Goal: Task Accomplishment & Management: Manage account settings

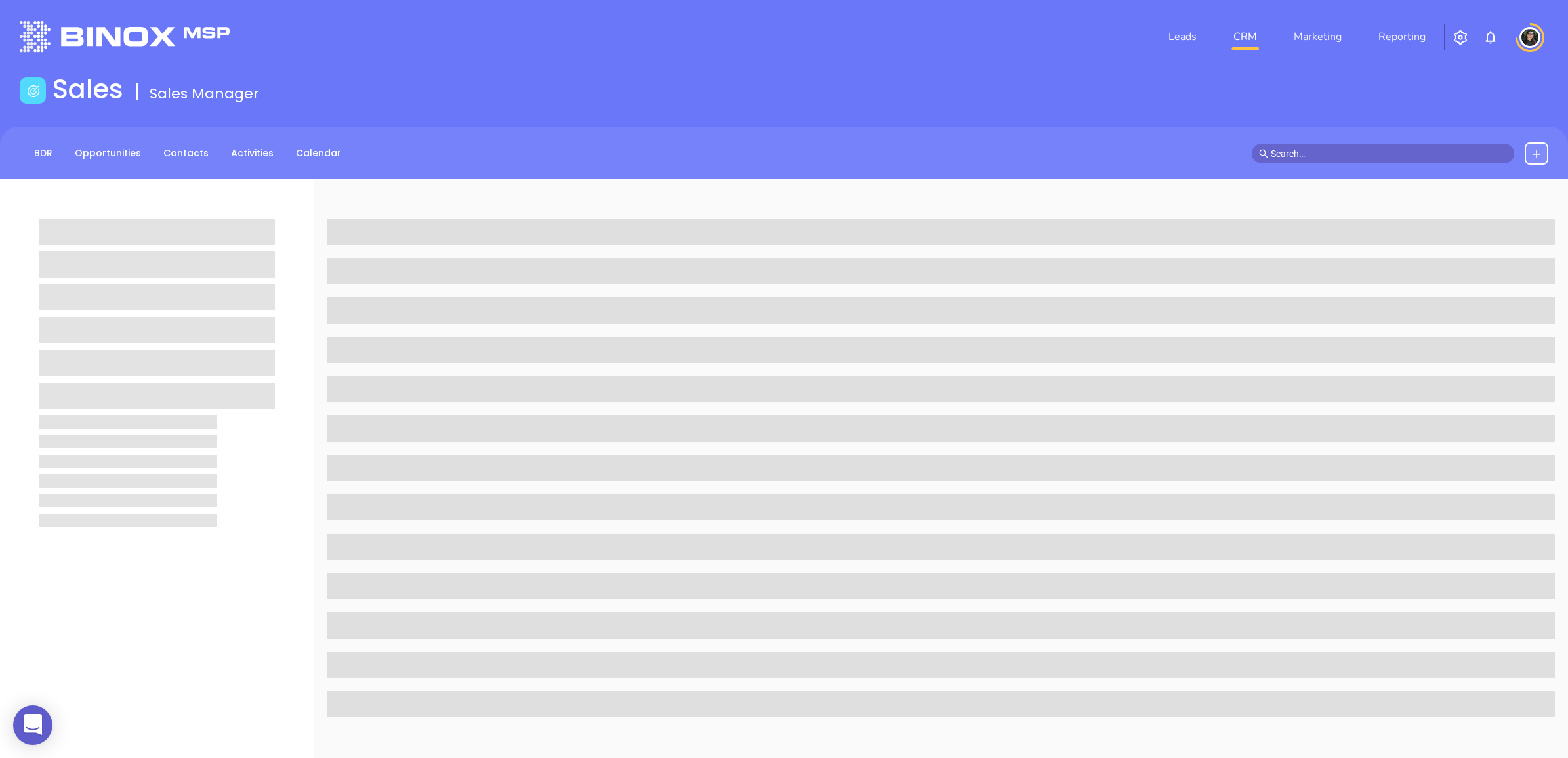
click at [1256, 24] on link "CRM" at bounding box center [1245, 37] width 34 height 26
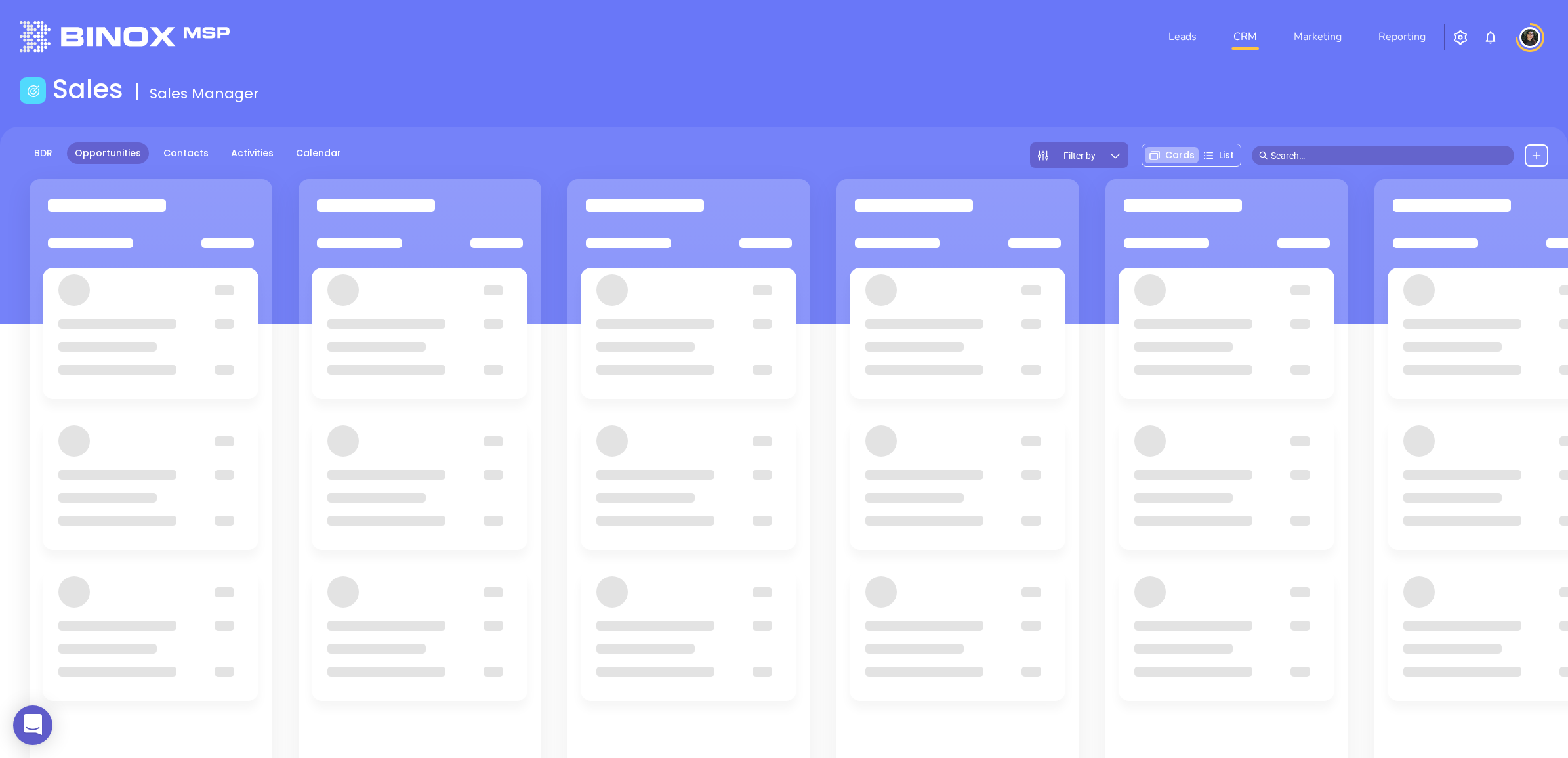
click at [898, 125] on main "Sales Sales Manager BDR Opportunities Contacts Activities Calendar Filter by Ca…" at bounding box center [784, 496] width 1568 height 844
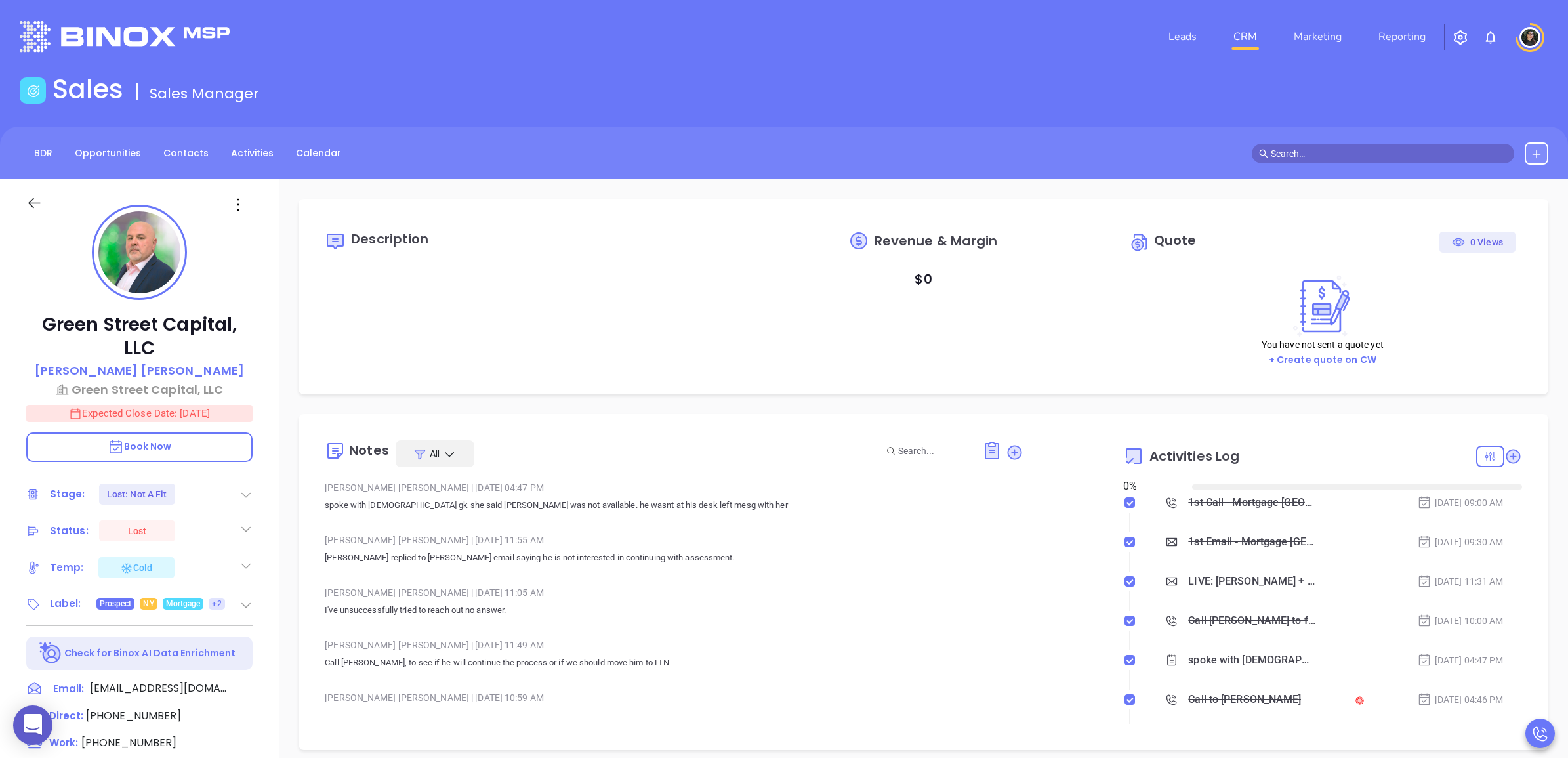
type input "[DATE]"
type input "[PERSON_NAME]"
click at [1241, 30] on link "CRM" at bounding box center [1245, 37] width 34 height 26
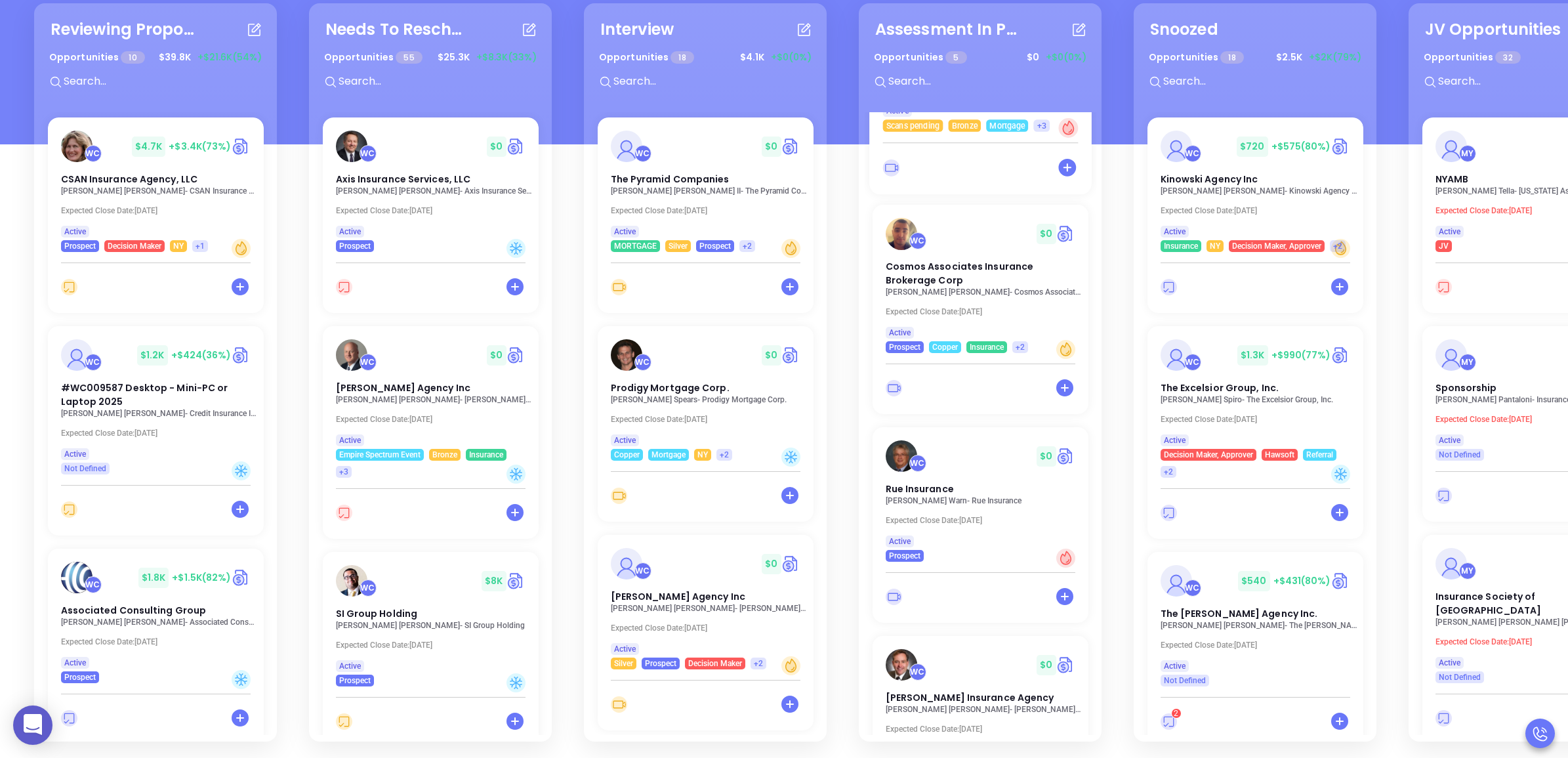
scroll to position [431, 0]
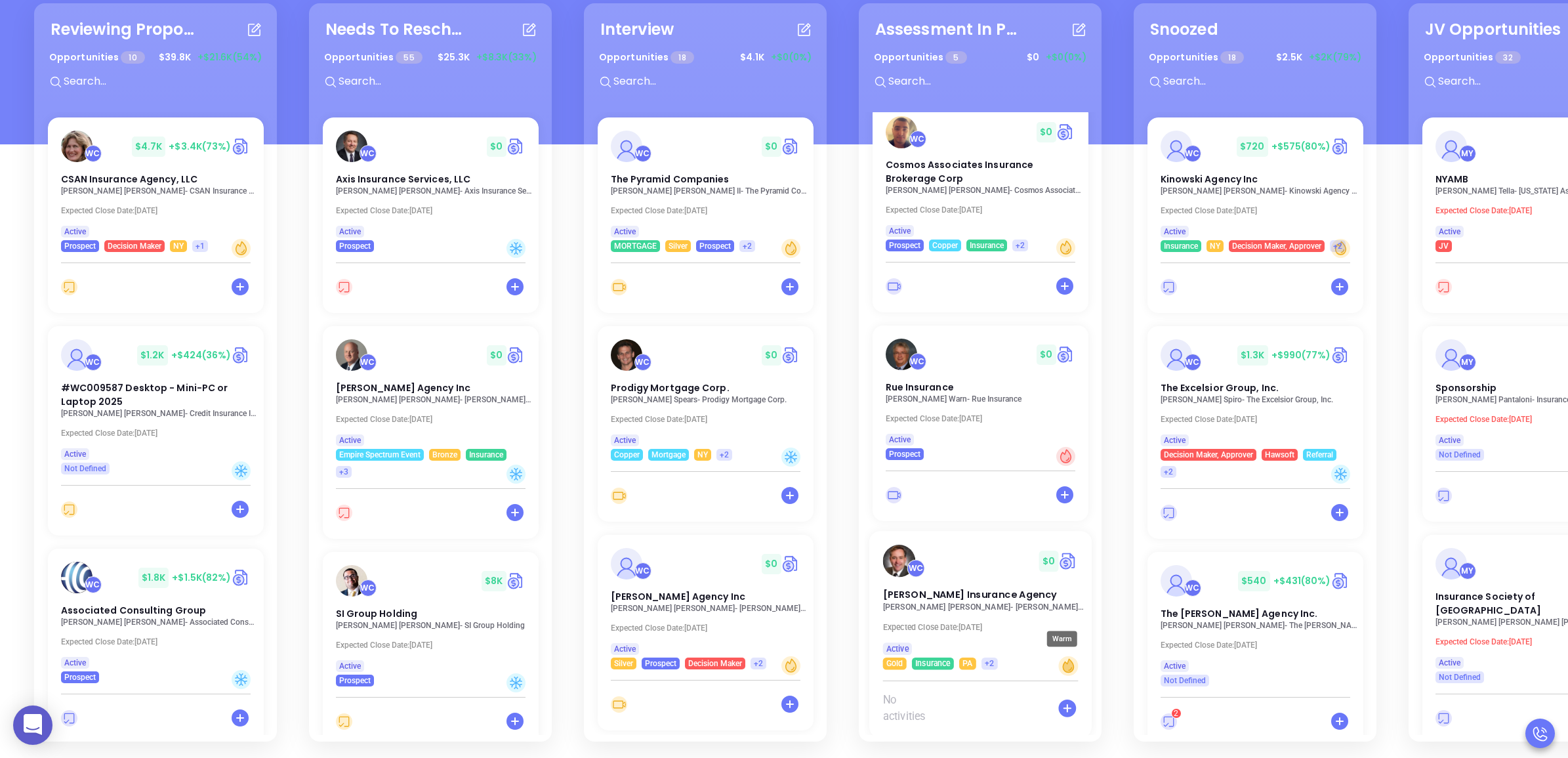
click at [1064, 659] on icon "Warm" at bounding box center [1068, 665] width 10 height 13
click at [972, 588] on span "[PERSON_NAME] Insurance Agency" at bounding box center [969, 595] width 174 height 14
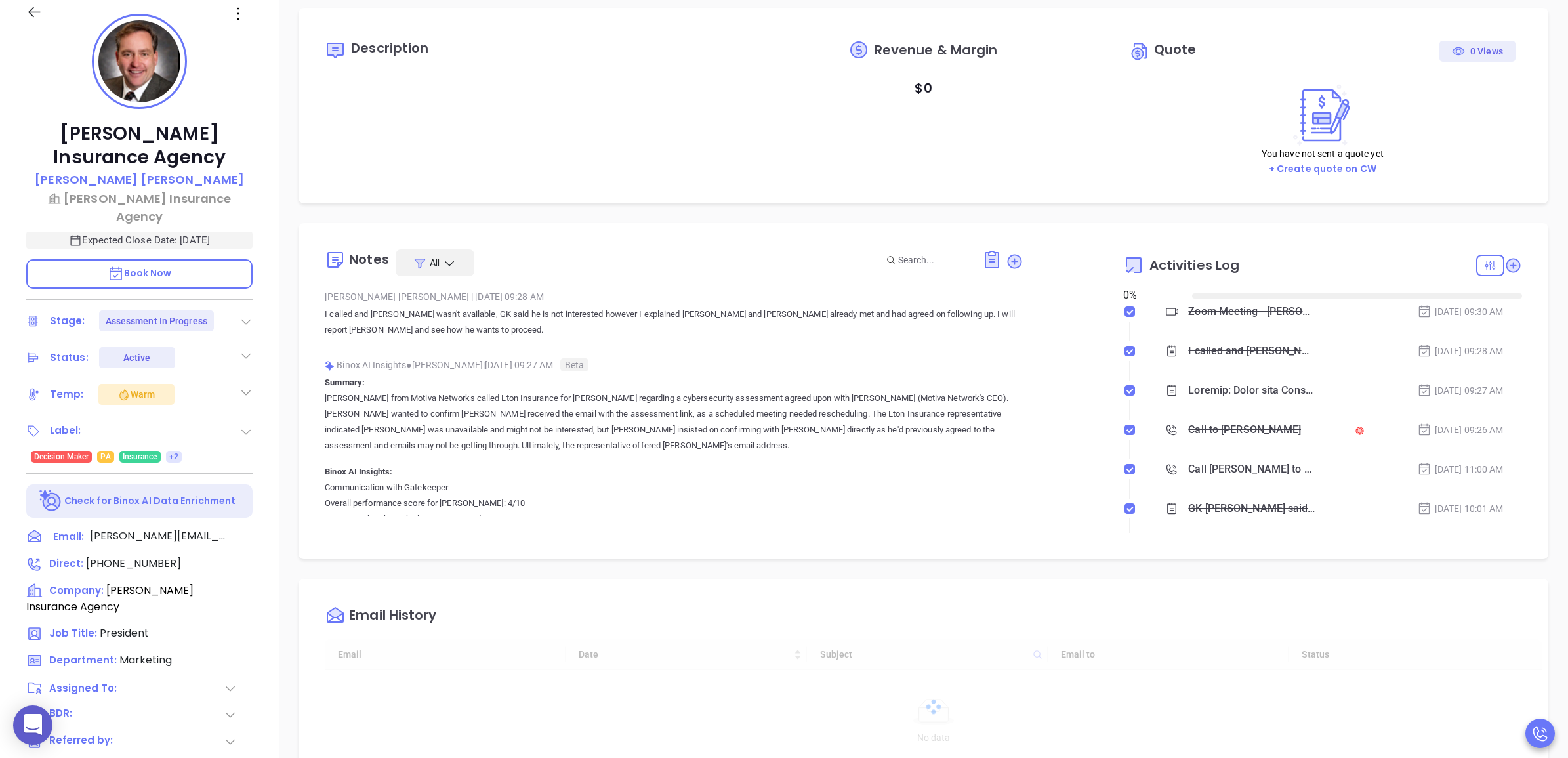
type input "[DATE]"
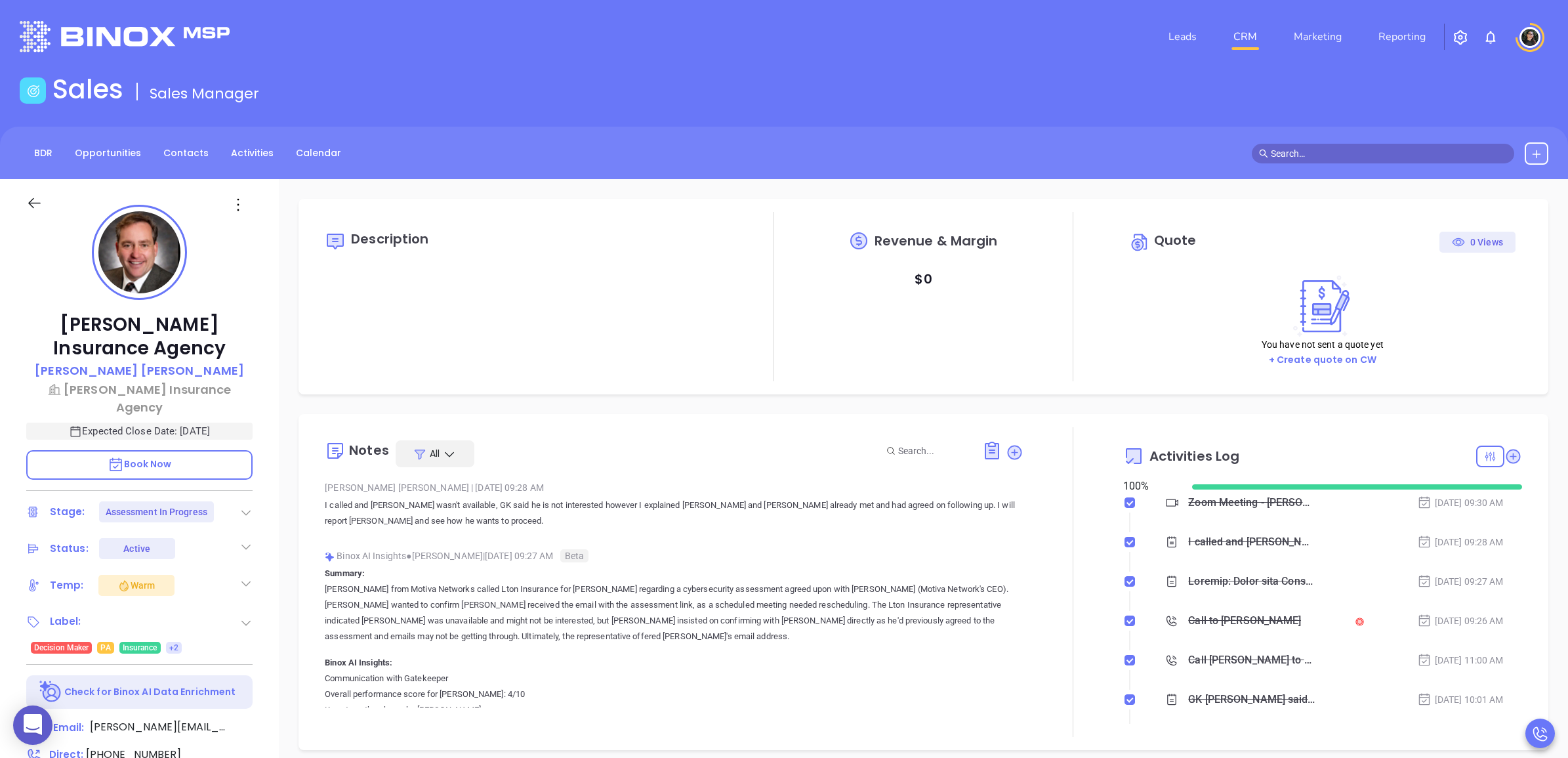
scroll to position [305, 0]
type input "[PERSON_NAME]"
click at [631, 83] on div "Sales Sales Manager" at bounding box center [784, 92] width 1544 height 37
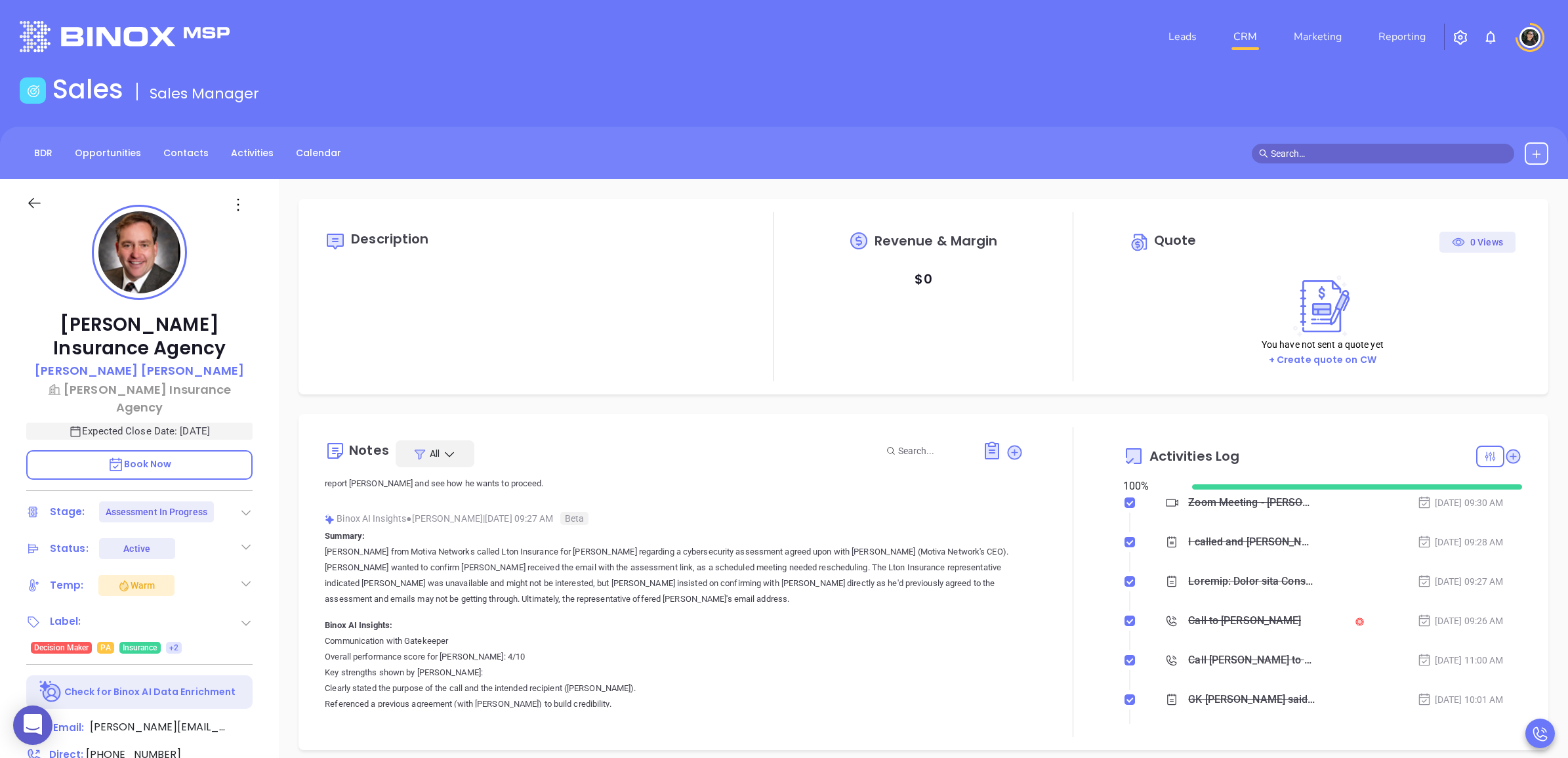
scroll to position [0, 0]
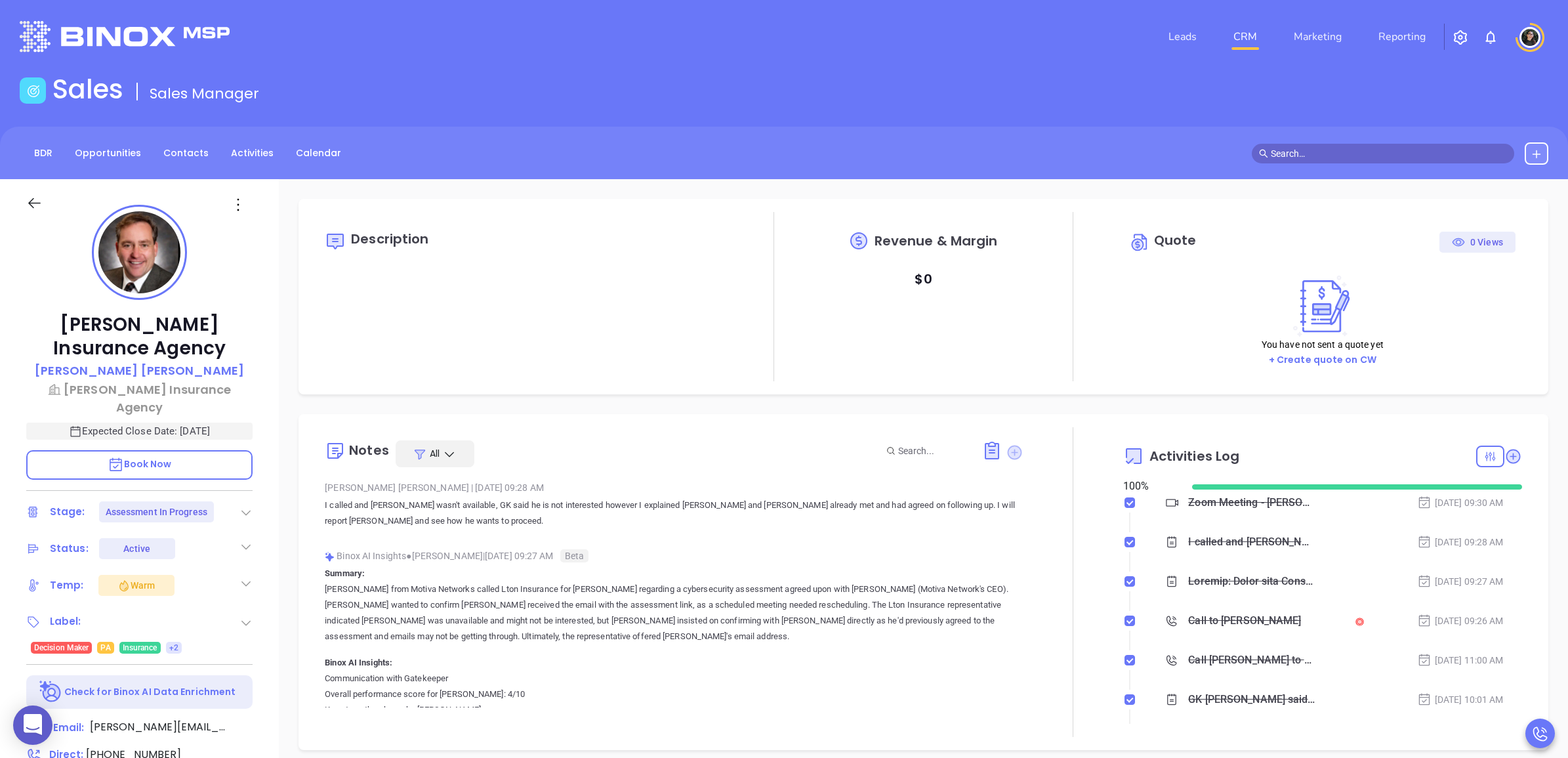
click at [1014, 450] on icon at bounding box center [1014, 451] width 14 height 14
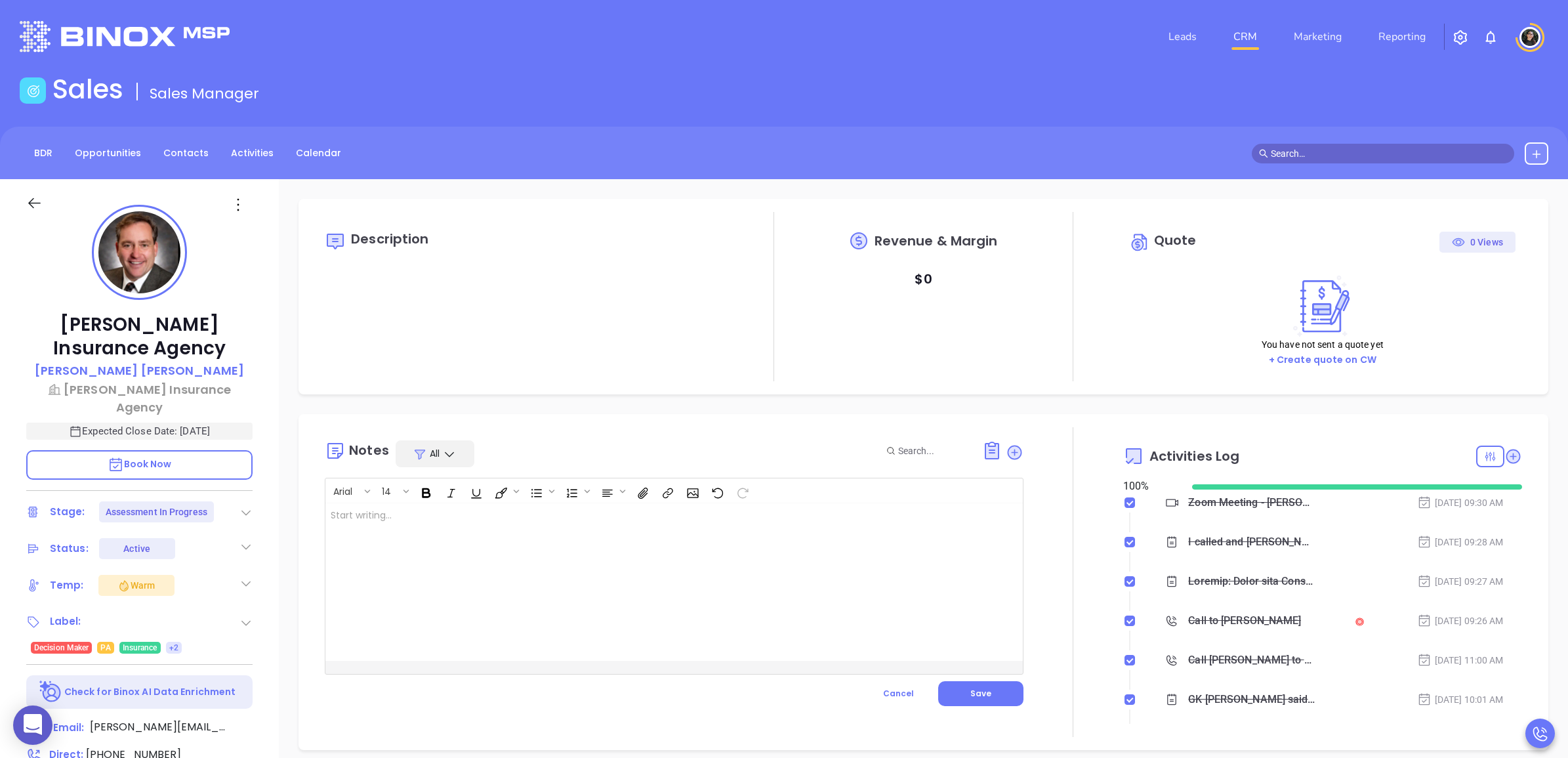
click at [573, 548] on div at bounding box center [649, 581] width 649 height 158
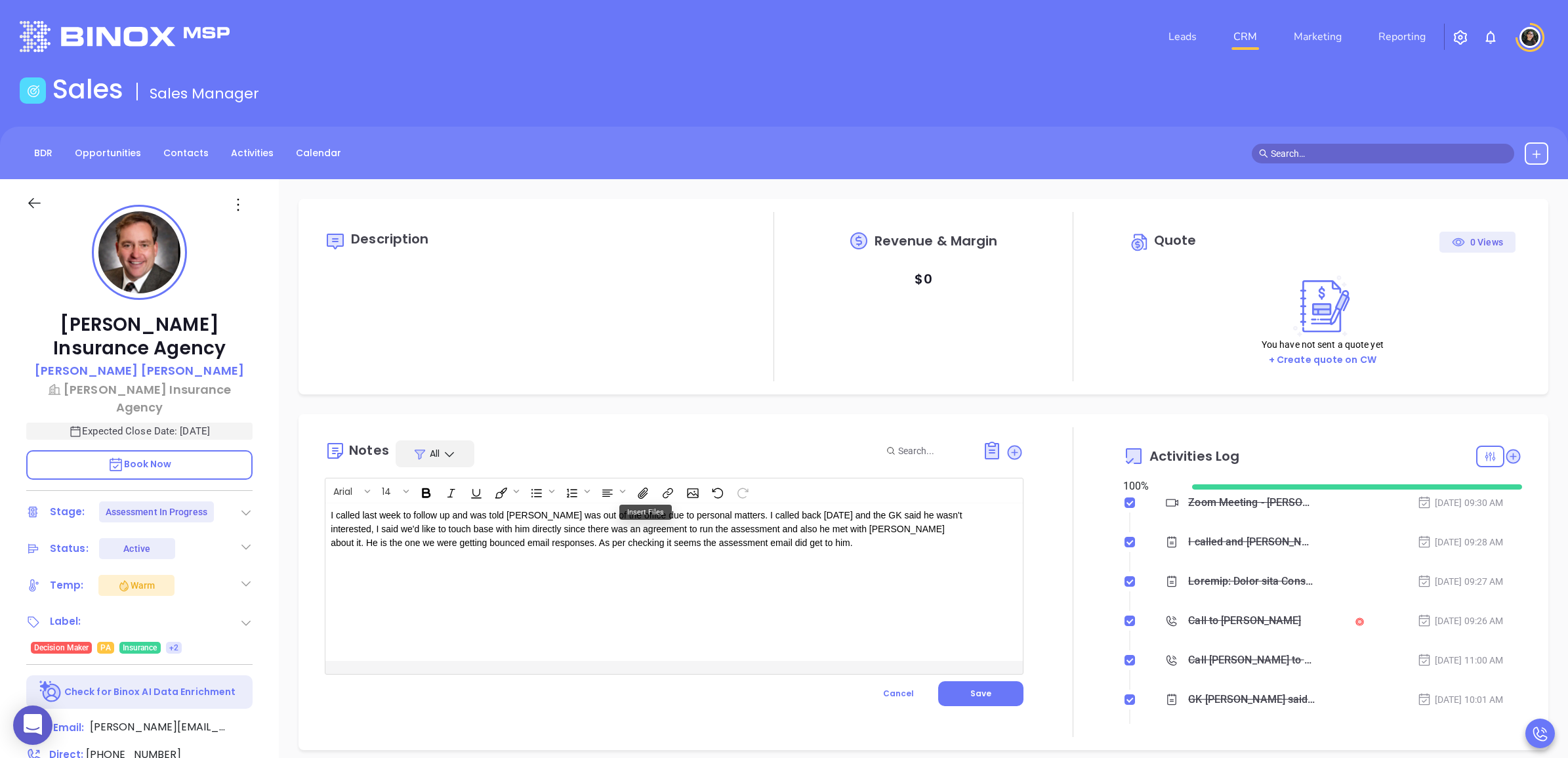
click at [451, 582] on div "I called last week to follow up and was told Brad was out of the office due to …" at bounding box center [649, 581] width 649 height 158
click at [987, 689] on button "Save" at bounding box center [981, 693] width 85 height 25
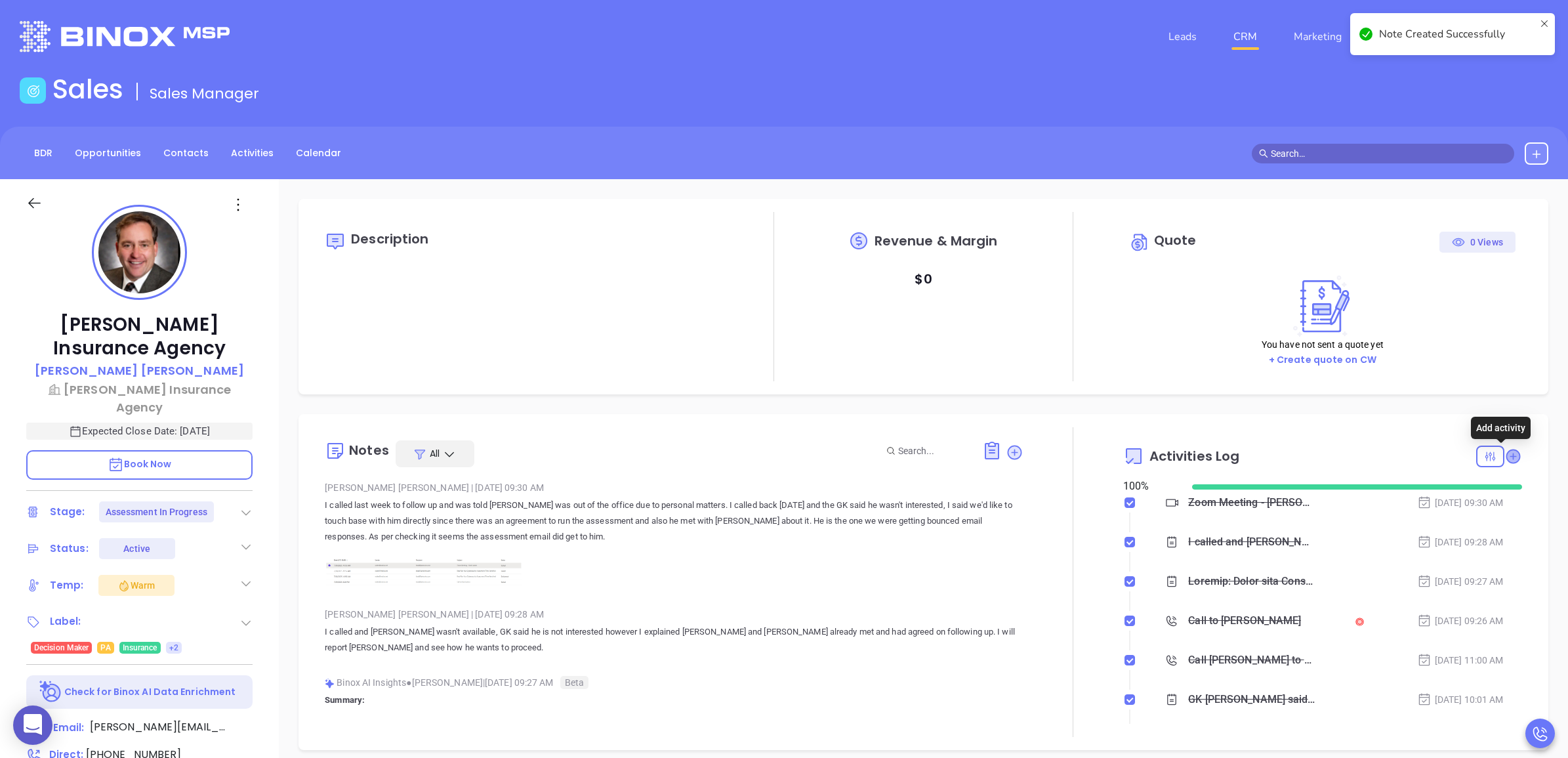
click at [1506, 457] on icon at bounding box center [1512, 456] width 13 height 13
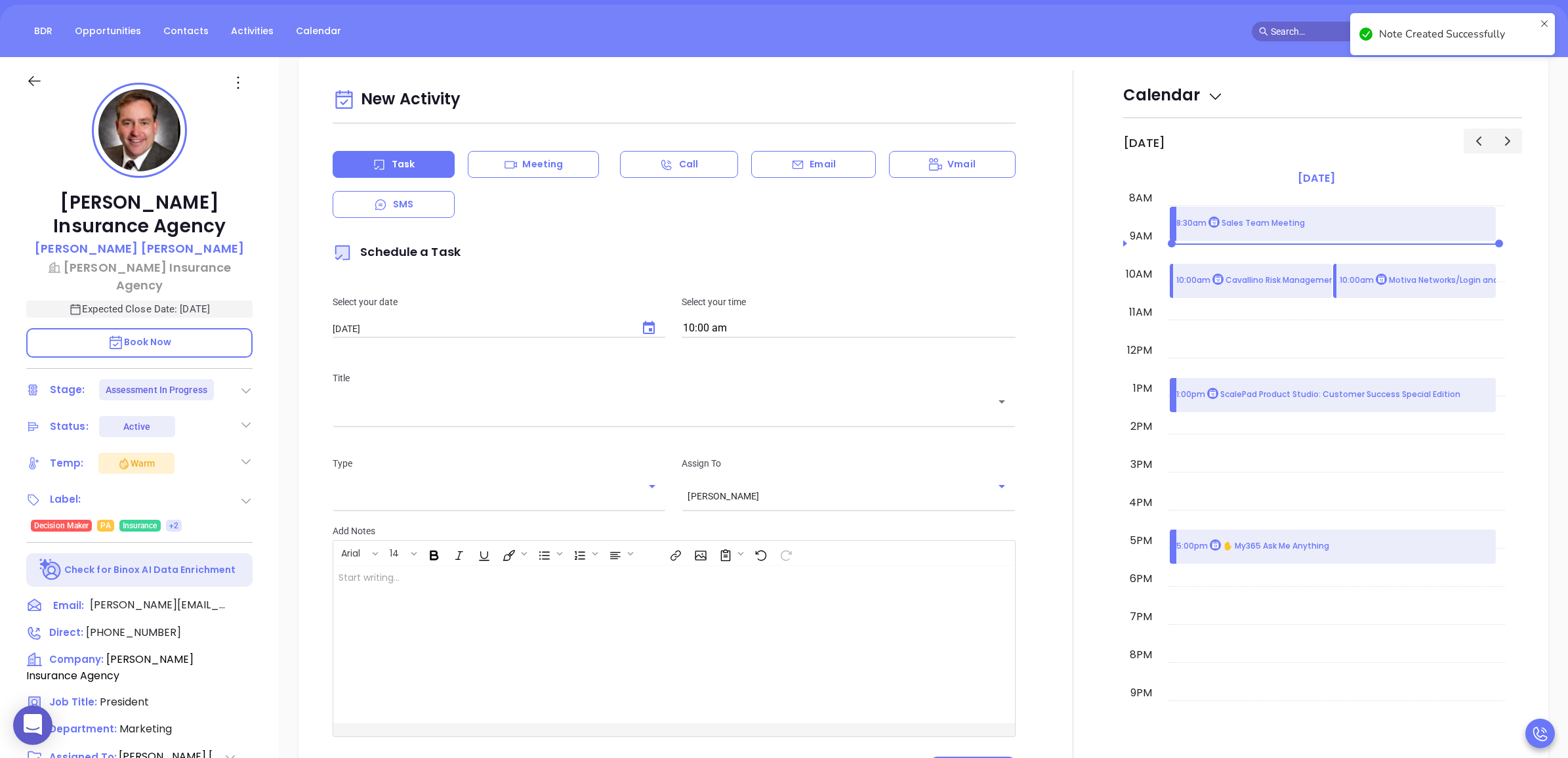
scroll to position [178, 0]
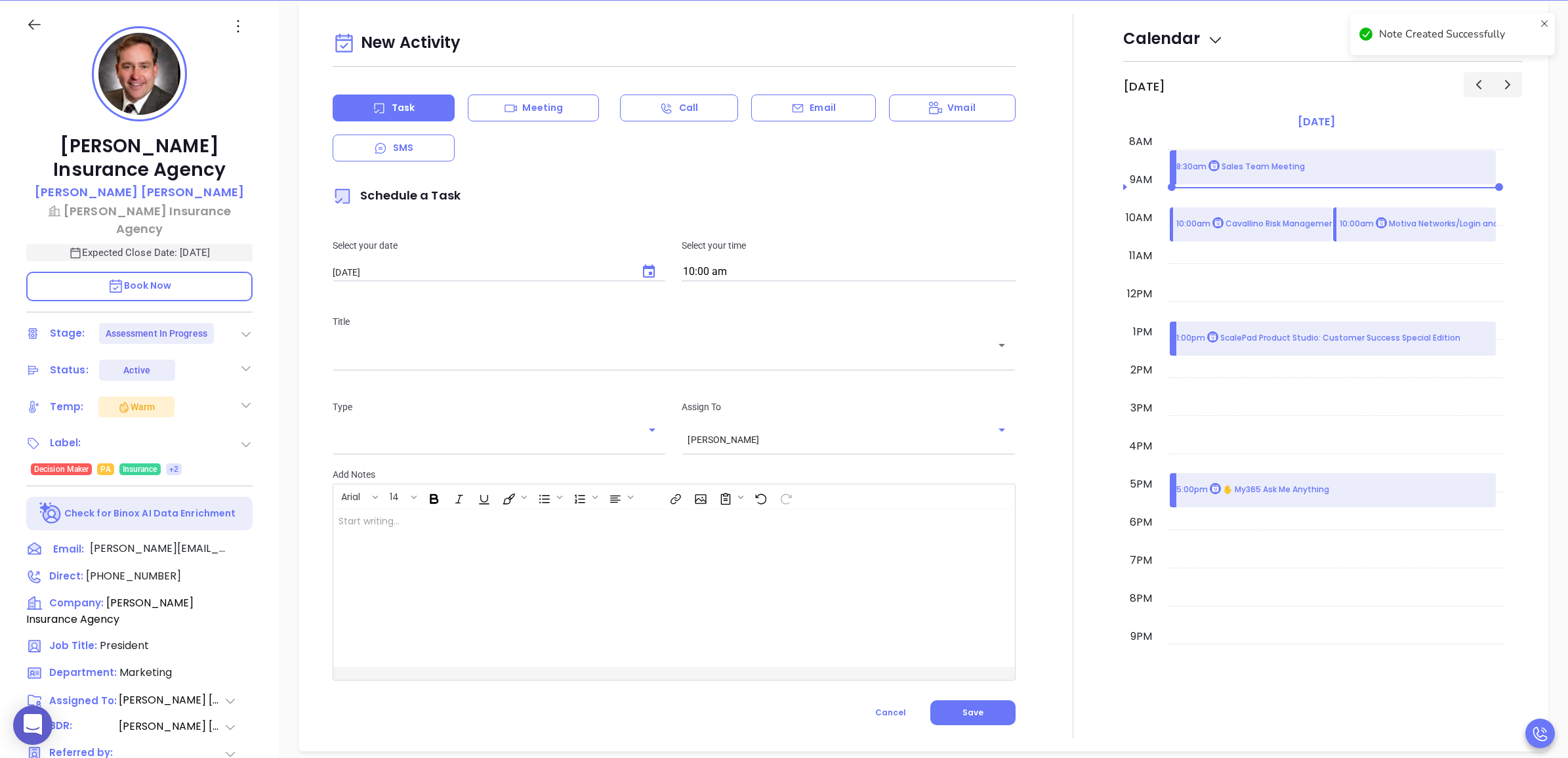
click at [628, 274] on div "08/14/2025 ​" at bounding box center [498, 271] width 333 height 12
click at [643, 272] on icon "Choose date, selected date is Aug 14, 2025" at bounding box center [649, 271] width 12 height 13
click at [758, 278] on input "10:00 am" at bounding box center [848, 272] width 333 height 18
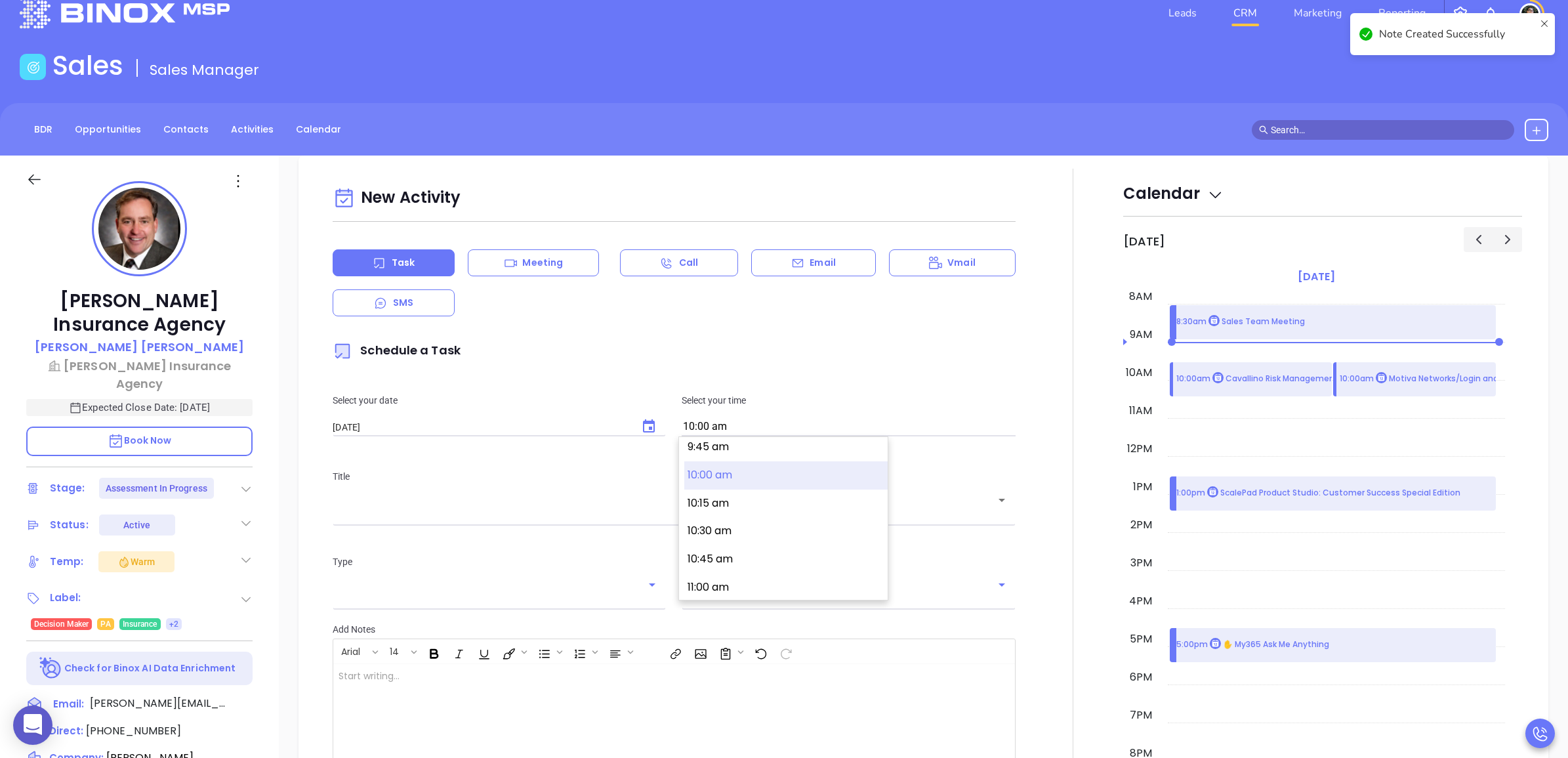
scroll to position [0, 0]
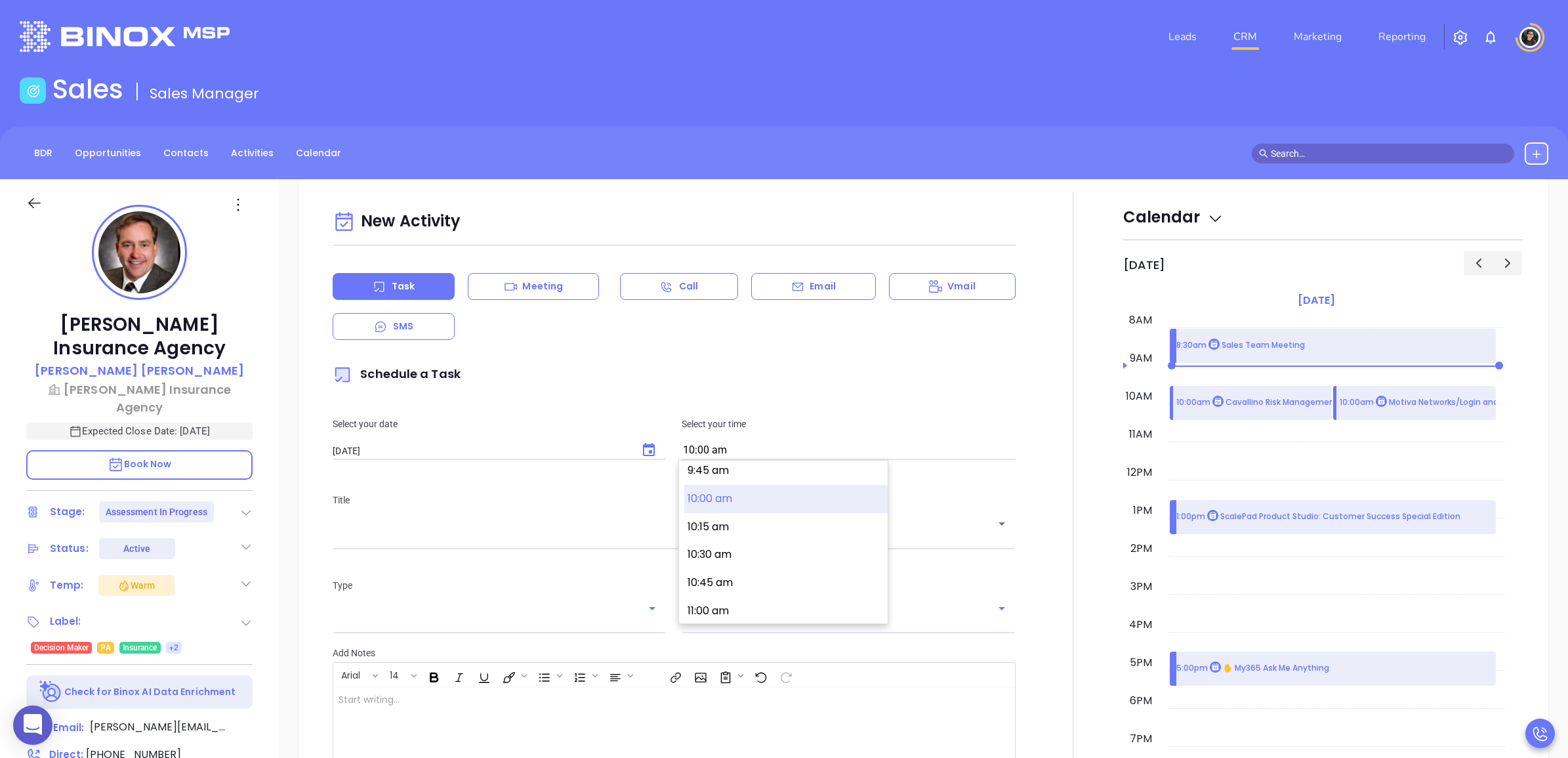
click at [530, 530] on input "text" at bounding box center [664, 532] width 650 height 12
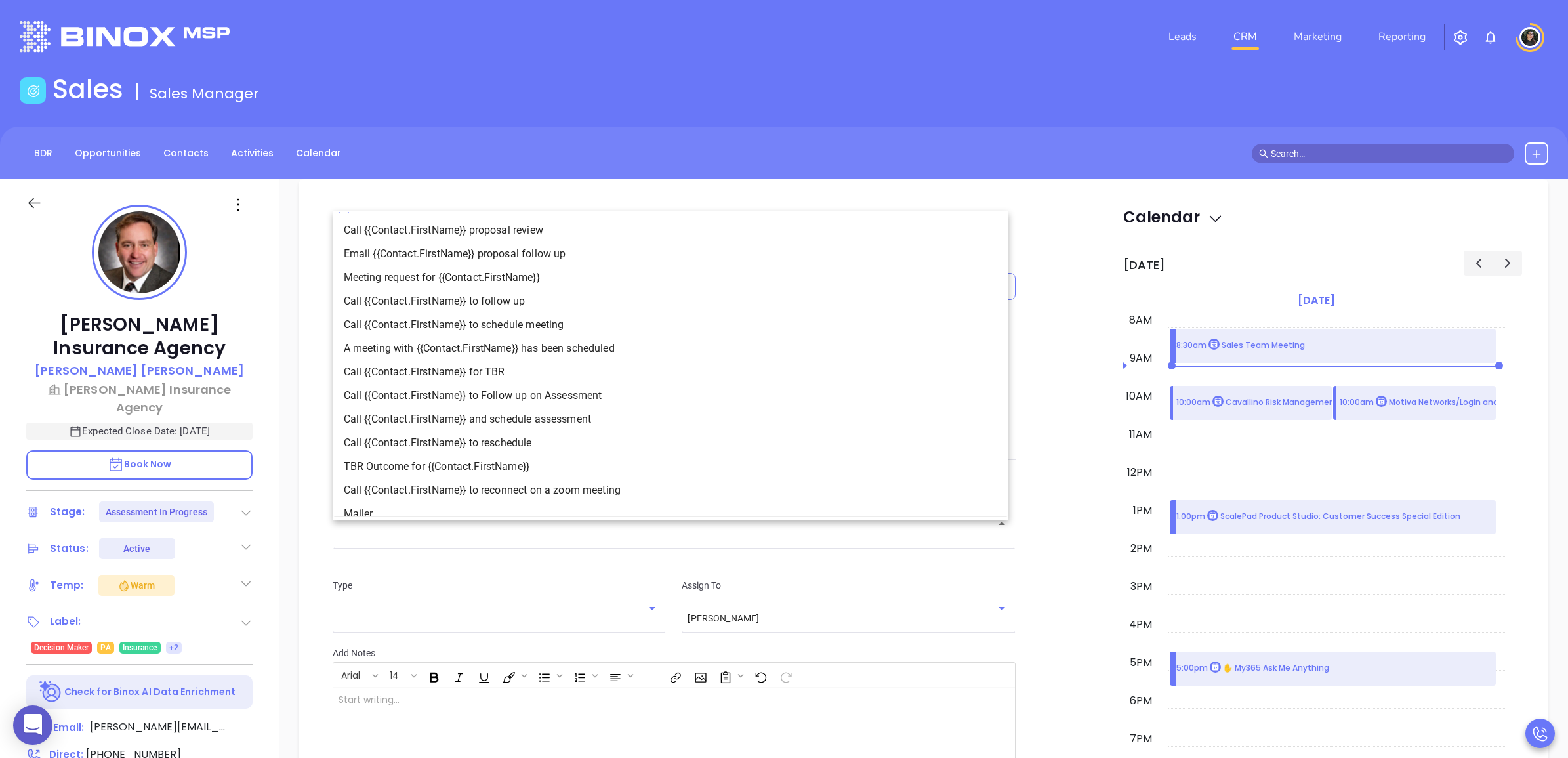
click at [561, 420] on li "Call {{Contact.FirstName}} and schedule assessment" at bounding box center [670, 418] width 675 height 24
type input "Call Brad and schedule assessment"
type input "Call"
click at [532, 532] on input "Call Brad and schedule assessment" at bounding box center [655, 532] width 633 height 12
click at [551, 396] on li "Call {{Contact.FirstName}} to Follow up on Assessment" at bounding box center [670, 395] width 675 height 24
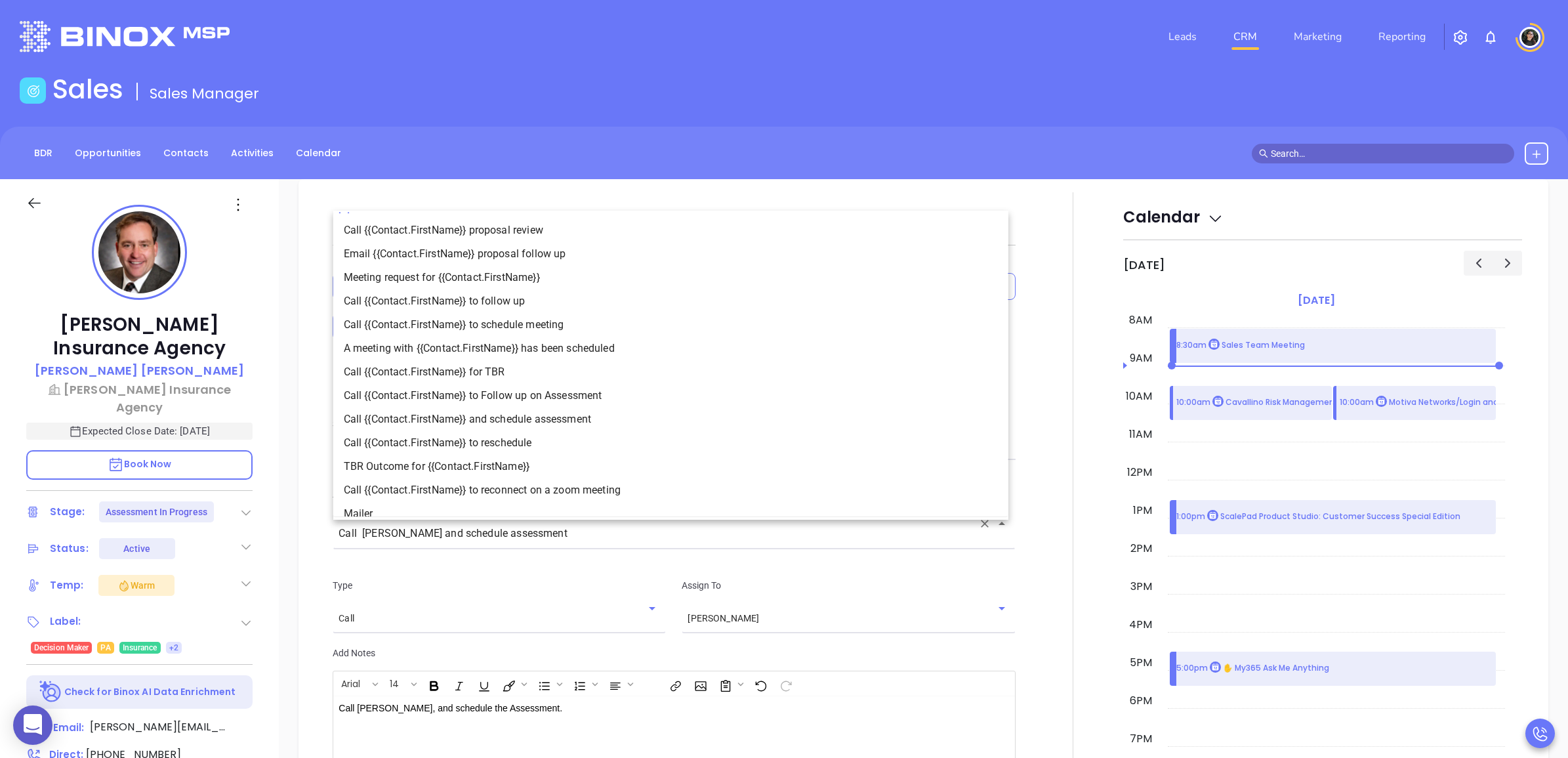
type input "Call Brad to Follow up on Assessment"
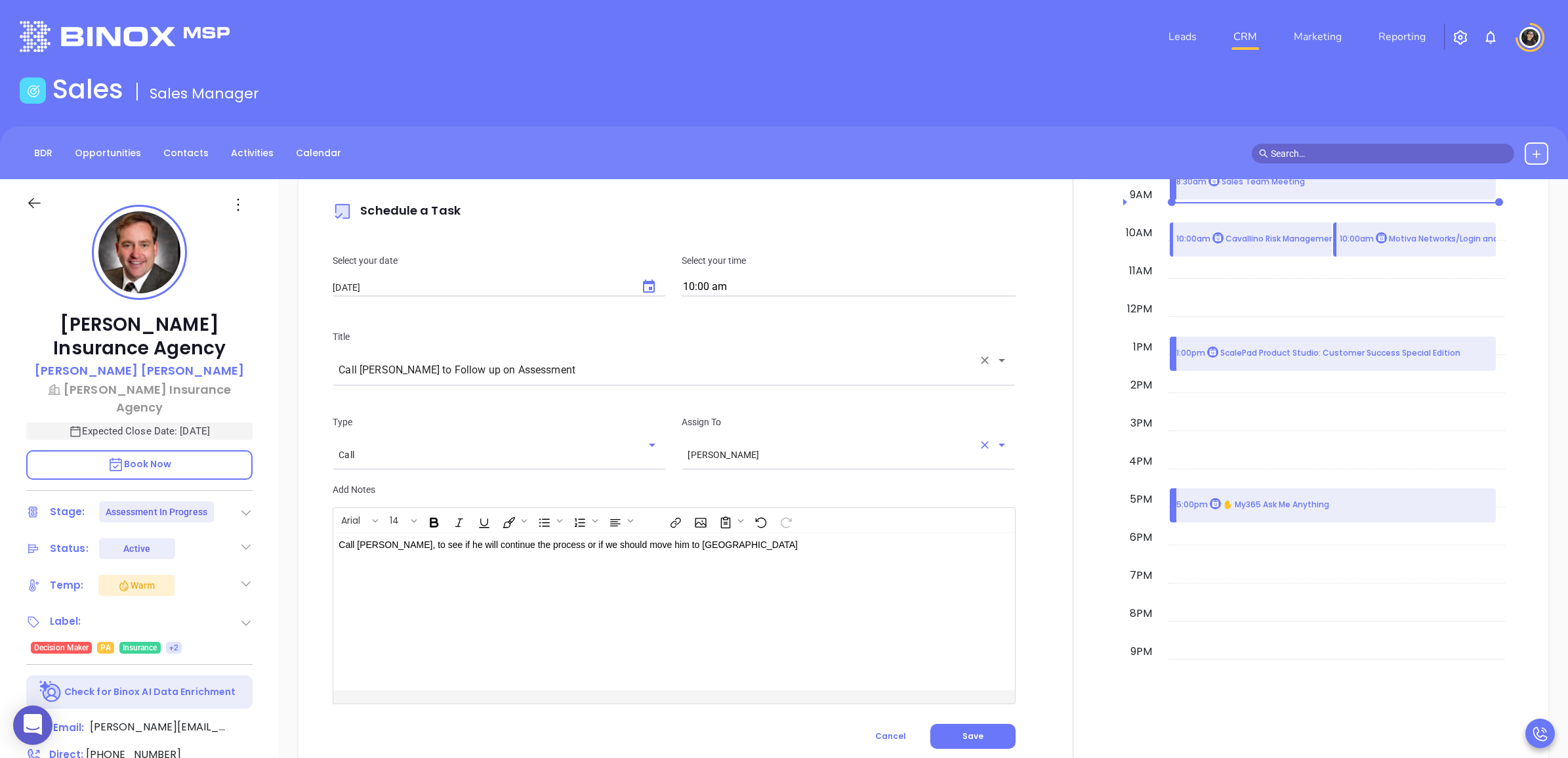
scroll to position [989, 0]
click at [975, 450] on button "Clear" at bounding box center [984, 444] width 18 height 18
click at [994, 447] on icon "Open" at bounding box center [1002, 444] width 16 height 16
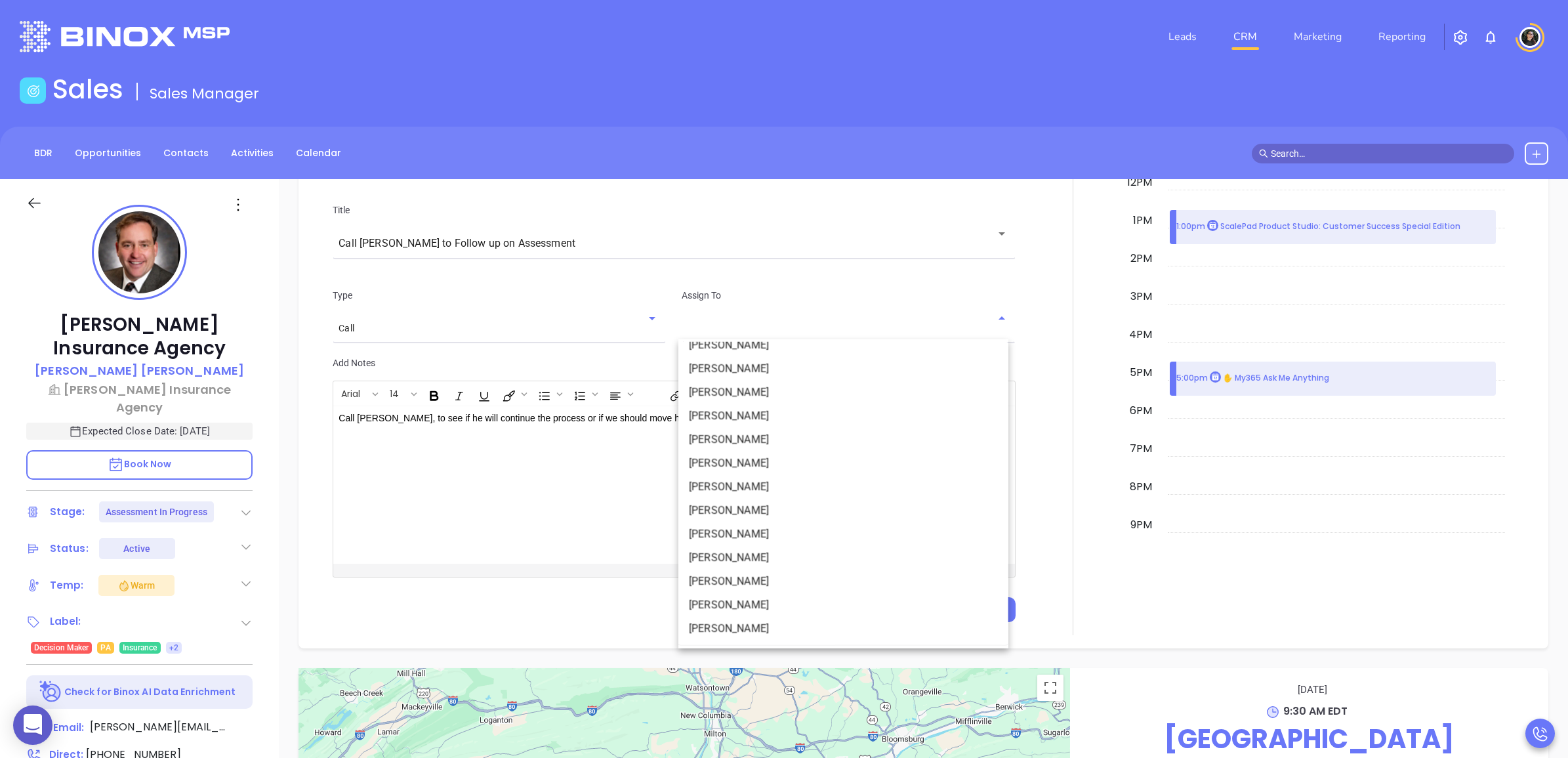
scroll to position [1317, 0]
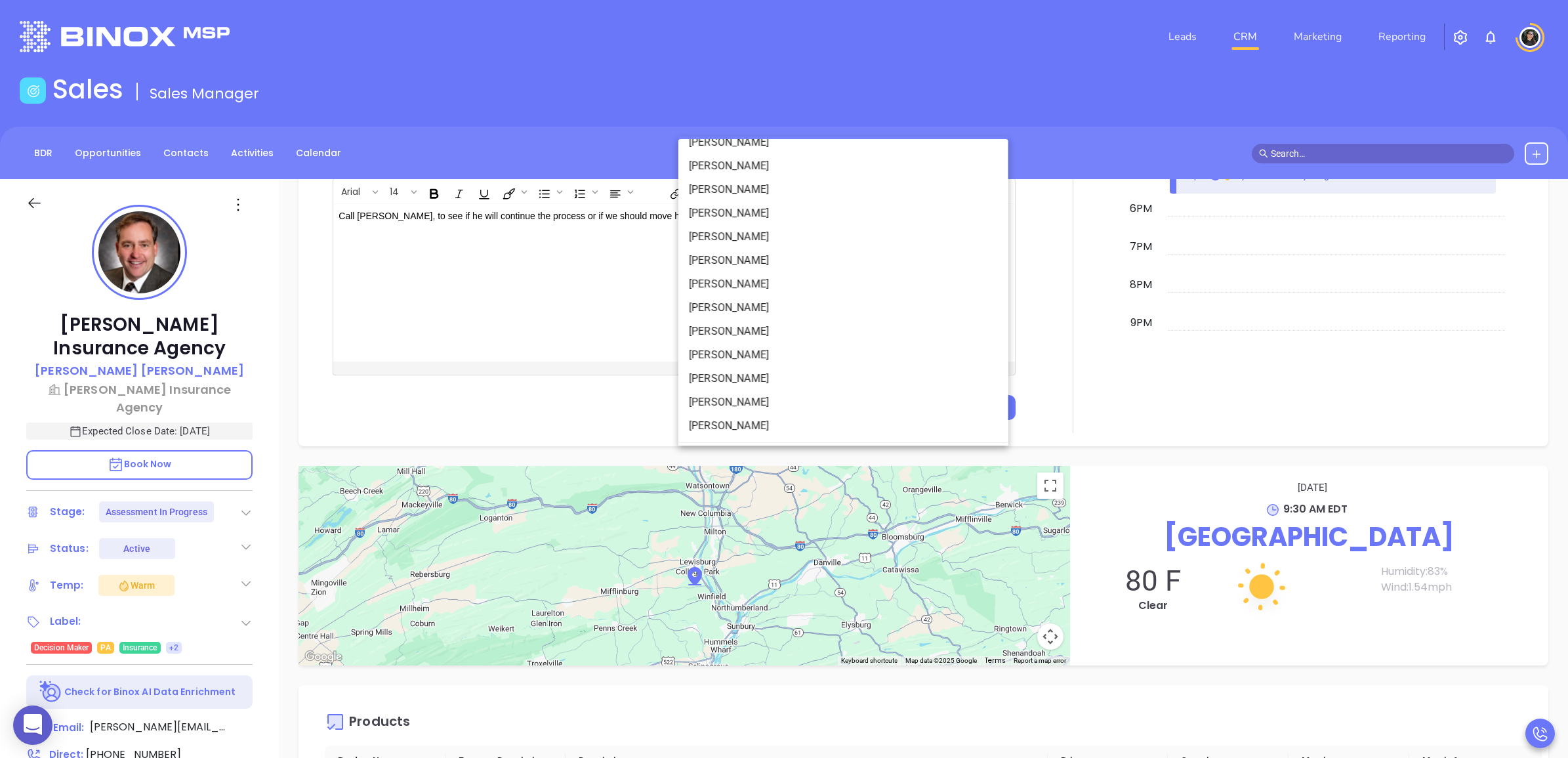
click at [762, 407] on li "Walter Contreras" at bounding box center [843, 401] width 330 height 24
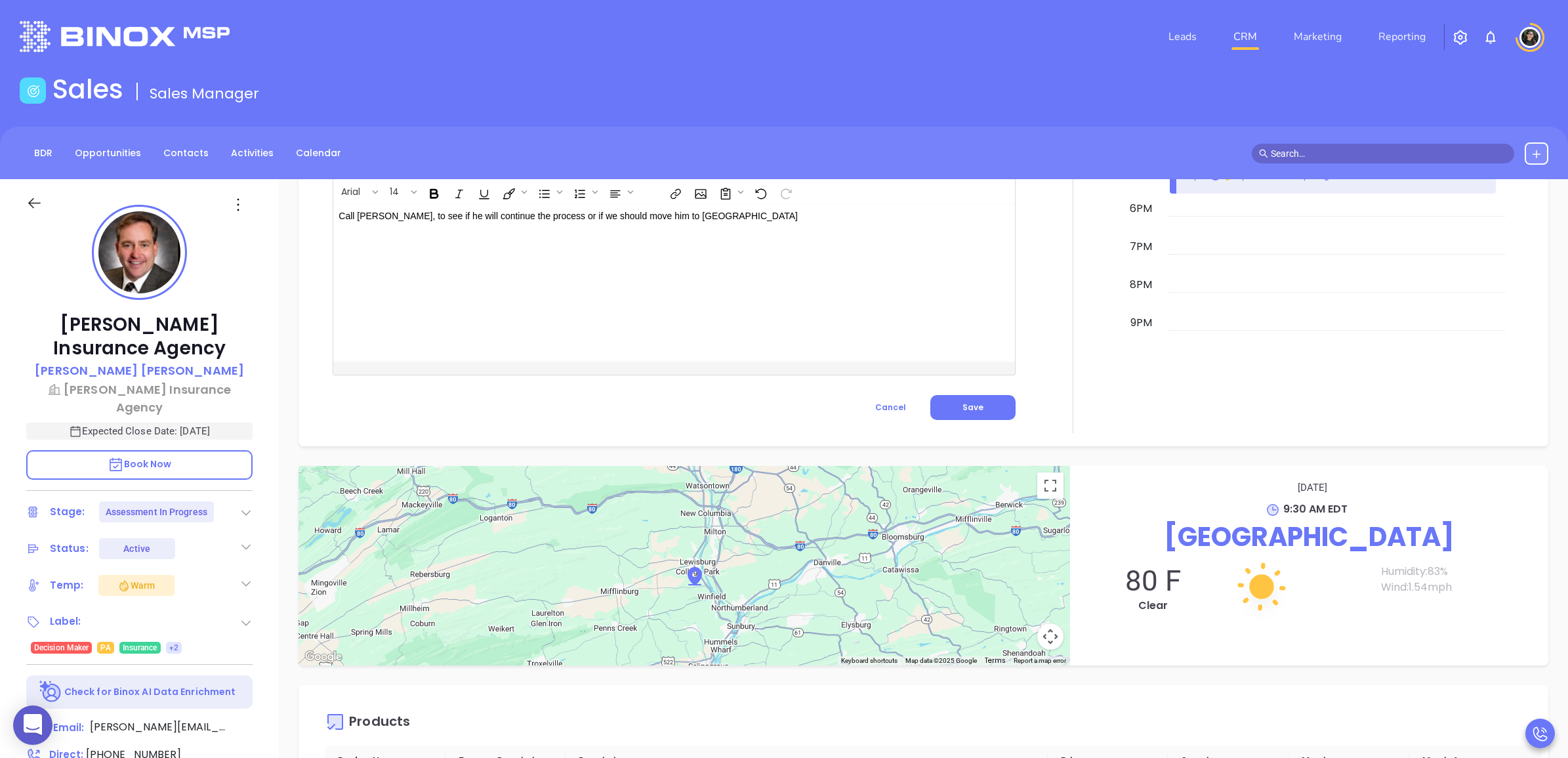
type input "Walter Contreras"
click at [962, 405] on span "Save" at bounding box center [972, 407] width 21 height 11
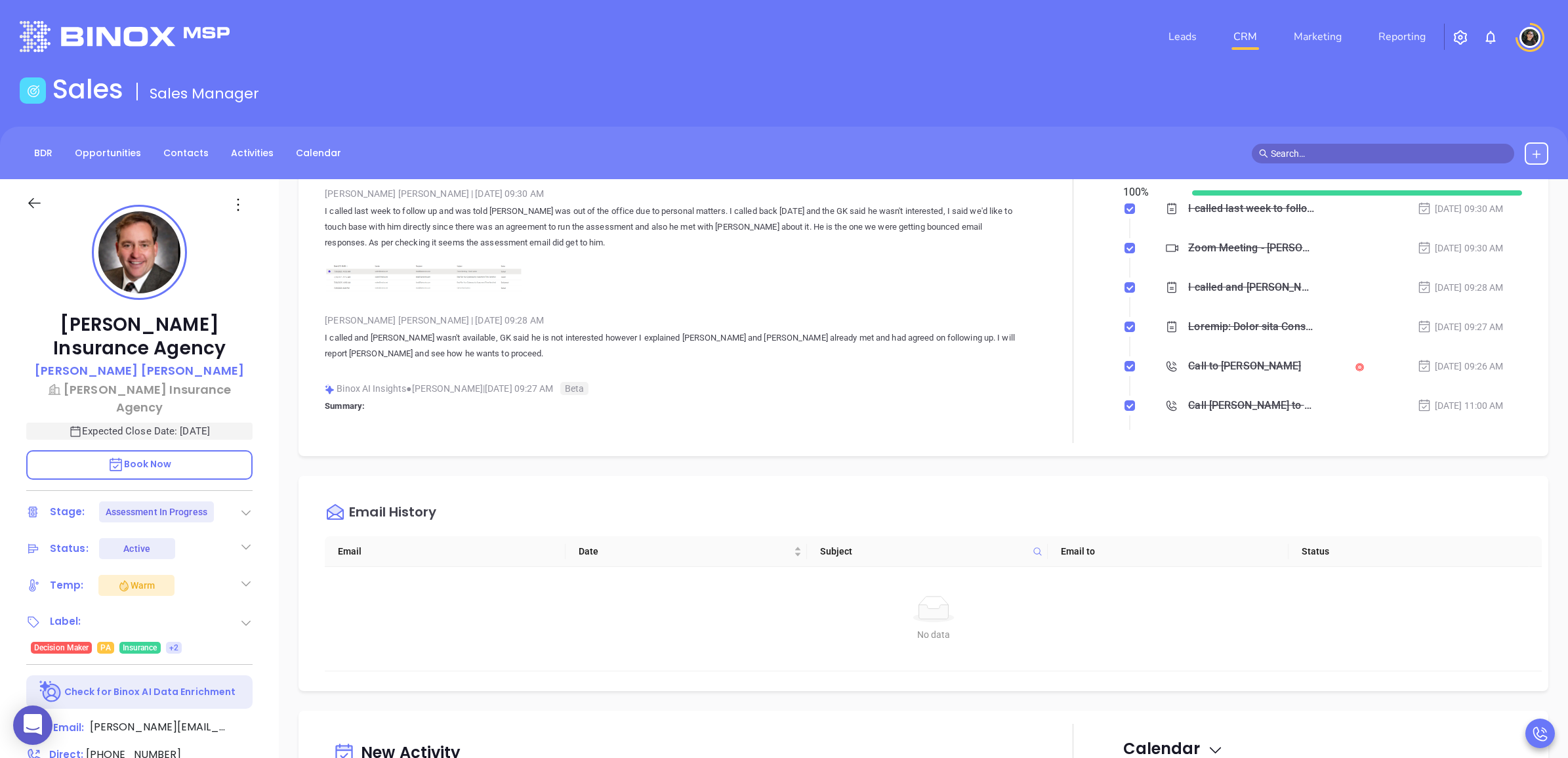
scroll to position [0, 0]
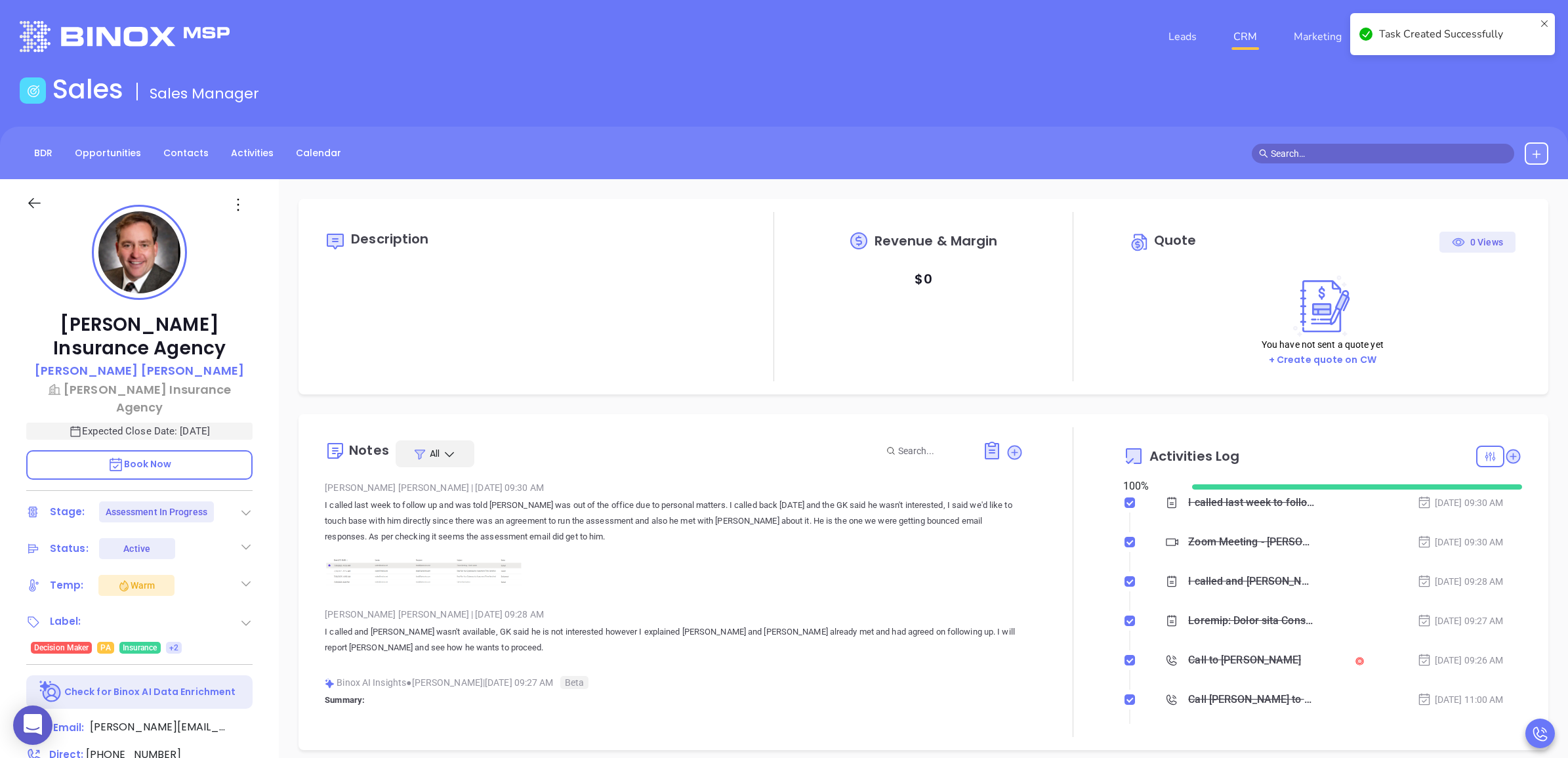
checkbox input "false"
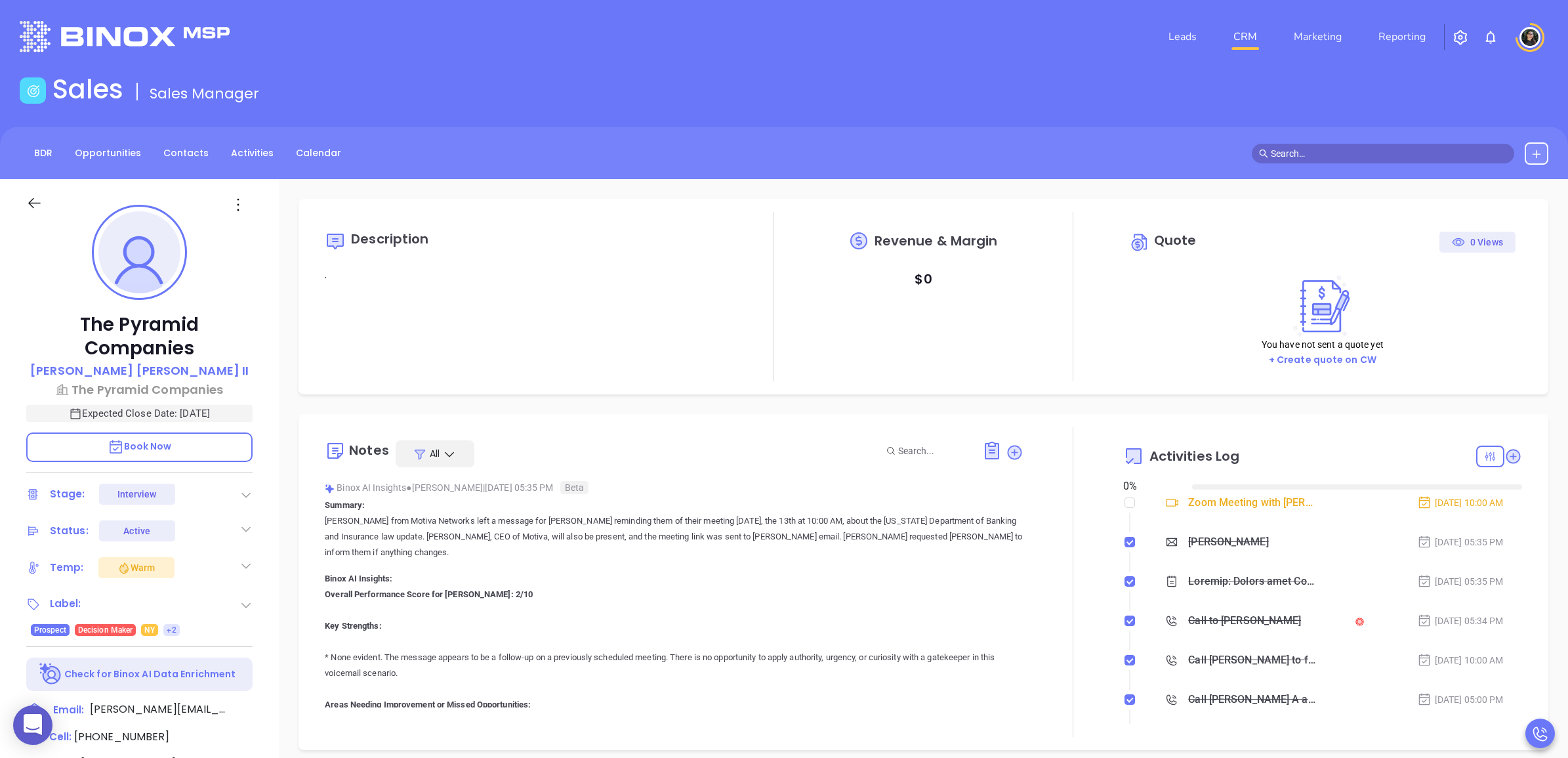
type input "08/14/2025"
type input "Wendy Hernandez"
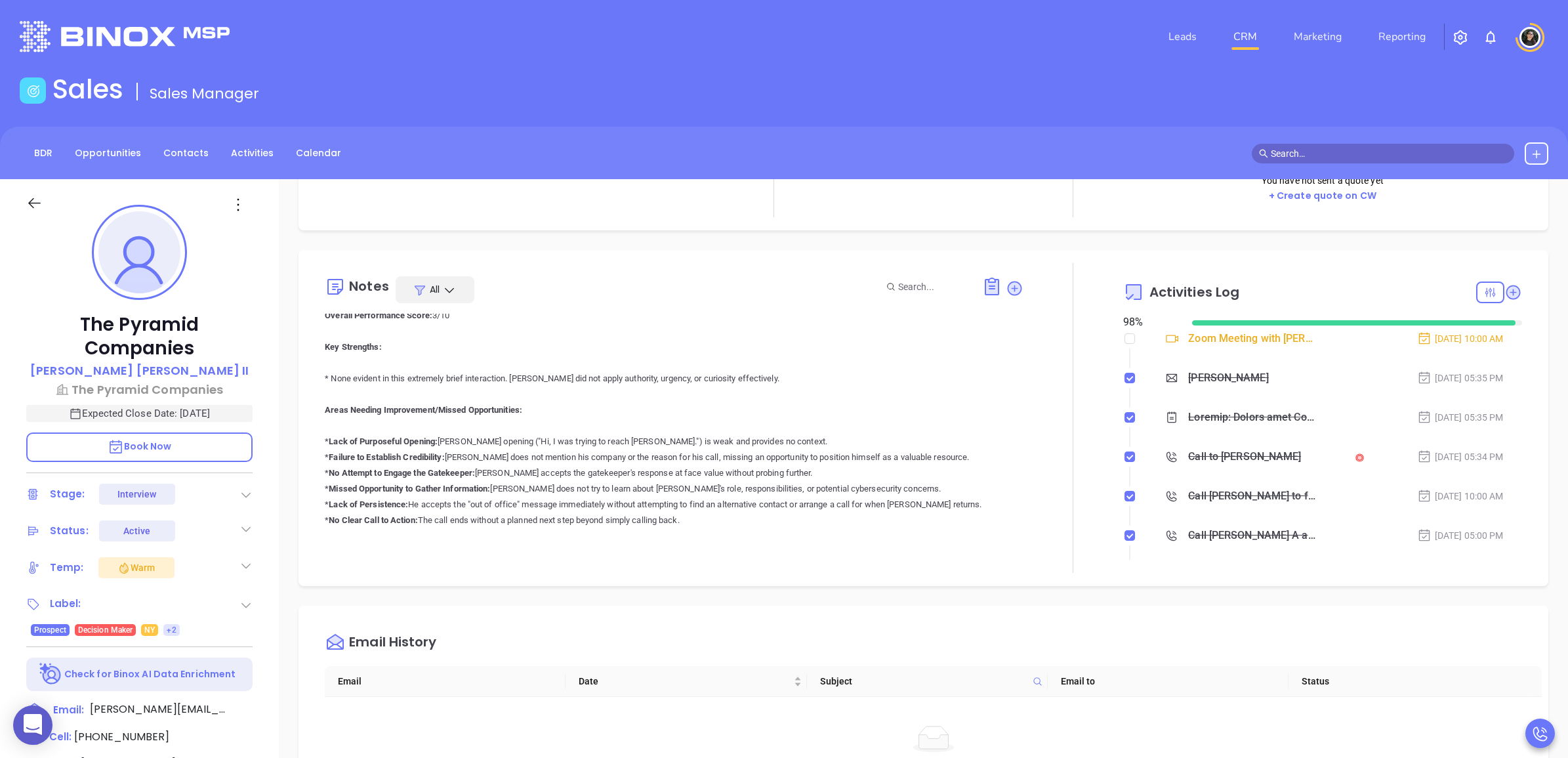
scroll to position [2542, 0]
click at [249, 711] on icon at bounding box center [249, 709] width 16 height 16
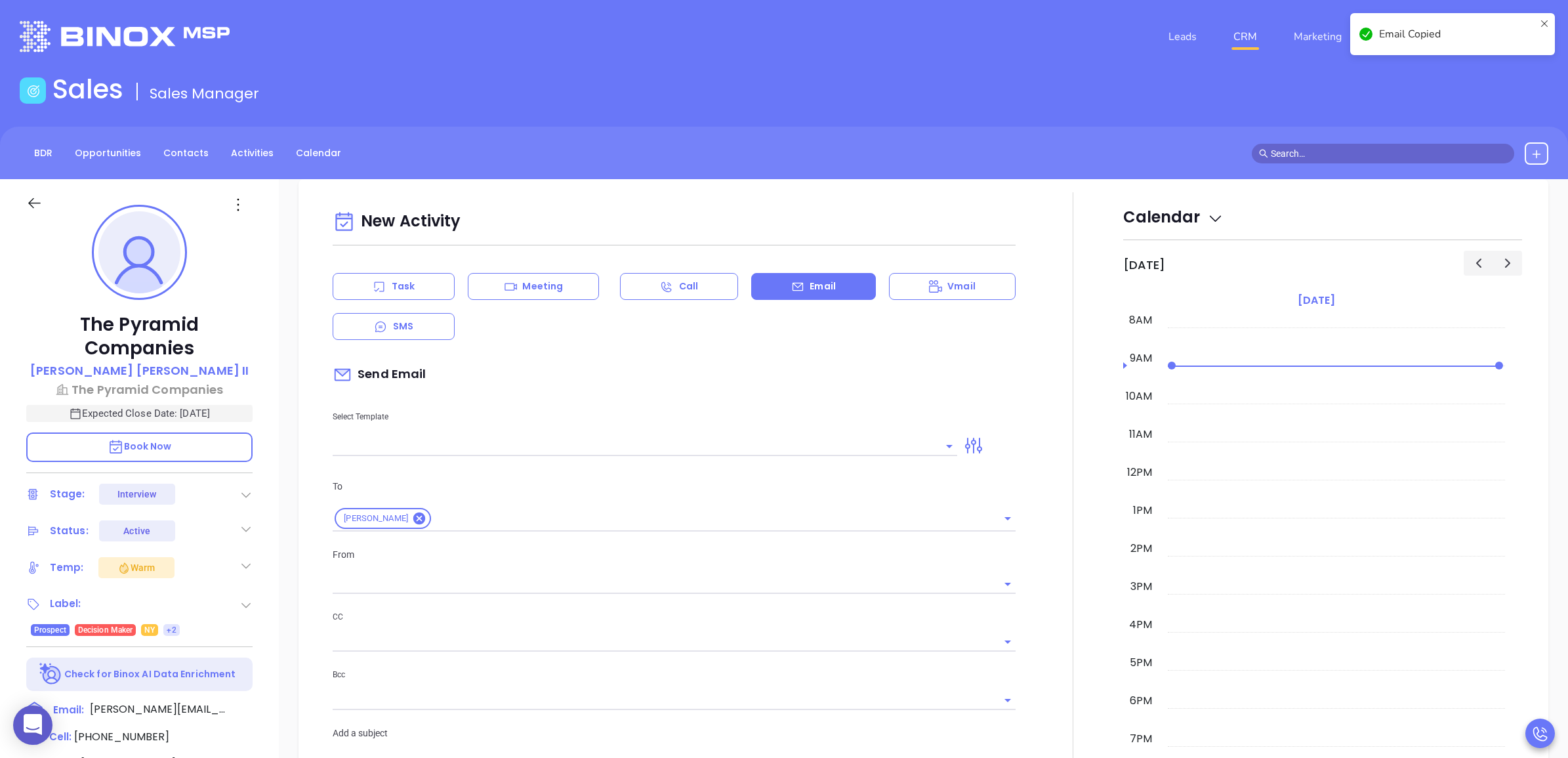
scroll to position [178, 0]
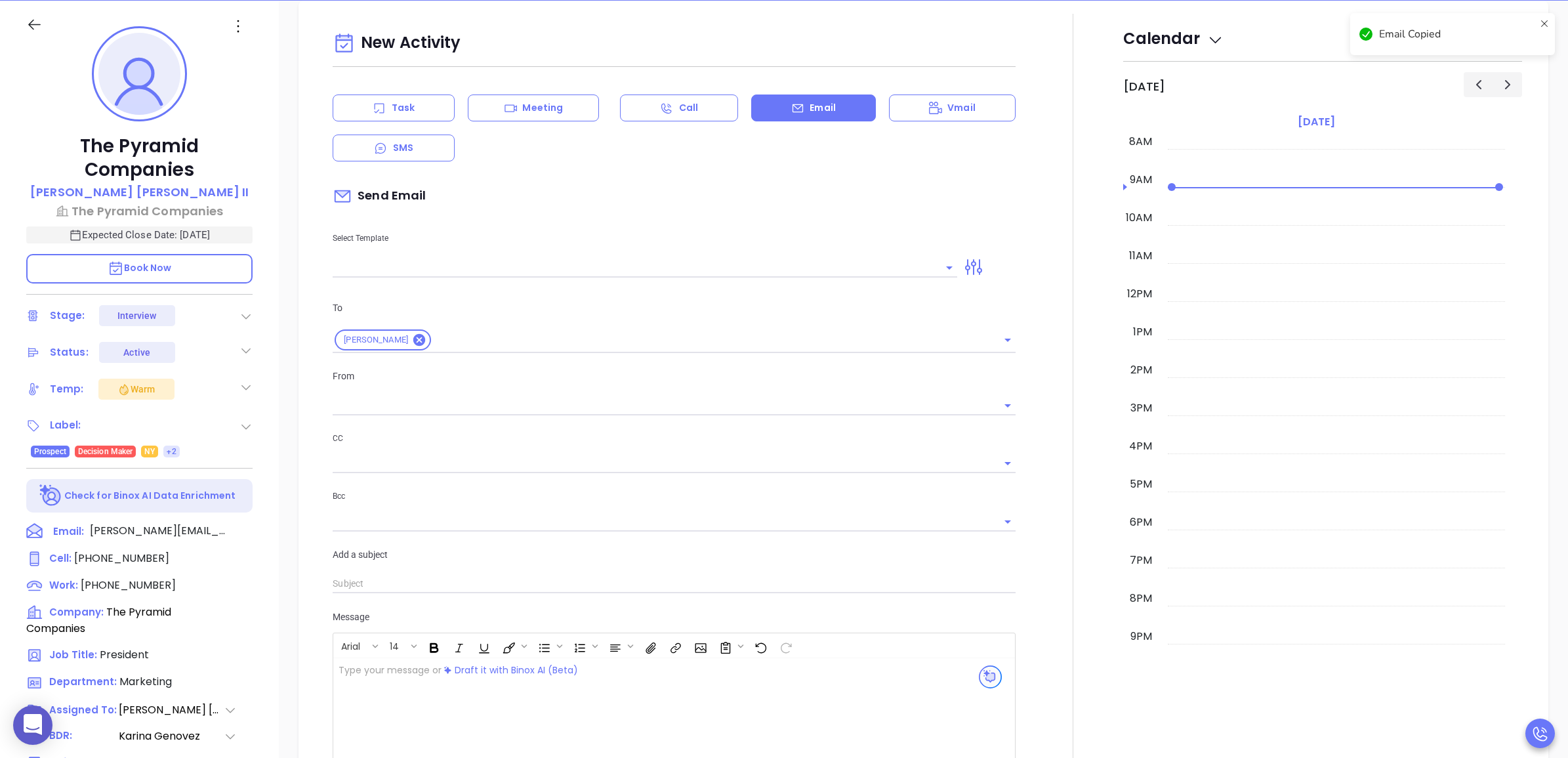
type input "[PERSON_NAME]"
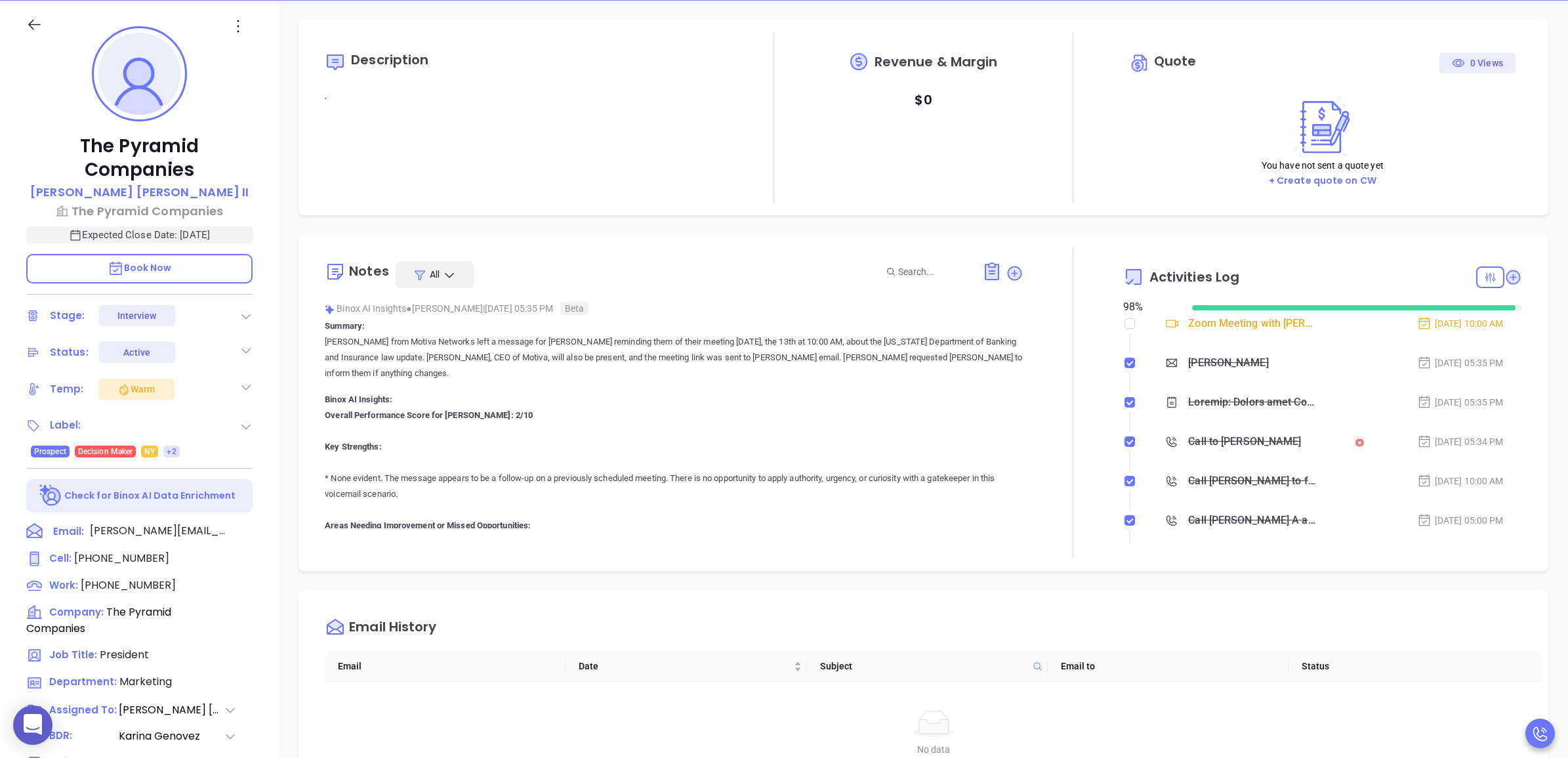
scroll to position [0, 0]
click at [1007, 270] on icon at bounding box center [1014, 274] width 13 height 13
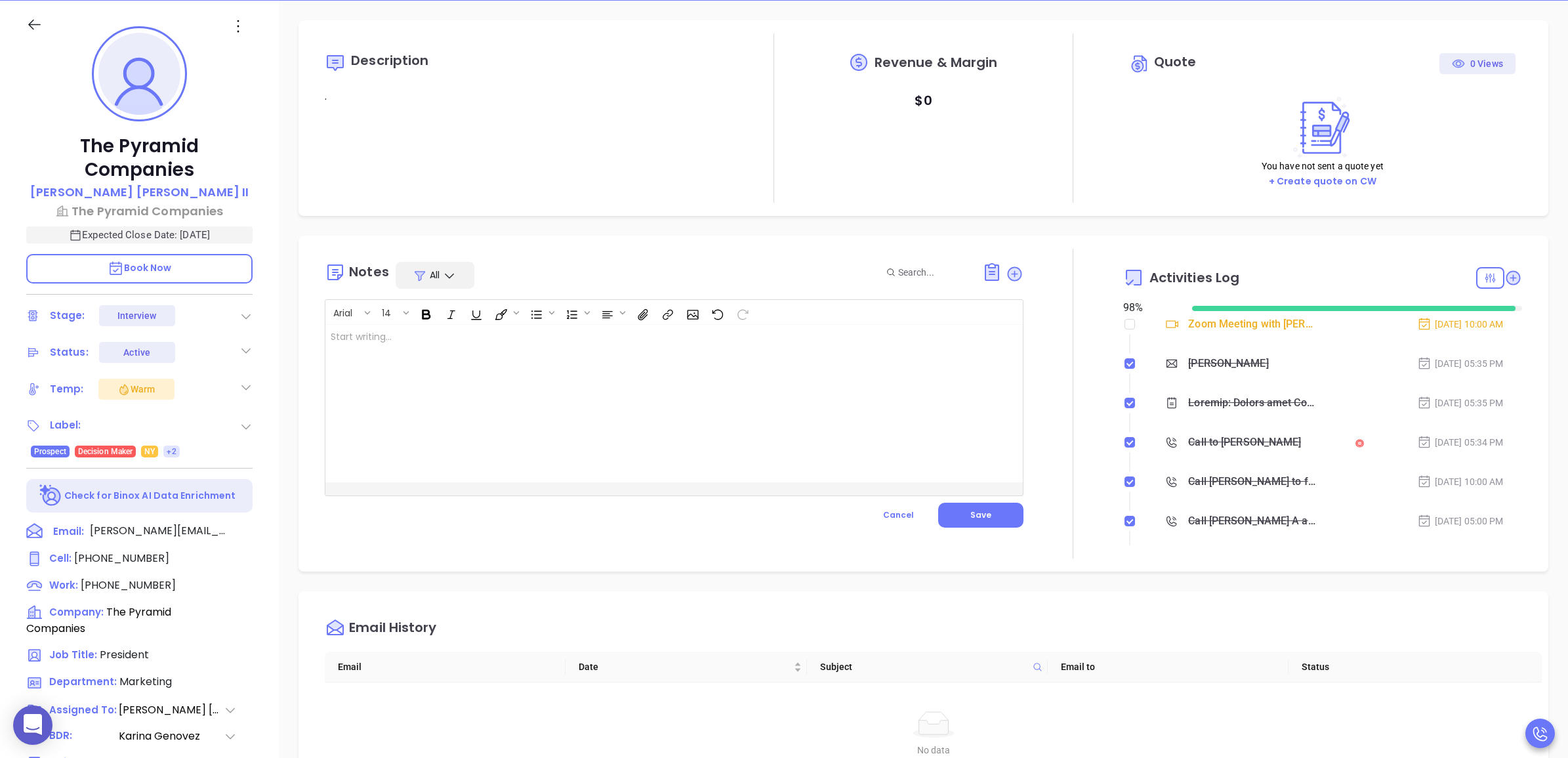
click at [566, 436] on div at bounding box center [649, 403] width 649 height 158
click at [997, 513] on button "Save" at bounding box center [981, 514] width 85 height 25
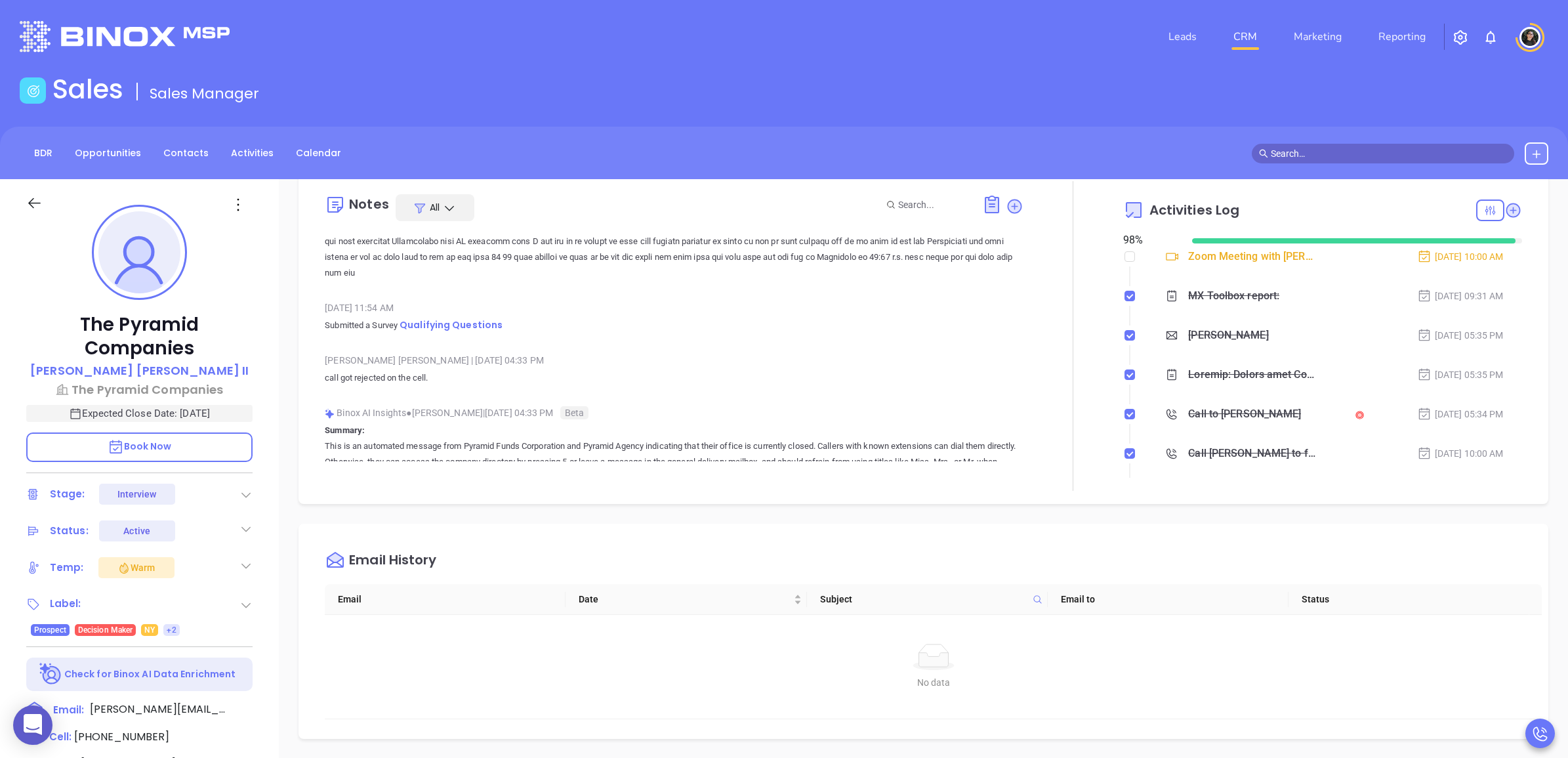
scroll to position [6313, 0]
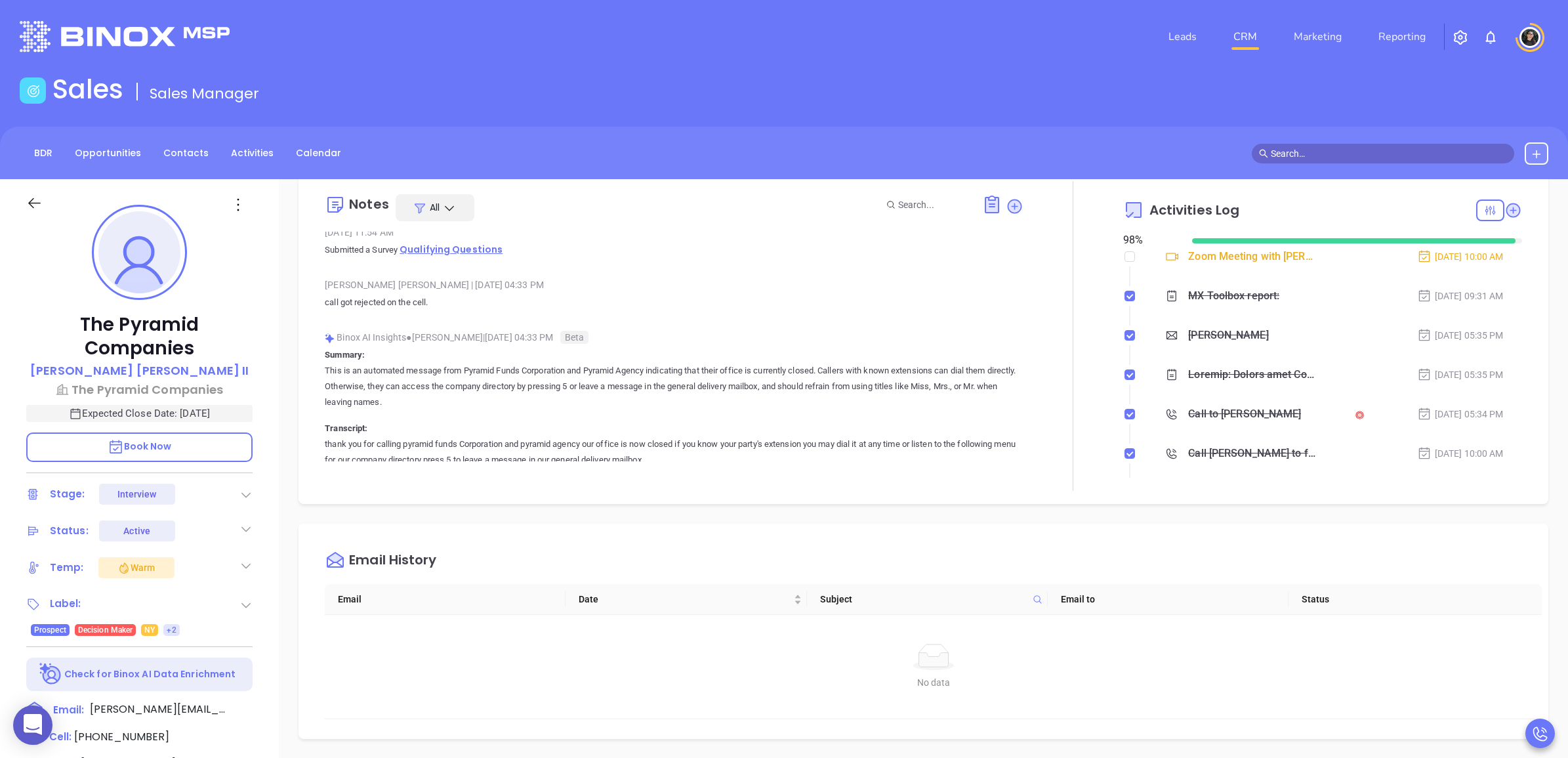
click at [457, 256] on span "Qualifying Questions" at bounding box center [450, 249] width 103 height 13
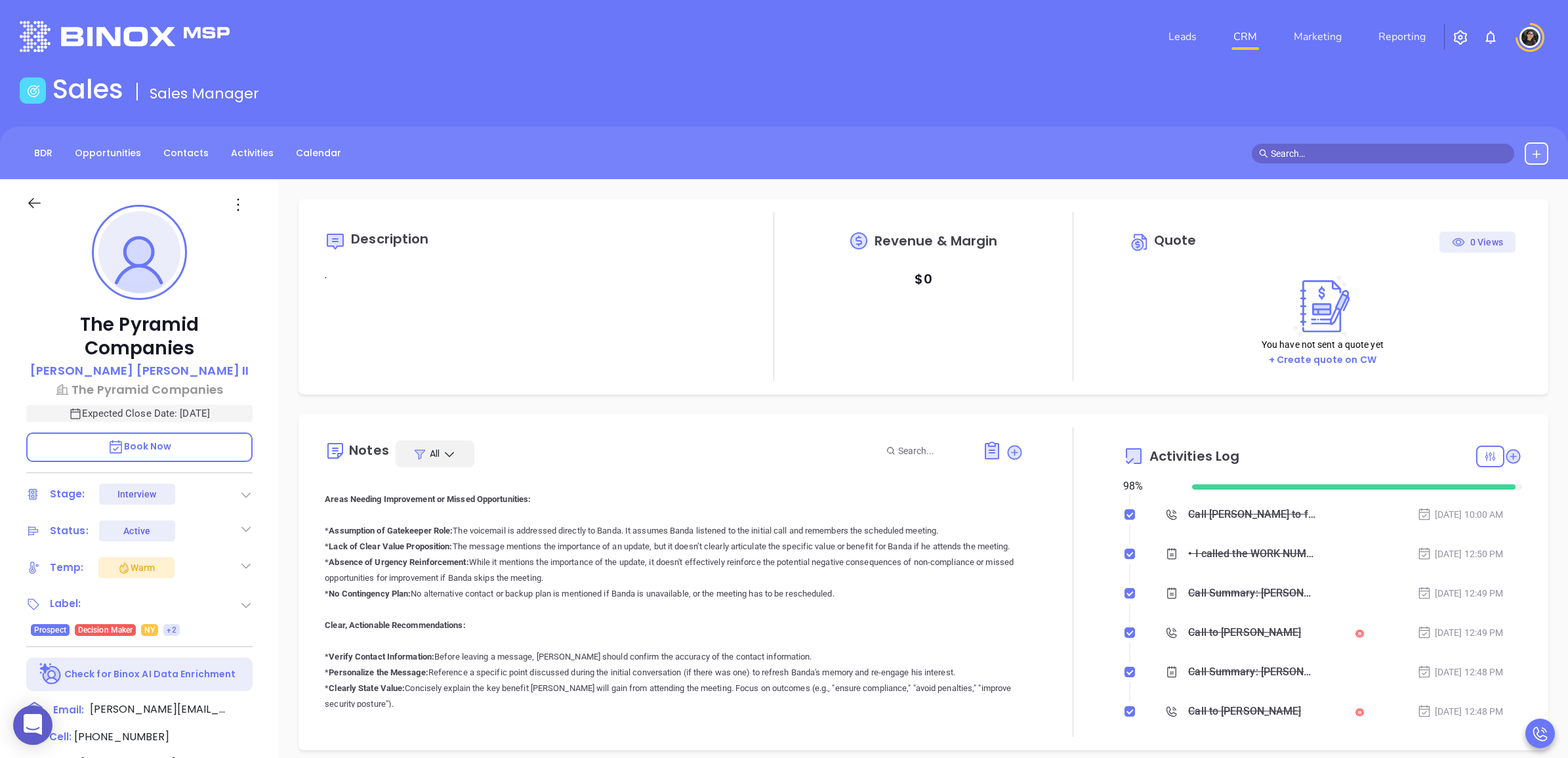
scroll to position [1943, 0]
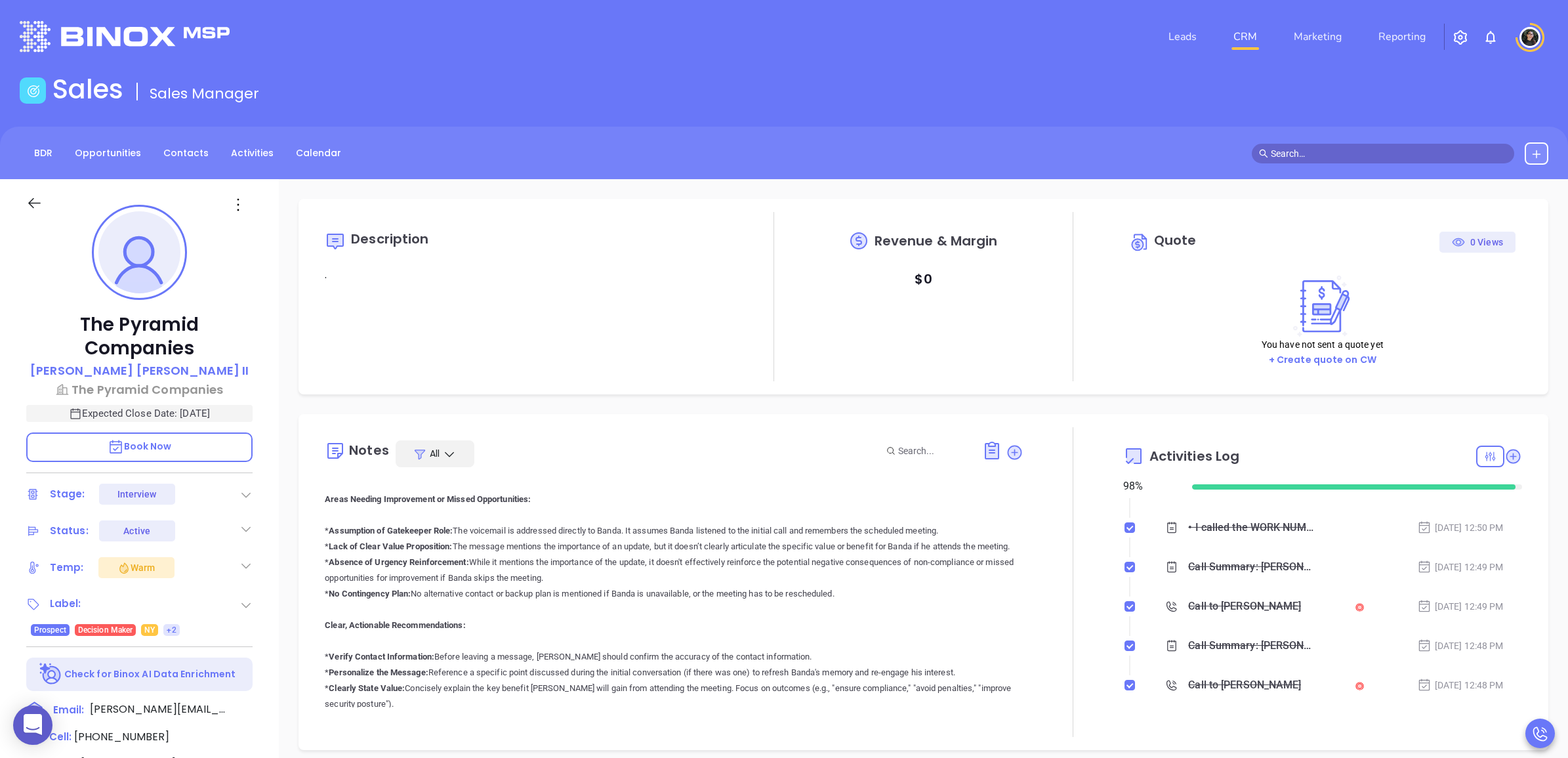
click at [1116, 87] on div "Sales Sales Manager" at bounding box center [784, 92] width 1544 height 37
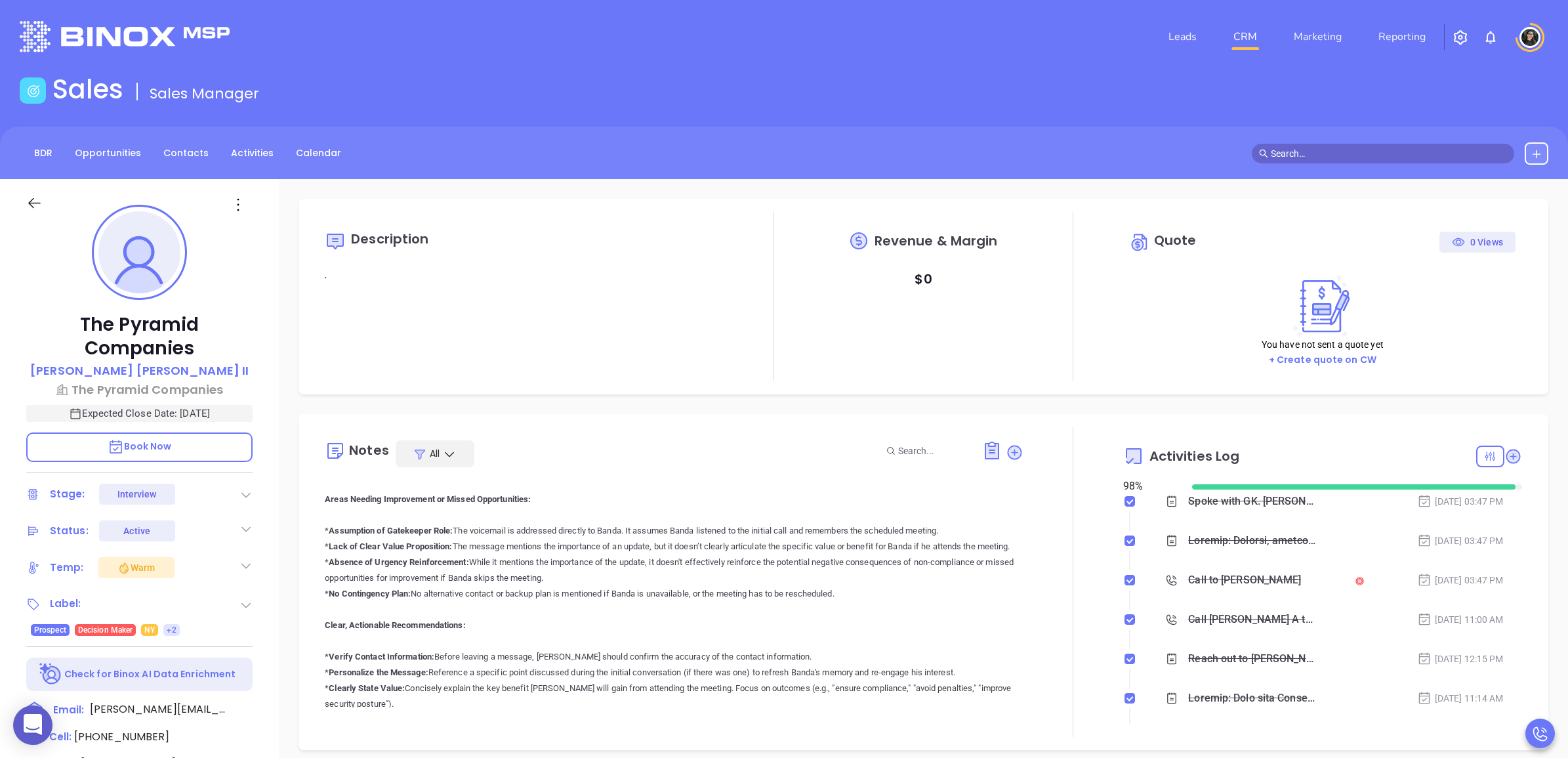
scroll to position [0, 0]
click at [1252, 38] on link "CRM" at bounding box center [1245, 37] width 34 height 26
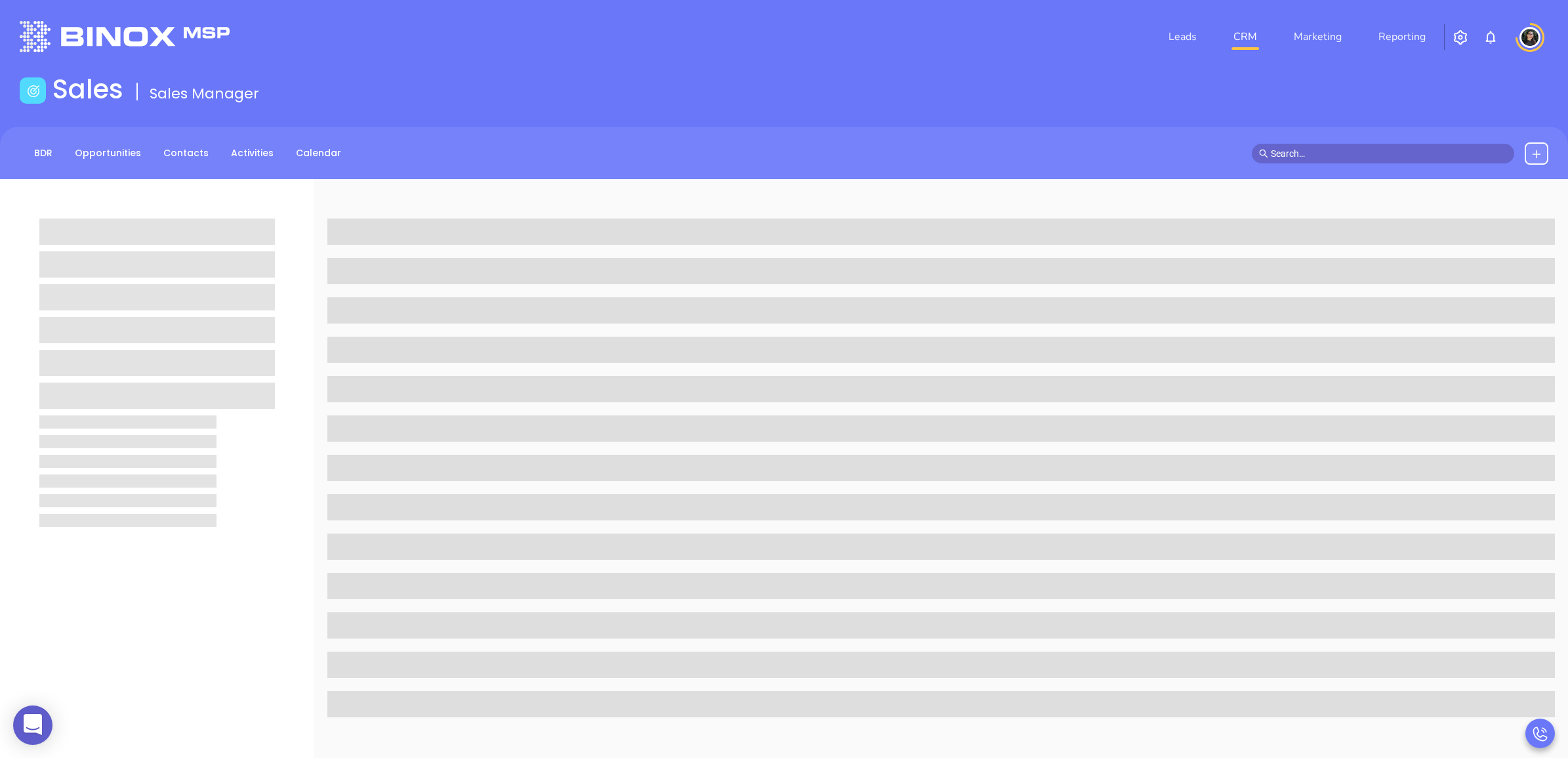
click at [1357, 153] on input "text" at bounding box center [1389, 153] width 236 height 14
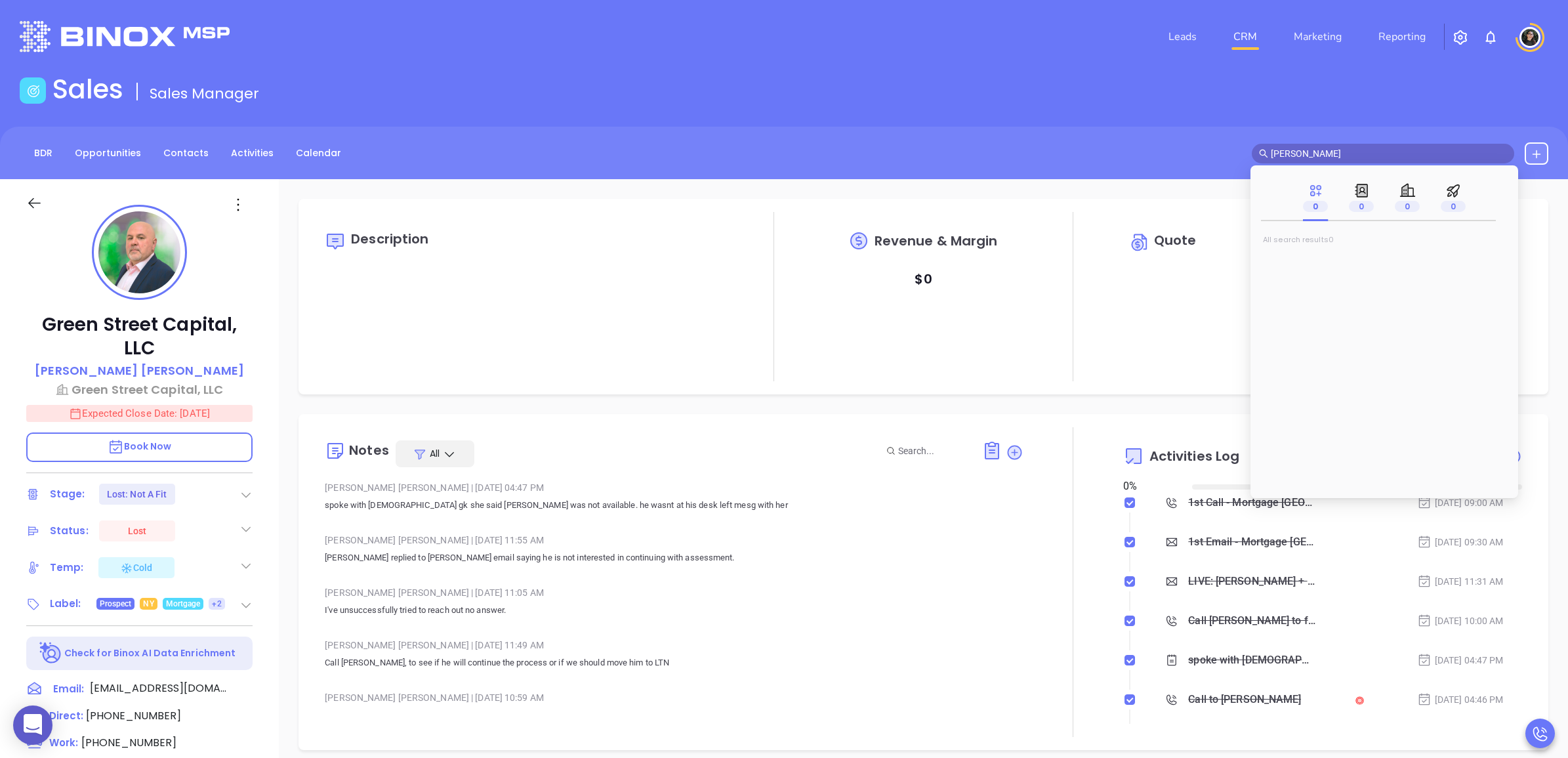
type input "michael majo"
type input "08/14/2025"
type input "michael majo"
click at [1312, 257] on mark "Michael Majo" at bounding box center [1315, 261] width 83 height 16
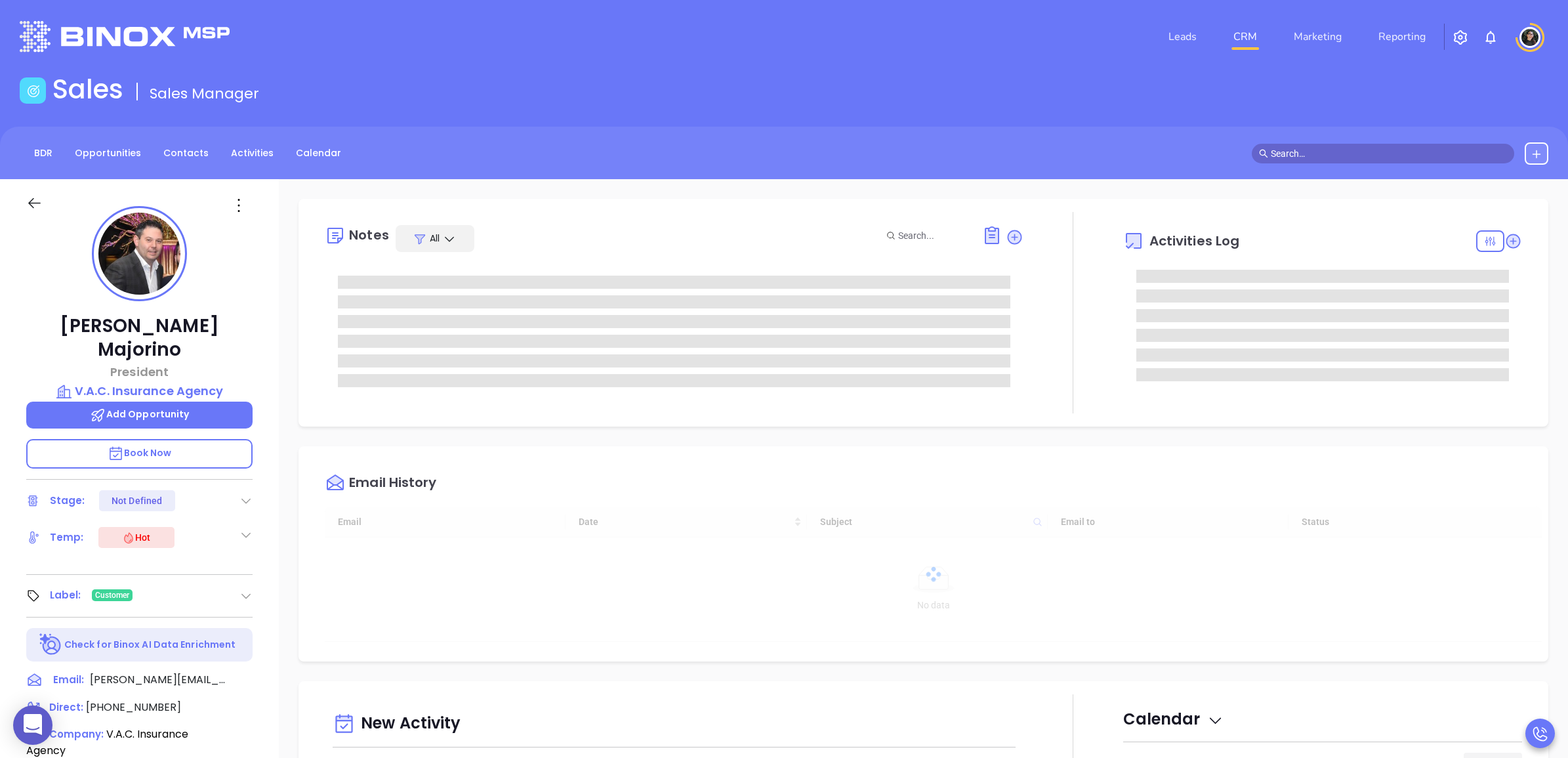
scroll to position [305, 0]
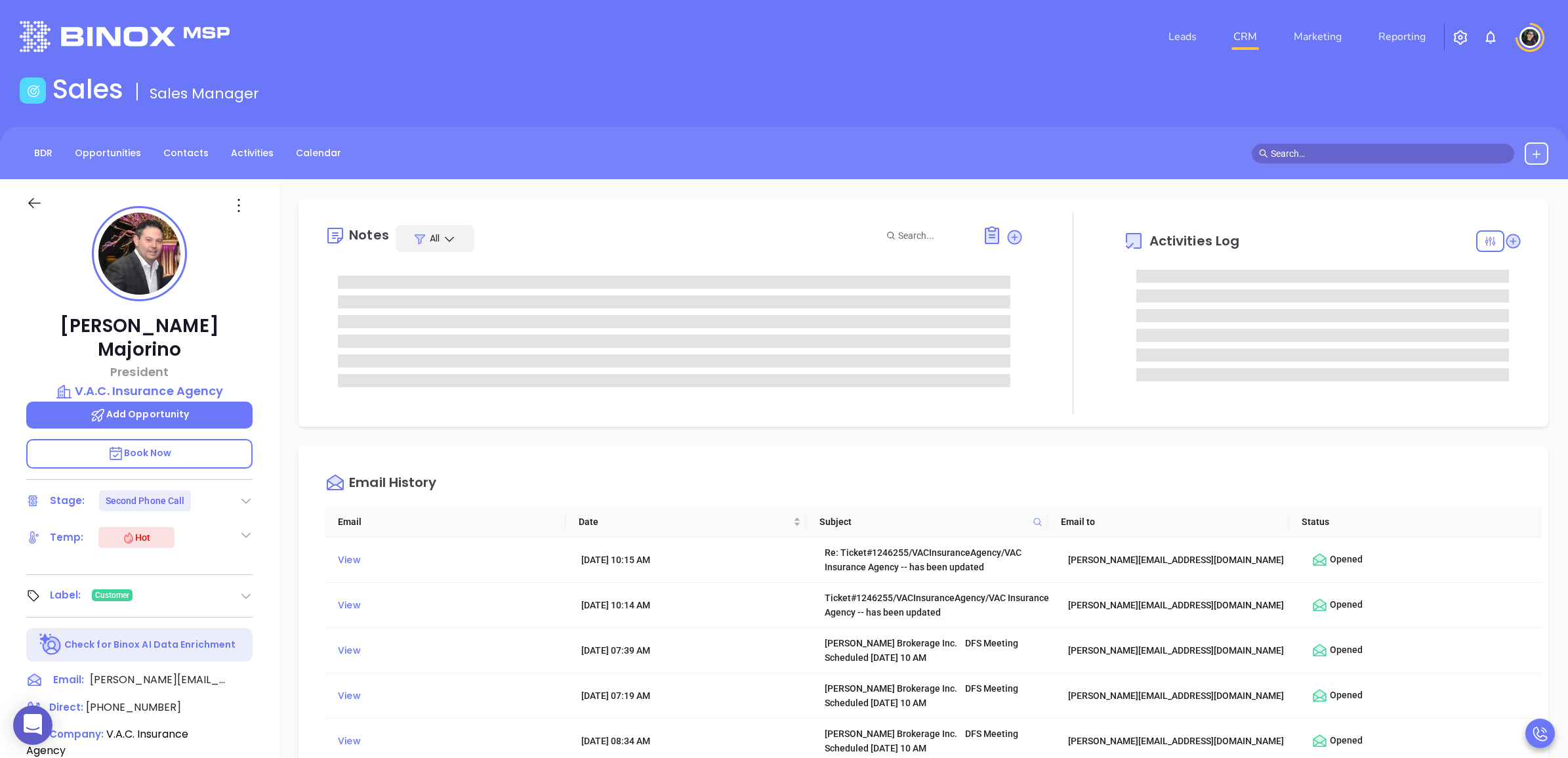
type input "[PERSON_NAME]"
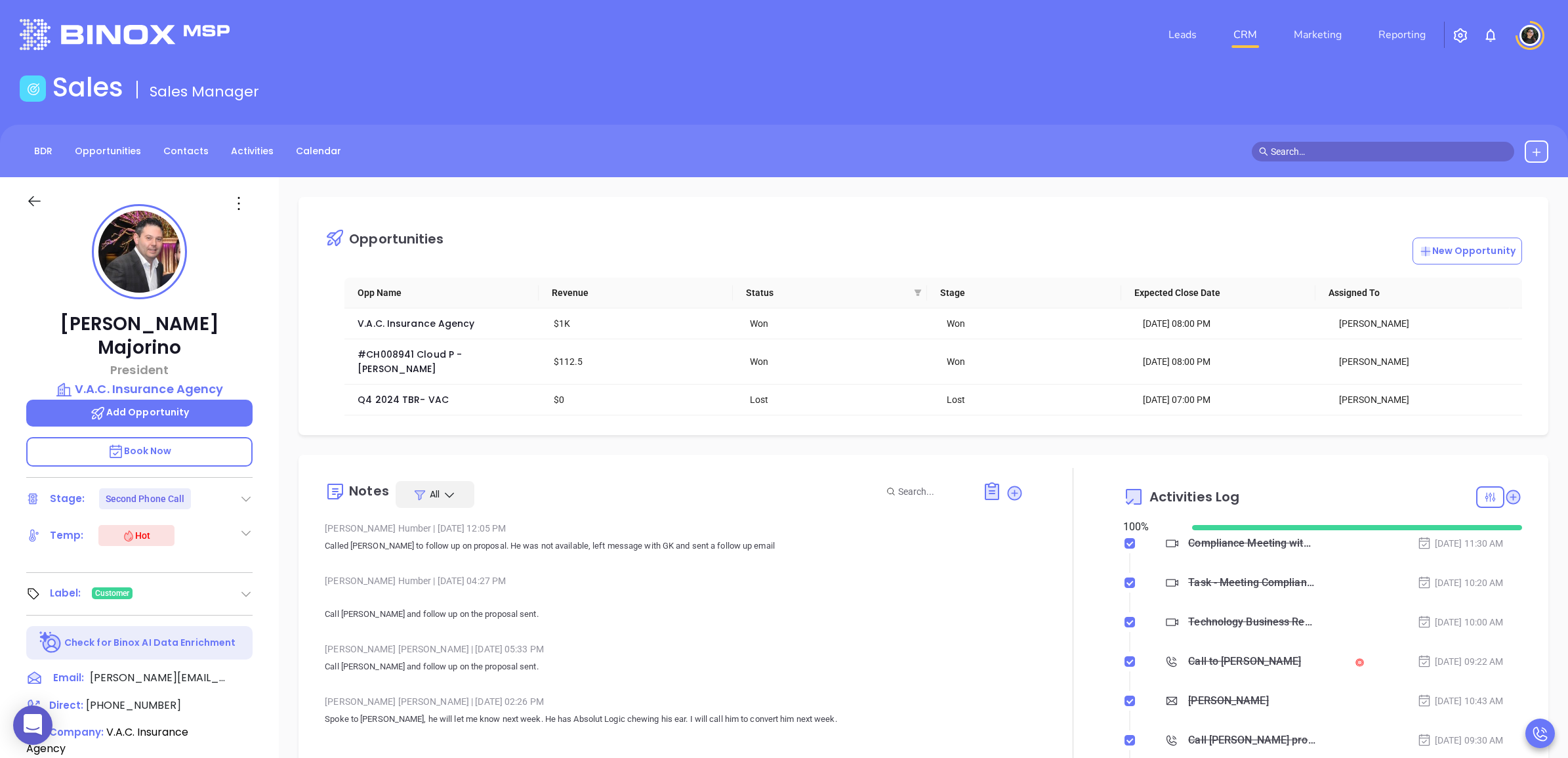
scroll to position [0, 0]
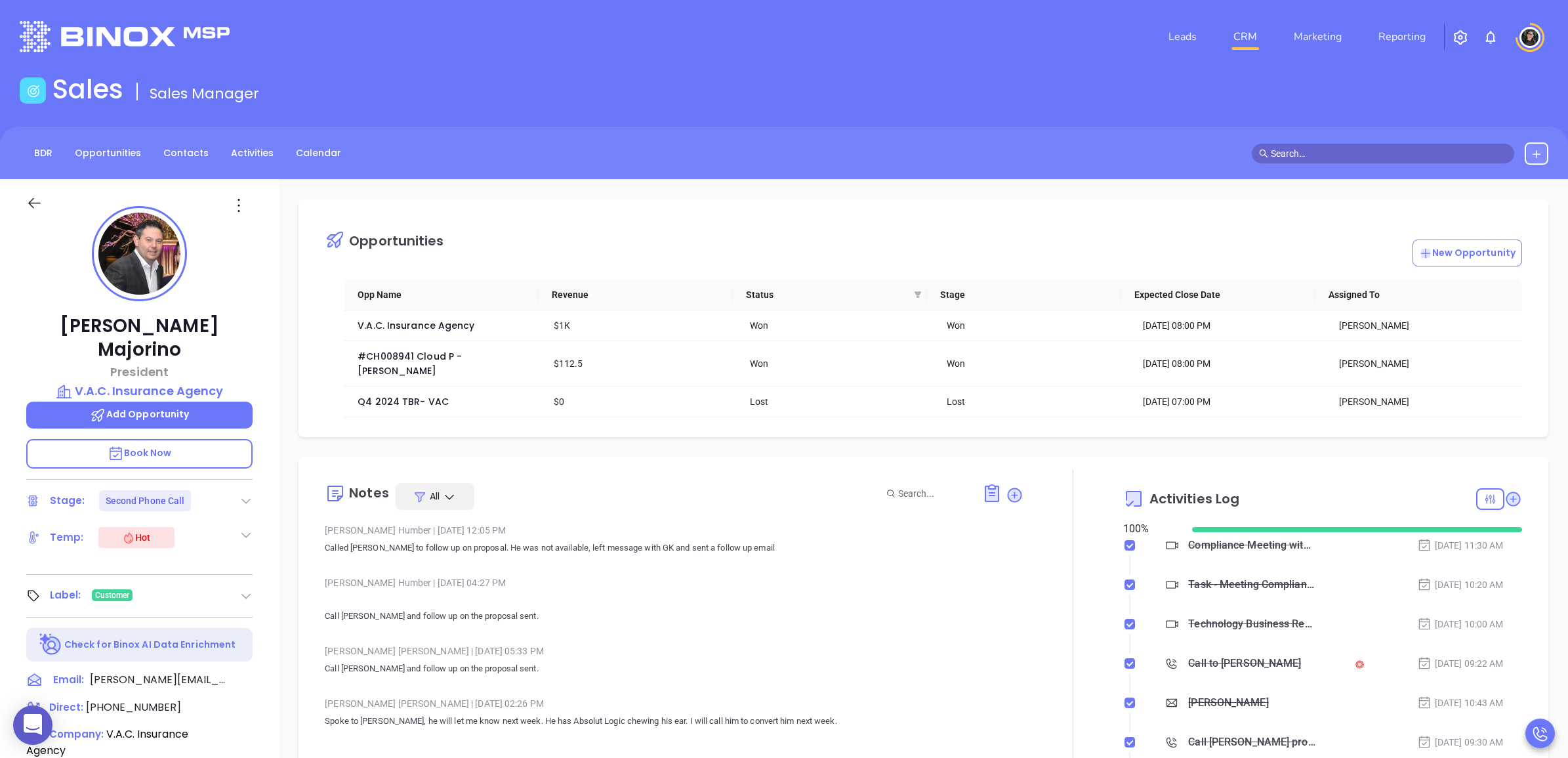
click at [230, 209] on icon at bounding box center [239, 205] width 21 height 21
click at [299, 343] on div "Edit" at bounding box center [303, 345] width 128 height 14
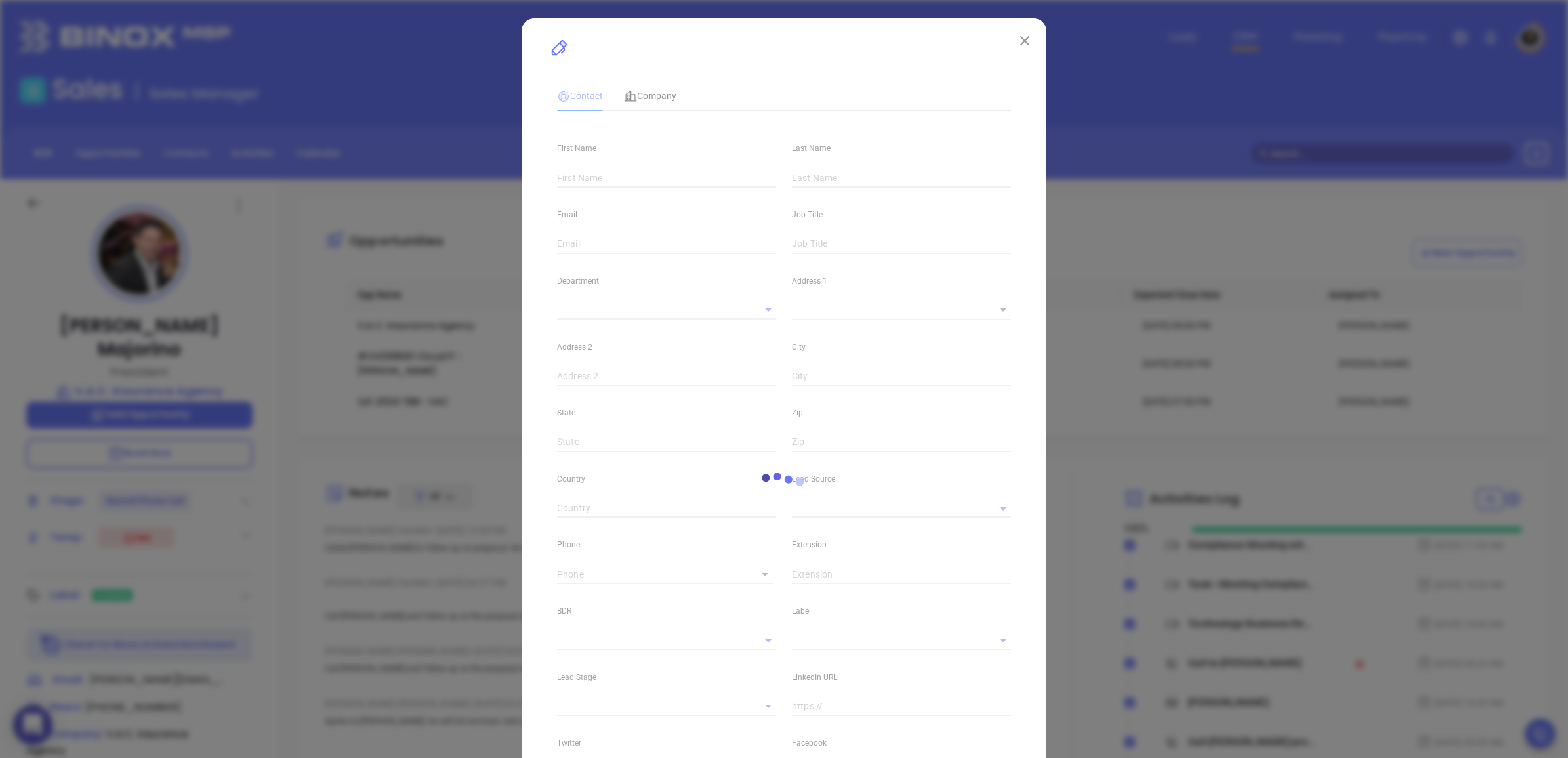
type input "Michael"
type input "Majorino"
type input "michael@vacinsurance.com"
type input "President"
type textarea "9712 3rd Avenue"
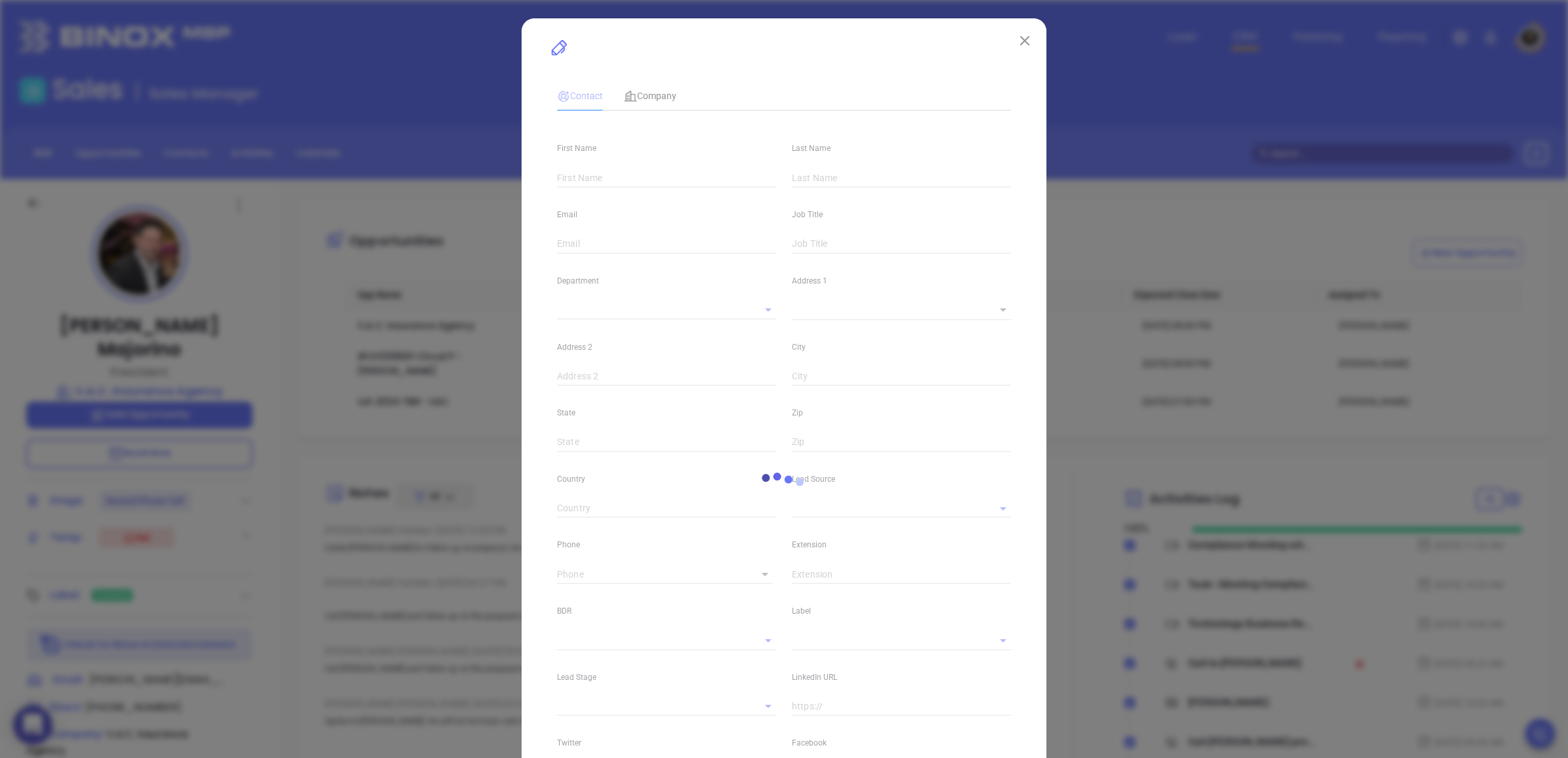
type input "1"
type input "1st Floor"
type input "[GEOGRAPHIC_DATA]"
type input "[US_STATE]"
type input "11209"
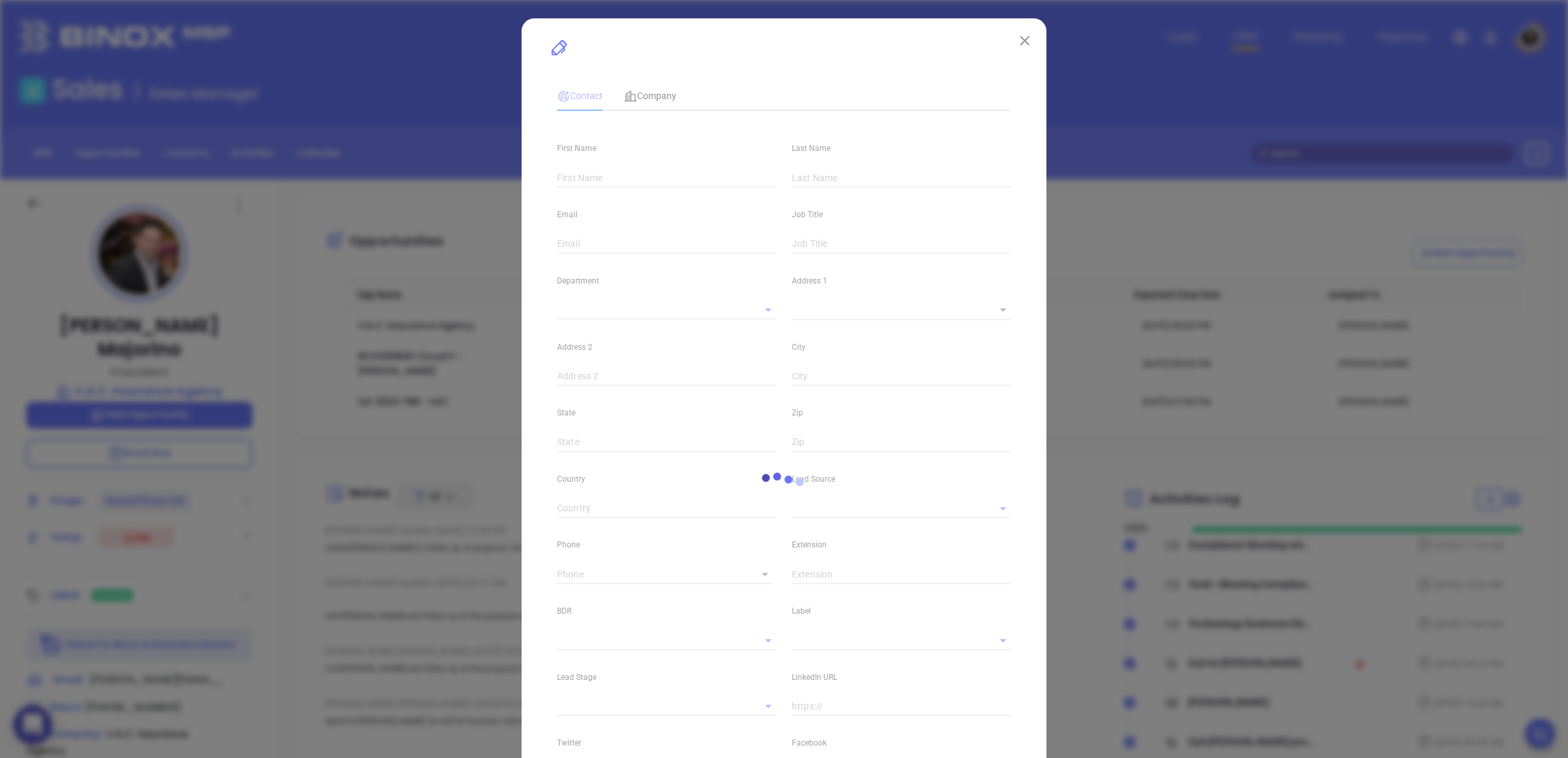
type input "United States"
type input "www.linkedin.com/in/michael-majorino-596686155"
type input "Marketing"
type input "NYAMB 2024"
type input "Abigail Mayda"
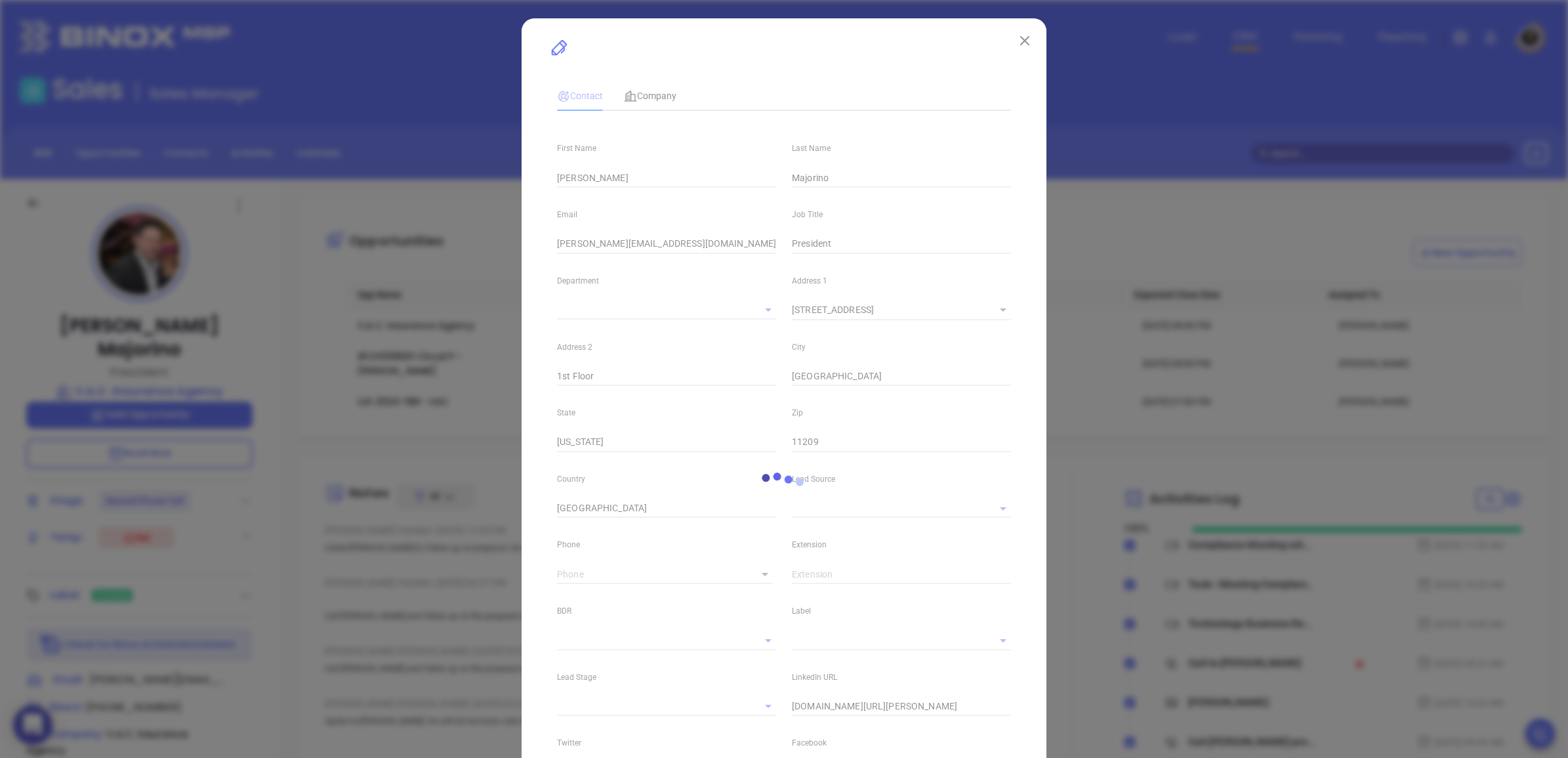
type input "Second Phone Call"
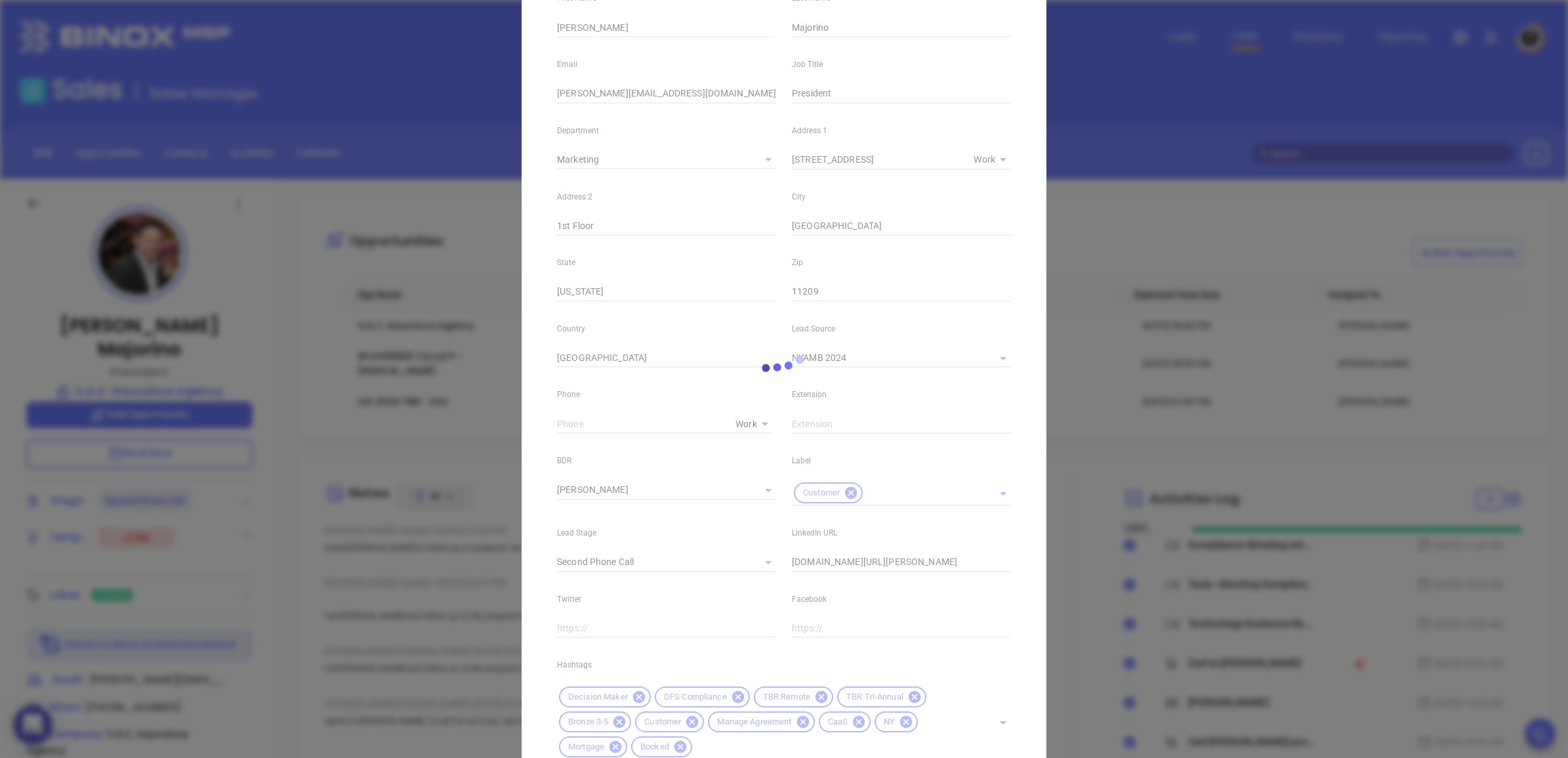
scroll to position [164, 0]
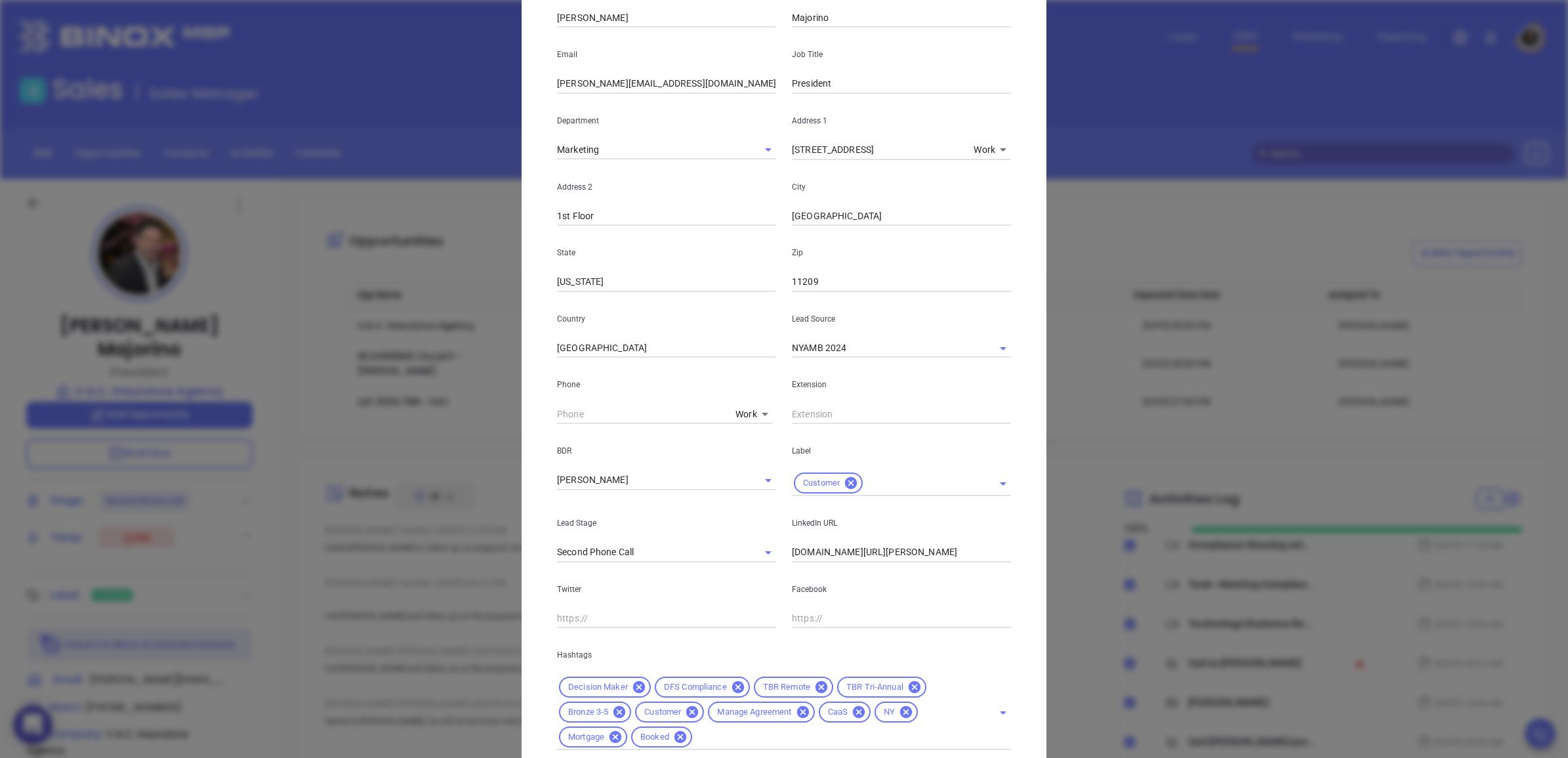
click at [740, 415] on body "0 Leads CRM Marketing Reporting Financial Leads Leads Sales Sales Manager BDR O…" at bounding box center [784, 379] width 1568 height 758
click at [755, 480] on li "Cell" at bounding box center [774, 485] width 89 height 24
type input "4"
click at [653, 413] on input "( ) -" at bounding box center [647, 413] width 179 height 20
paste input "917) 873-3574"
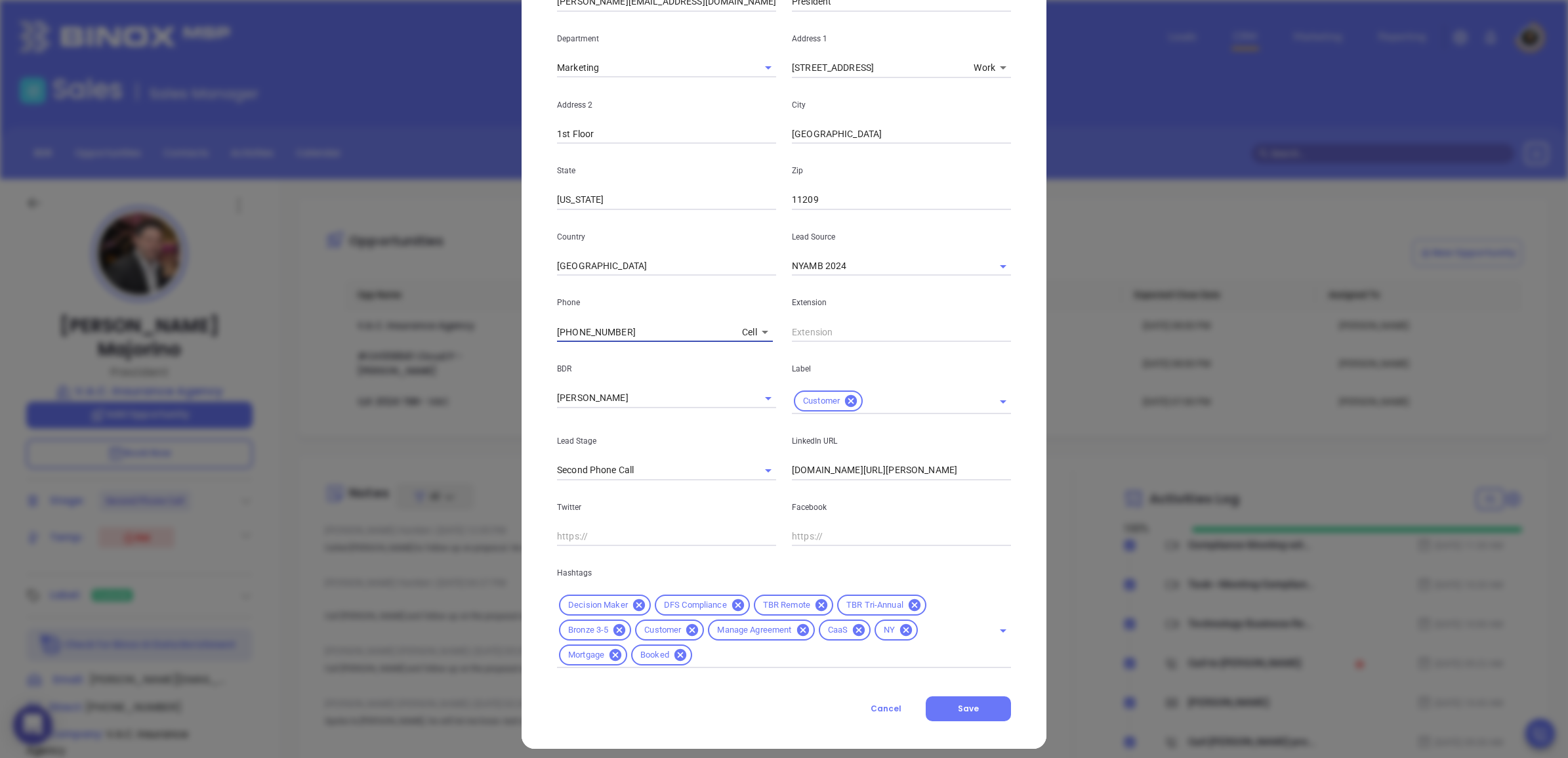
scroll to position [255, 0]
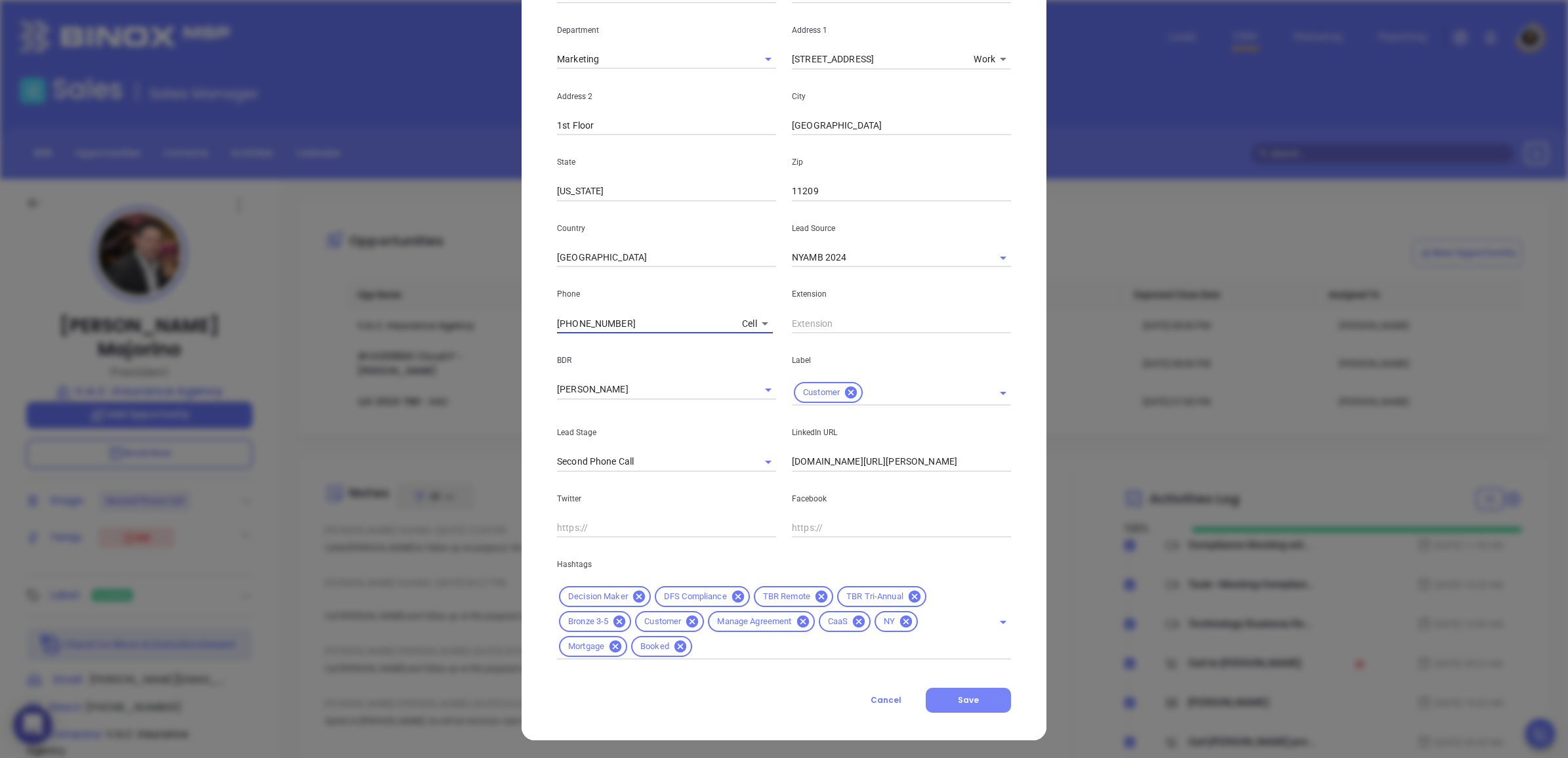
type input "(917) 873-3574"
click at [991, 711] on button "Save" at bounding box center [968, 699] width 85 height 25
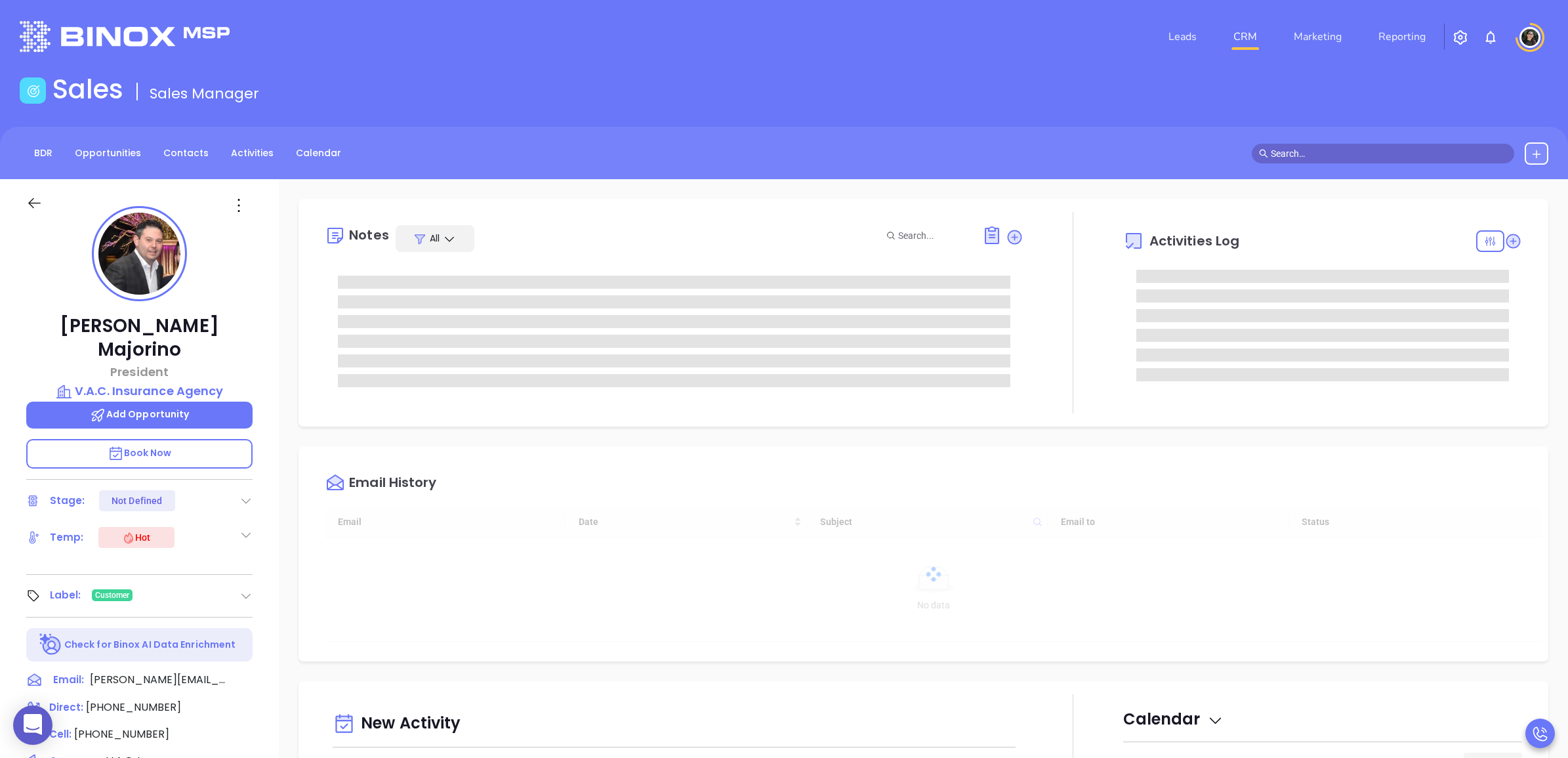
type input "[DATE]"
type input "[PERSON_NAME]"
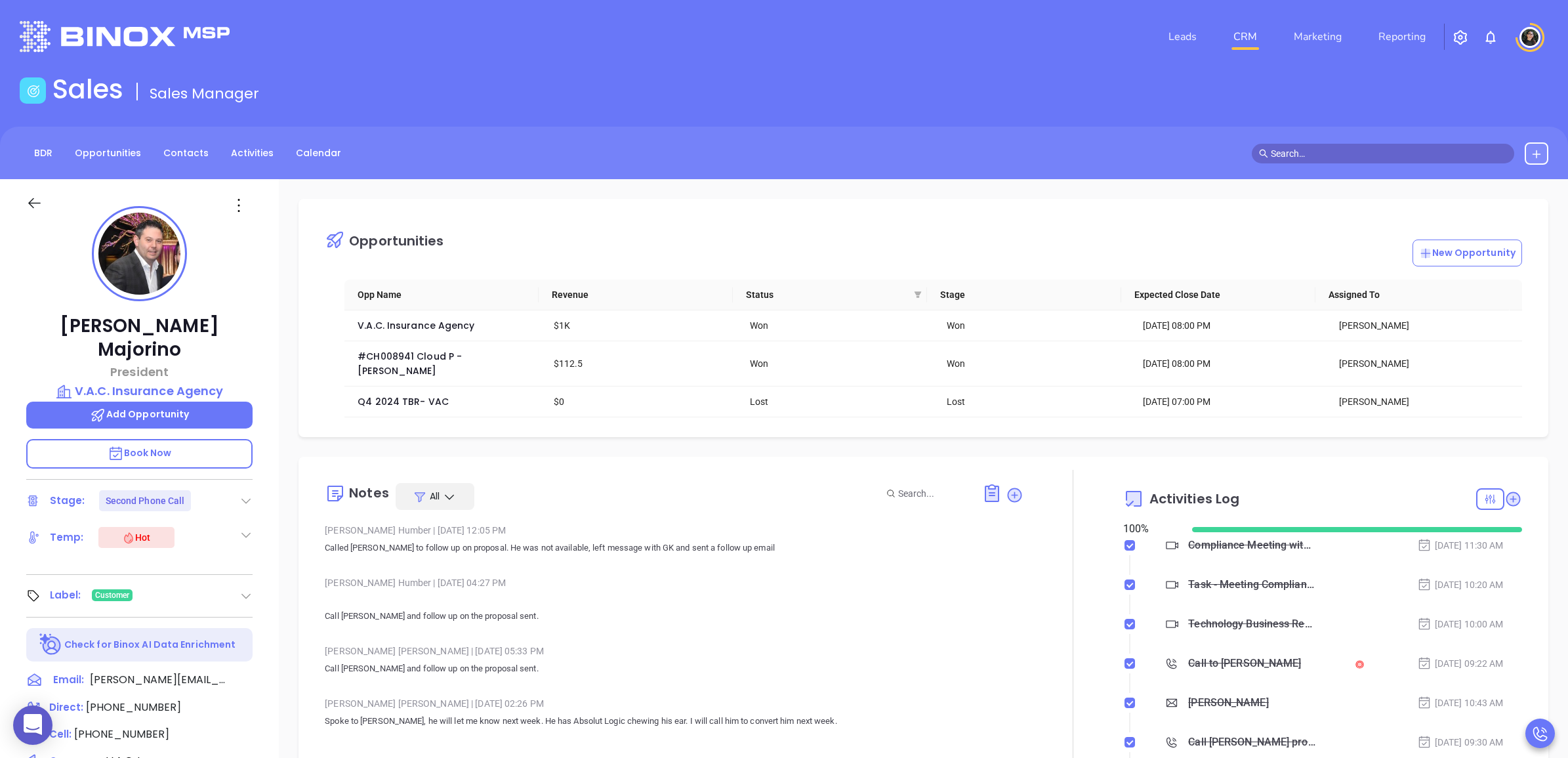
click at [1441, 151] on input "text" at bounding box center [1389, 153] width 236 height 14
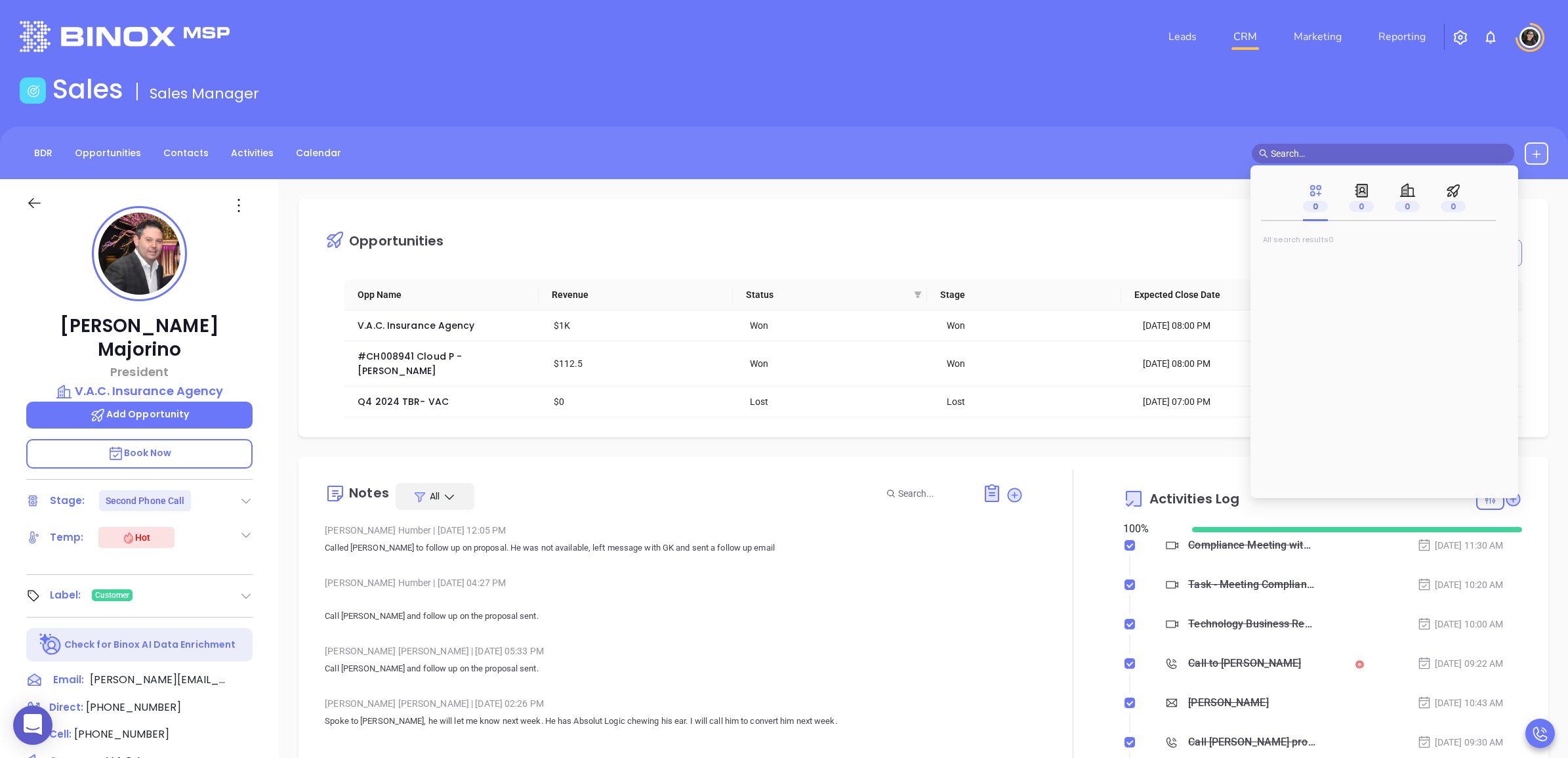
type input "c"
type input "[PERSON_NAME]"
click at [1338, 146] on input "[PERSON_NAME]" at bounding box center [1389, 153] width 236 height 14
click at [1313, 260] on mark "[PERSON_NAME]" at bounding box center [1315, 261] width 83 height 16
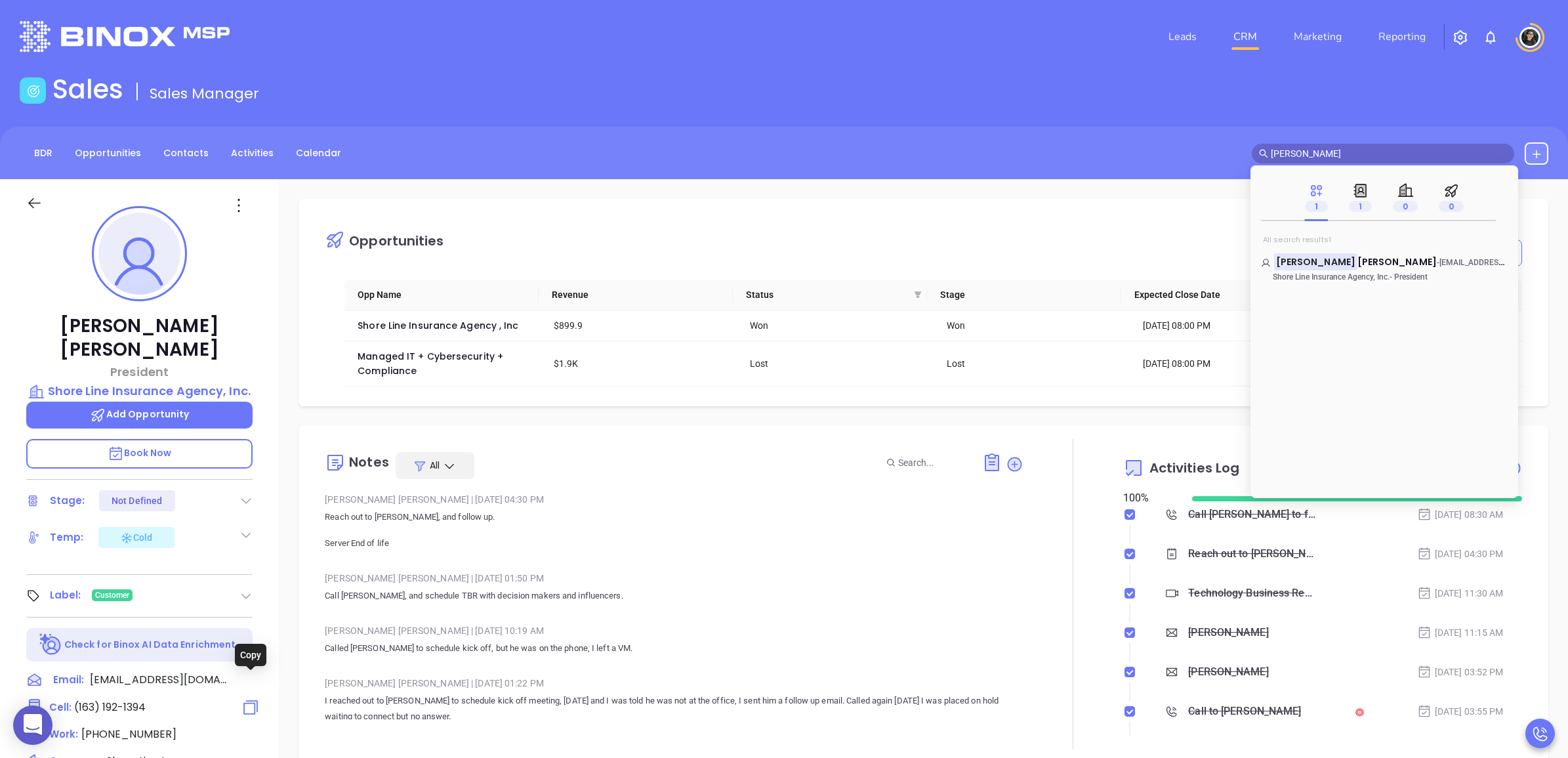
click at [247, 698] on icon at bounding box center [251, 707] width 19 height 19
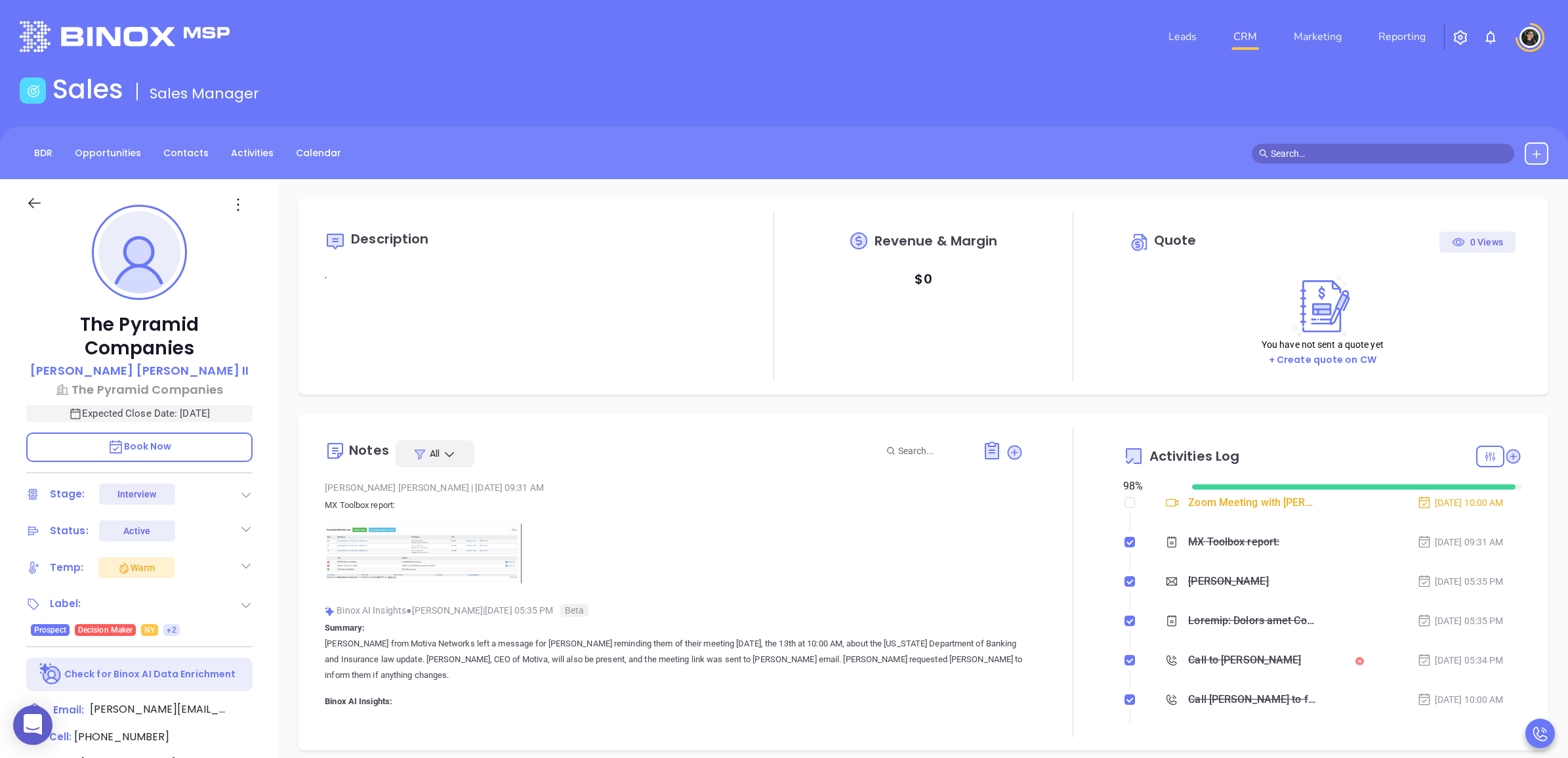
type input "[DATE]"
type input "[PERSON_NAME]"
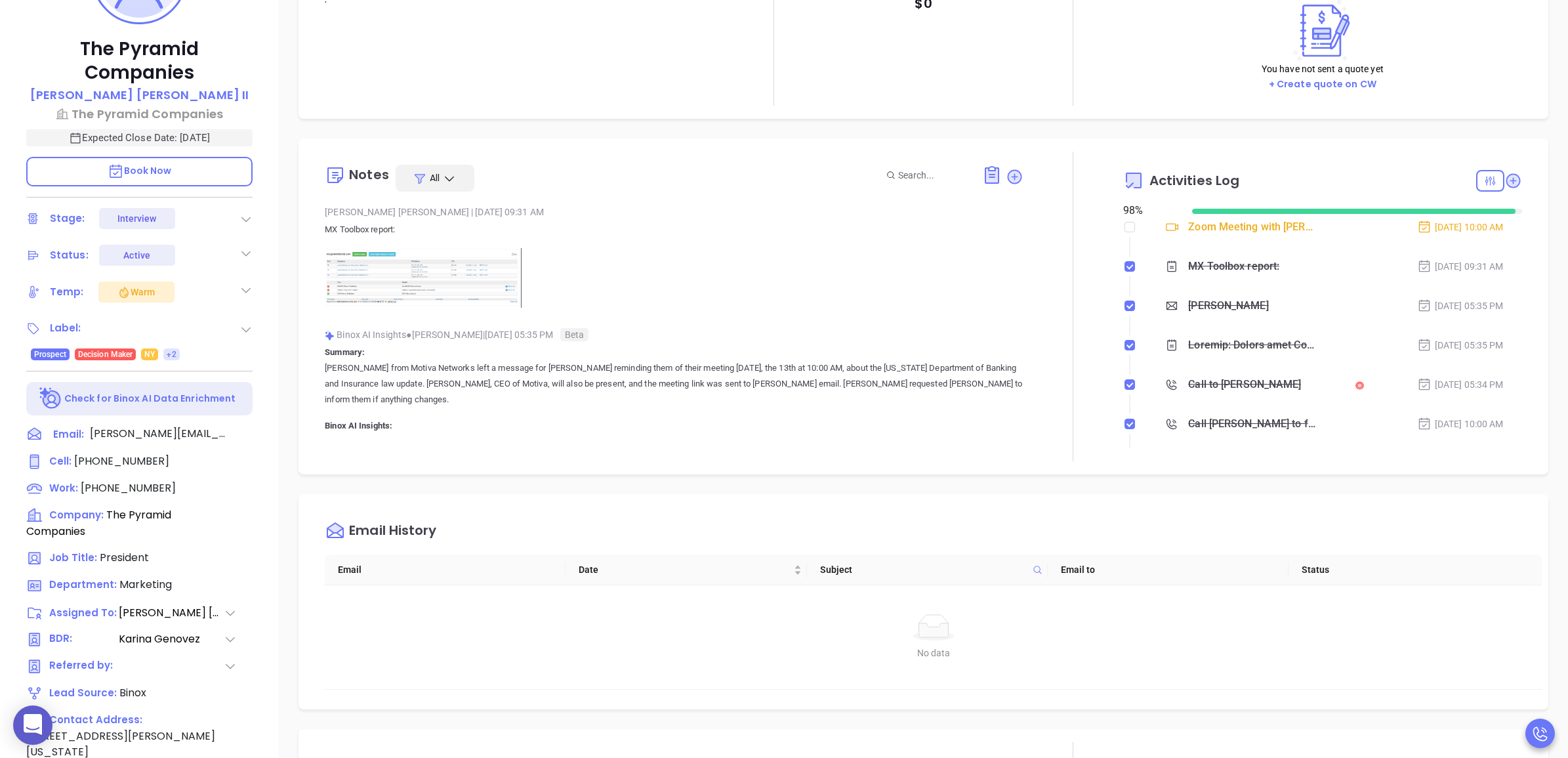
scroll to position [368, 0]
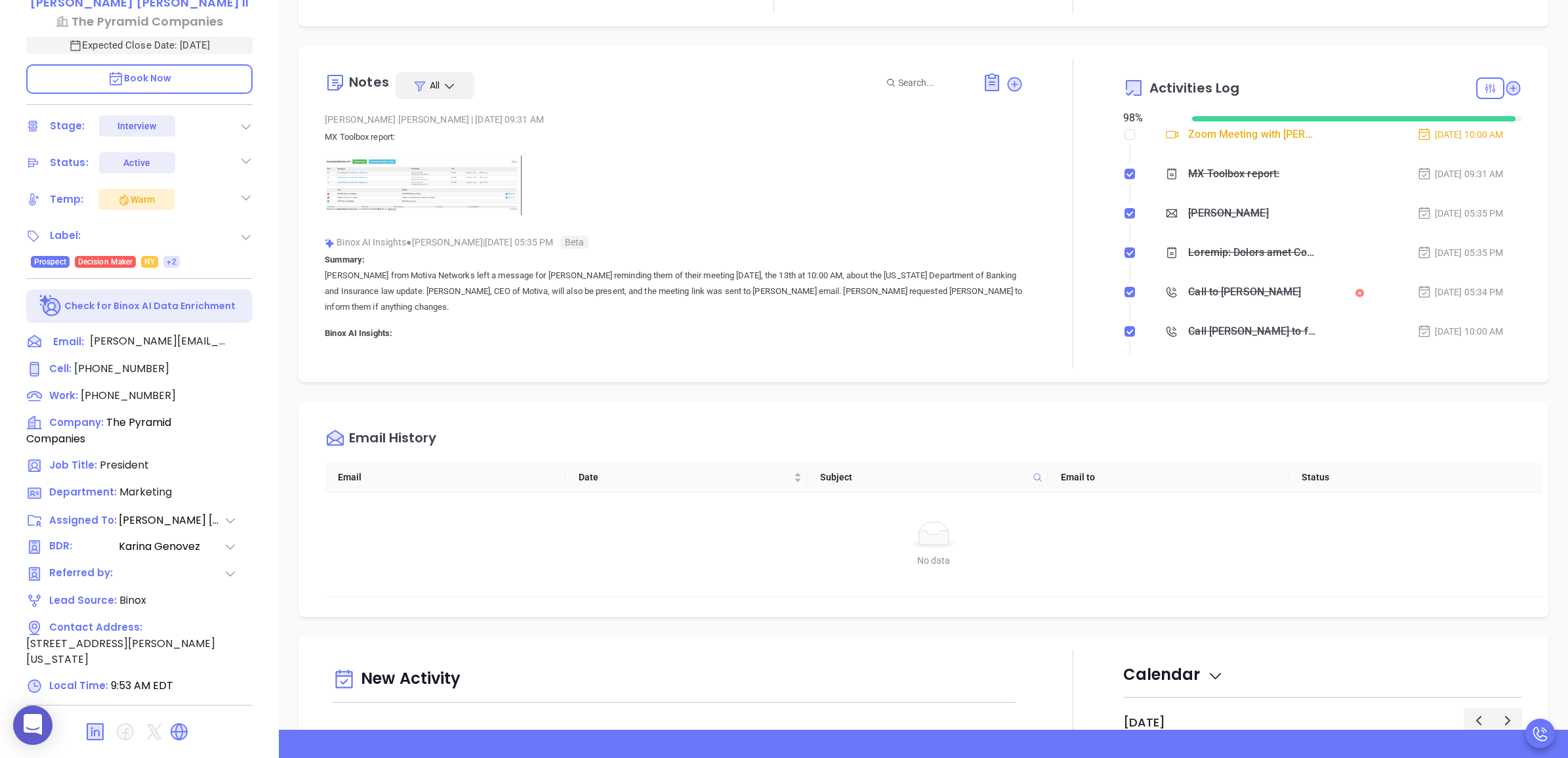
click at [178, 721] on icon at bounding box center [179, 732] width 21 height 21
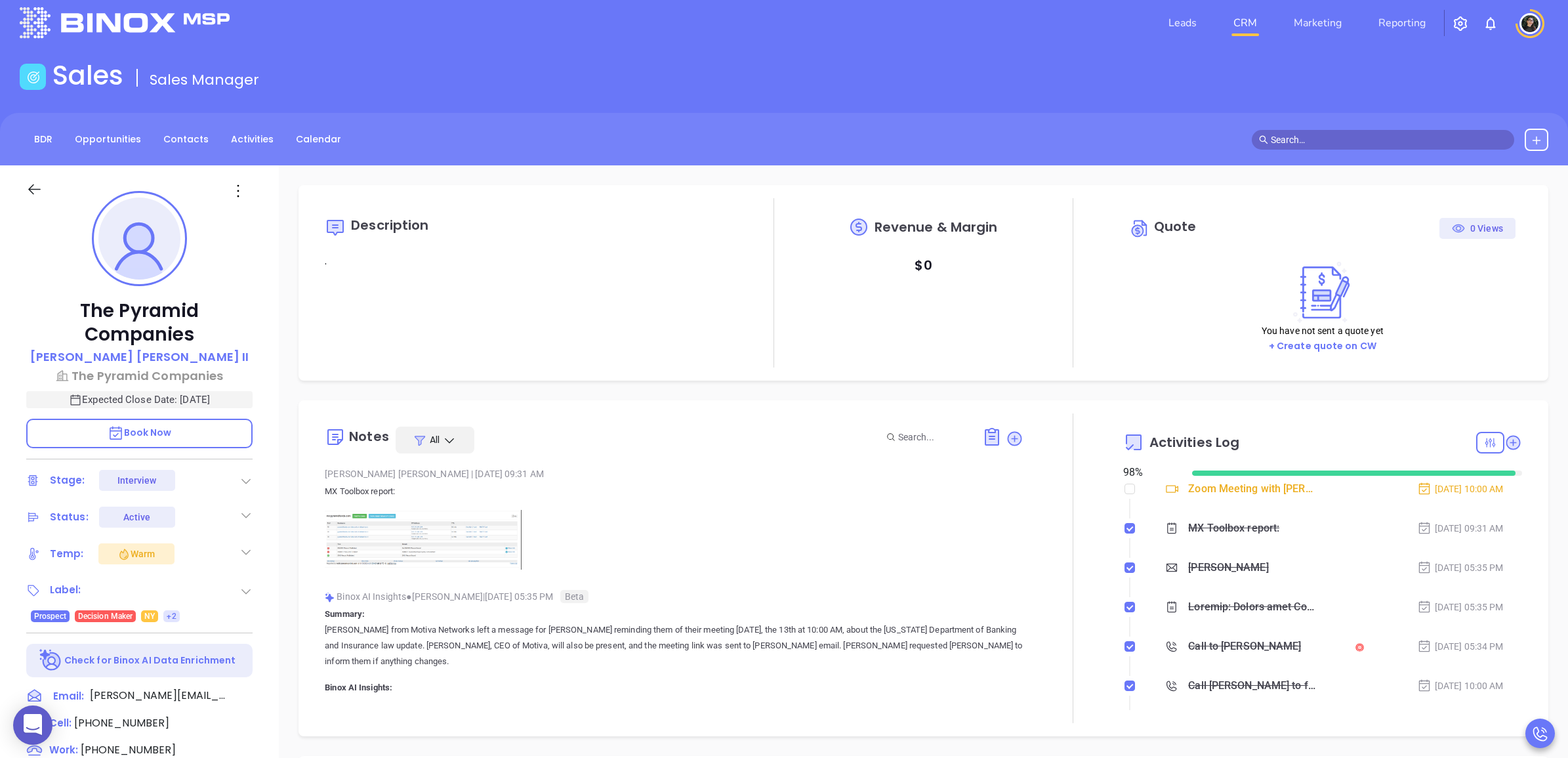
scroll to position [0, 0]
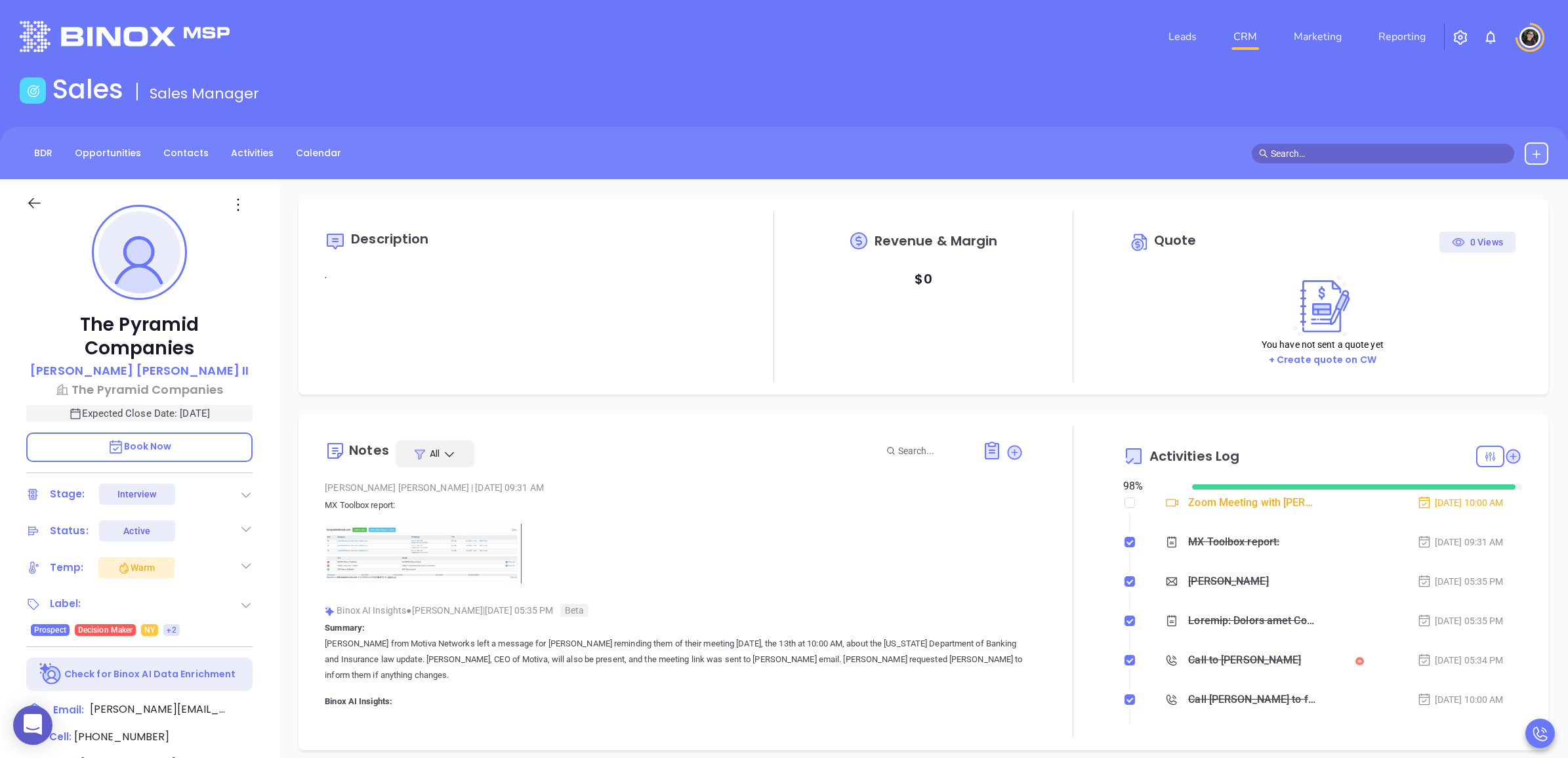
click at [1246, 33] on link "CRM" at bounding box center [1245, 37] width 34 height 26
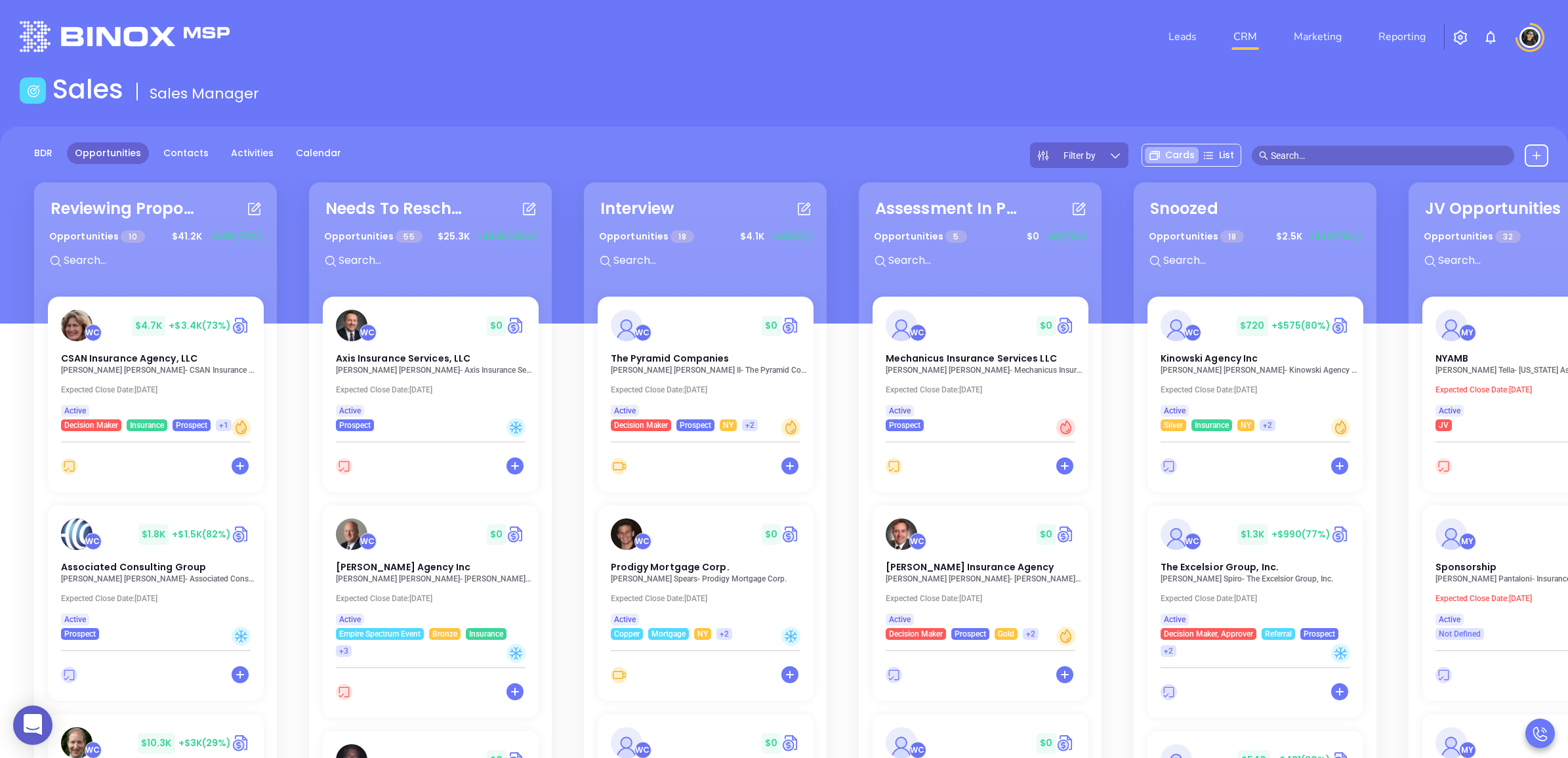
click at [136, 258] on input "text" at bounding box center [160, 261] width 196 height 17
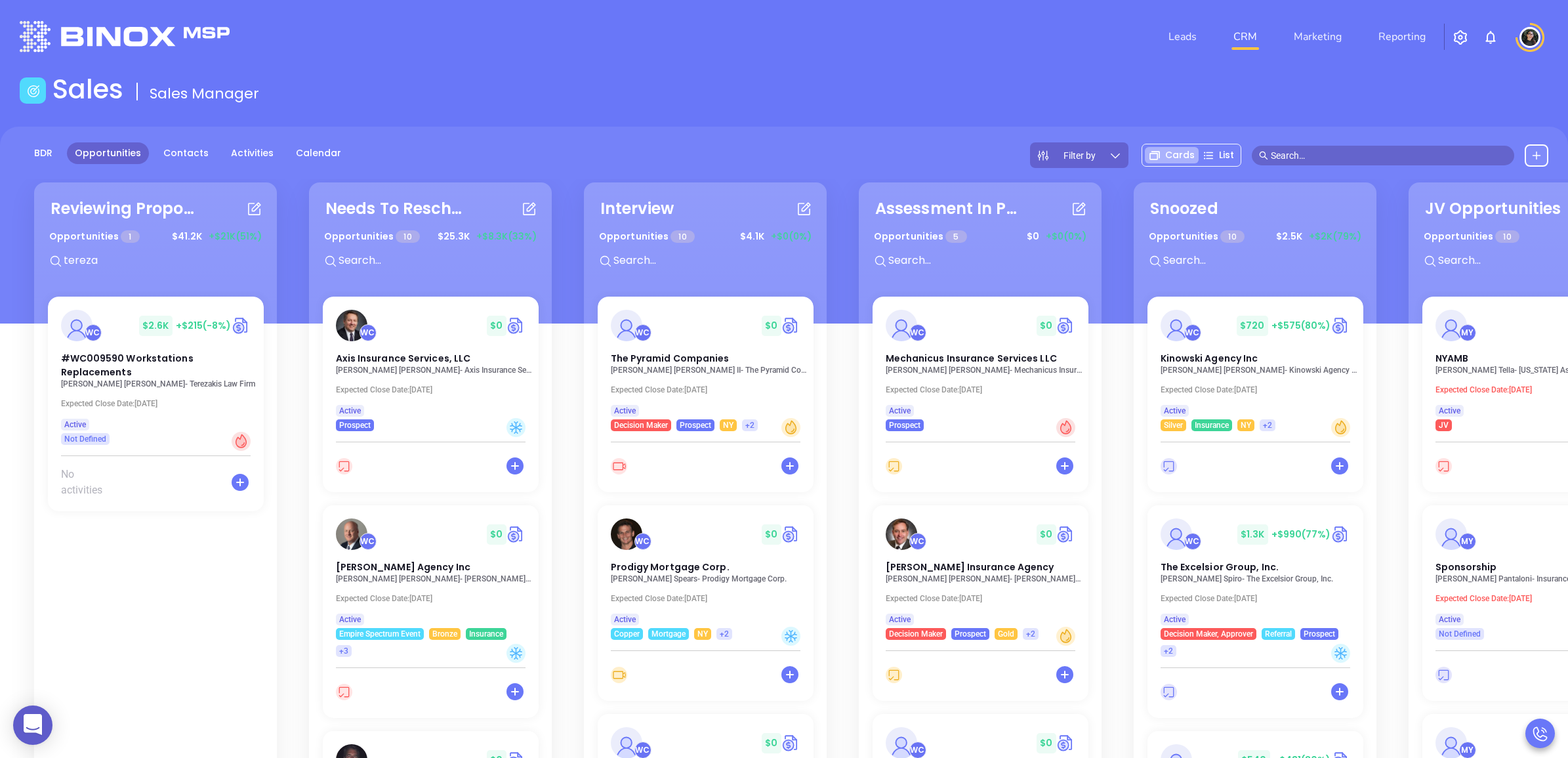
click at [638, 124] on main "Sales Sales Manager BDR Opportunities Contacts Activities Calendar Filter by Ca…" at bounding box center [784, 505] width 1568 height 863
click at [100, 266] on input "tereza" at bounding box center [160, 261] width 196 height 17
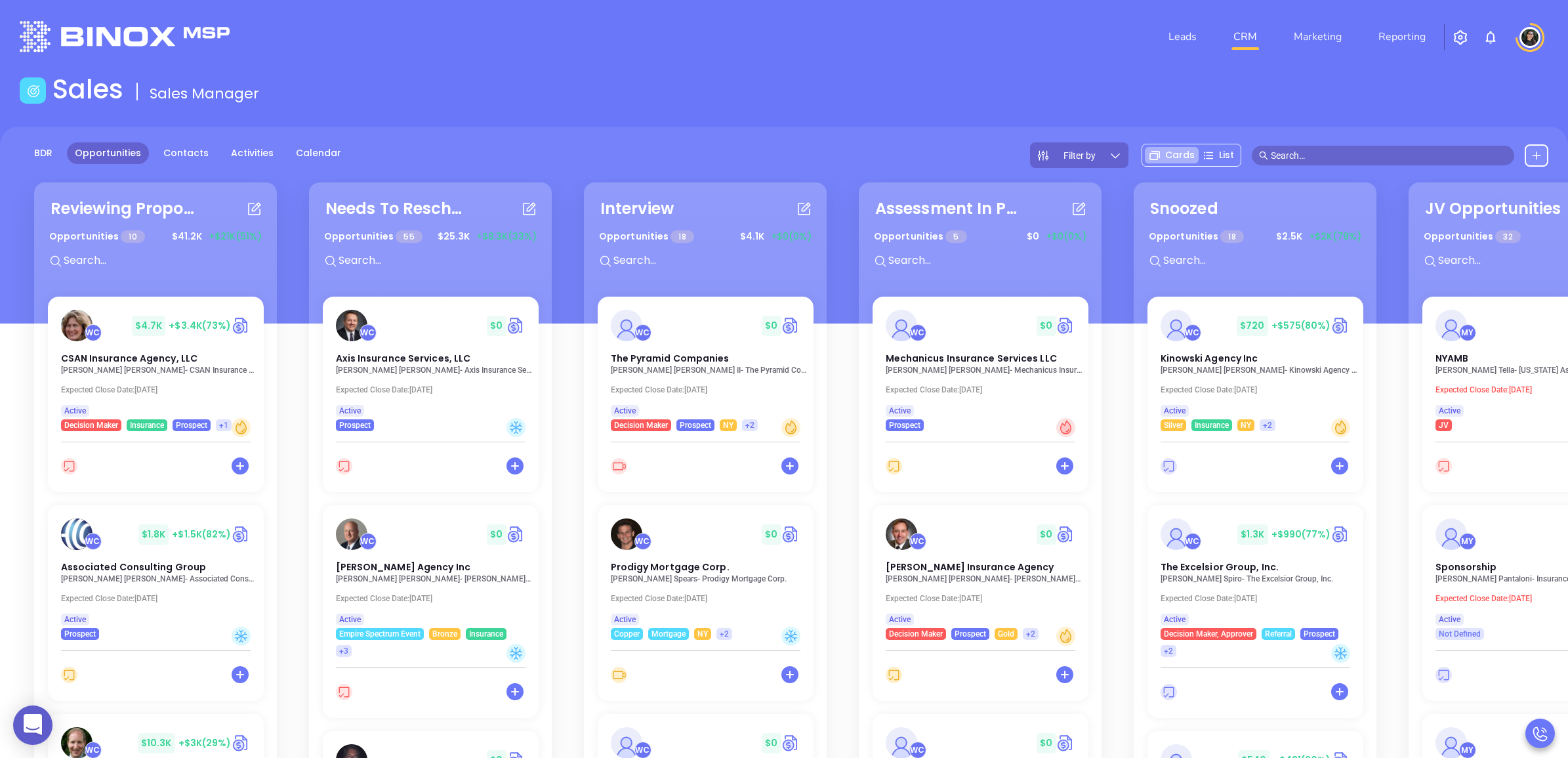
click at [686, 276] on div "Opportunities 18 $ 4.1K +$0 (0%)" at bounding box center [705, 252] width 245 height 55
click at [693, 255] on input "text" at bounding box center [710, 261] width 196 height 17
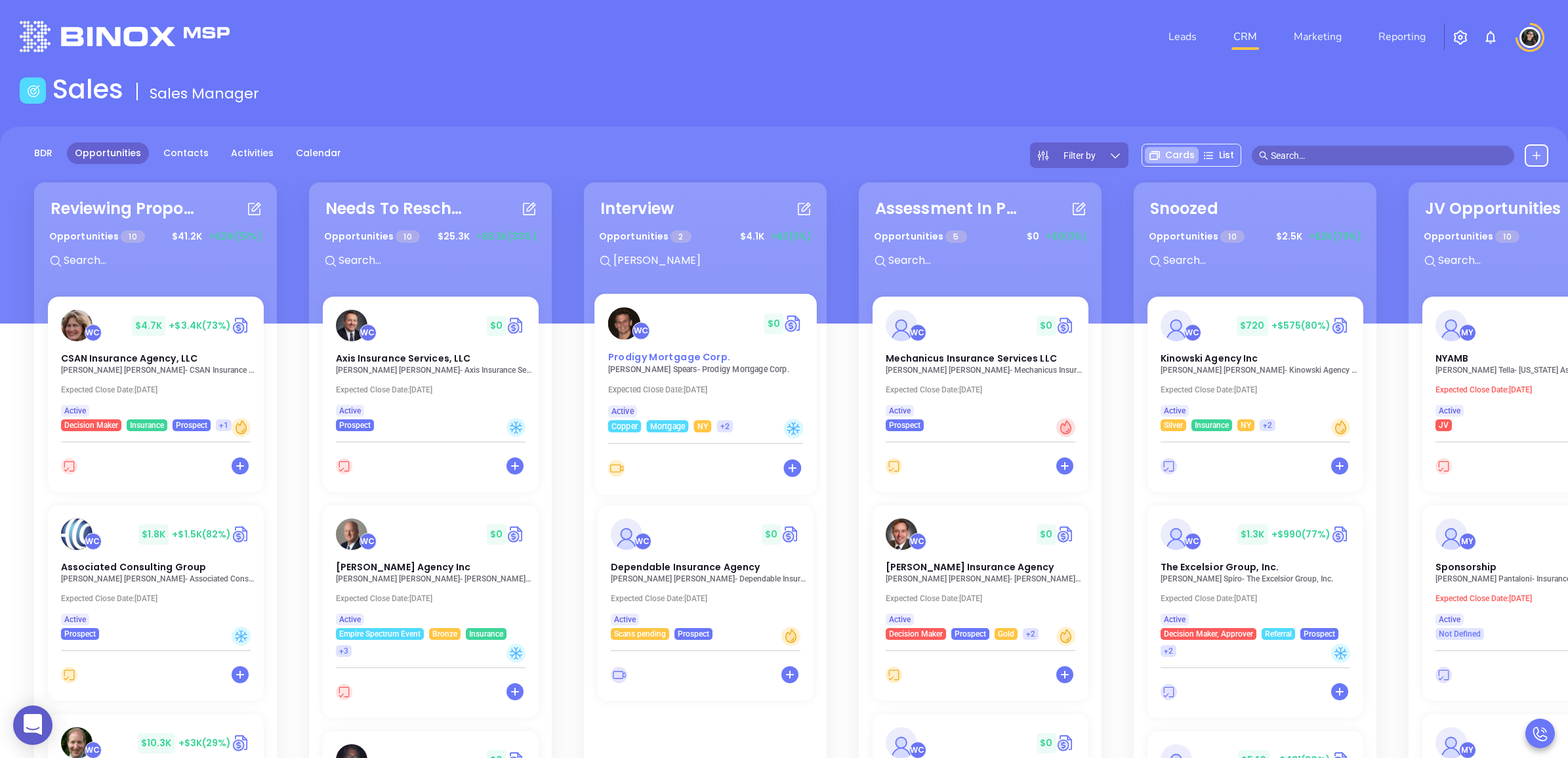
click at [687, 362] on span "Prodigy Mortgage Corp." at bounding box center [668, 357] width 123 height 14
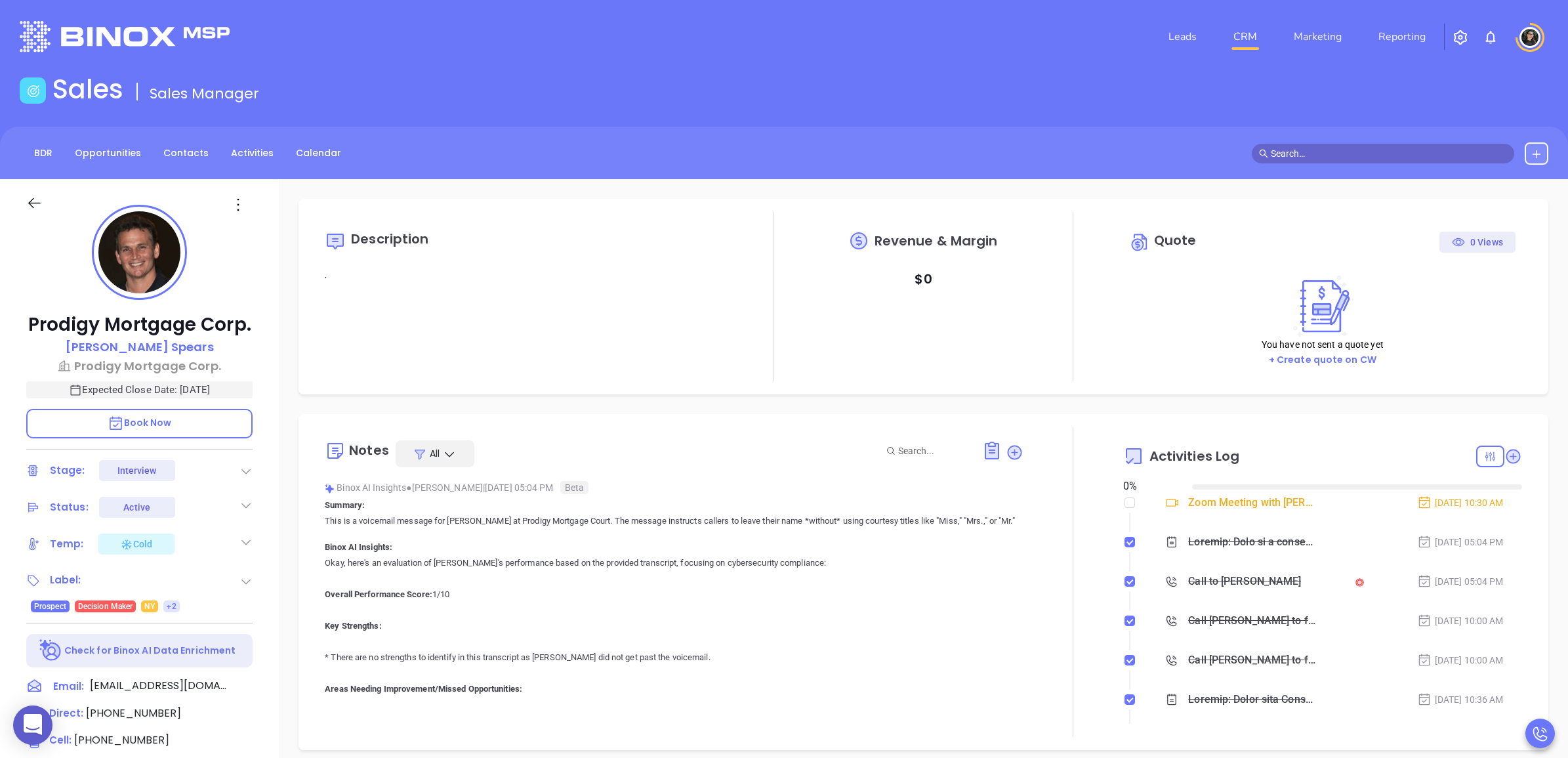
type input "[DATE]"
type input "[PERSON_NAME]"
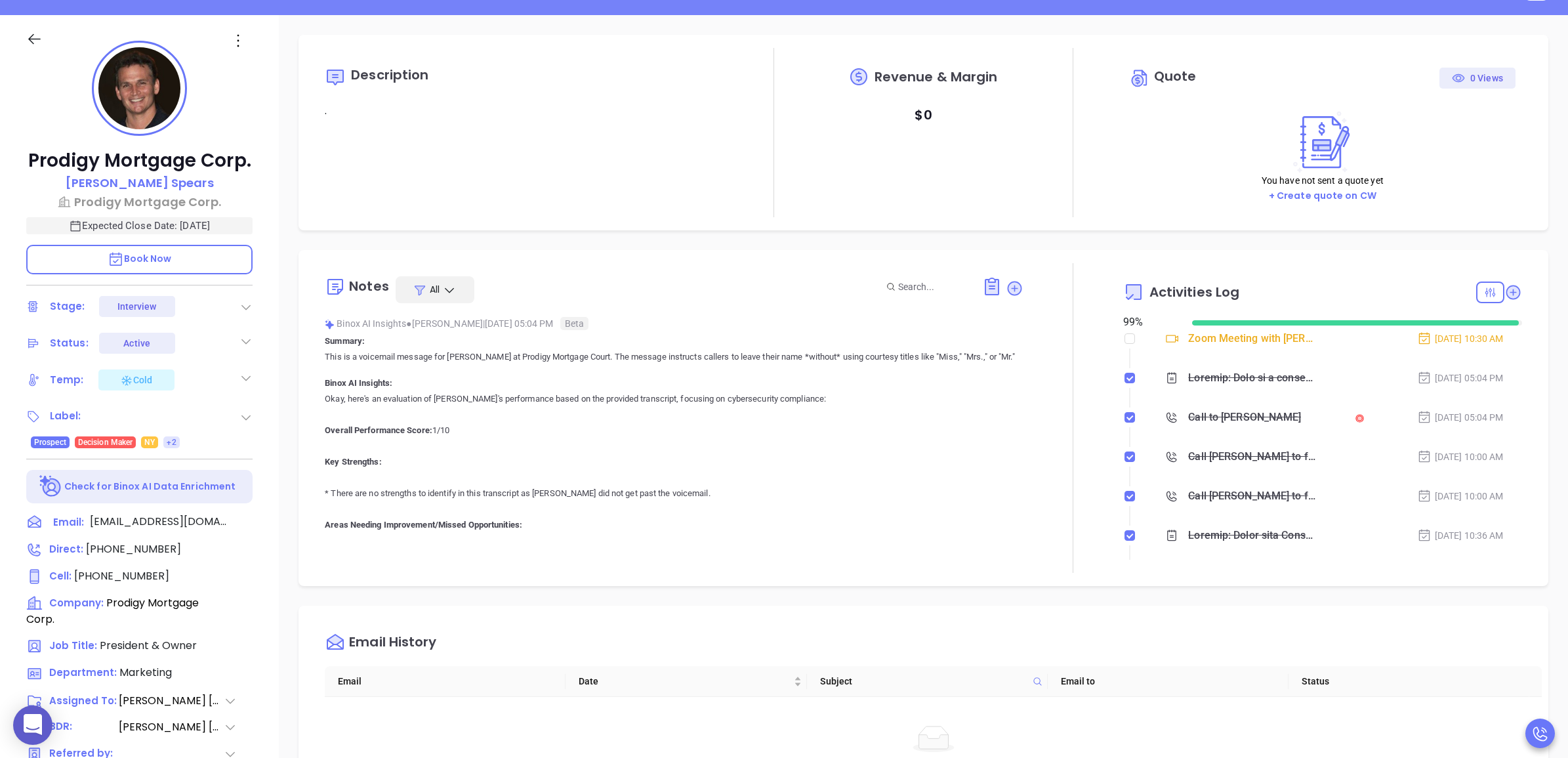
scroll to position [0, 0]
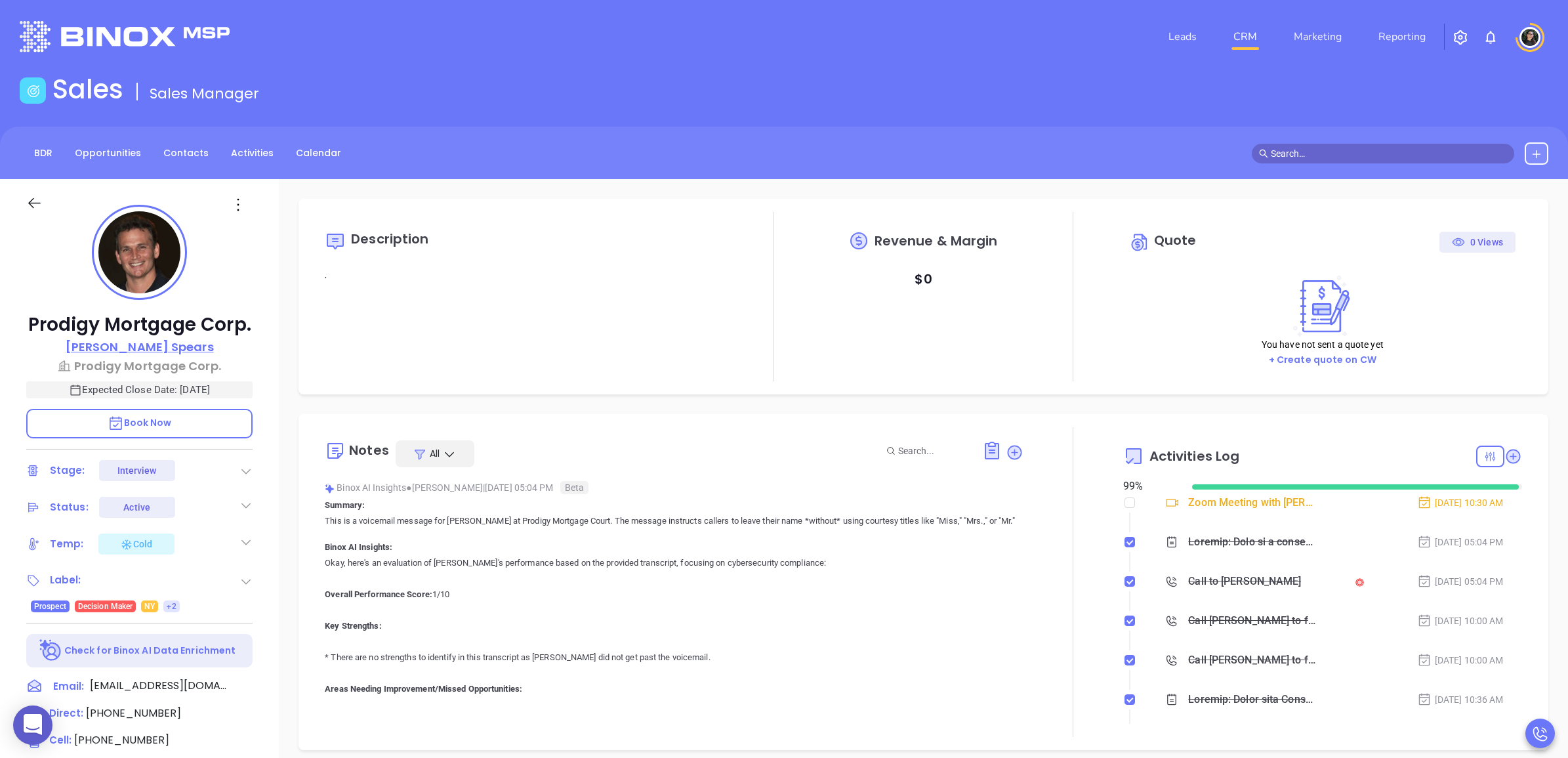
click at [159, 346] on p "Rick Spears" at bounding box center [139, 346] width 148 height 18
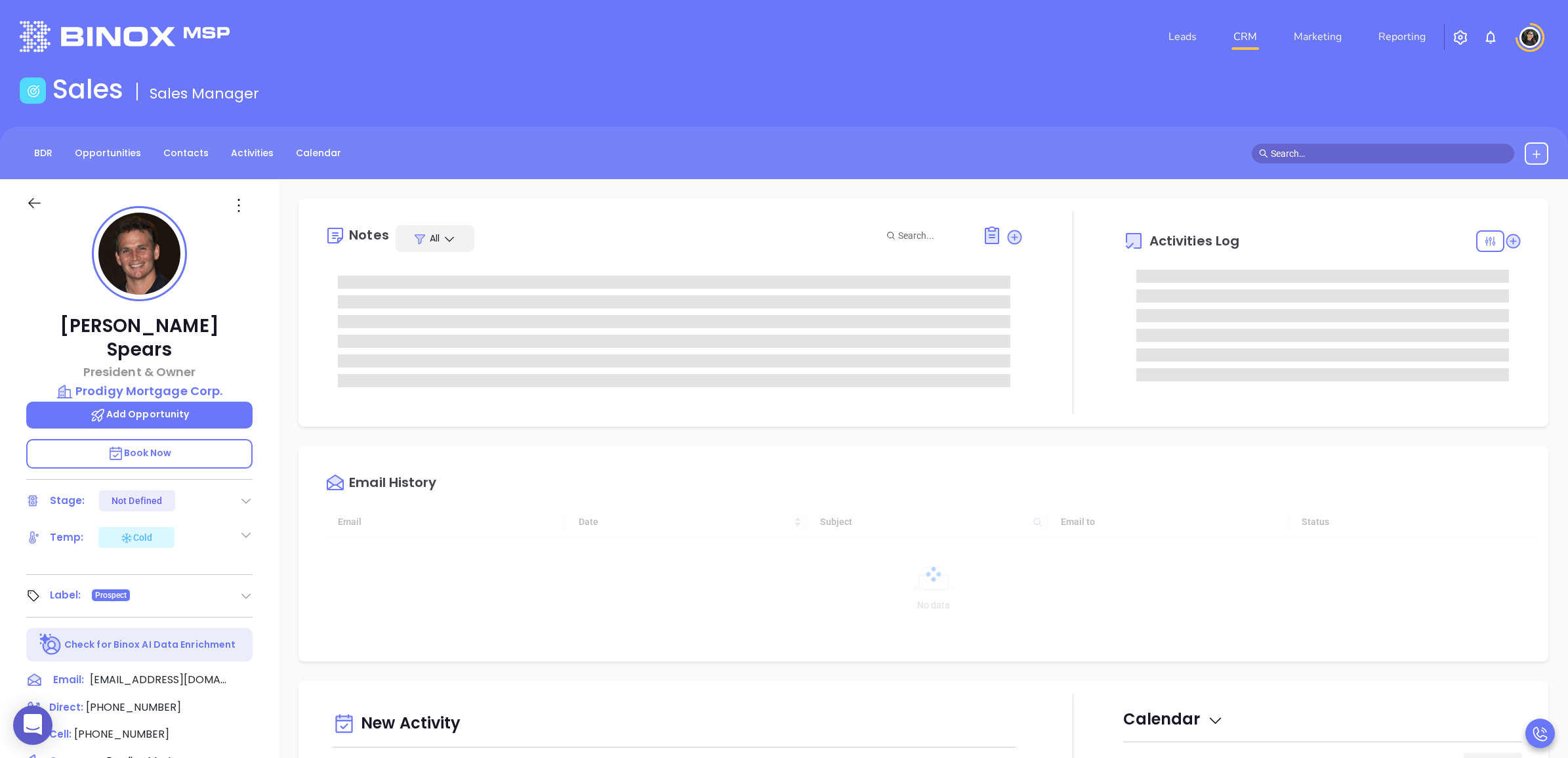
scroll to position [343, 0]
type input "[PERSON_NAME]"
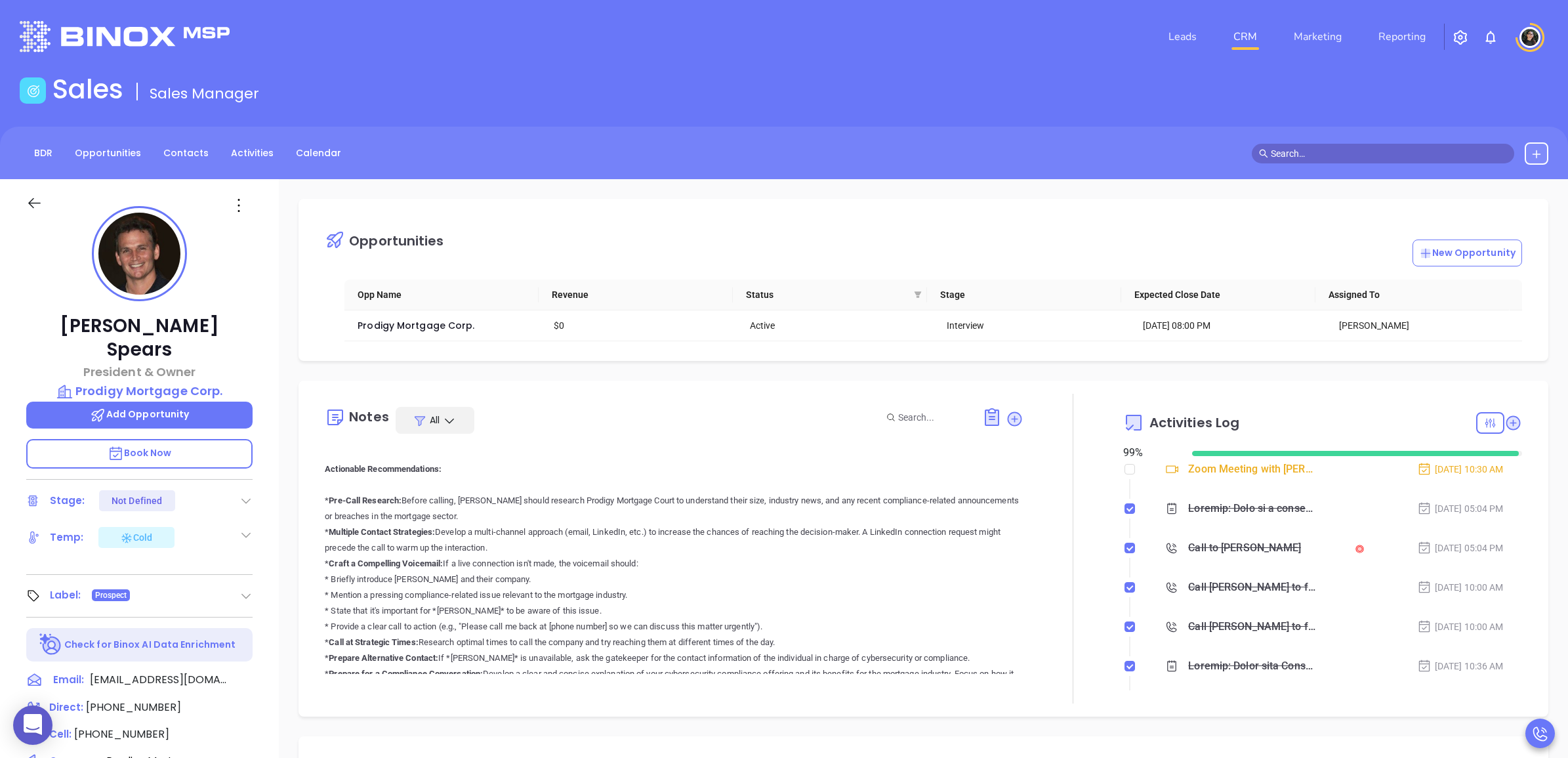
scroll to position [0, 0]
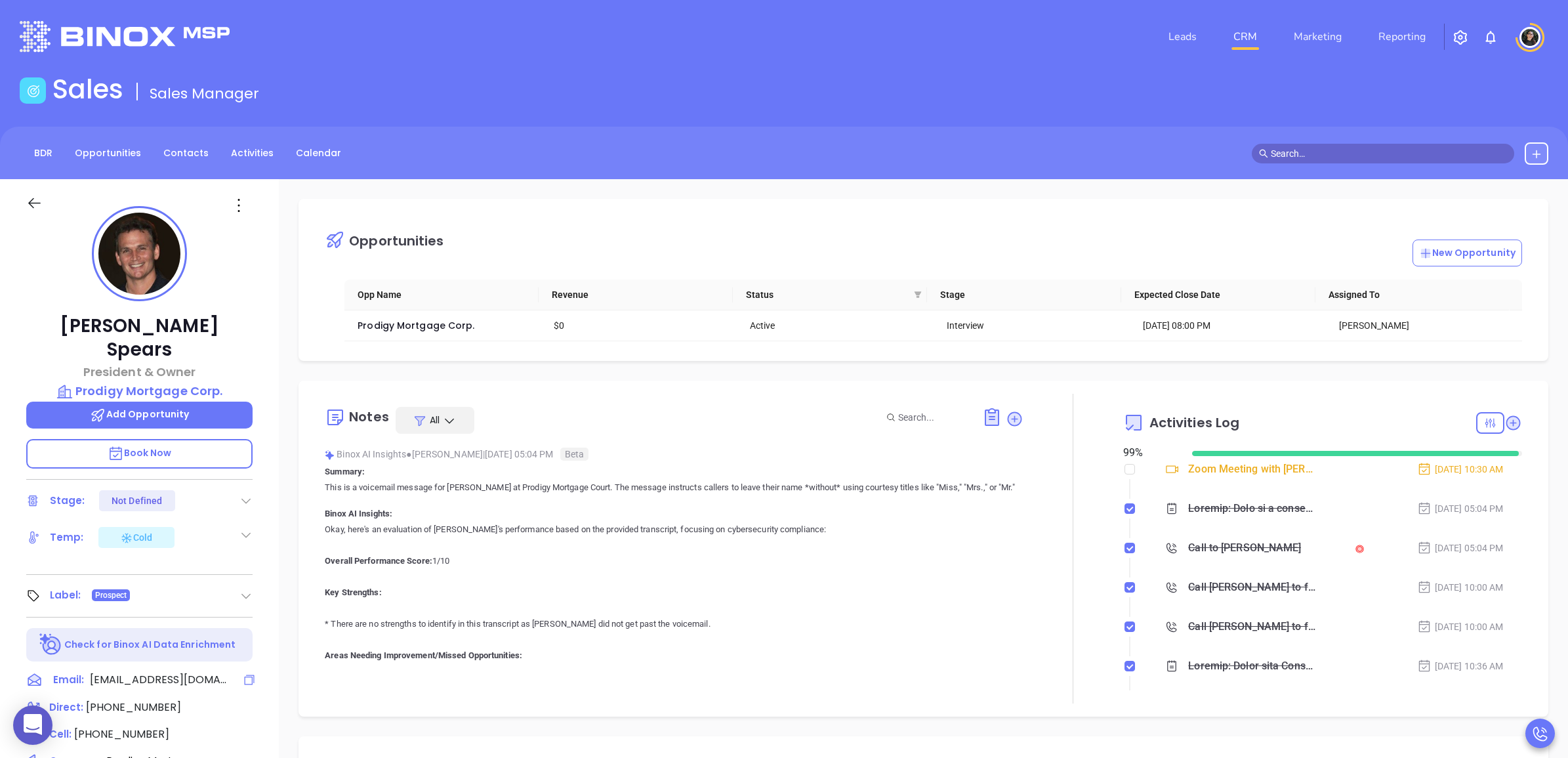
drag, startPoint x: 243, startPoint y: 647, endPoint x: 294, endPoint y: 620, distance: 57.7
click at [246, 673] on icon at bounding box center [249, 680] width 13 height 13
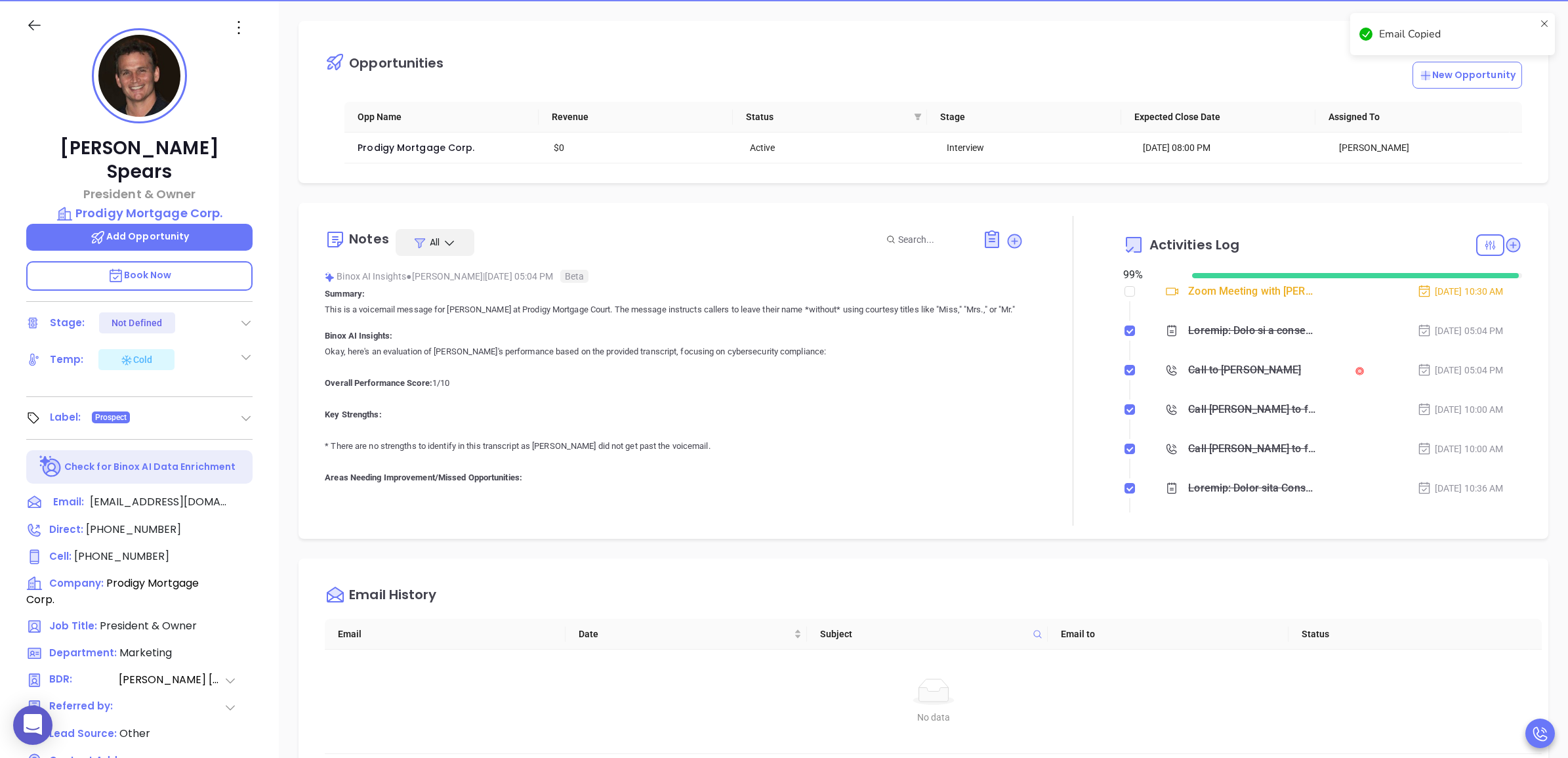
scroll to position [794, 0]
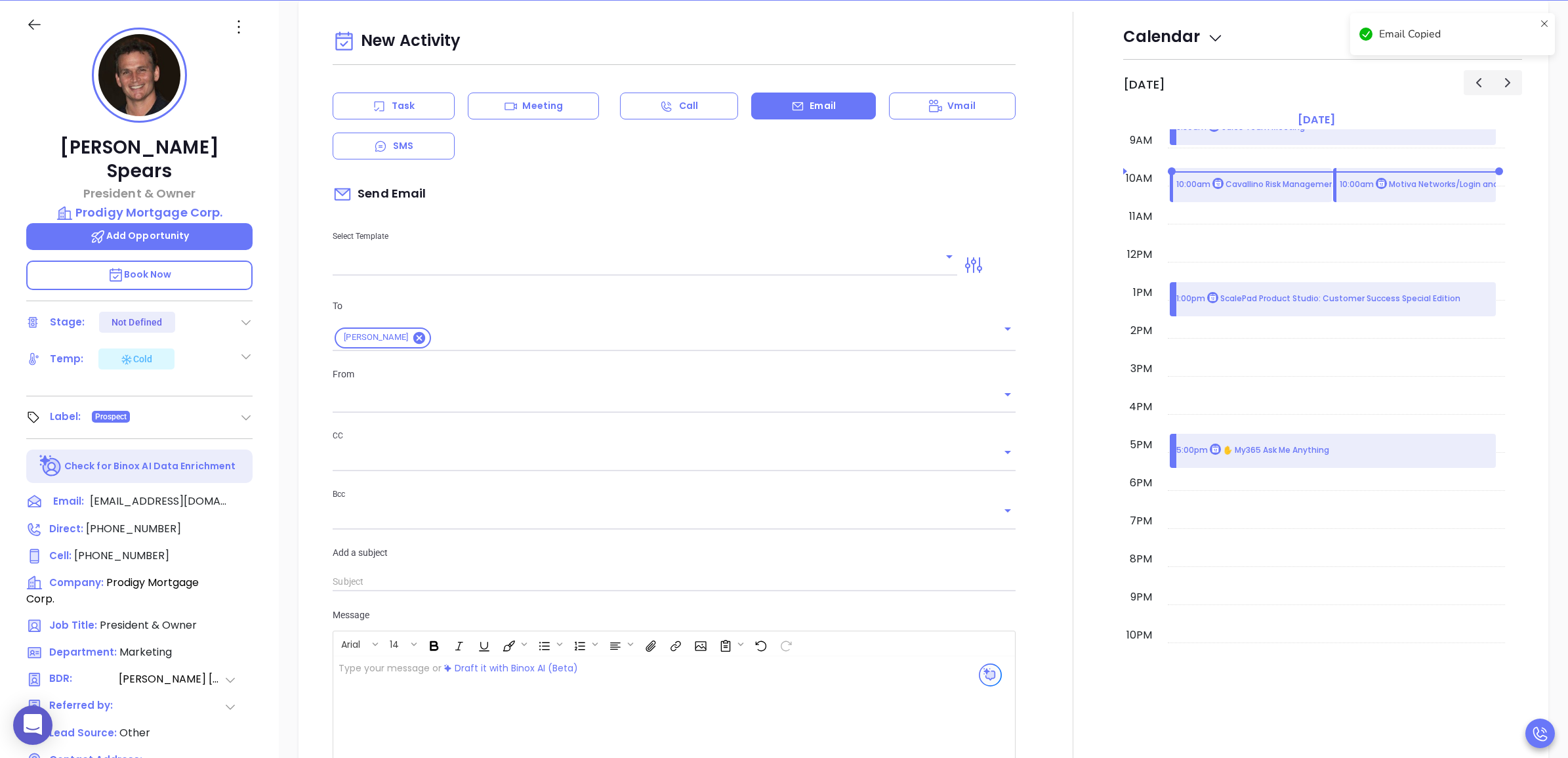
type input "[PERSON_NAME]"
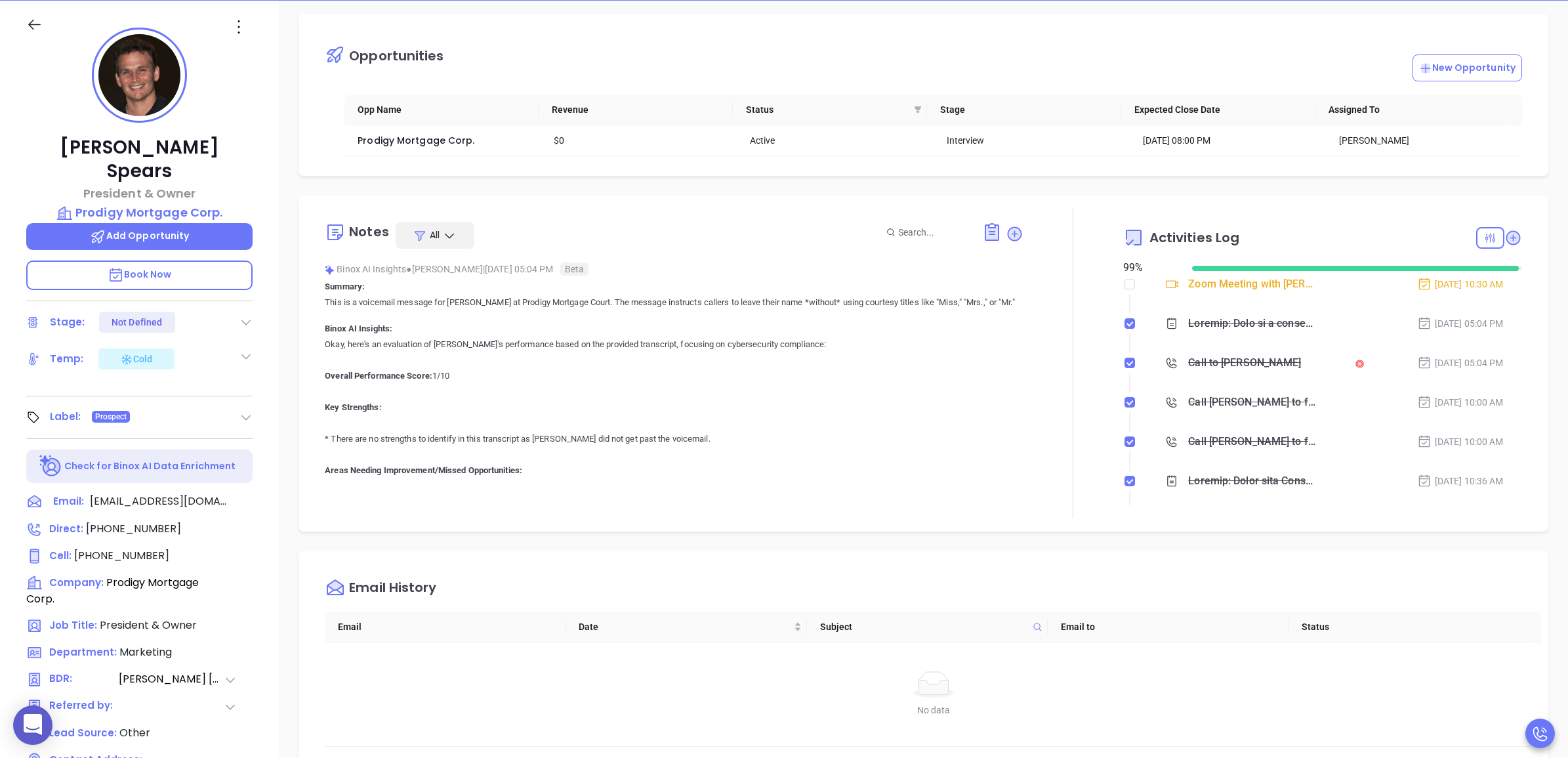
scroll to position [0, 0]
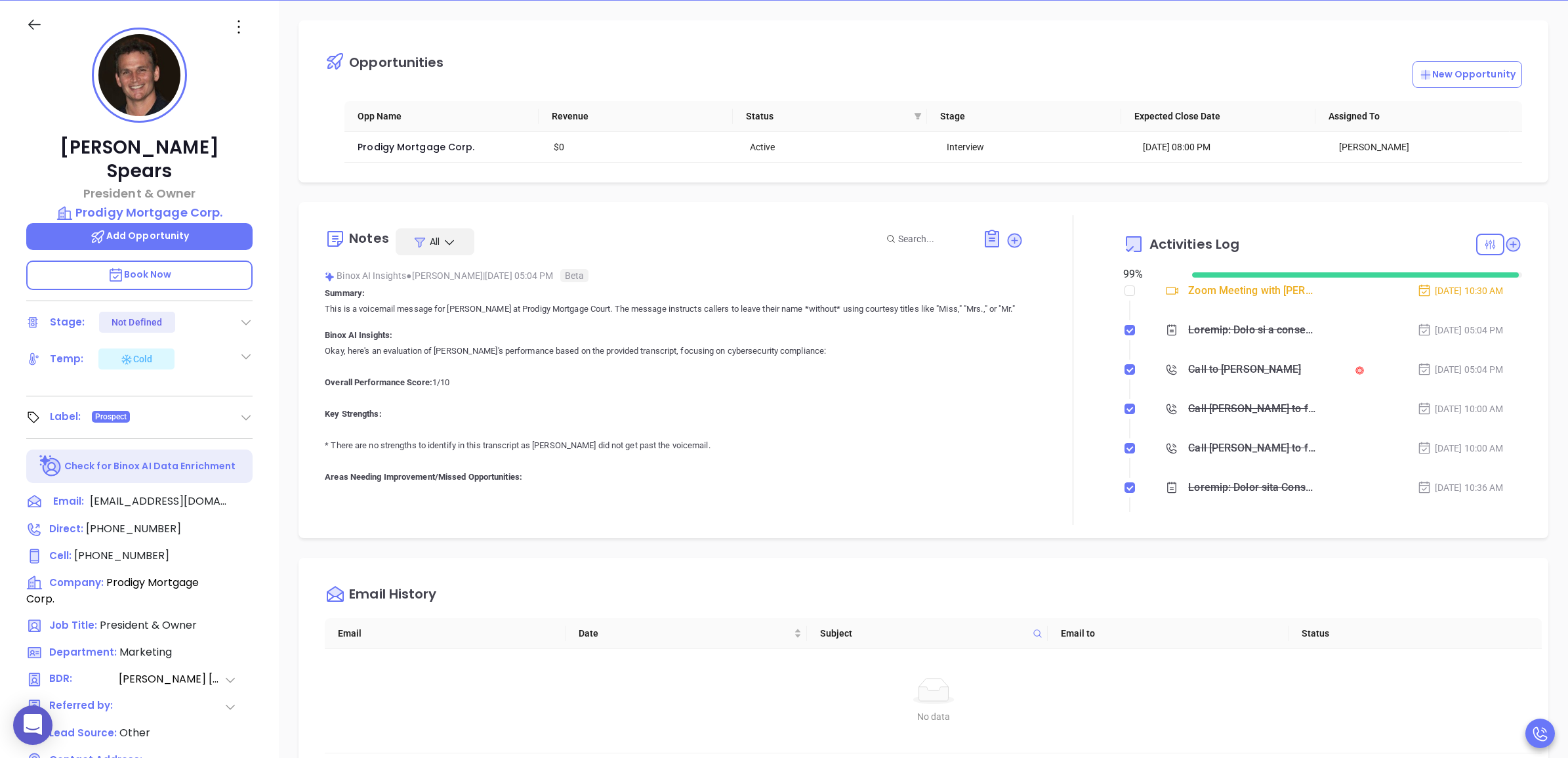
click at [1010, 247] on icon at bounding box center [1014, 240] width 18 height 18
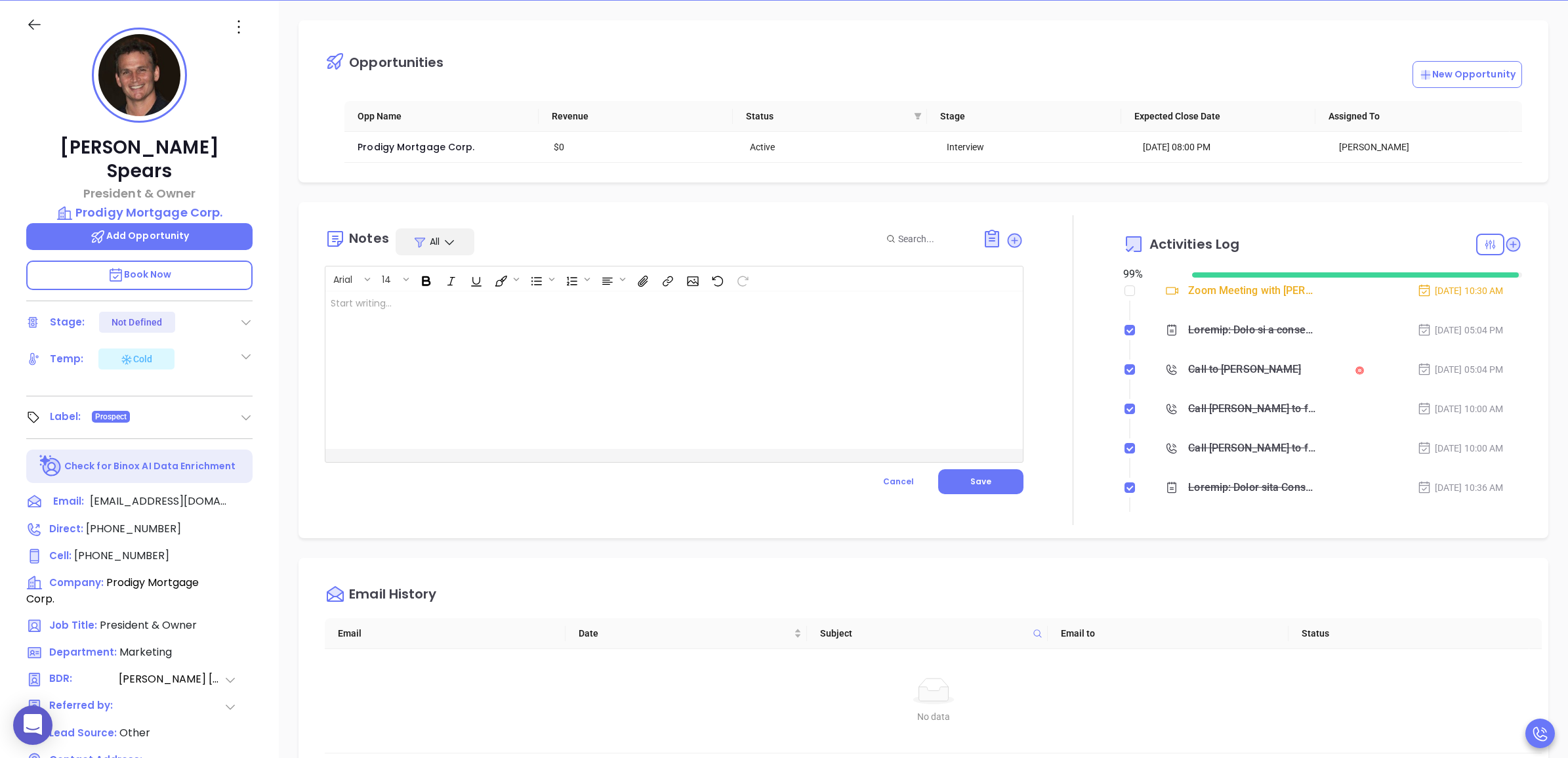
click at [767, 320] on div at bounding box center [649, 370] width 649 height 158
click at [1003, 480] on button "Save" at bounding box center [981, 481] width 85 height 25
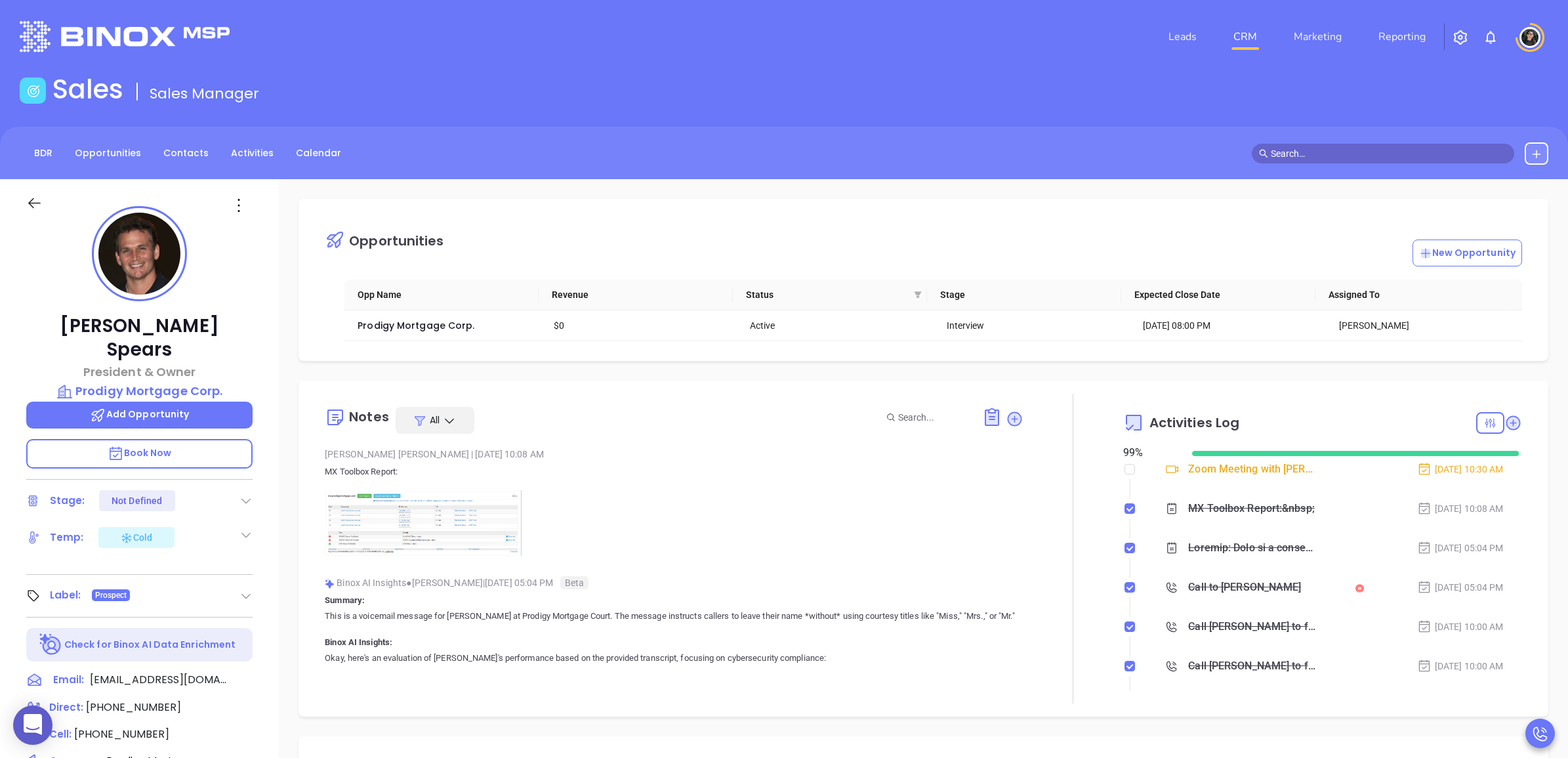
click at [1256, 31] on link "CRM" at bounding box center [1245, 37] width 34 height 26
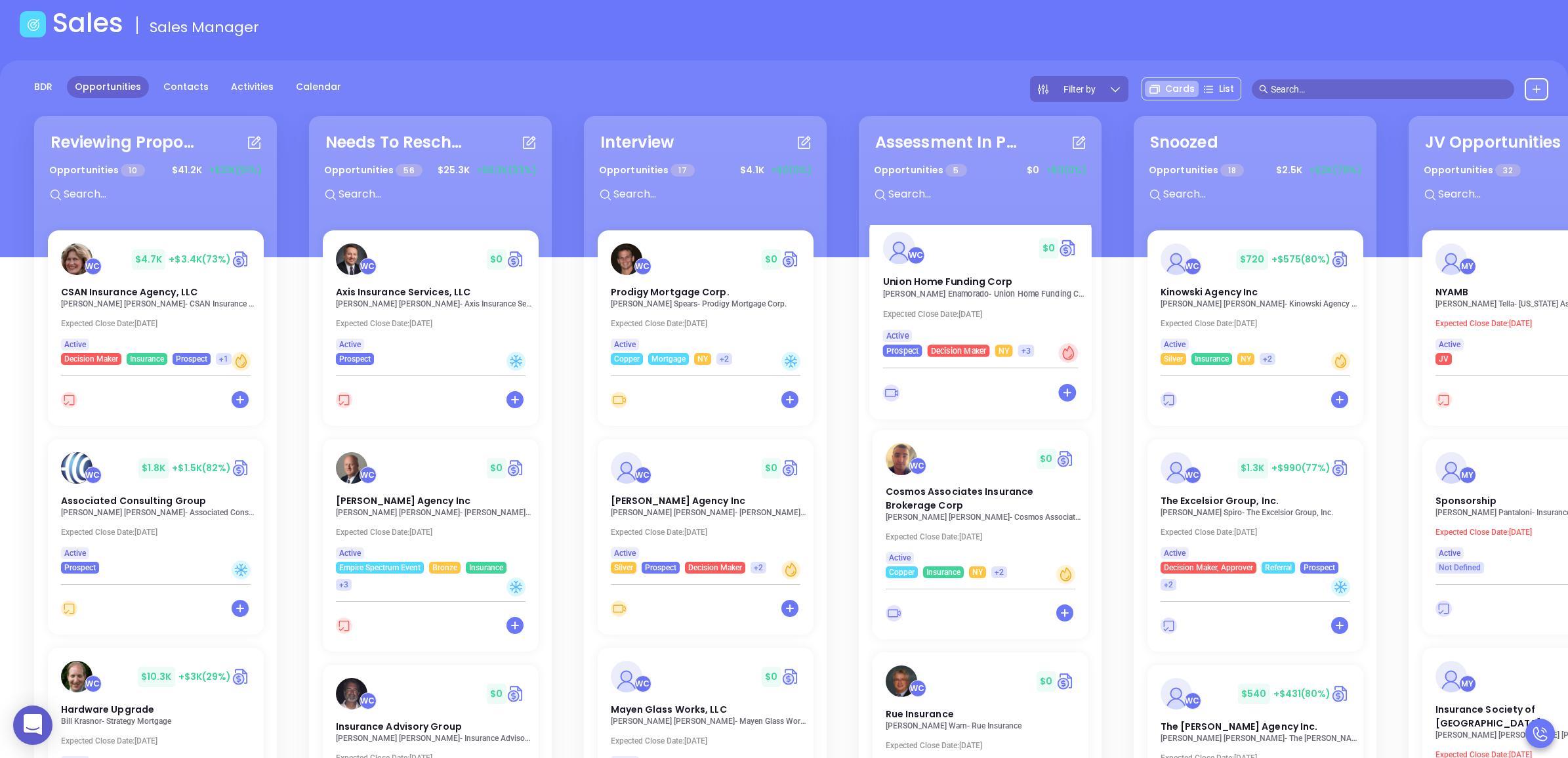
scroll to position [191, 0]
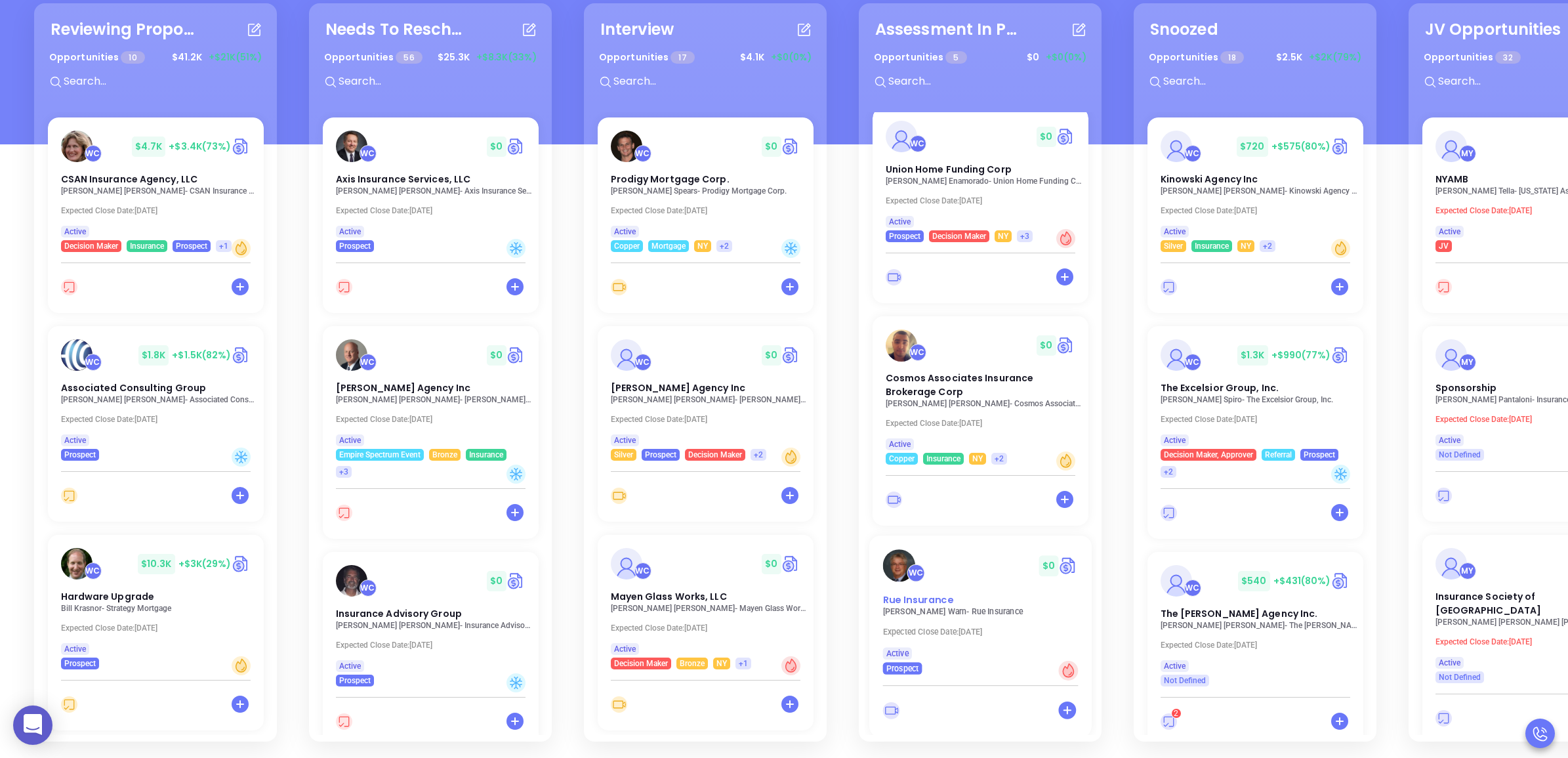
click at [938, 592] on span "Rue Insurance" at bounding box center [918, 598] width 70 height 14
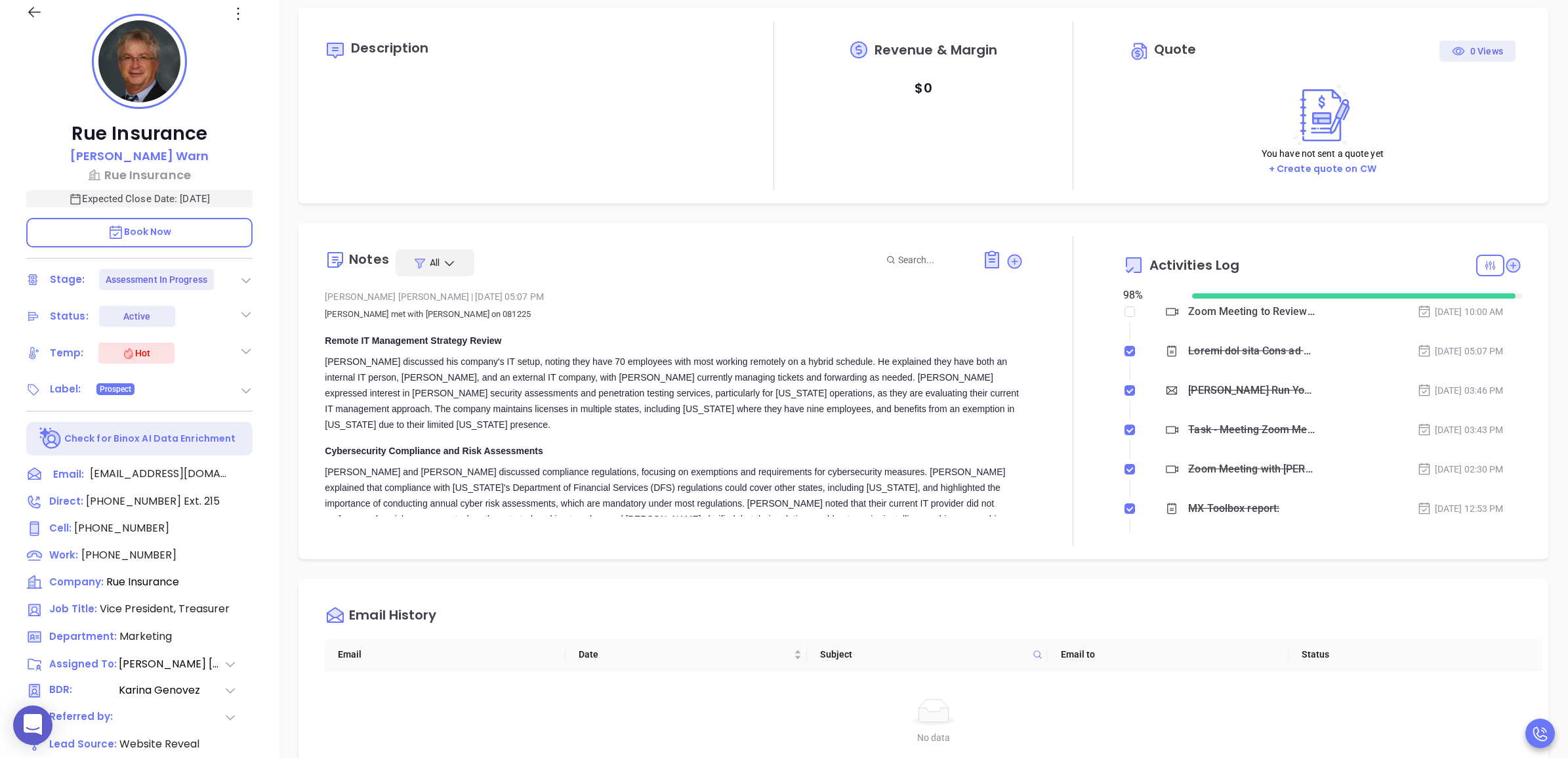
type input "[PERSON_NAME]"
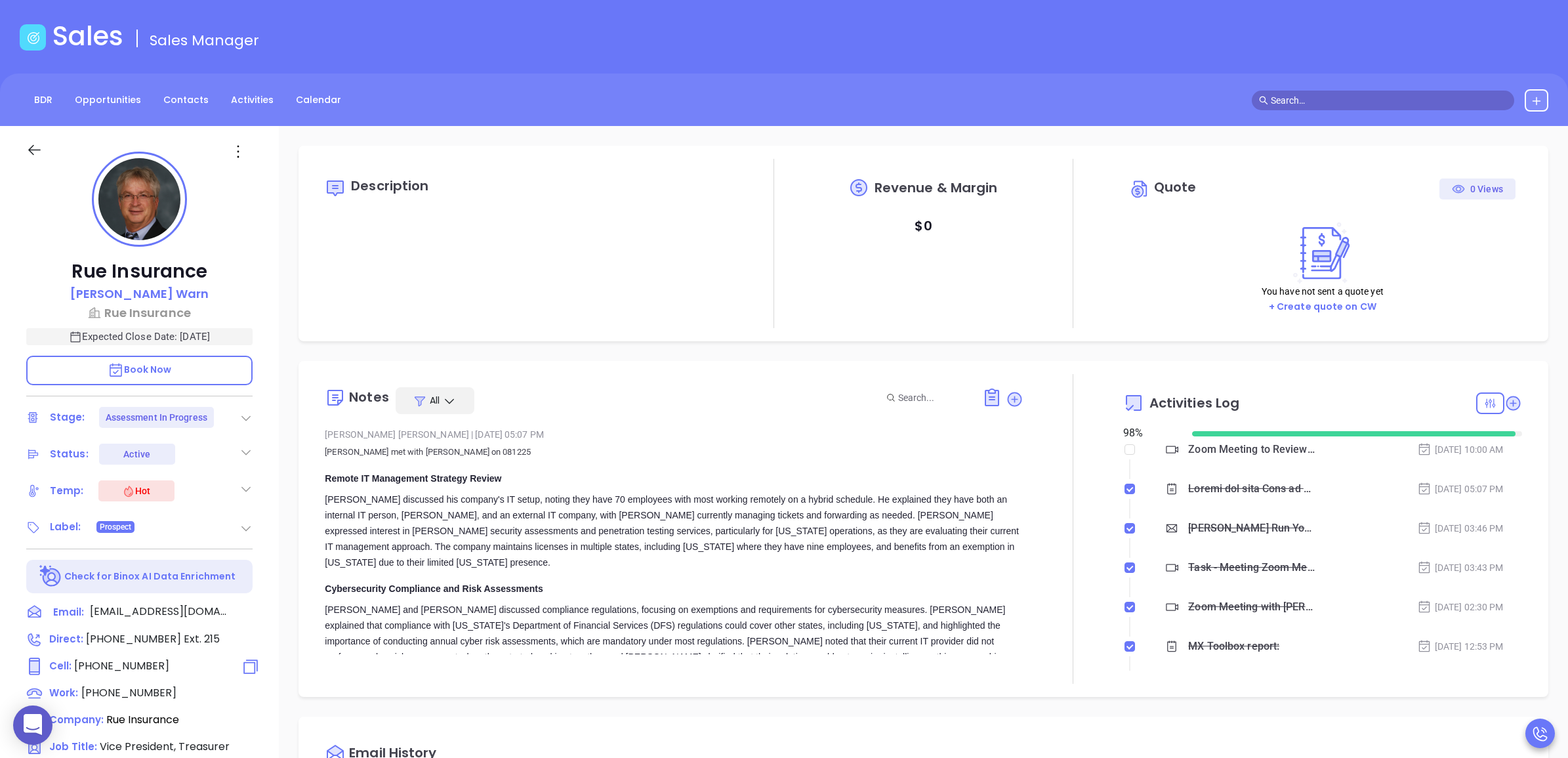
scroll to position [82, 0]
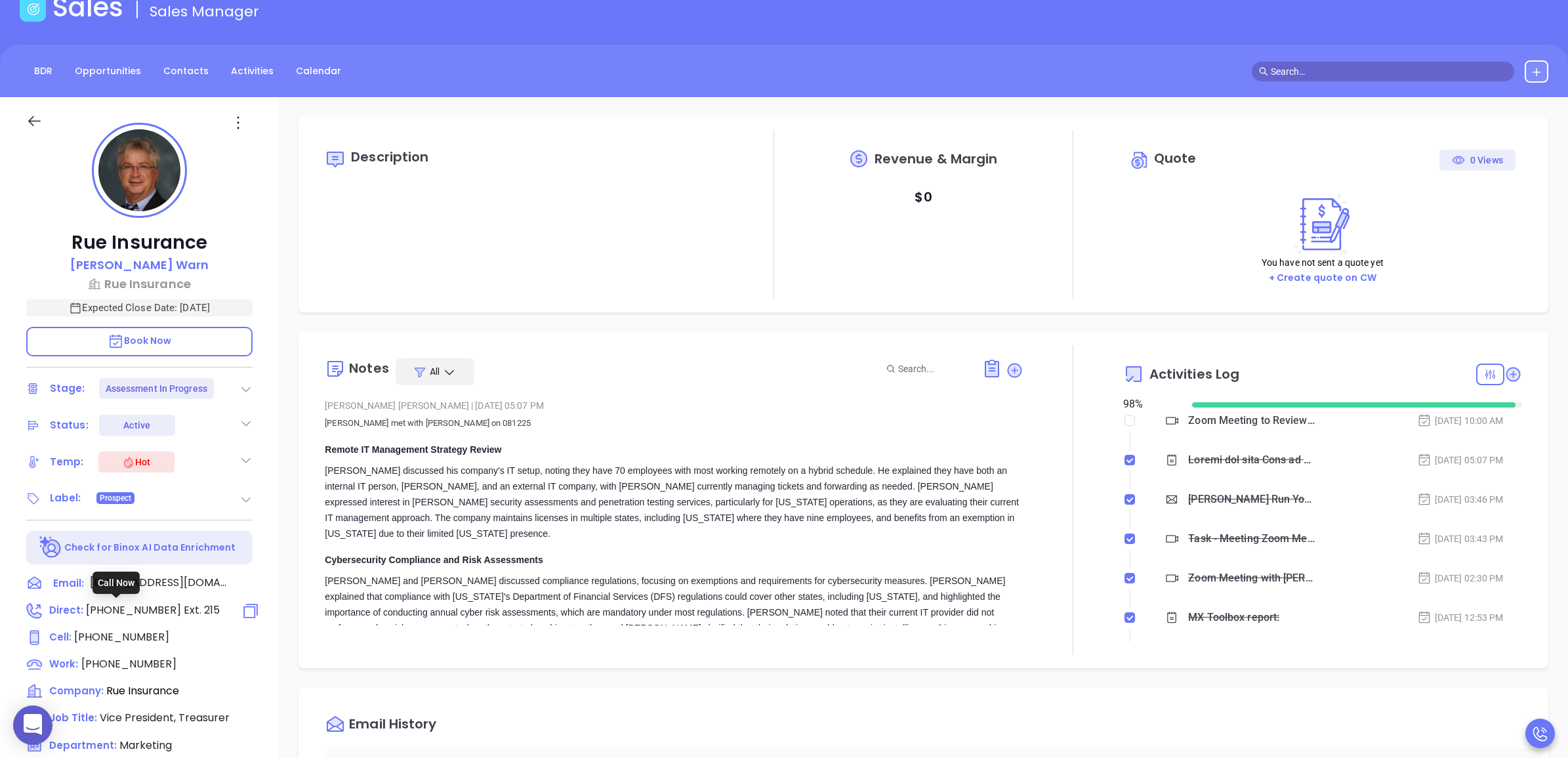
click at [181, 607] on span "Ext. 215" at bounding box center [200, 610] width 39 height 15
type input "(609) 586-3900"
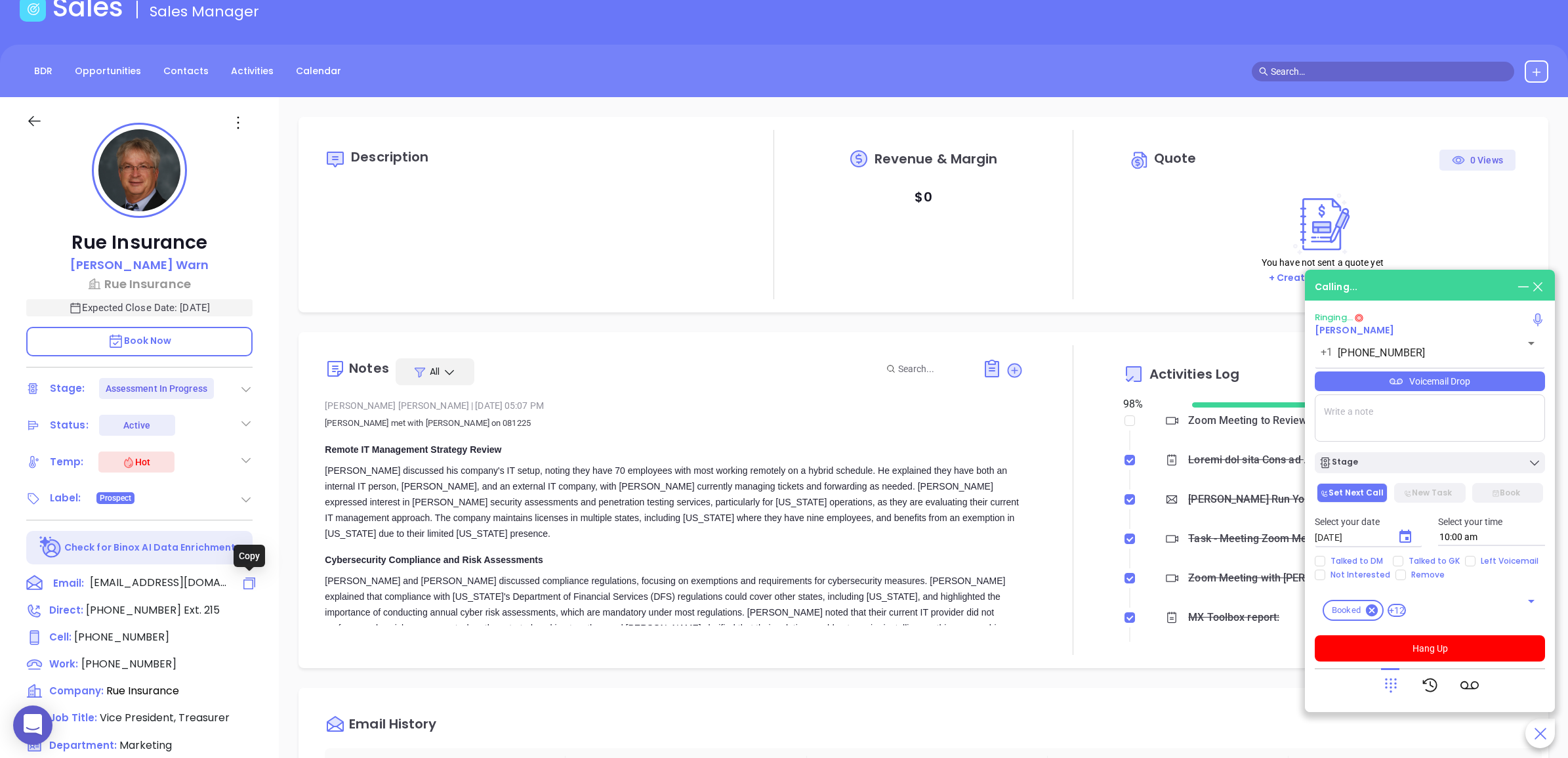
click at [250, 589] on icon at bounding box center [249, 582] width 16 height 16
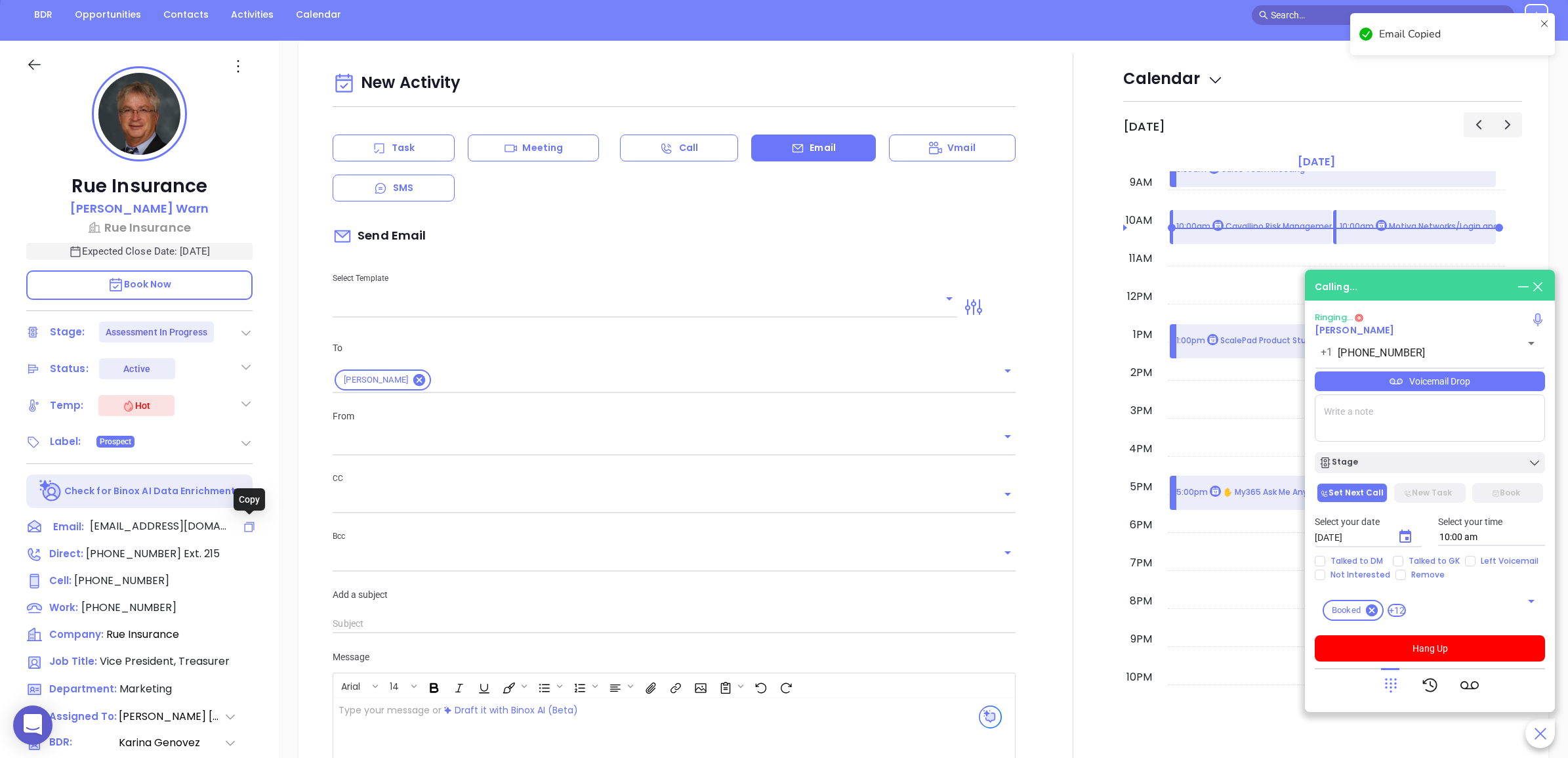
scroll to position [178, 0]
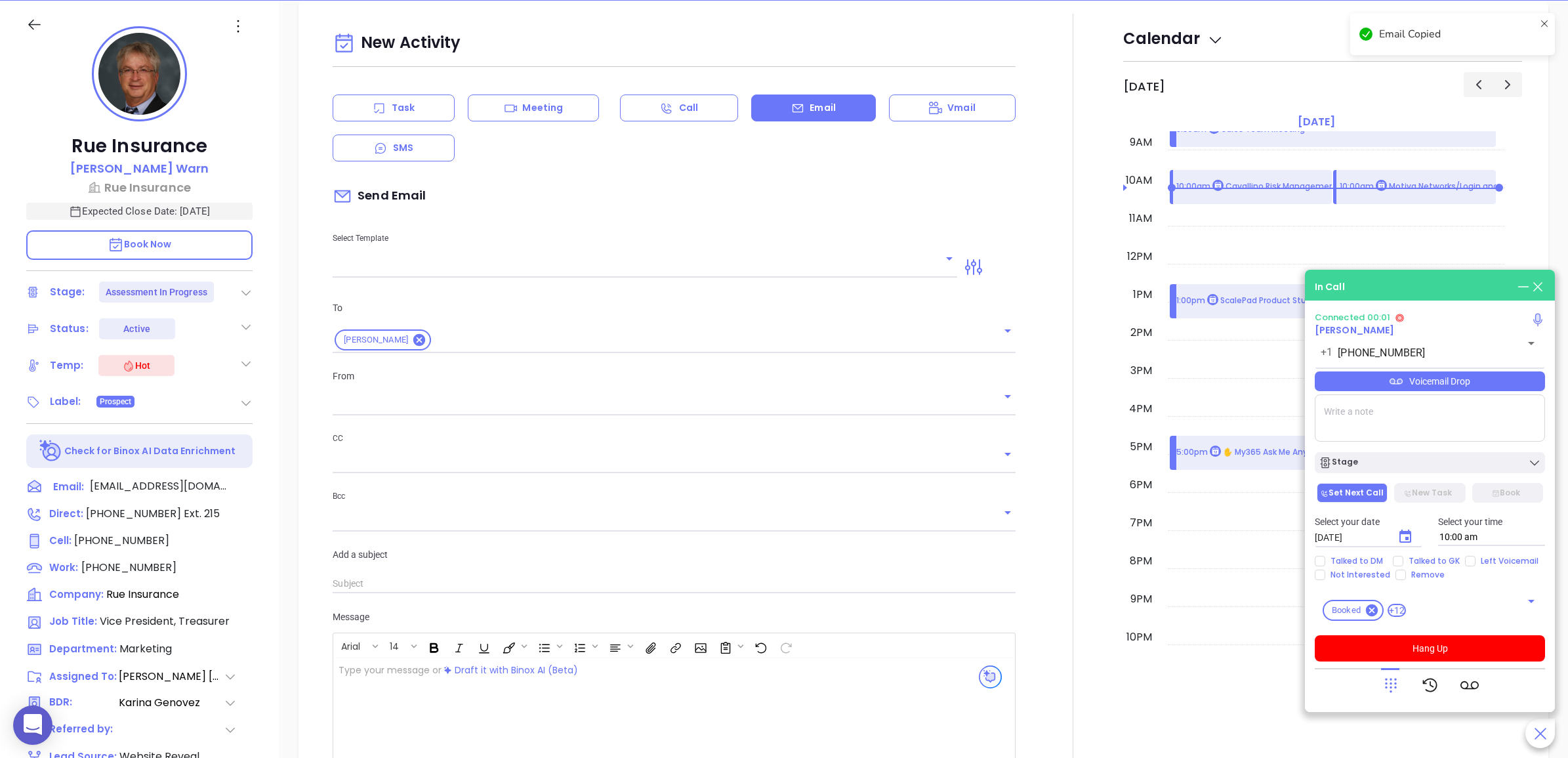
type input "[PERSON_NAME]"
click at [1388, 683] on icon at bounding box center [1390, 684] width 18 height 18
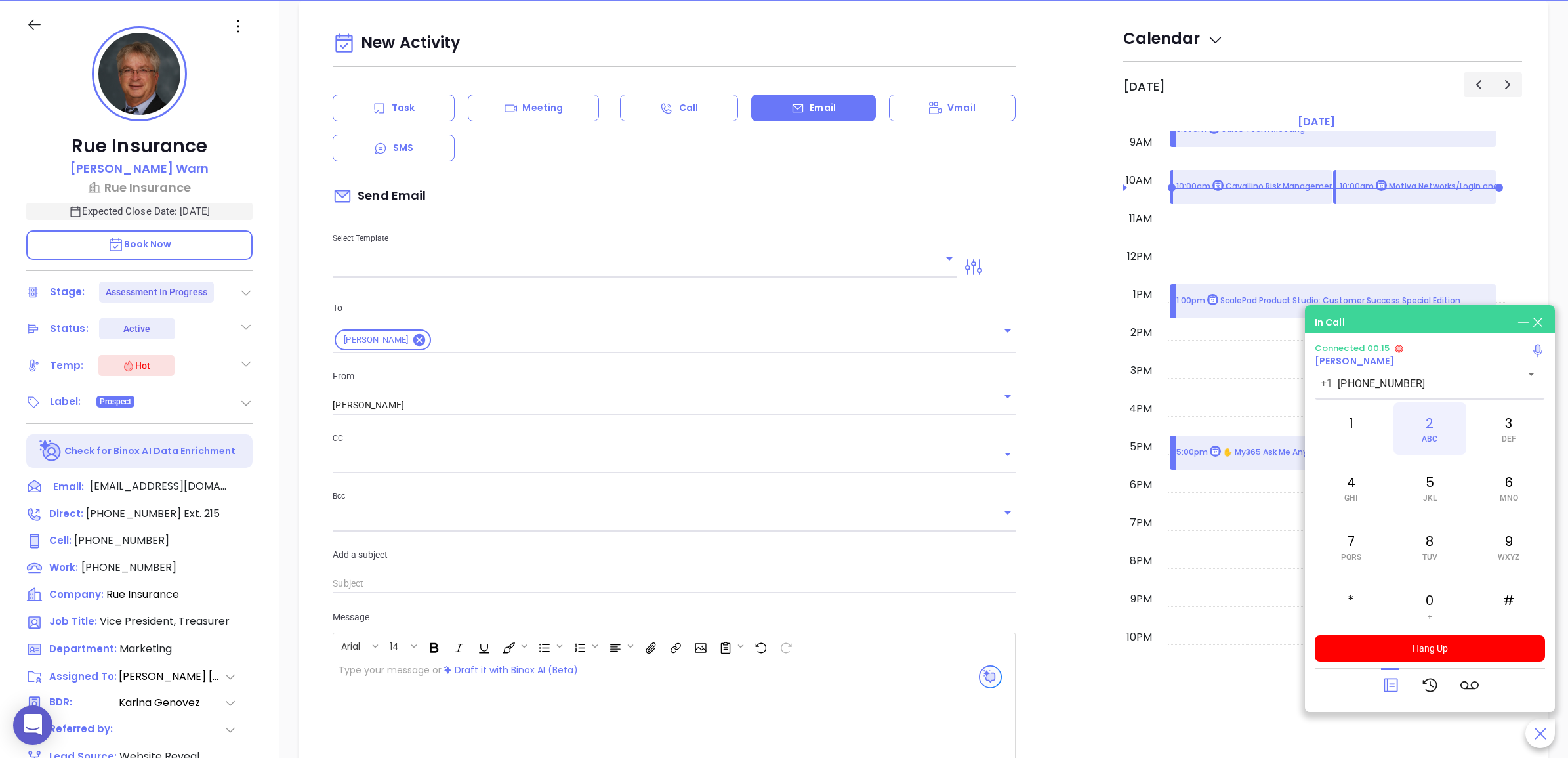
click at [1425, 421] on div "2 ABC" at bounding box center [1429, 429] width 72 height 53
click at [1356, 421] on div "1" at bounding box center [1350, 429] width 72 height 53
click at [1422, 486] on div "5 JKL" at bounding box center [1429, 487] width 72 height 53
click at [1469, 651] on button "Hang Up" at bounding box center [1429, 649] width 230 height 26
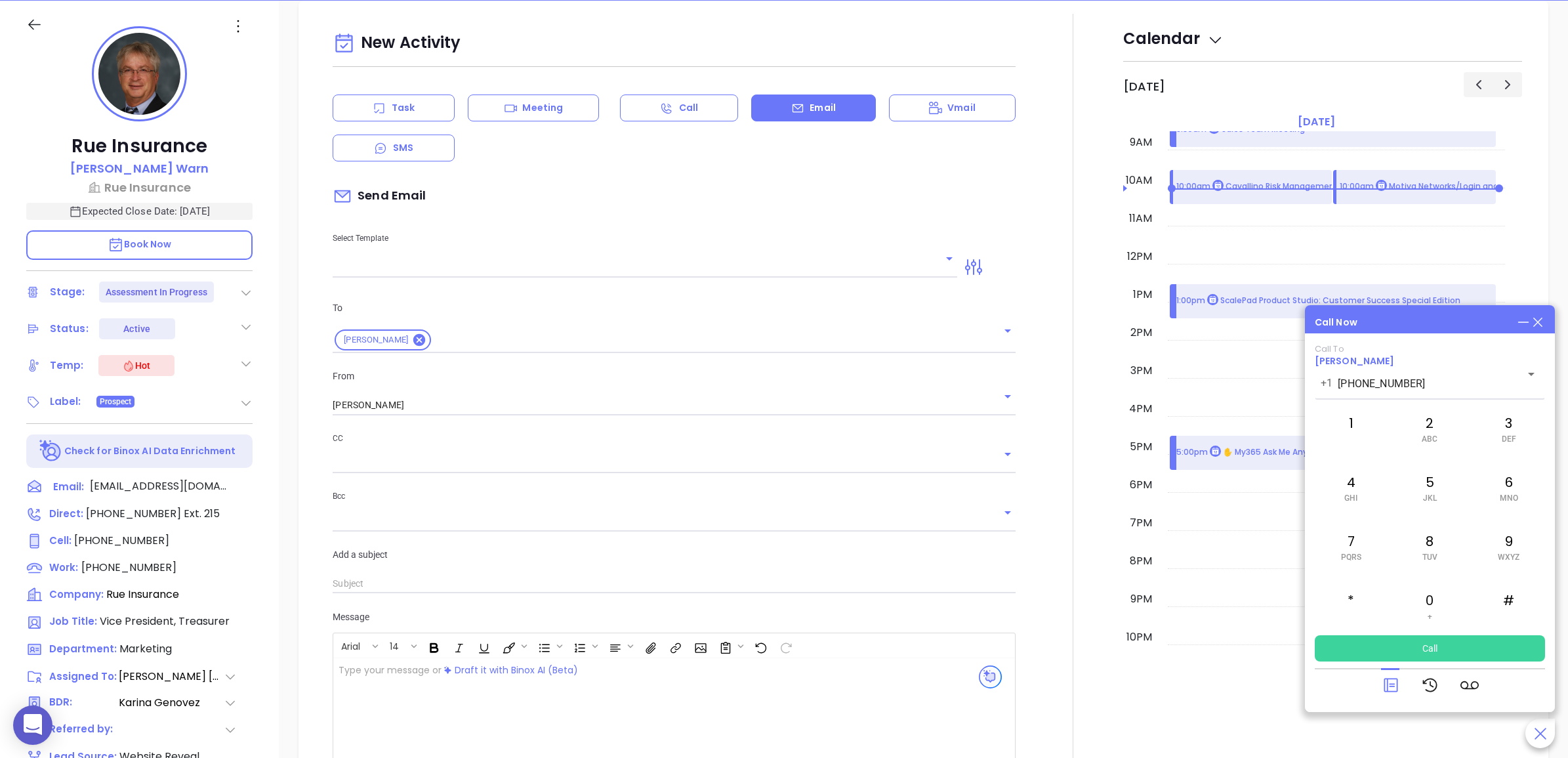
click at [1545, 322] on div "Call Now Call To John Warn +1 (609) 586-3900 ​ 1 2 ABC 3 DEF 4 GHI 5 JKL 6 MNO …" at bounding box center [1429, 508] width 250 height 407
click at [1542, 321] on icon at bounding box center [1537, 322] width 14 height 14
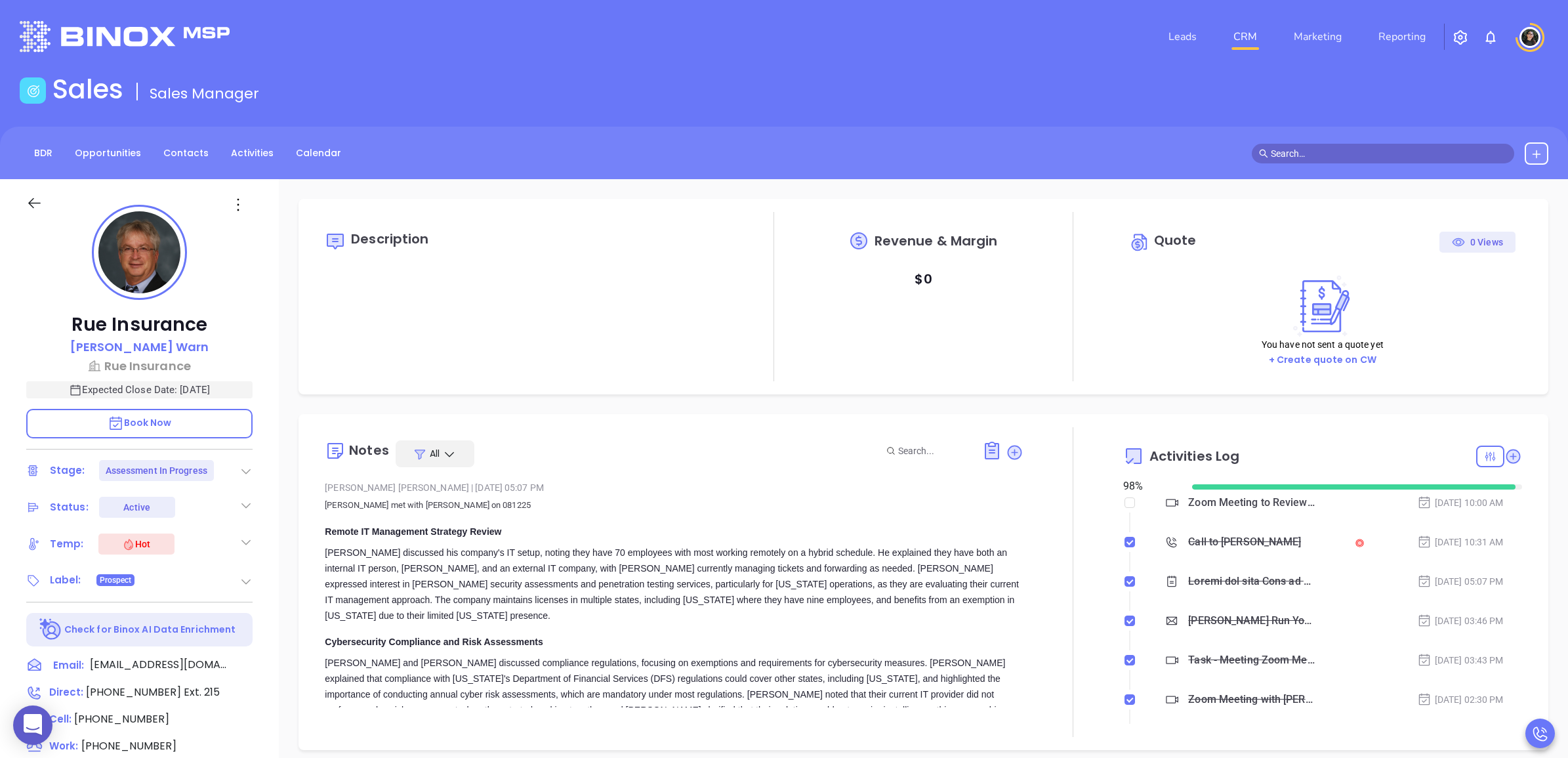
scroll to position [343, 0]
type input "[PERSON_NAME]"
click at [1506, 450] on icon at bounding box center [1512, 455] width 14 height 14
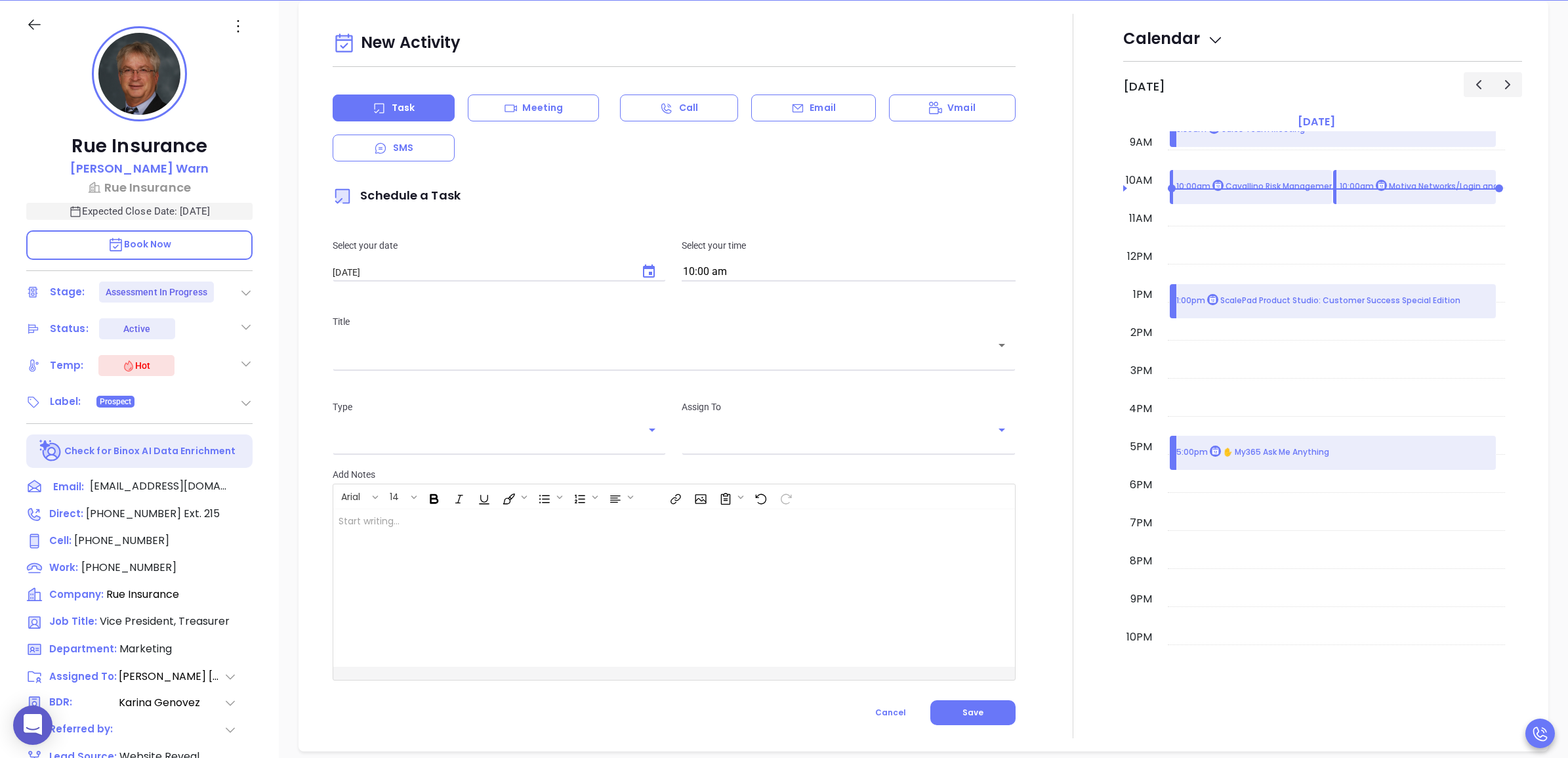
type input "[PERSON_NAME]"
drag, startPoint x: 637, startPoint y: 374, endPoint x: 647, endPoint y: 358, distance: 18.9
click at [641, 369] on div "Title ​" at bounding box center [673, 340] width 698 height 85
click at [648, 356] on input "text" at bounding box center [664, 354] width 650 height 12
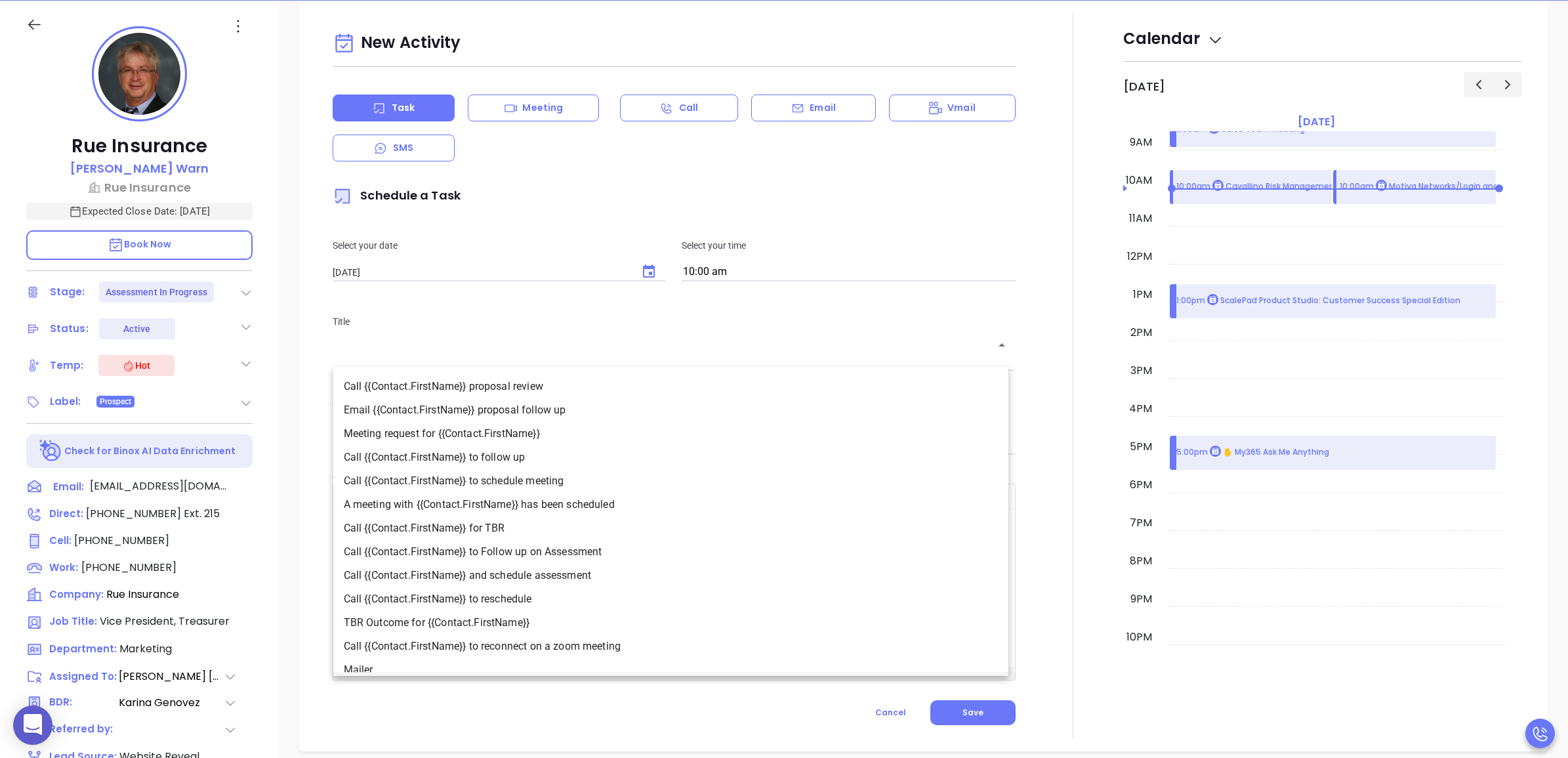
click at [587, 547] on li "Call {{Contact.FirstName}} to Follow up on Assessment" at bounding box center [670, 551] width 675 height 24
type input "Call John to Follow up on Assessment"
type input "Call"
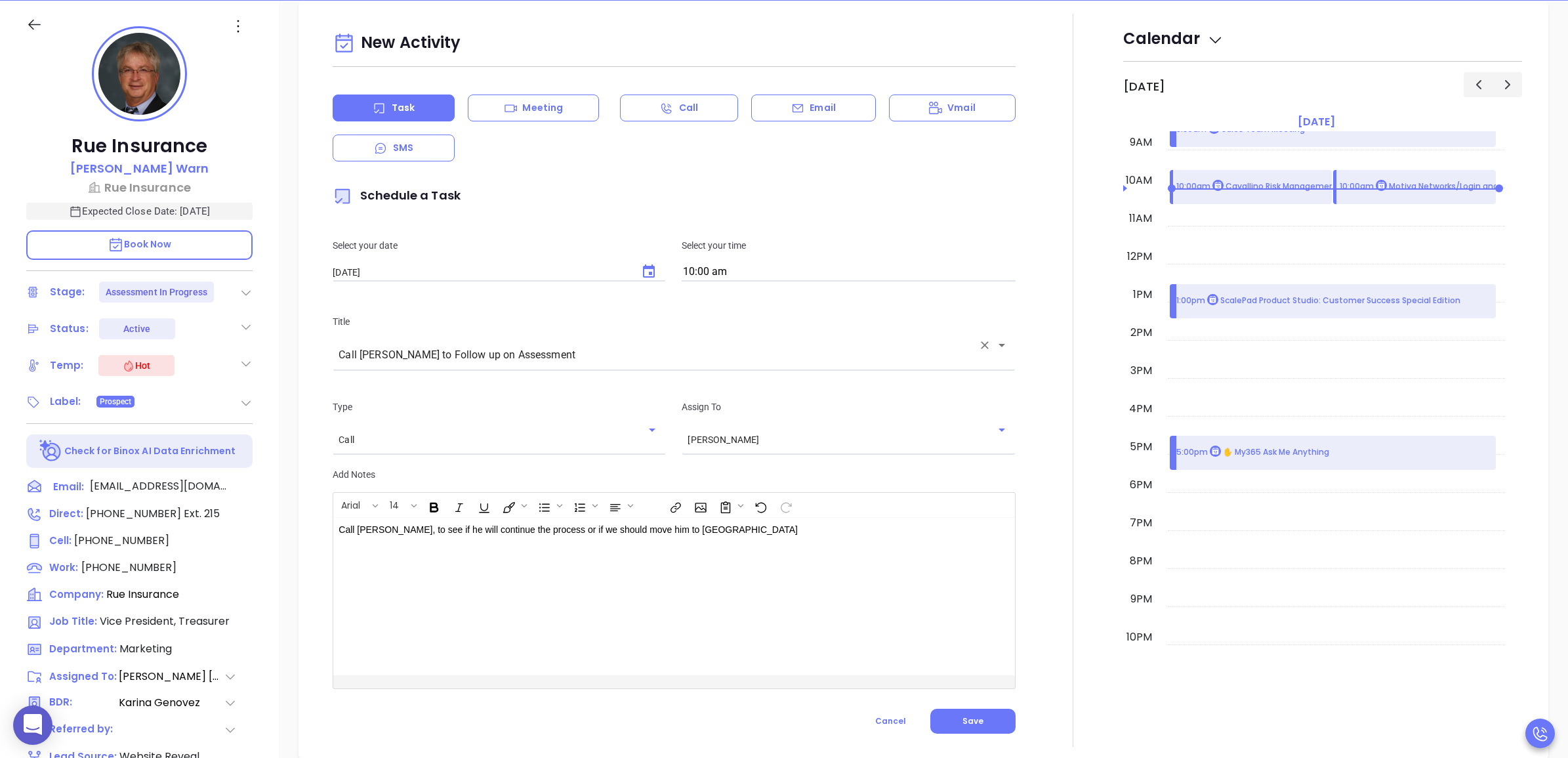
click at [735, 277] on input "10:00 am" at bounding box center [848, 272] width 333 height 18
click at [729, 394] on button "3:00 pm" at bounding box center [785, 391] width 203 height 28
type input "3:00 pm"
click at [970, 711] on button "Save" at bounding box center [972, 720] width 85 height 25
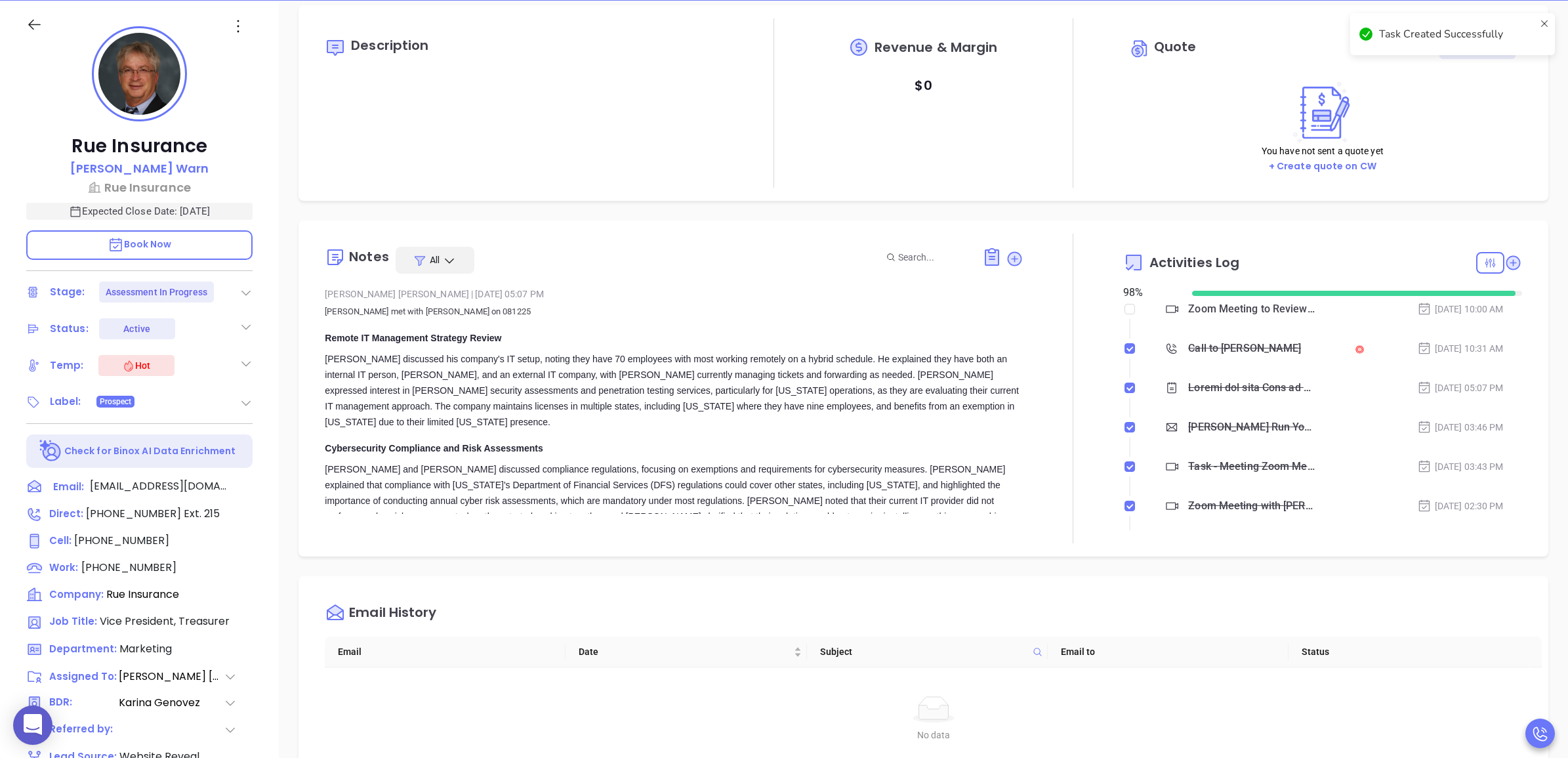
scroll to position [0, 0]
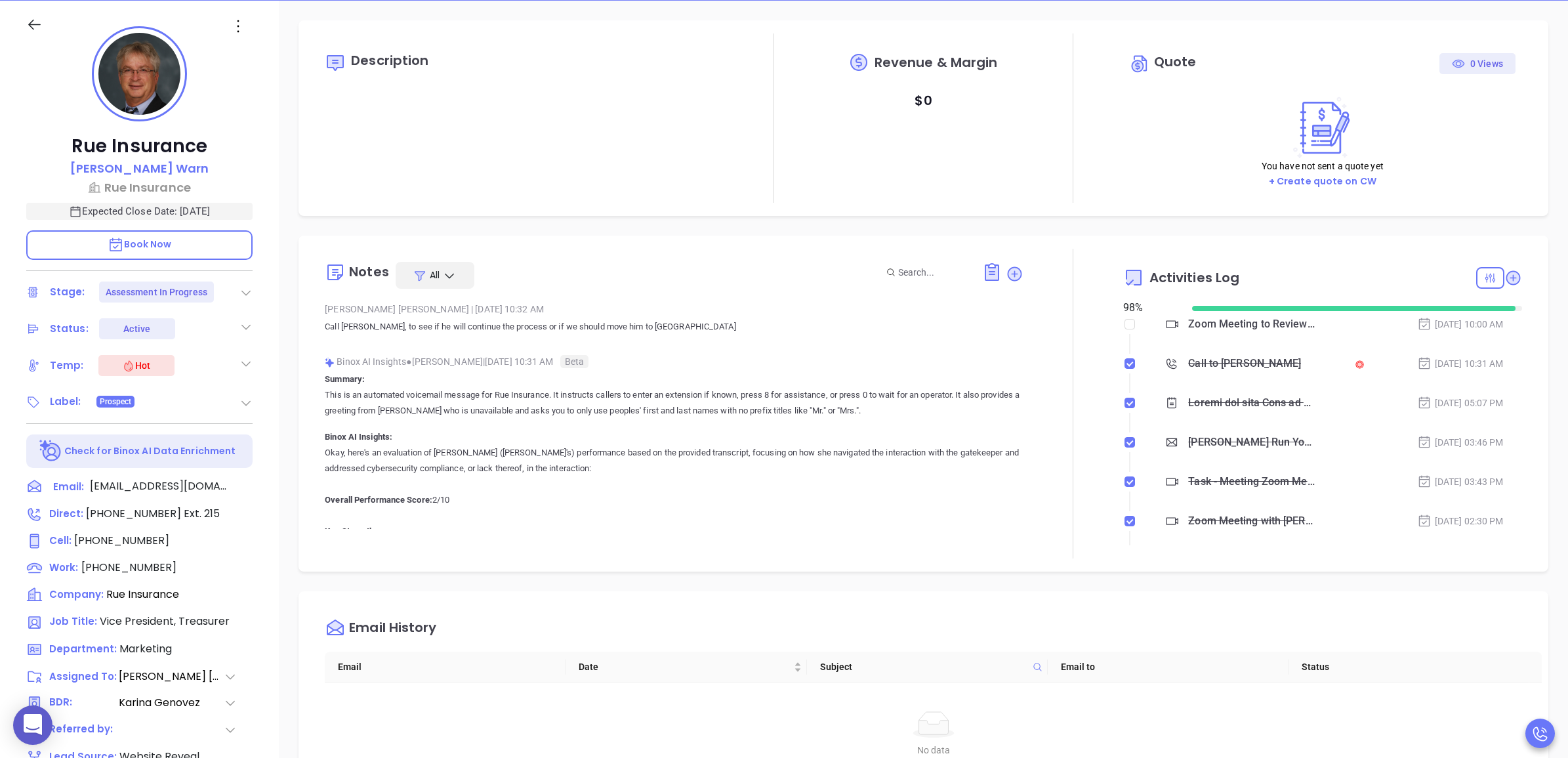
checkbox input "false"
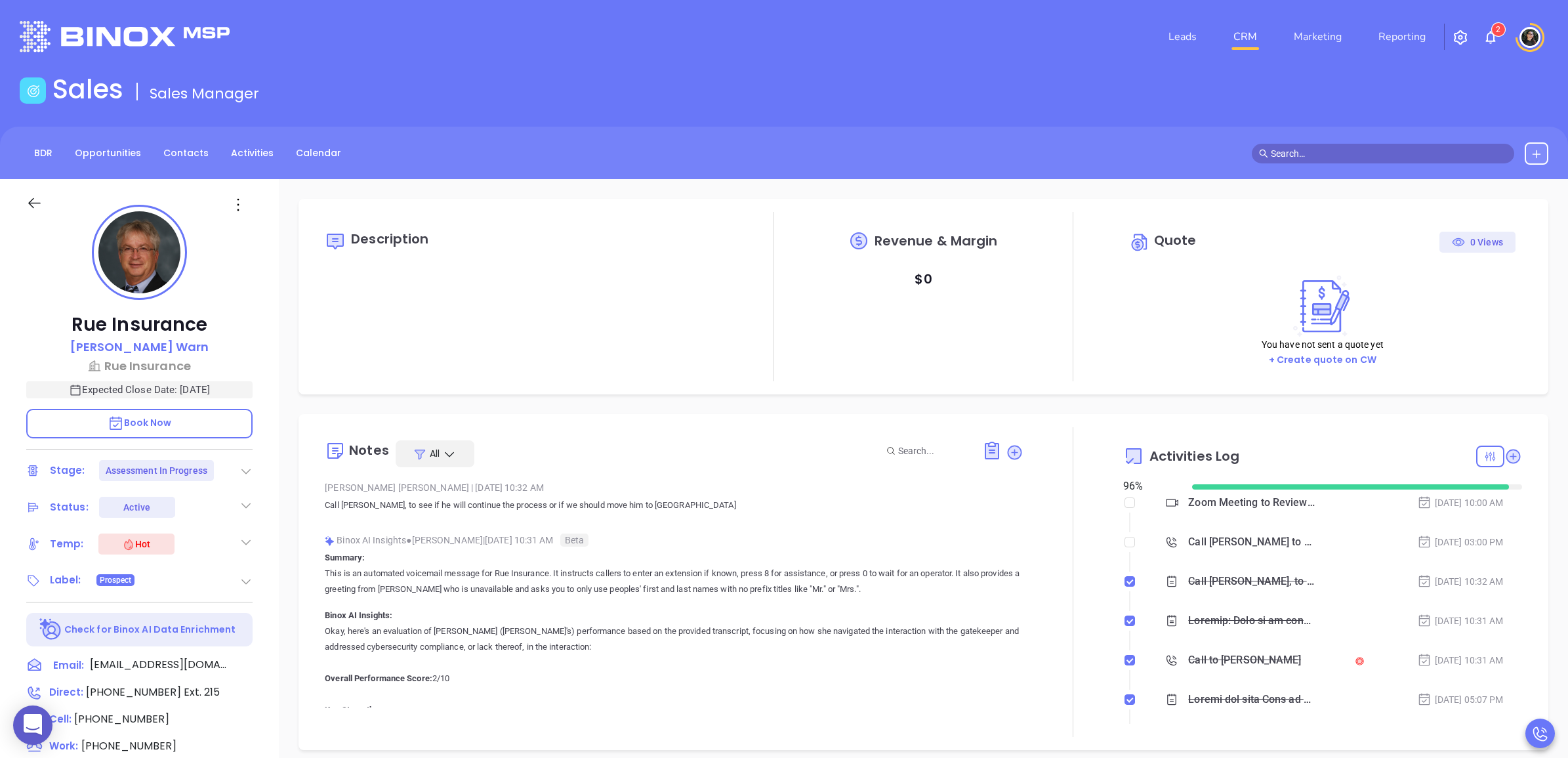
click at [1246, 548] on div "Call John to Follow up on Assessment - John Warn" at bounding box center [1251, 542] width 127 height 20
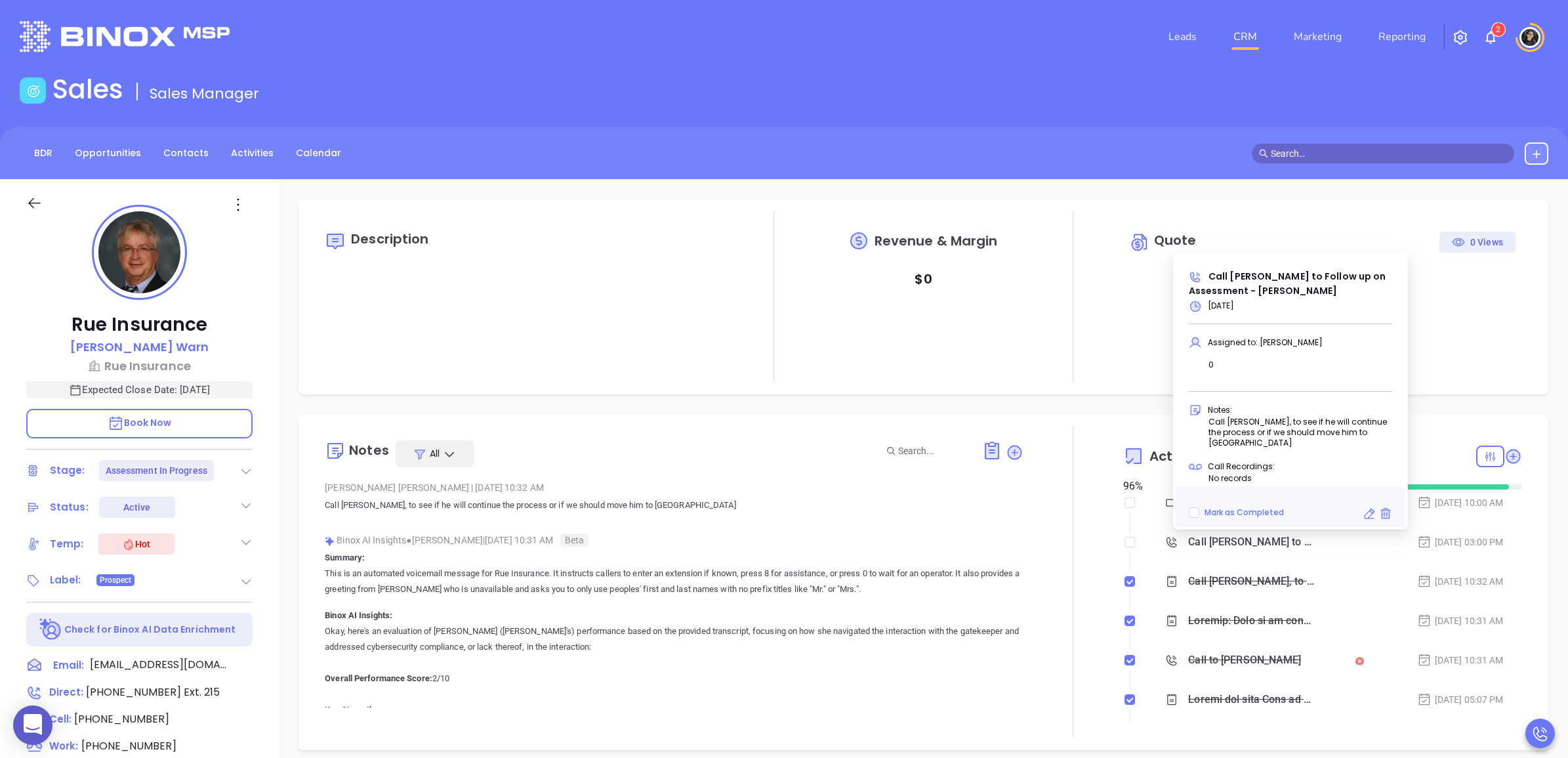
click at [1369, 512] on icon at bounding box center [1369, 514] width 13 height 13
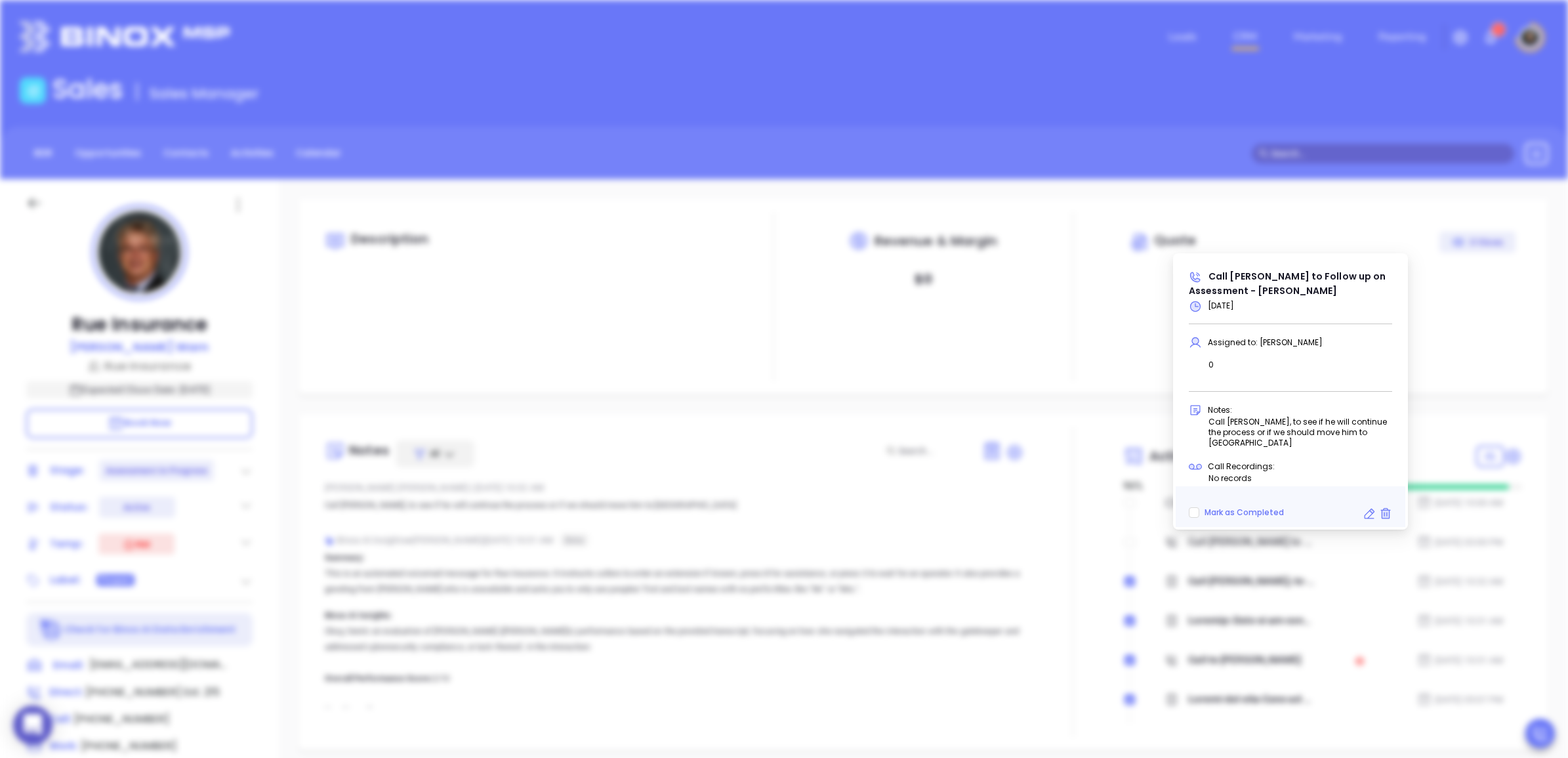
scroll to position [343, 0]
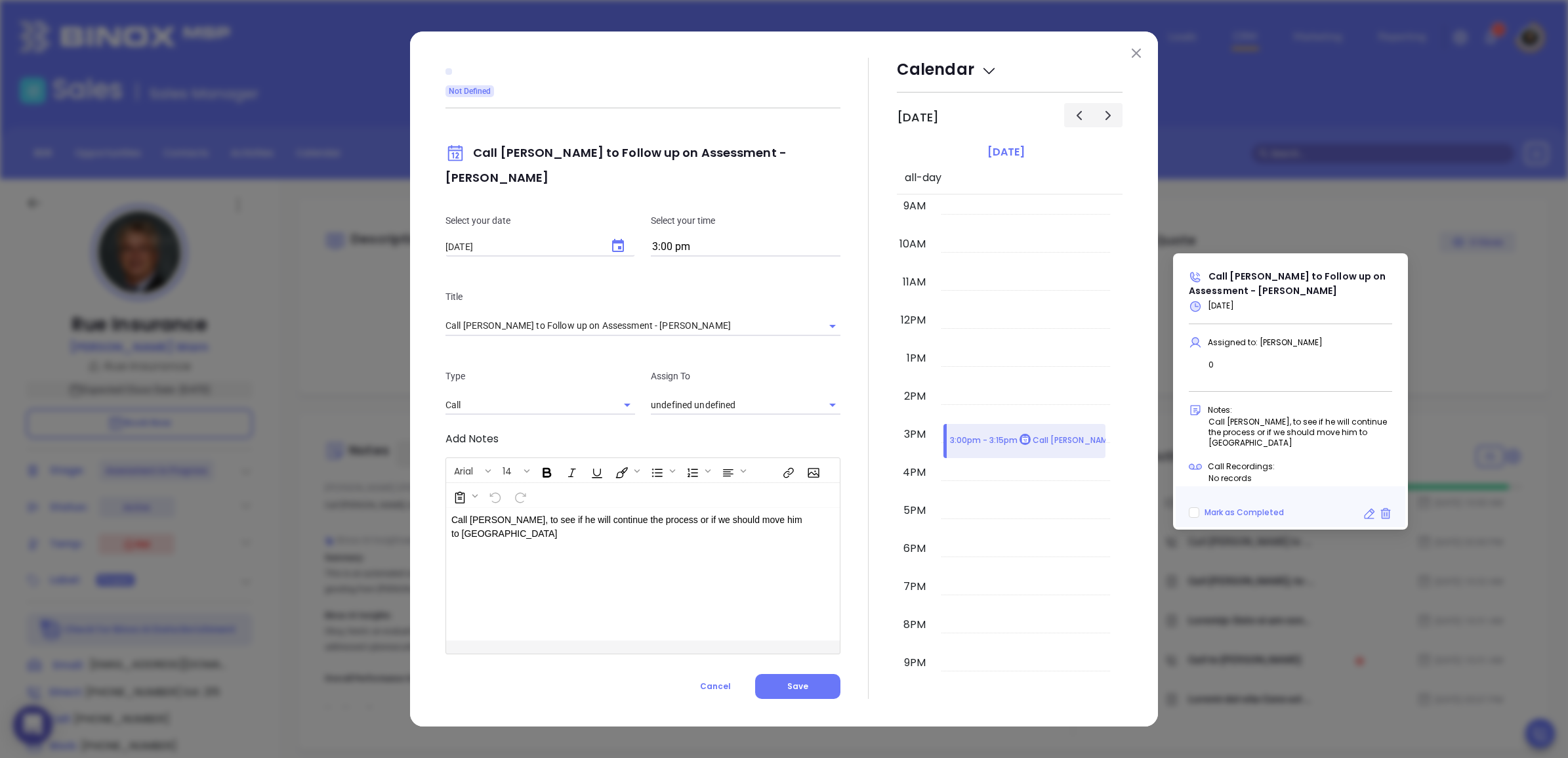
click at [612, 242] on button "Choose date, selected date is Aug 14, 2025" at bounding box center [617, 245] width 31 height 31
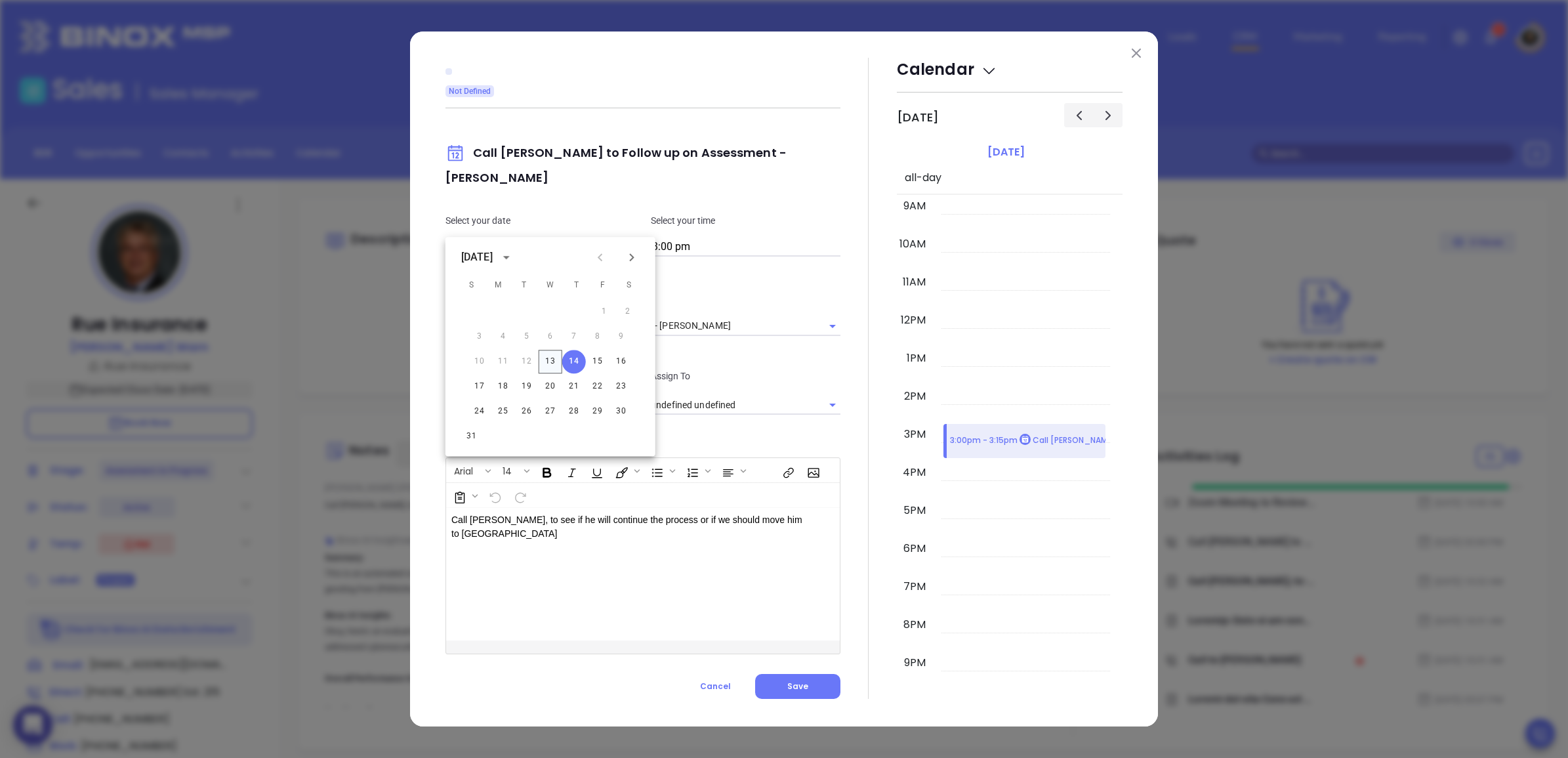
click at [546, 359] on button "13" at bounding box center [549, 361] width 24 height 24
type input "08/13/2025"
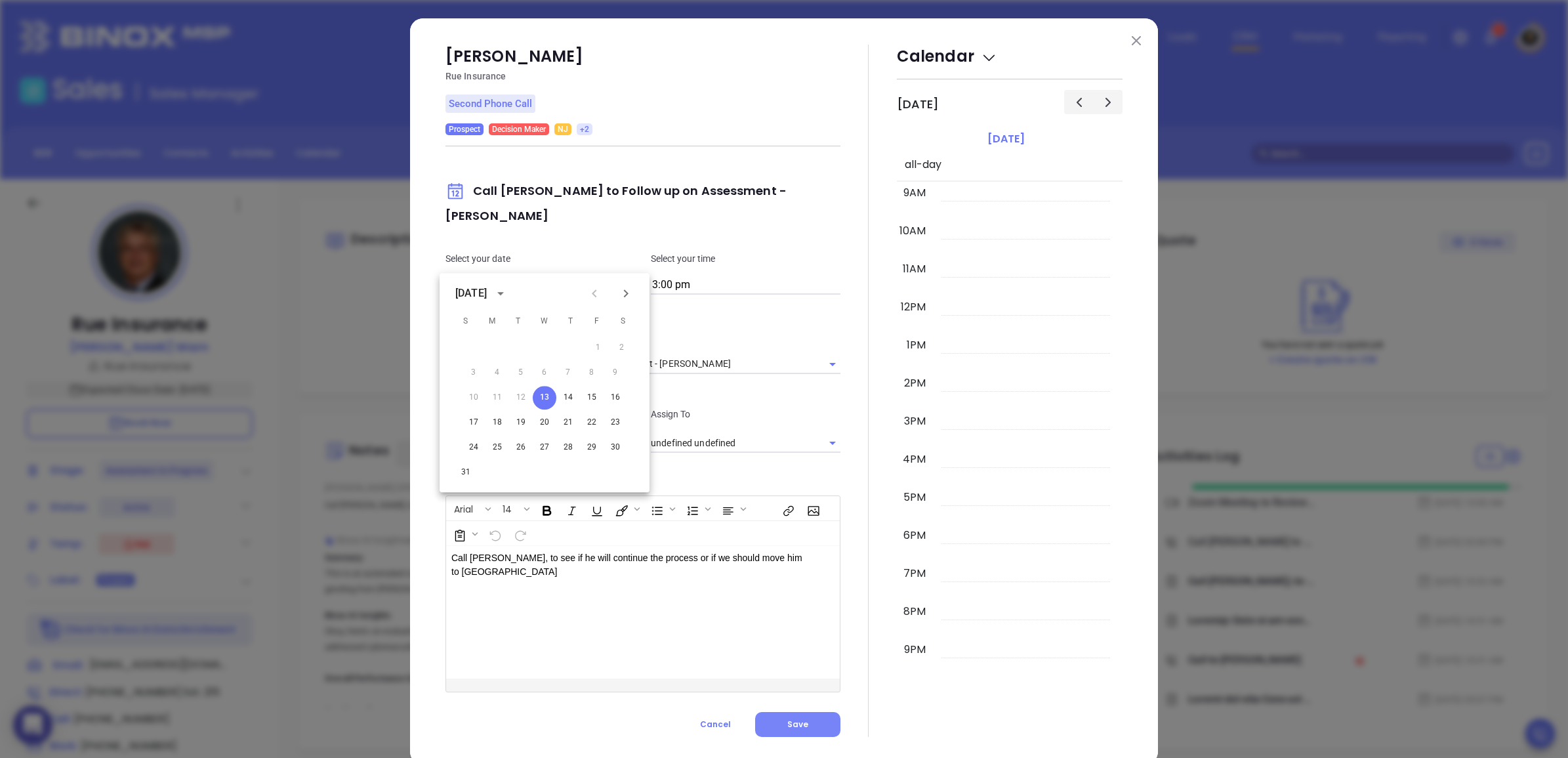
type input "[PERSON_NAME]"
click at [821, 716] on button "Save" at bounding box center [798, 724] width 85 height 25
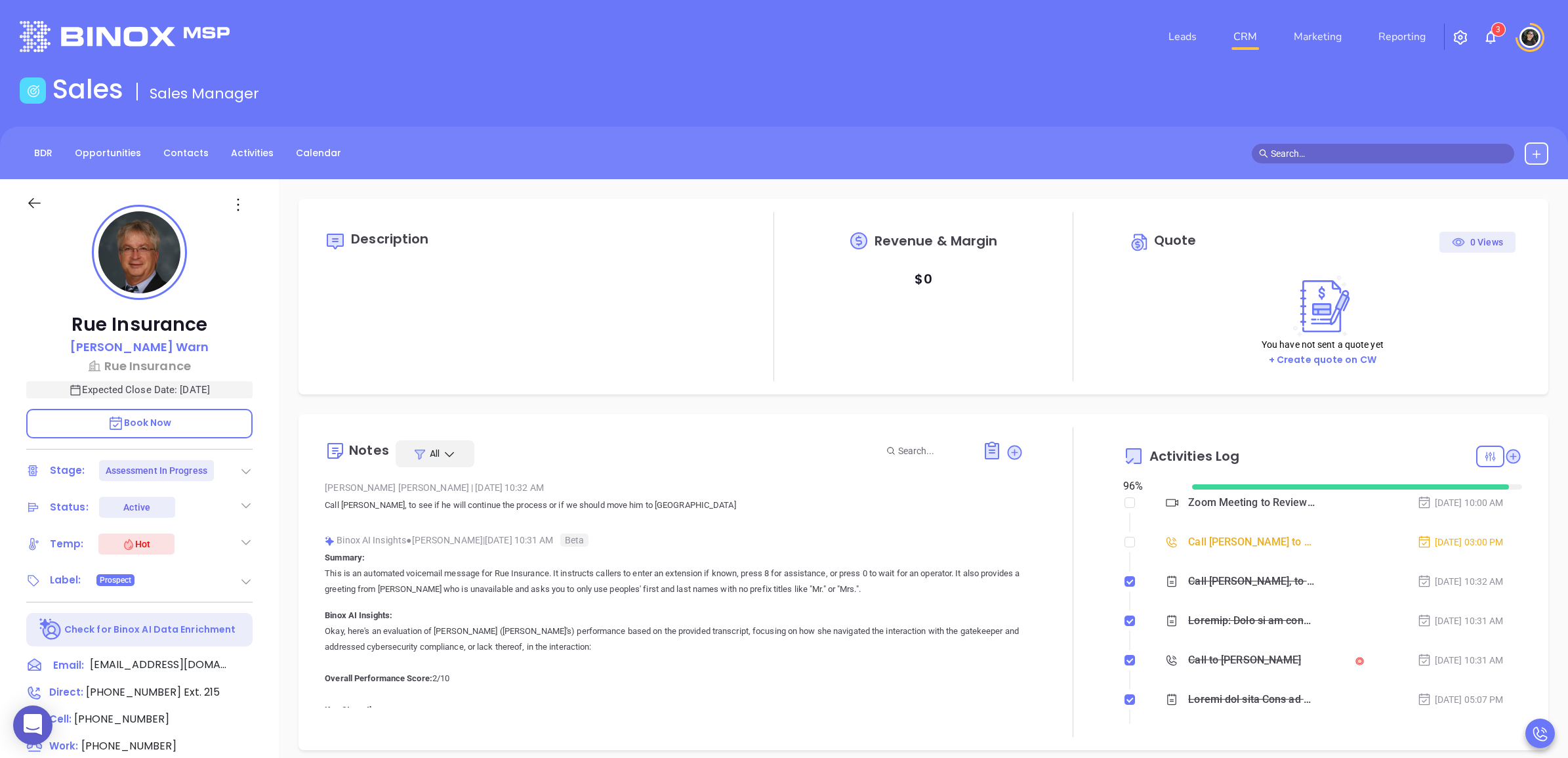
click at [1255, 42] on link "CRM" at bounding box center [1245, 37] width 34 height 26
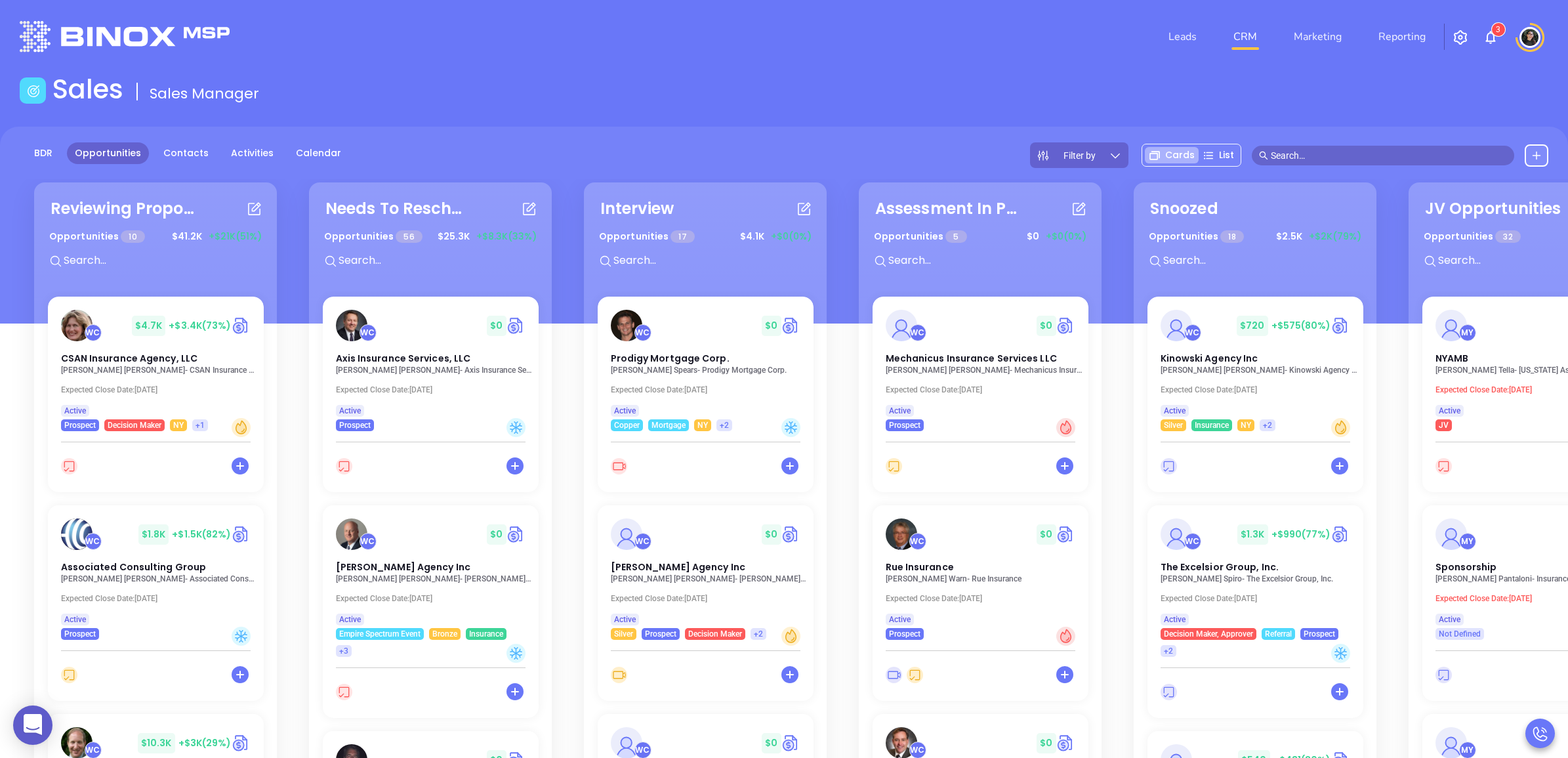
drag, startPoint x: 730, startPoint y: 283, endPoint x: 736, endPoint y: 266, distance: 18.0
click at [733, 280] on div "Reviewing Proposal Opportunities 10 $ 41.2K +$21K (51%) WC $ 4.7K +$3.4K (73%) …" at bounding box center [847, 551] width 1649 height 745
click at [736, 266] on div "Reviewing Proposal Opportunities 10 $ 41.2K +$21K (51%) WC $ 4.7K +$3.4K (73%) …" at bounding box center [847, 551] width 1649 height 745
click at [732, 263] on input "text" at bounding box center [710, 261] width 196 height 17
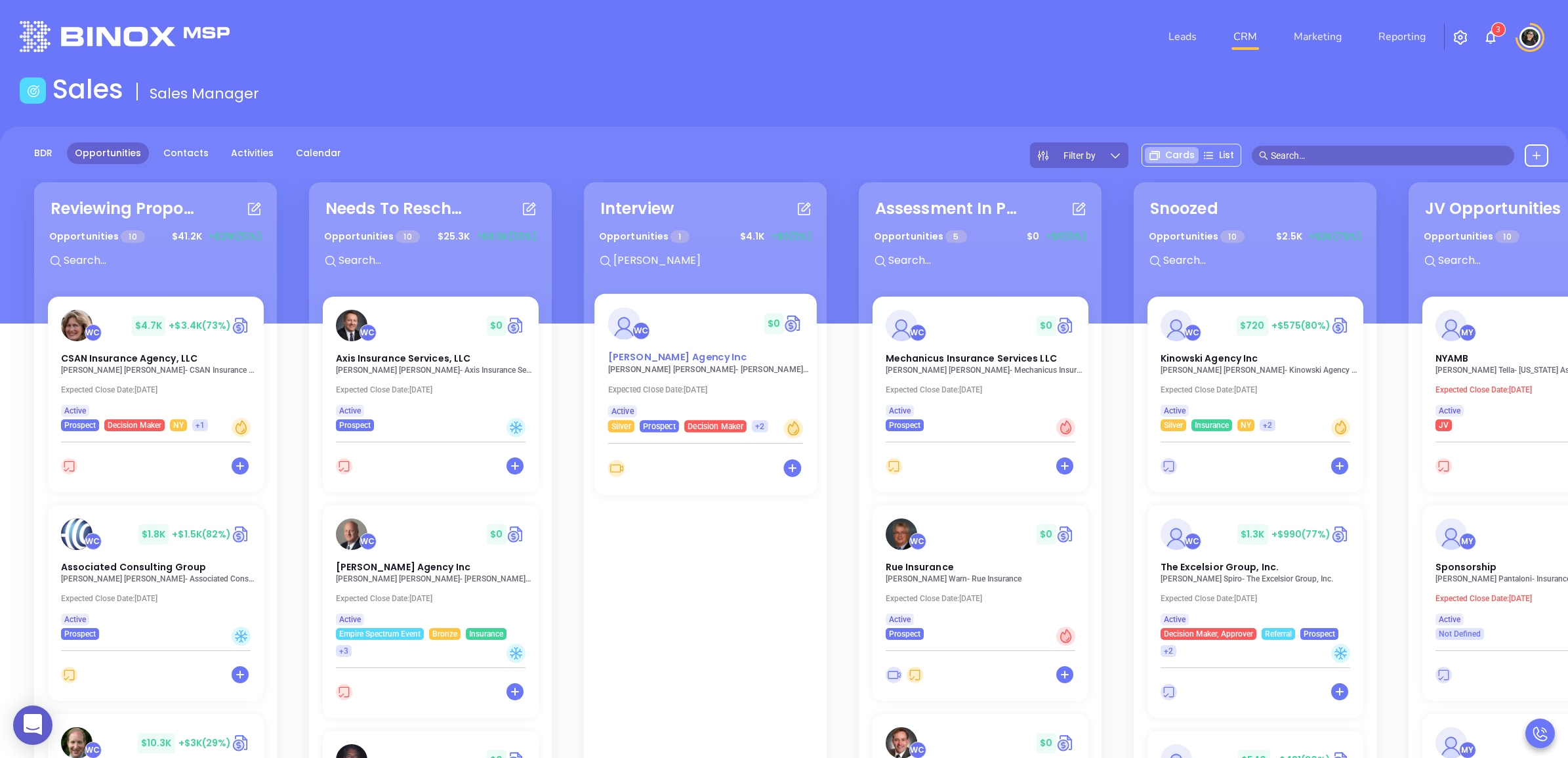
click at [648, 359] on span "Dreher Agency Inc" at bounding box center [676, 357] width 139 height 14
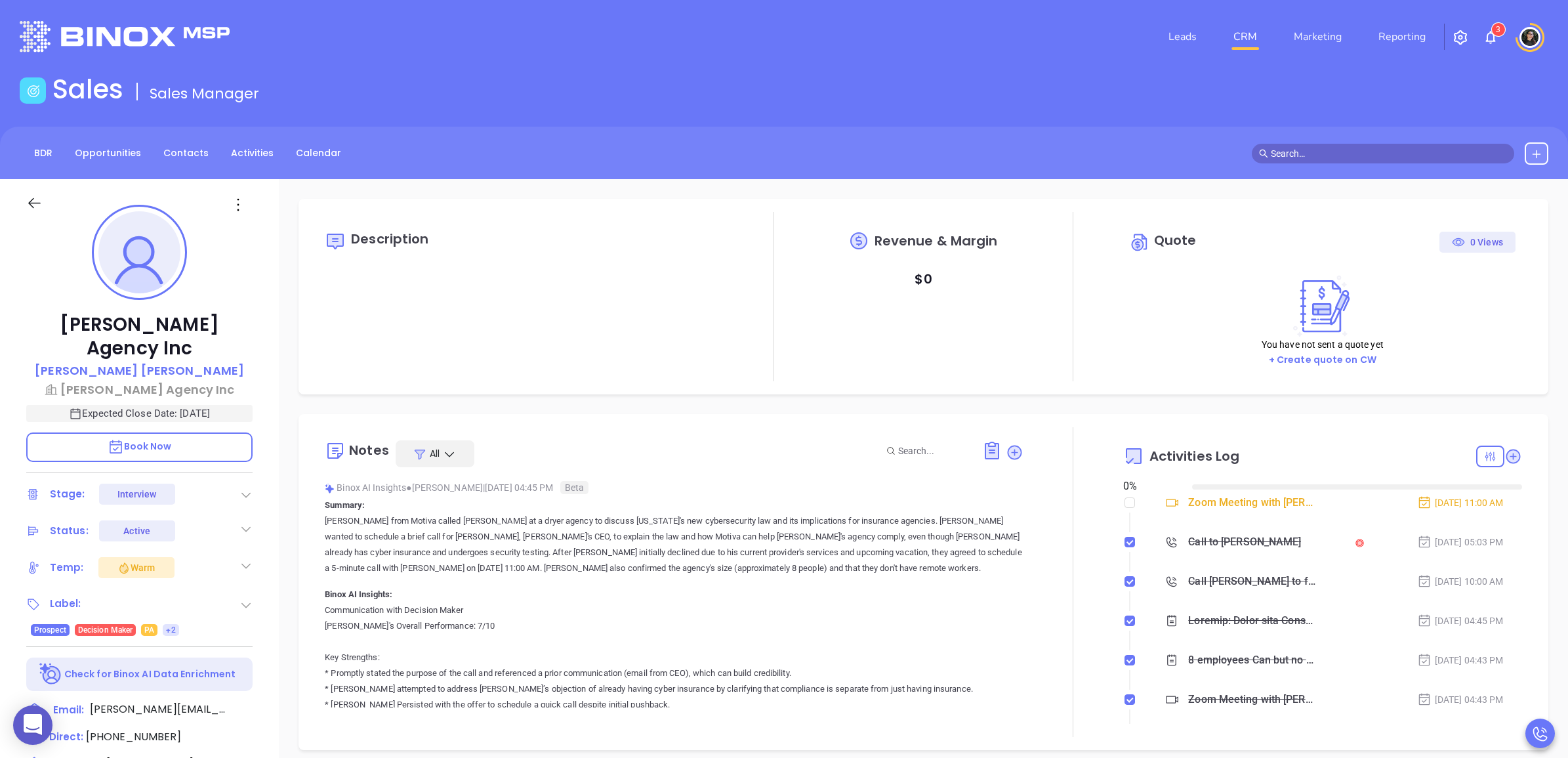
type input "[DATE]"
type input "[PERSON_NAME]"
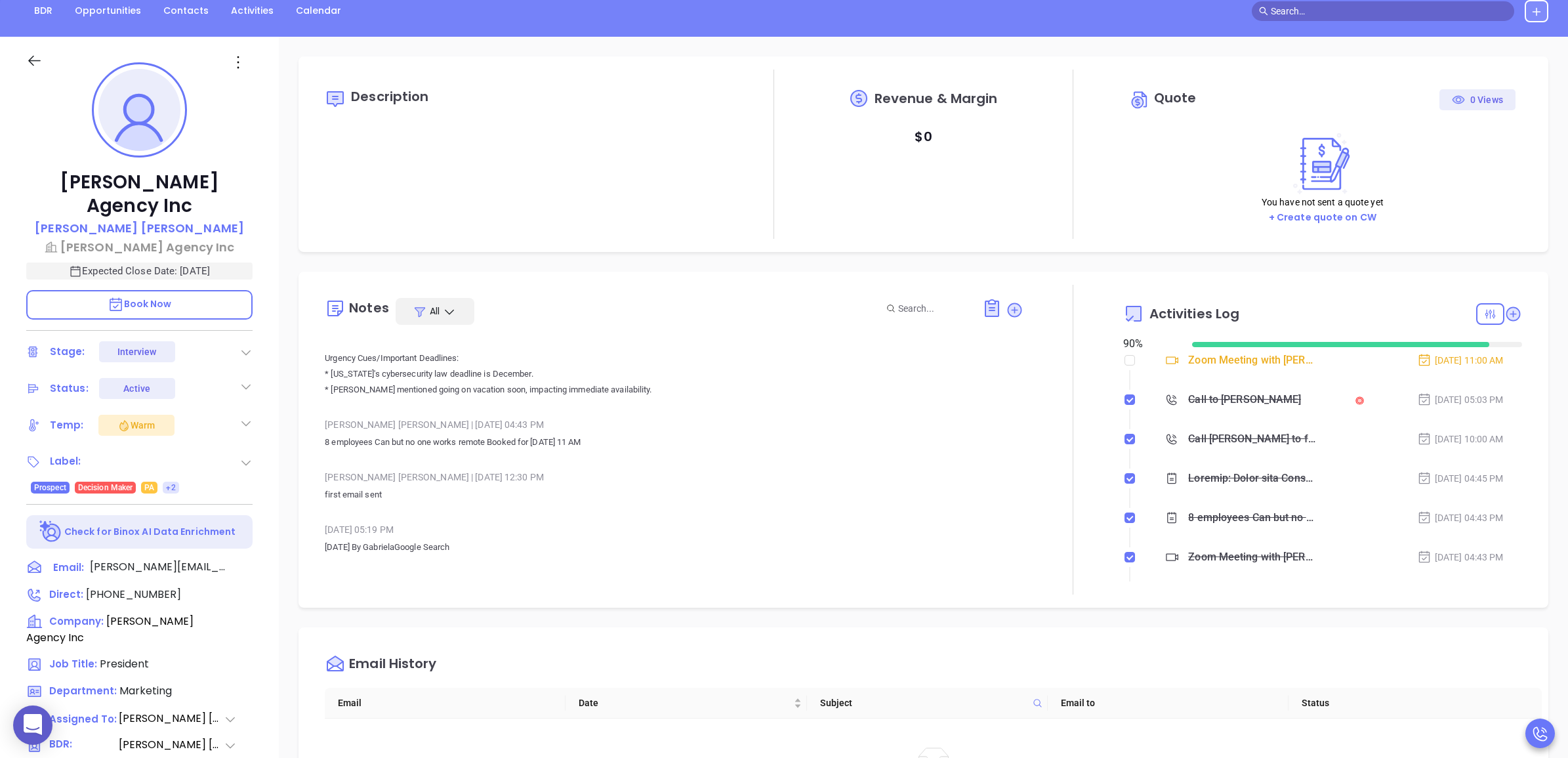
scroll to position [0, 0]
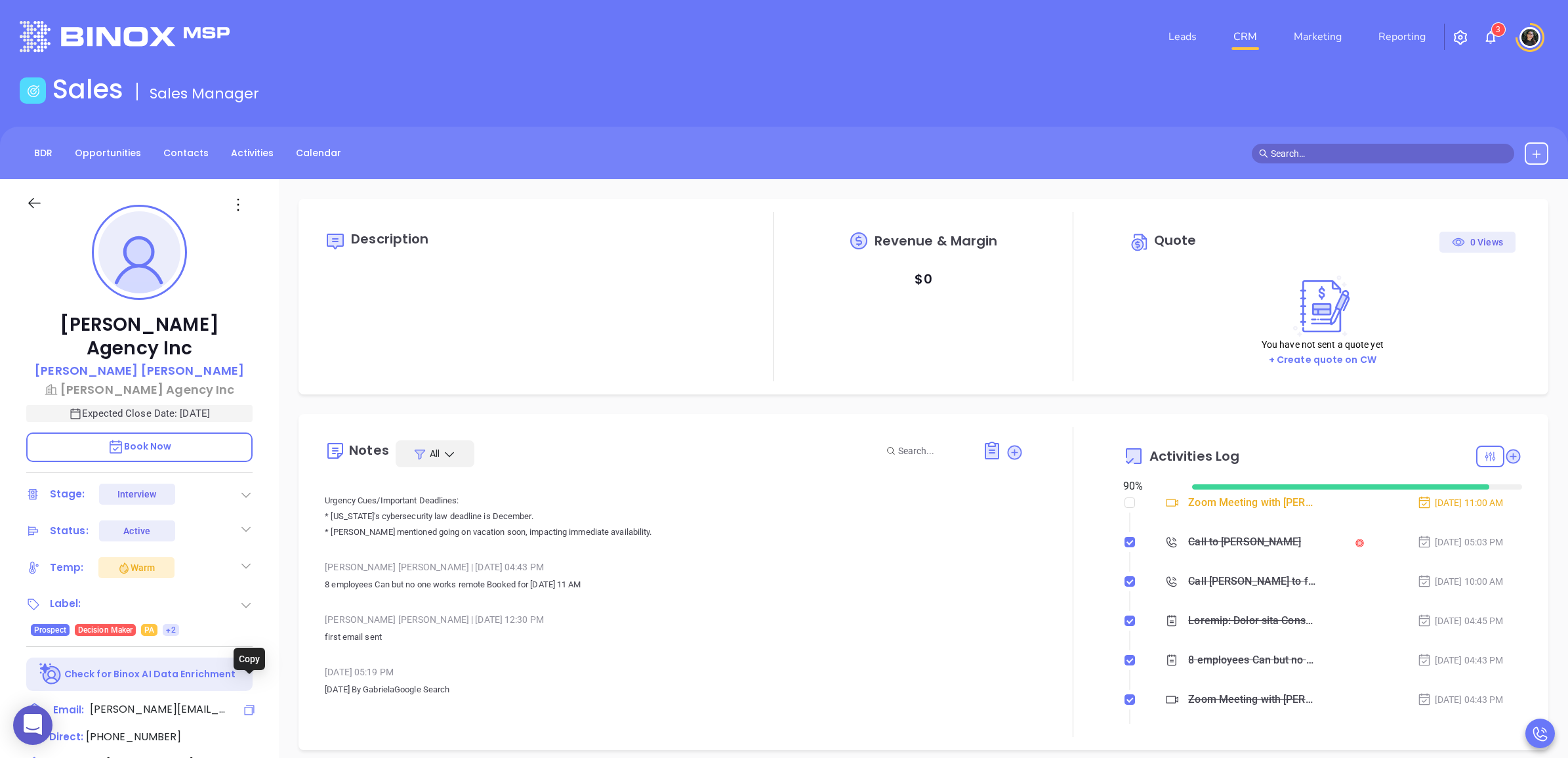
drag, startPoint x: 251, startPoint y: 689, endPoint x: 859, endPoint y: 200, distance: 780.2
click at [250, 703] on icon at bounding box center [249, 710] width 13 height 13
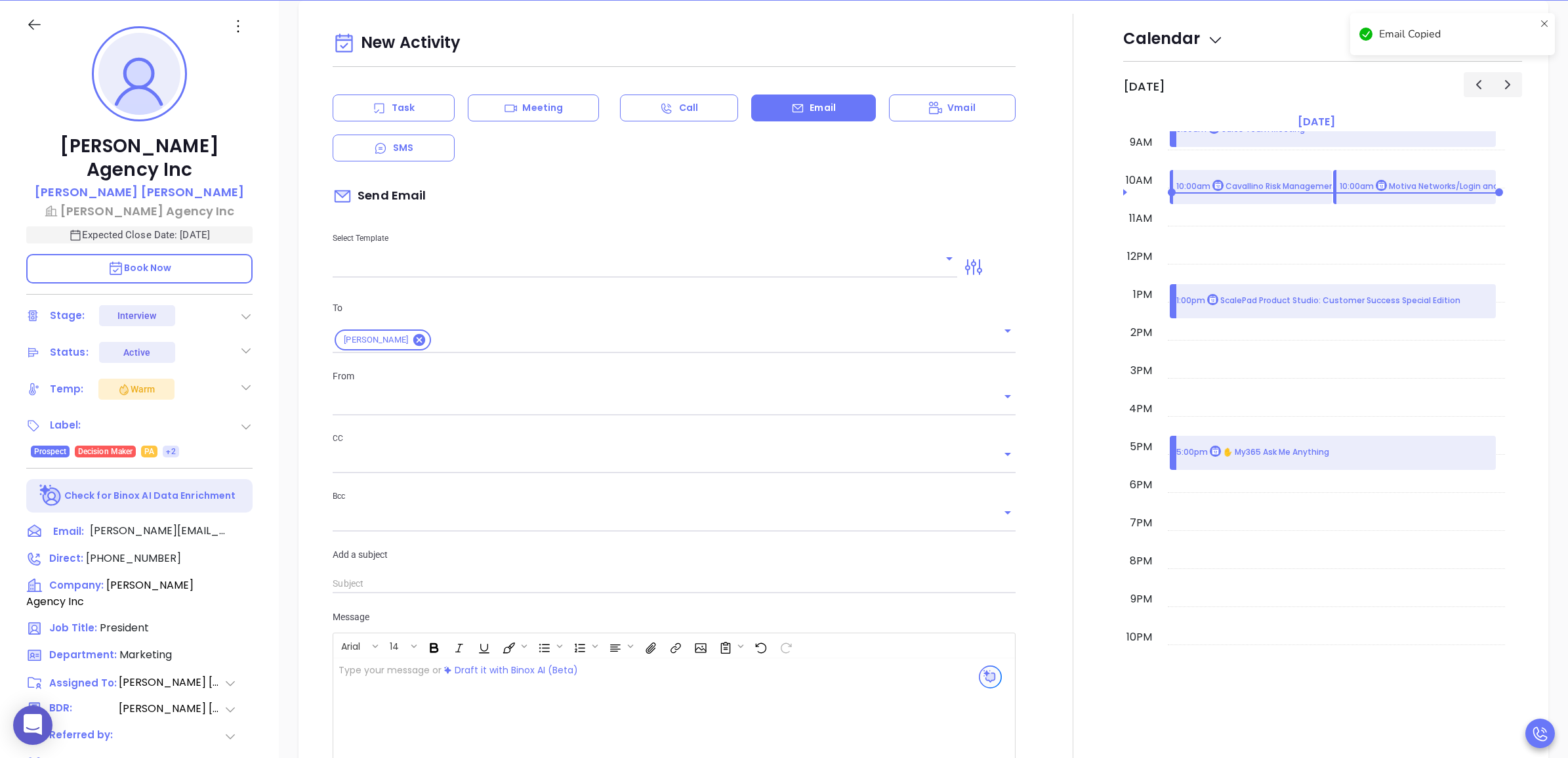
type input "[PERSON_NAME]"
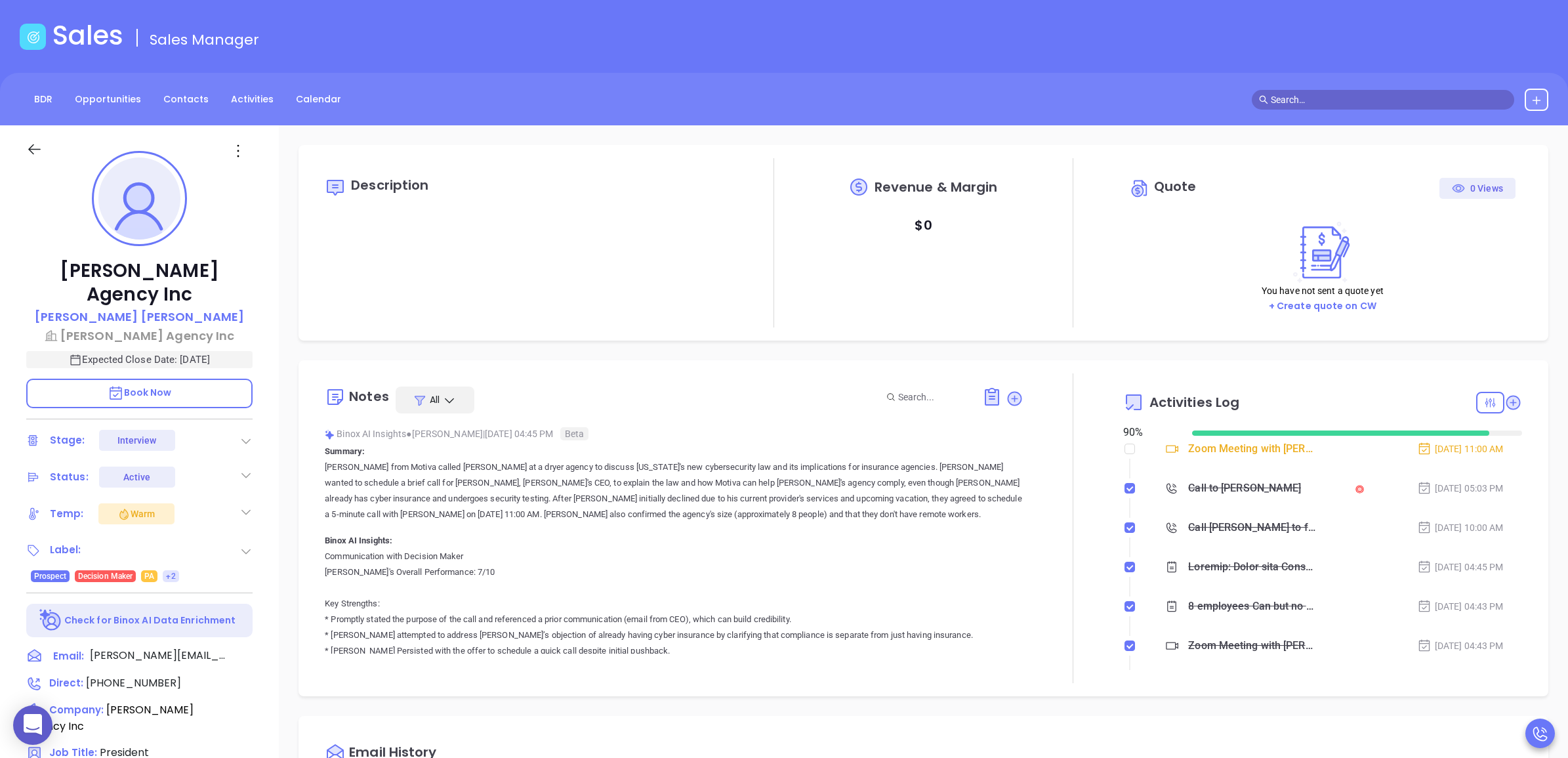
scroll to position [0, 0]
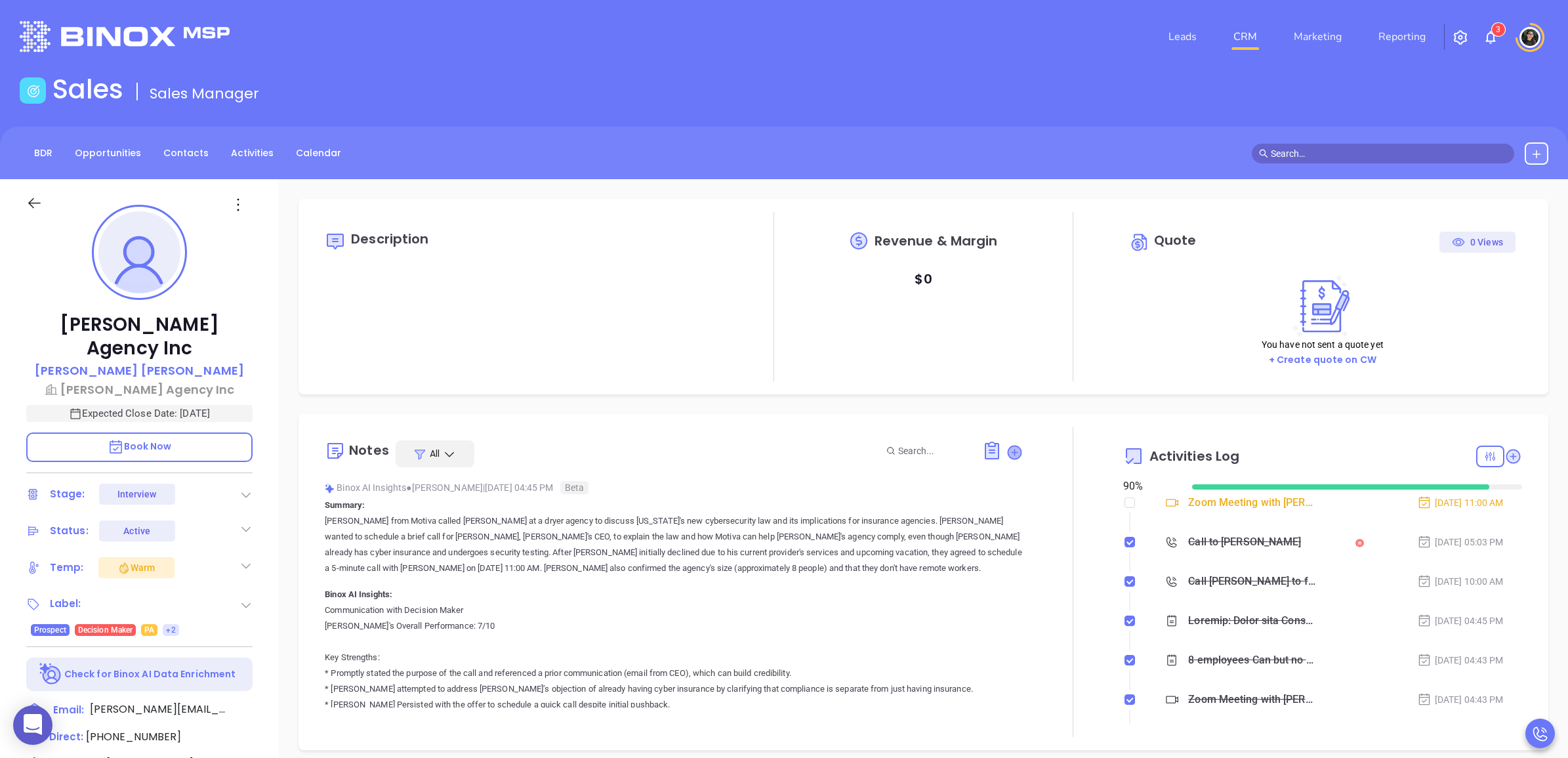
click at [1007, 449] on icon at bounding box center [1014, 452] width 13 height 13
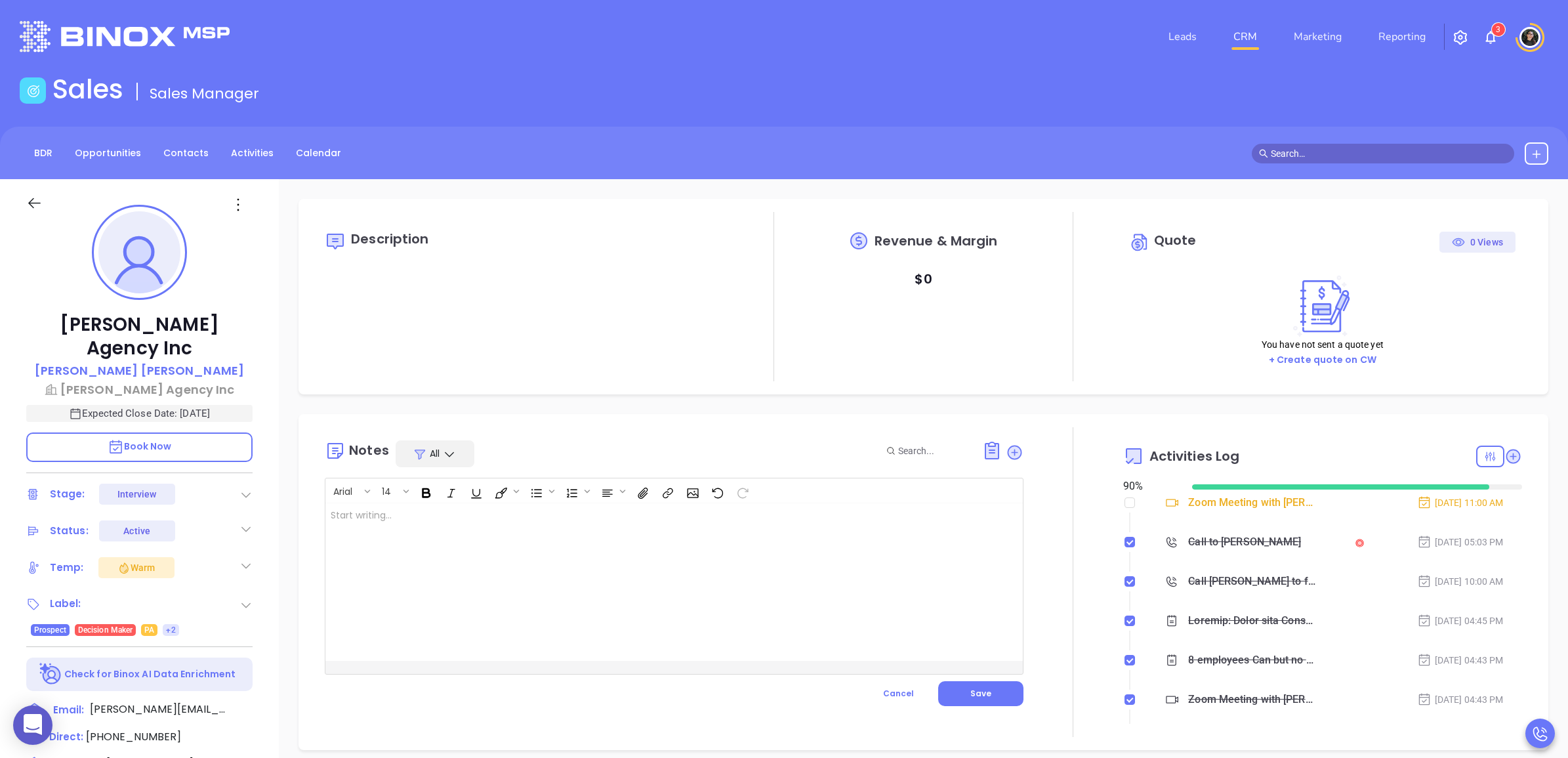
click at [666, 547] on div at bounding box center [649, 581] width 649 height 158
click at [990, 699] on button "Save" at bounding box center [981, 693] width 85 height 25
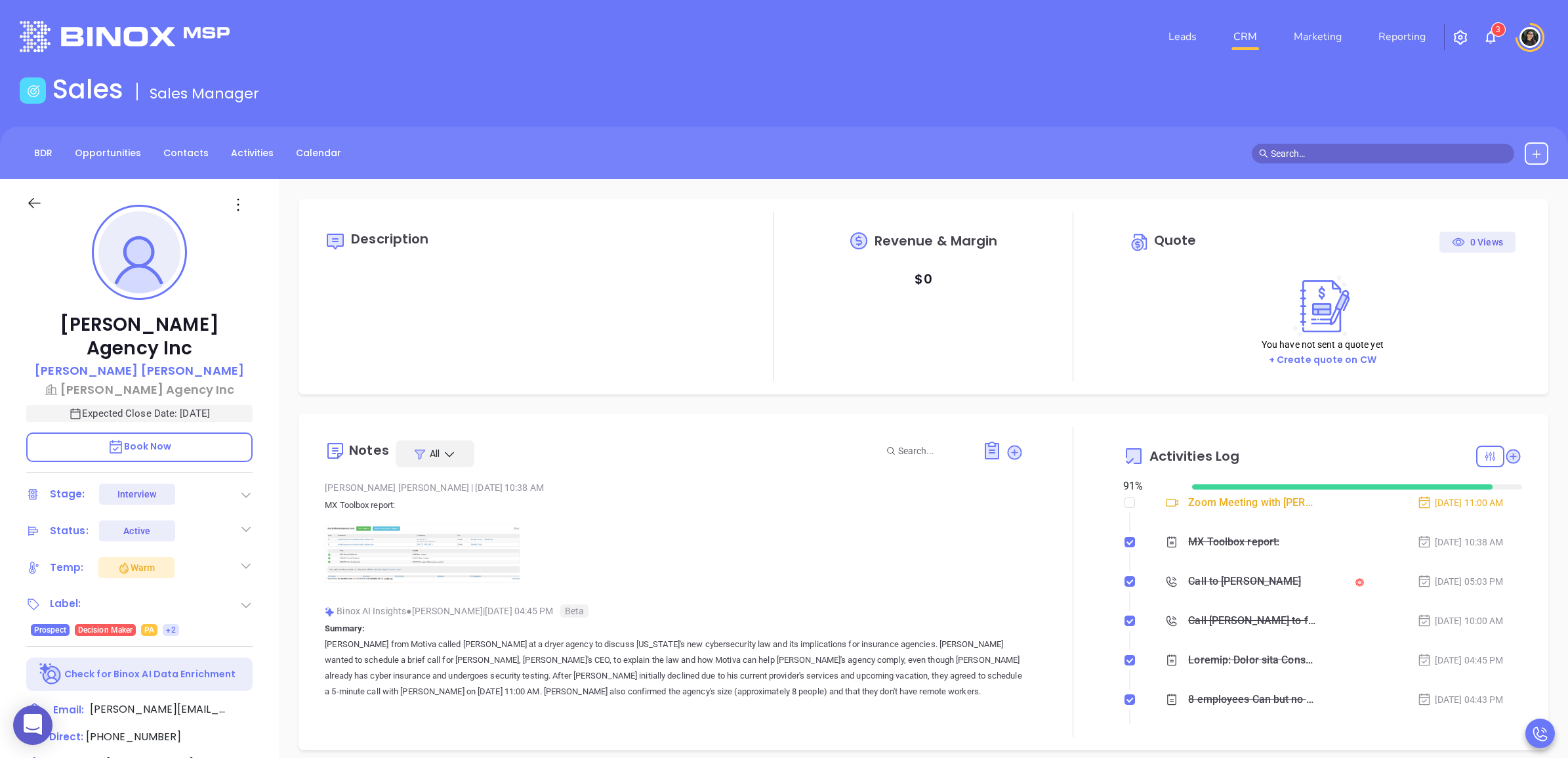
click at [243, 488] on icon at bounding box center [246, 495] width 13 height 13
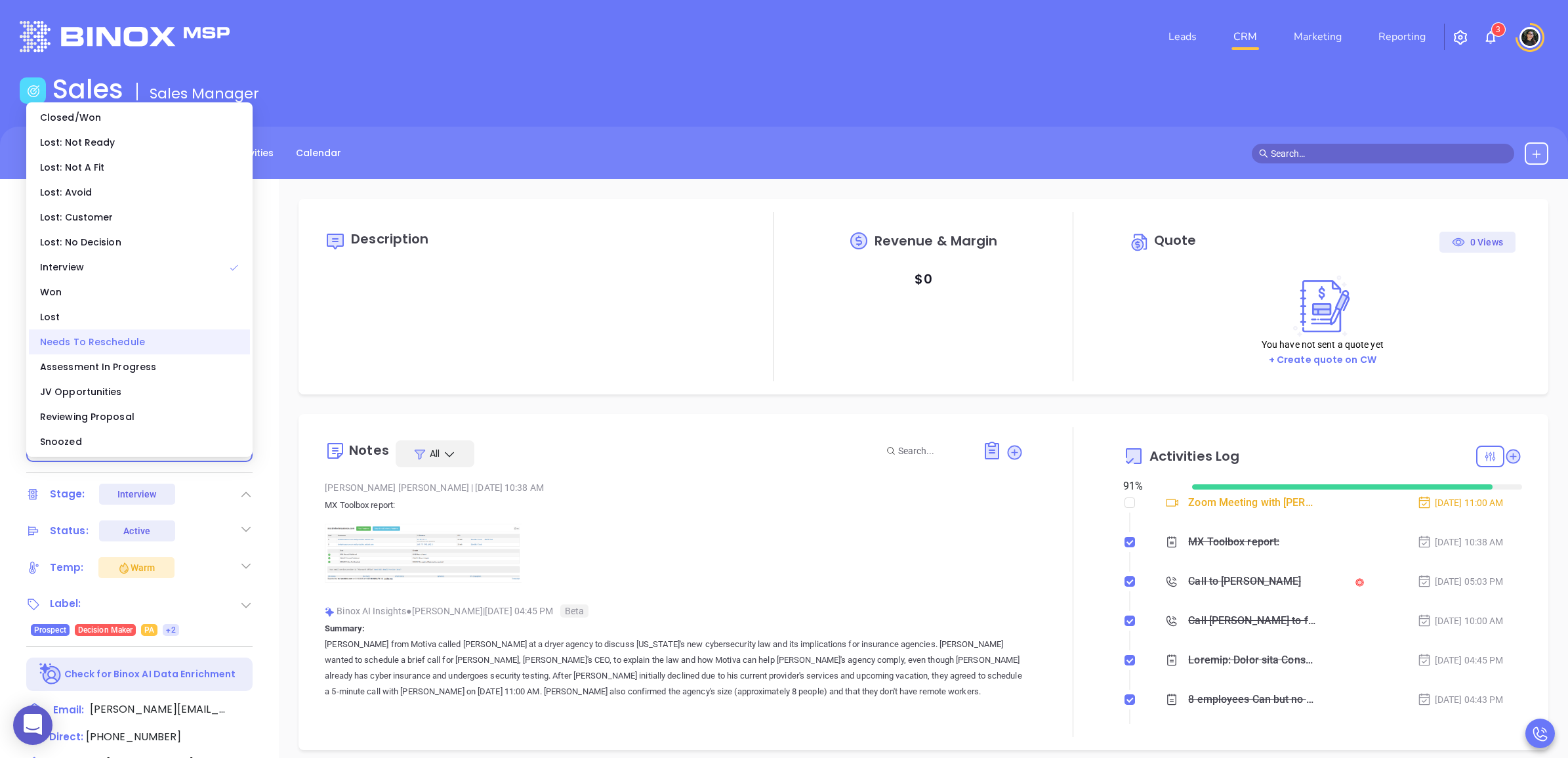
click at [126, 349] on div "Needs To Reschedule" at bounding box center [140, 342] width 221 height 25
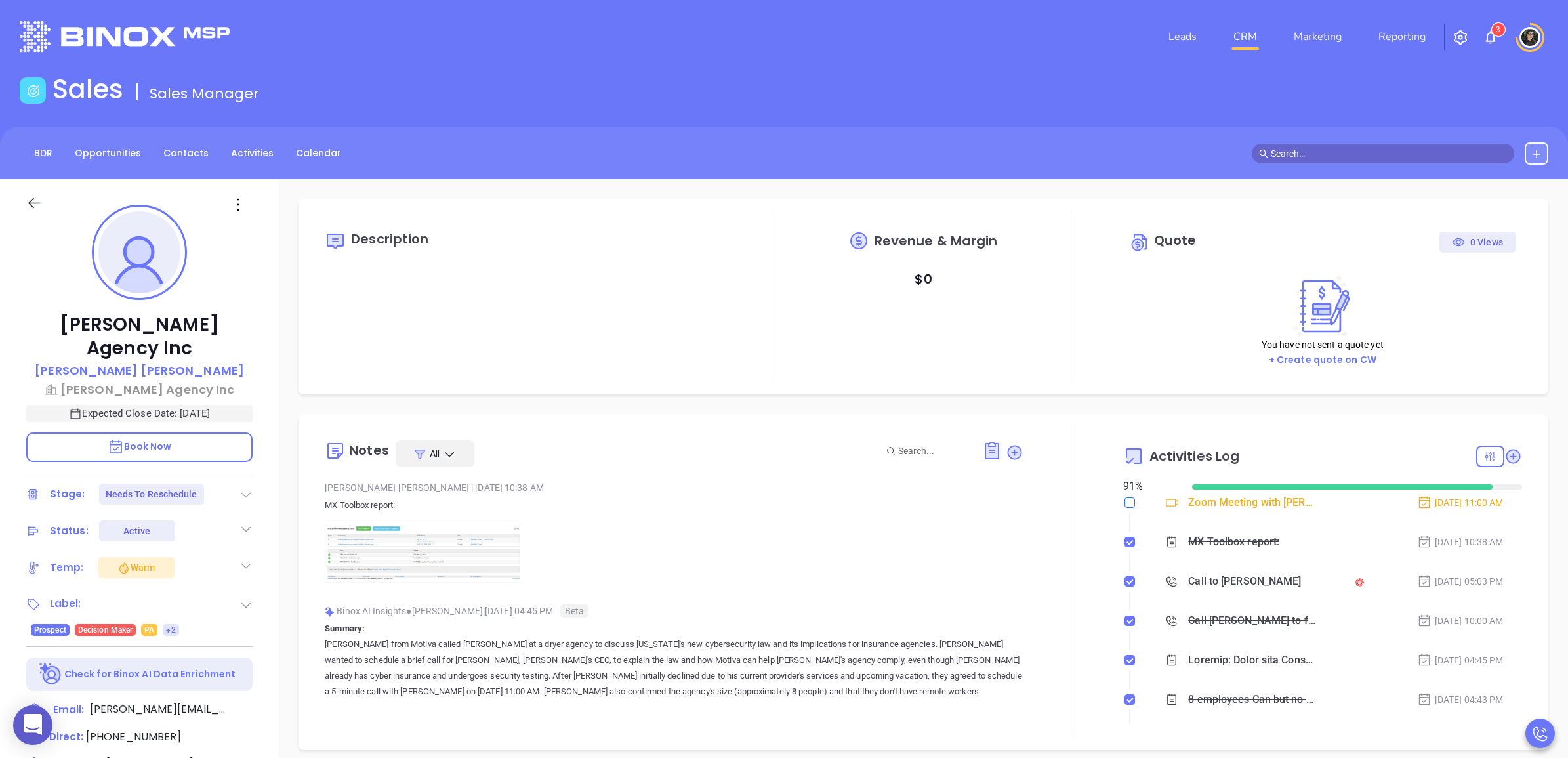
click at [1124, 499] on input "checkbox" at bounding box center [1129, 502] width 10 height 10
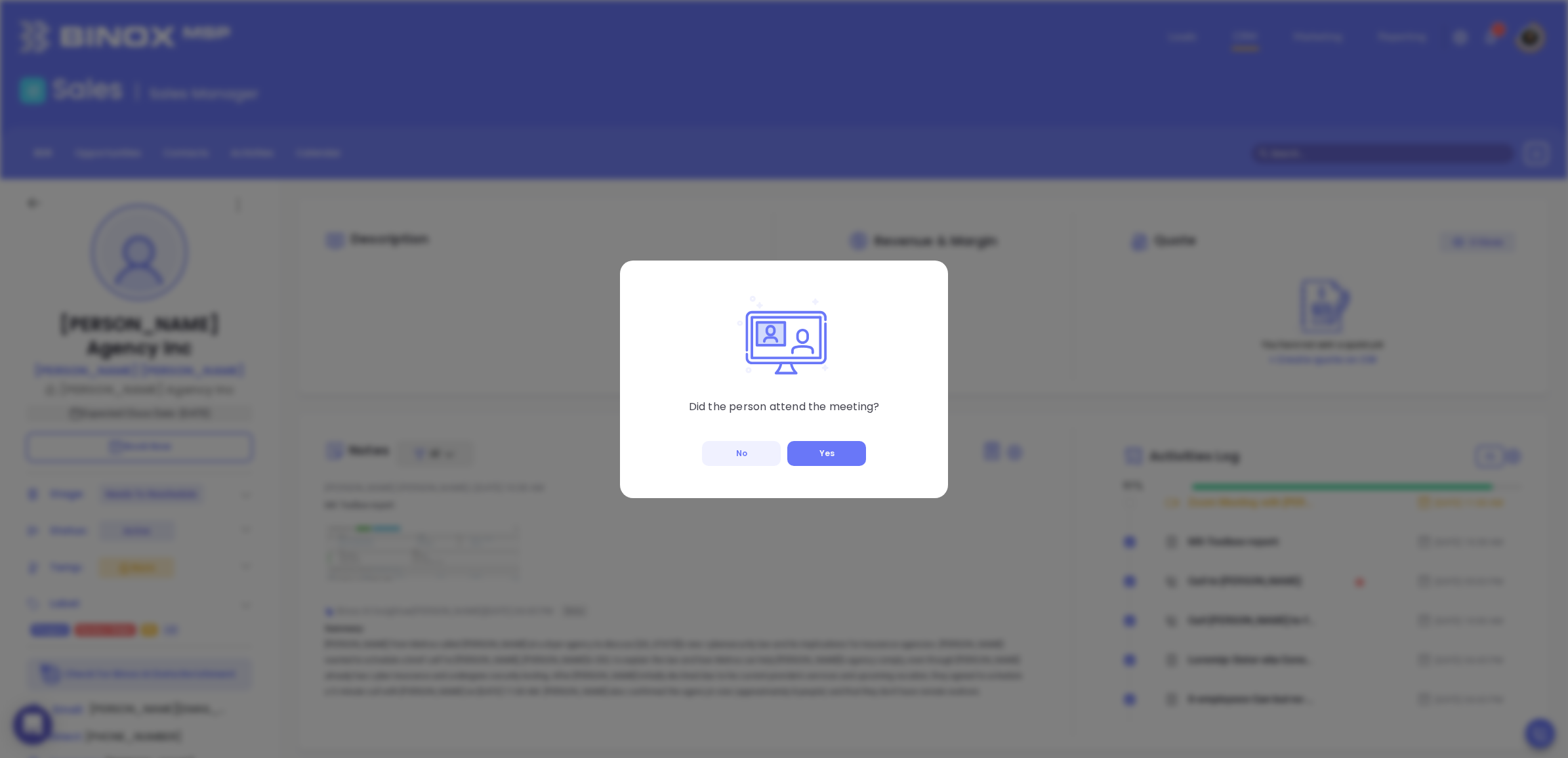
click at [745, 456] on button "No" at bounding box center [740, 453] width 78 height 25
checkbox input "true"
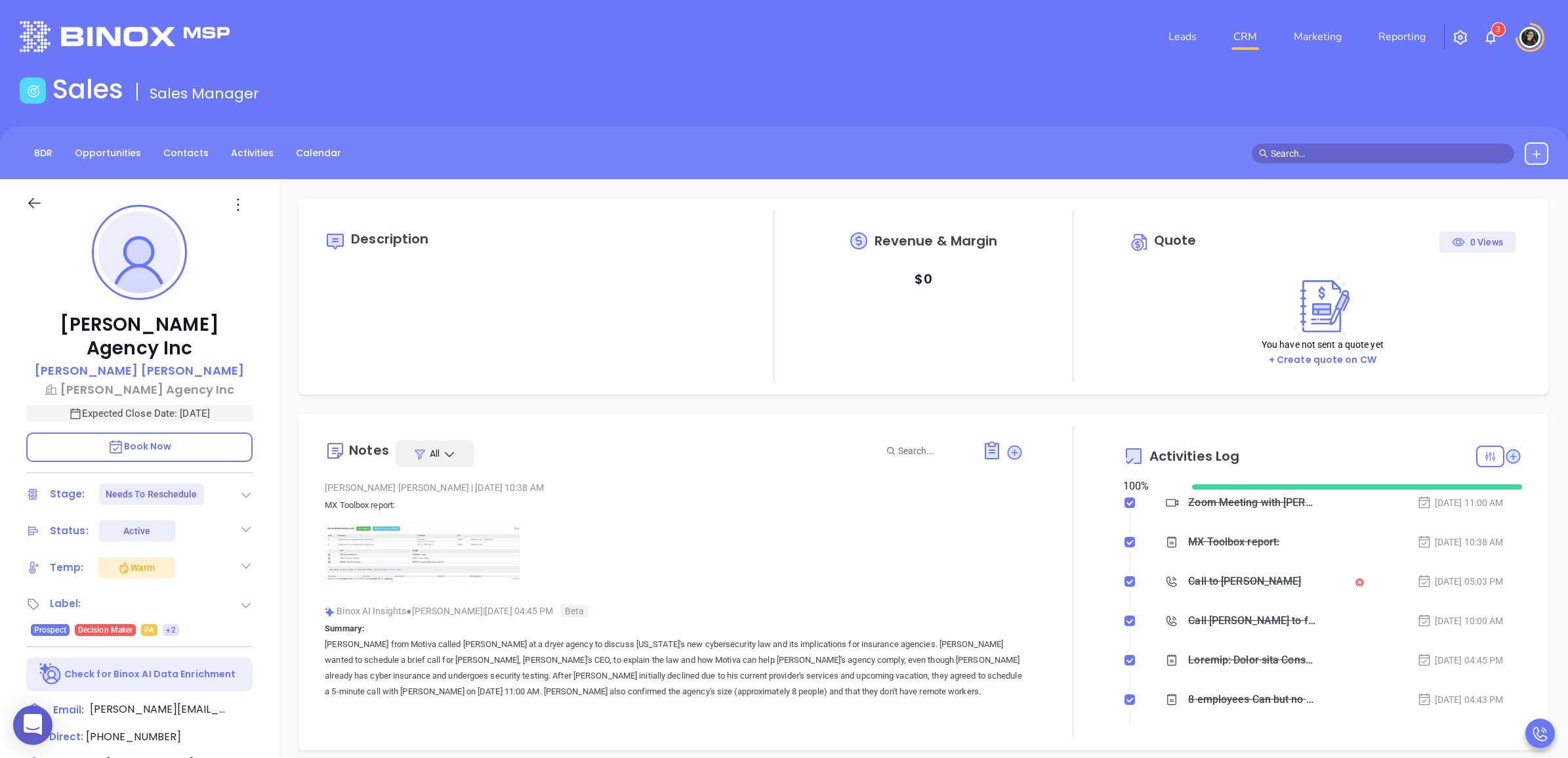
click at [1145, 155] on div "BDR Opportunities Contacts Activities Calendar" at bounding box center [784, 154] width 1568 height 23
click at [1007, 446] on icon at bounding box center [1014, 451] width 14 height 14
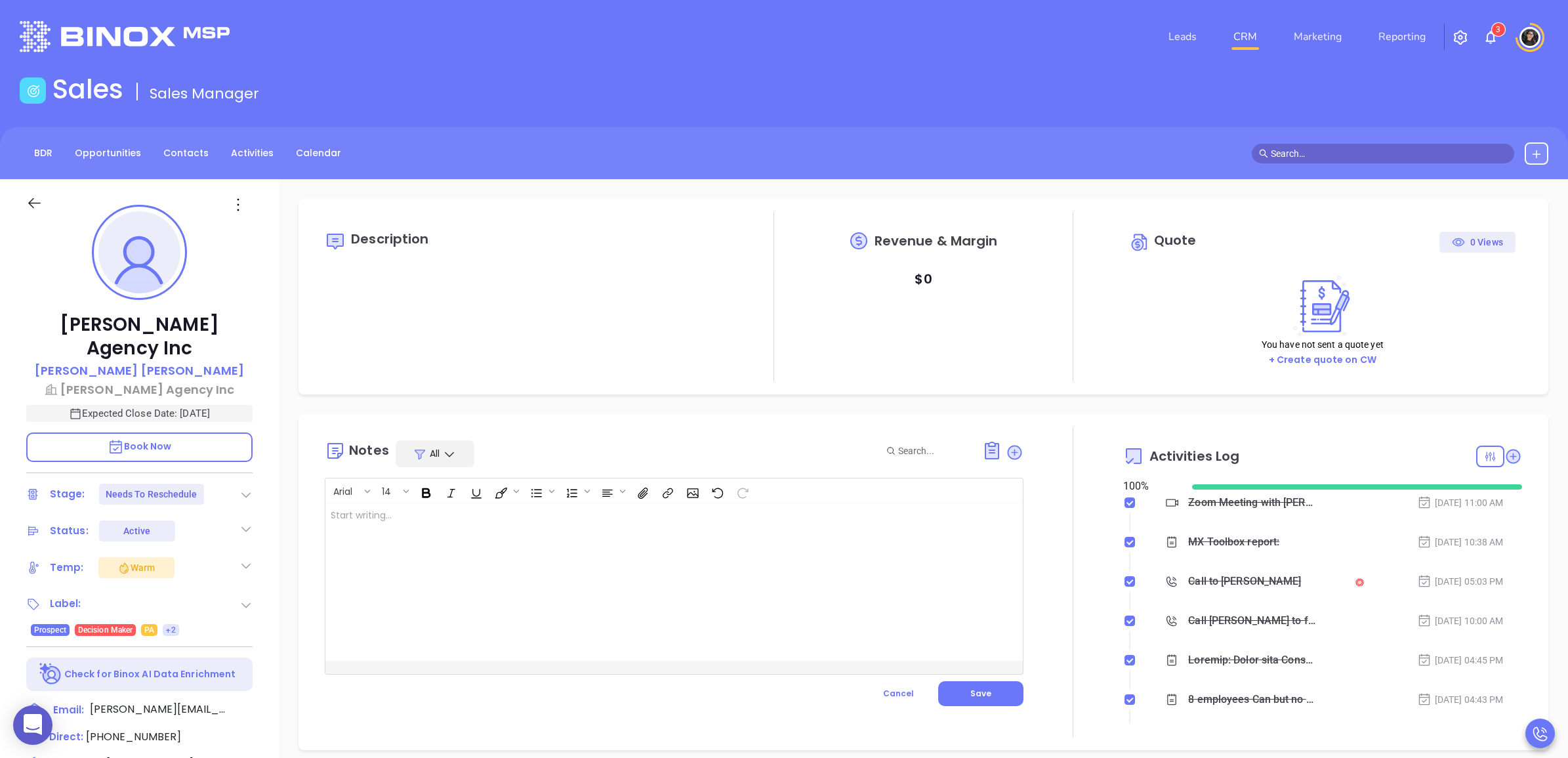
click at [697, 541] on div at bounding box center [649, 581] width 649 height 158
click at [728, 547] on div "Ted declined today's meeting with the message: I have another meeting at the sa…" at bounding box center [649, 581] width 649 height 158
click at [986, 699] on button "Save" at bounding box center [981, 693] width 85 height 25
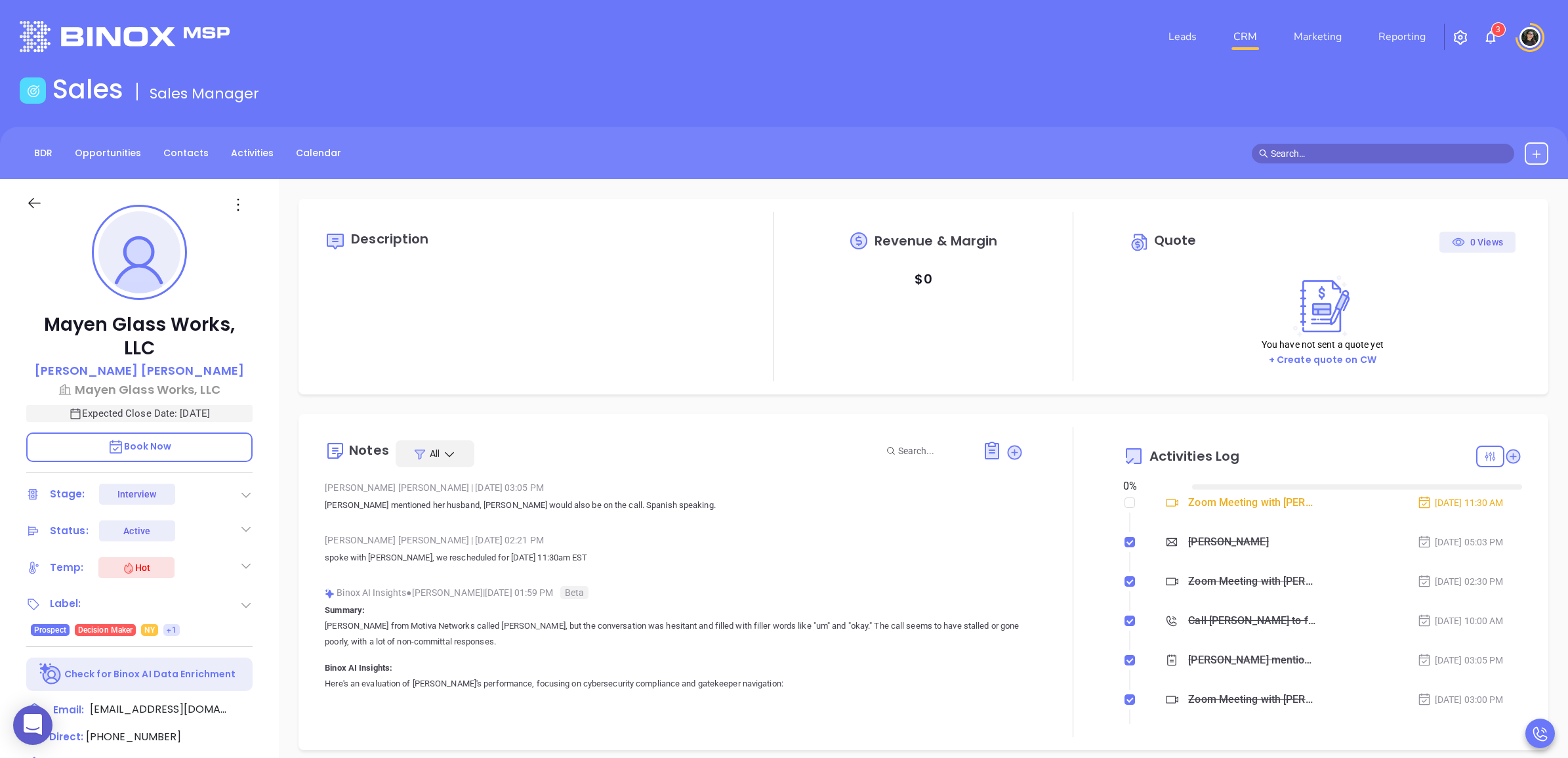
type input "[DATE]"
type input "[PERSON_NAME]"
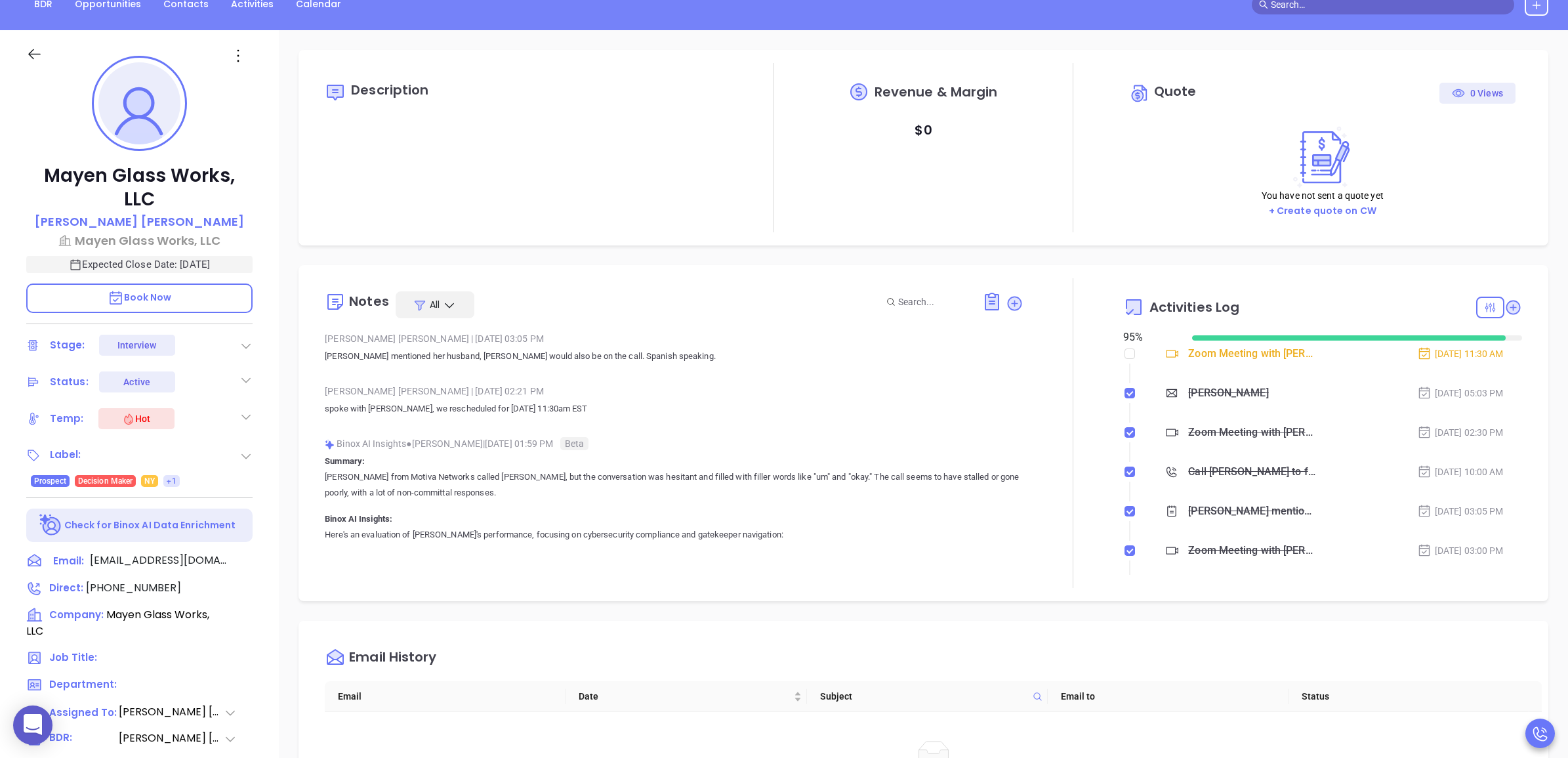
scroll to position [0, 0]
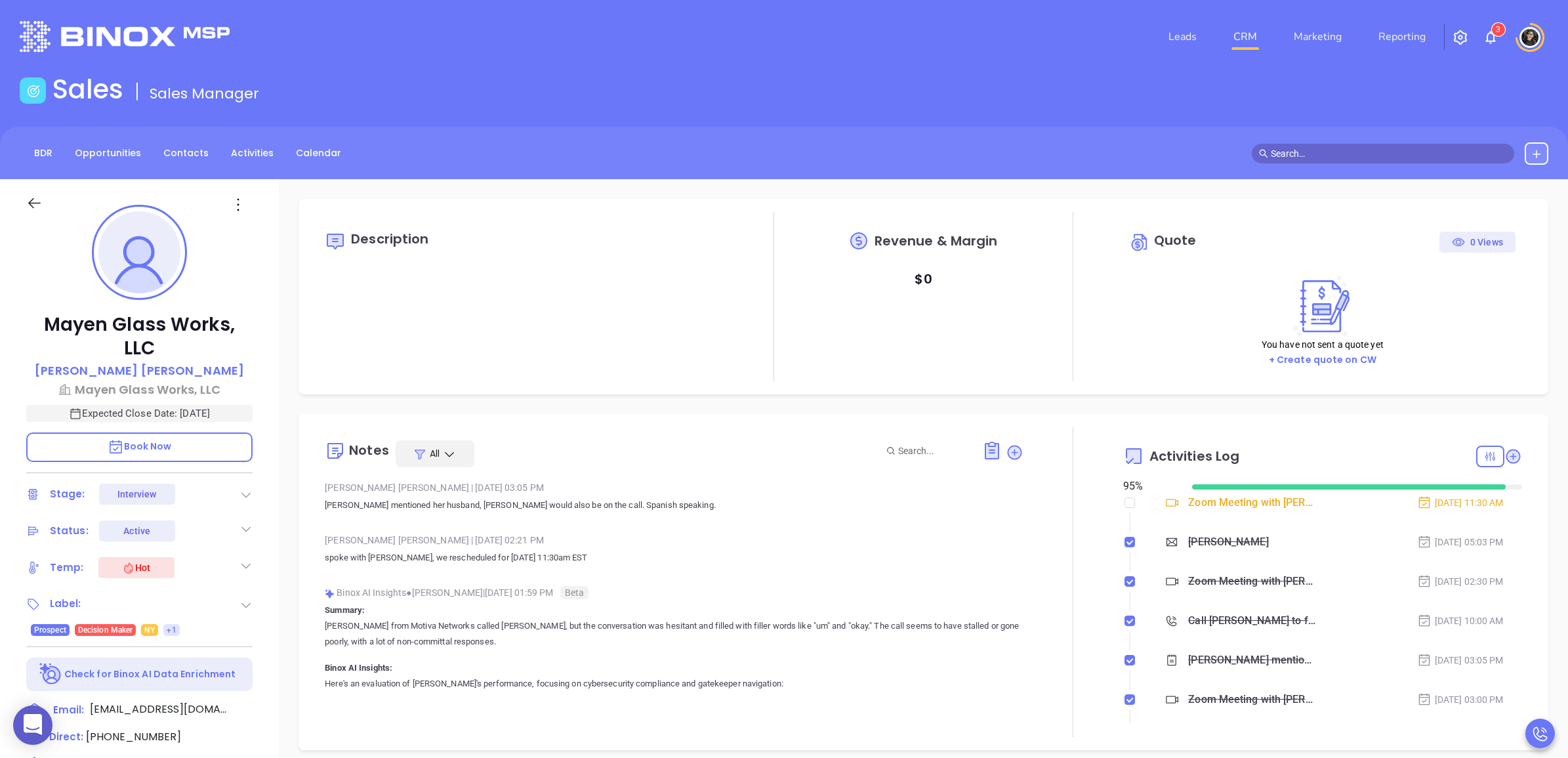
click at [1253, 43] on link "CRM" at bounding box center [1245, 37] width 34 height 26
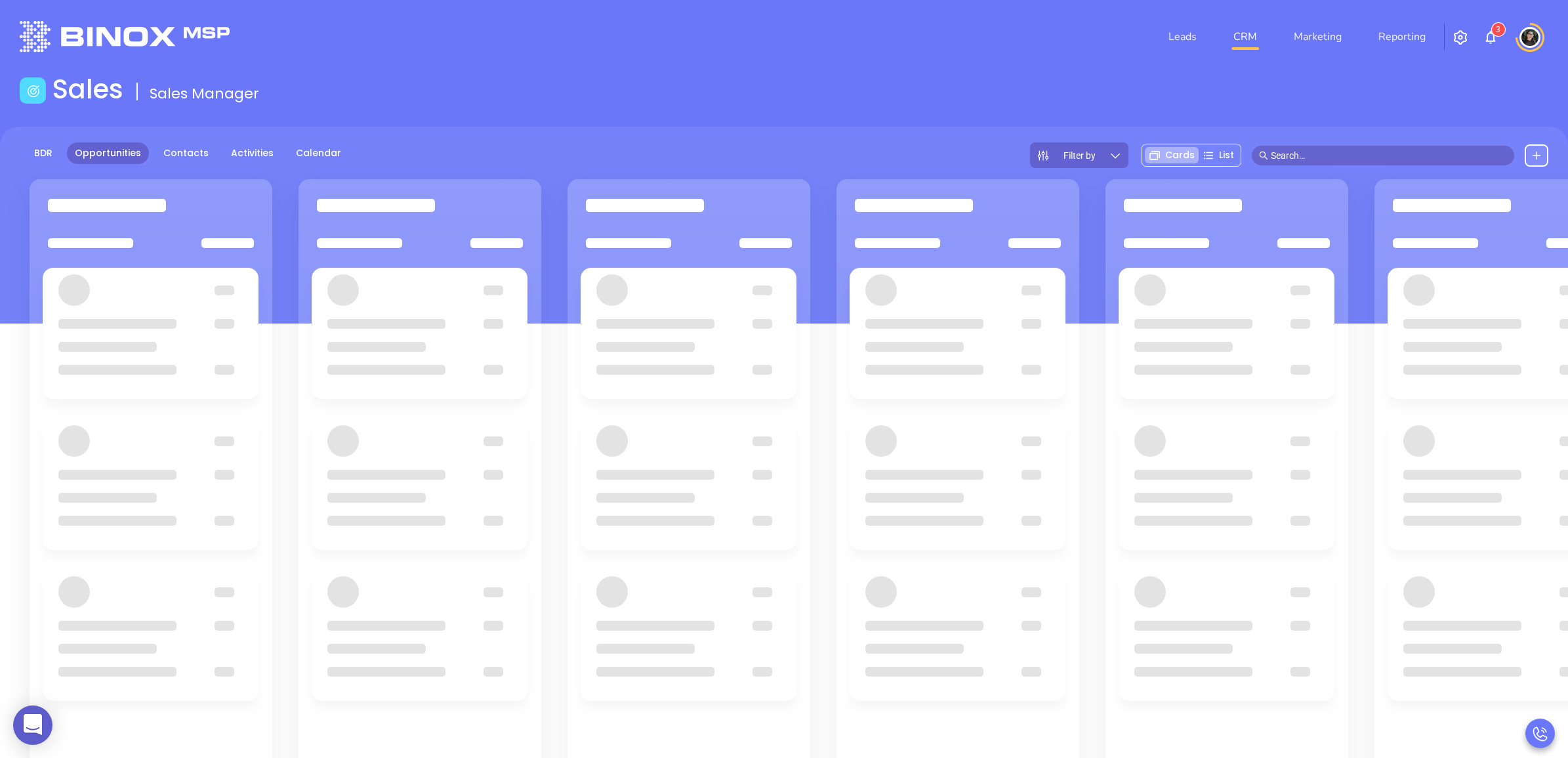
click at [461, 119] on main "Sales Sales Manager BDR Opportunities Contacts Activities Calendar Filter by Ca…" at bounding box center [784, 496] width 1568 height 844
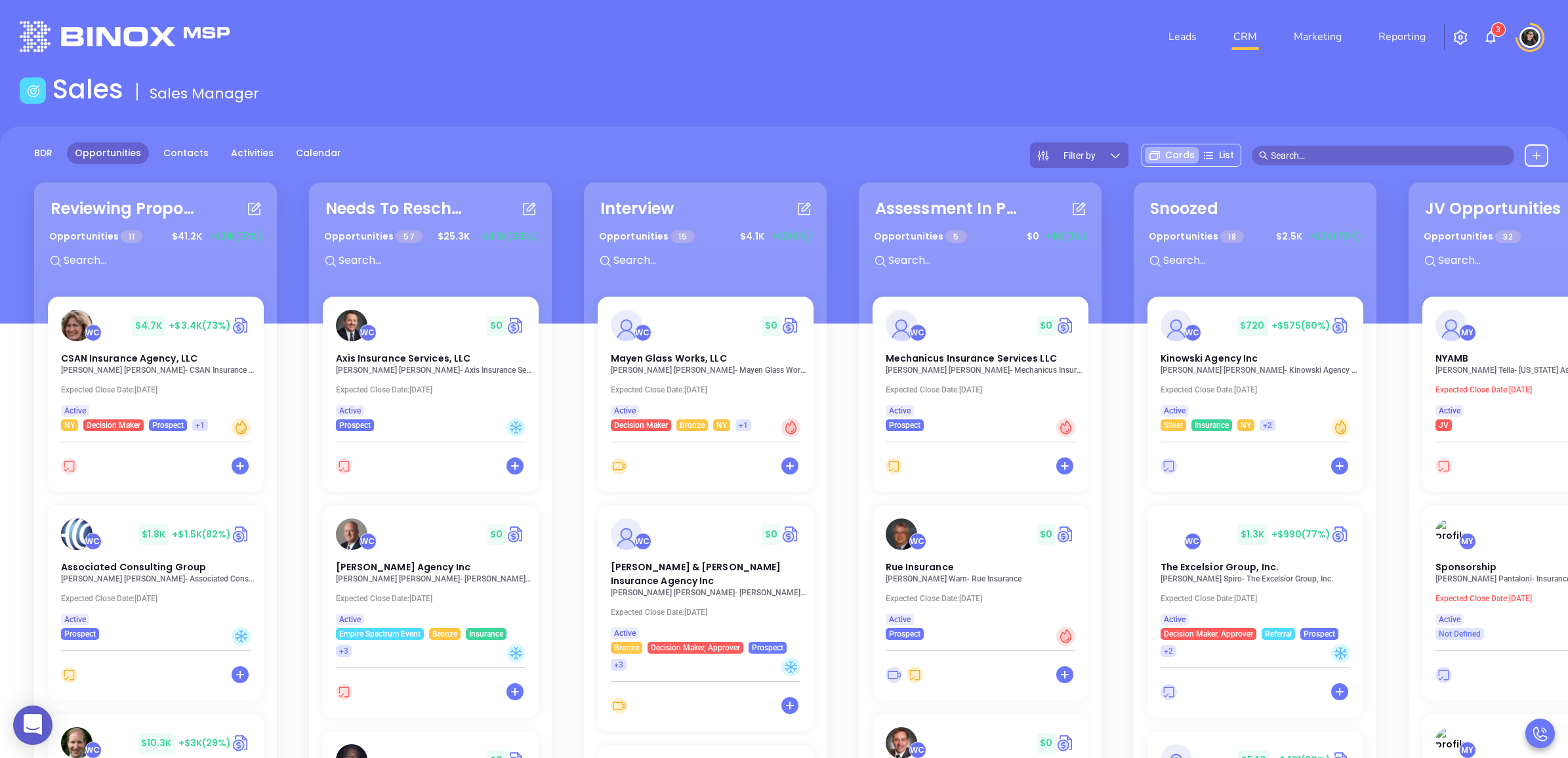
scroll to position [381, 0]
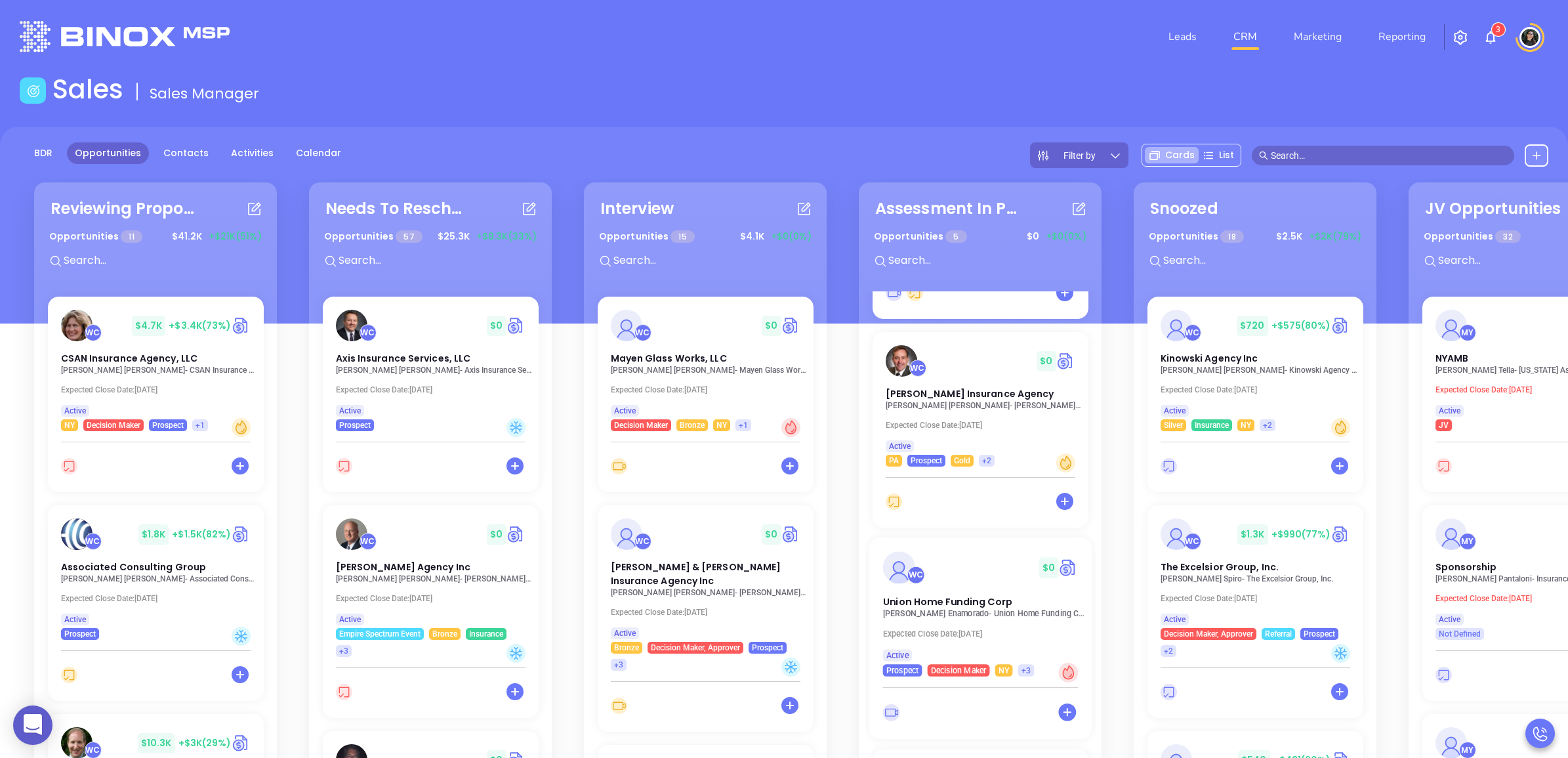
click at [930, 609] on p "Juan Enamorado - Union Home Funding Corp" at bounding box center [984, 614] width 203 height 9
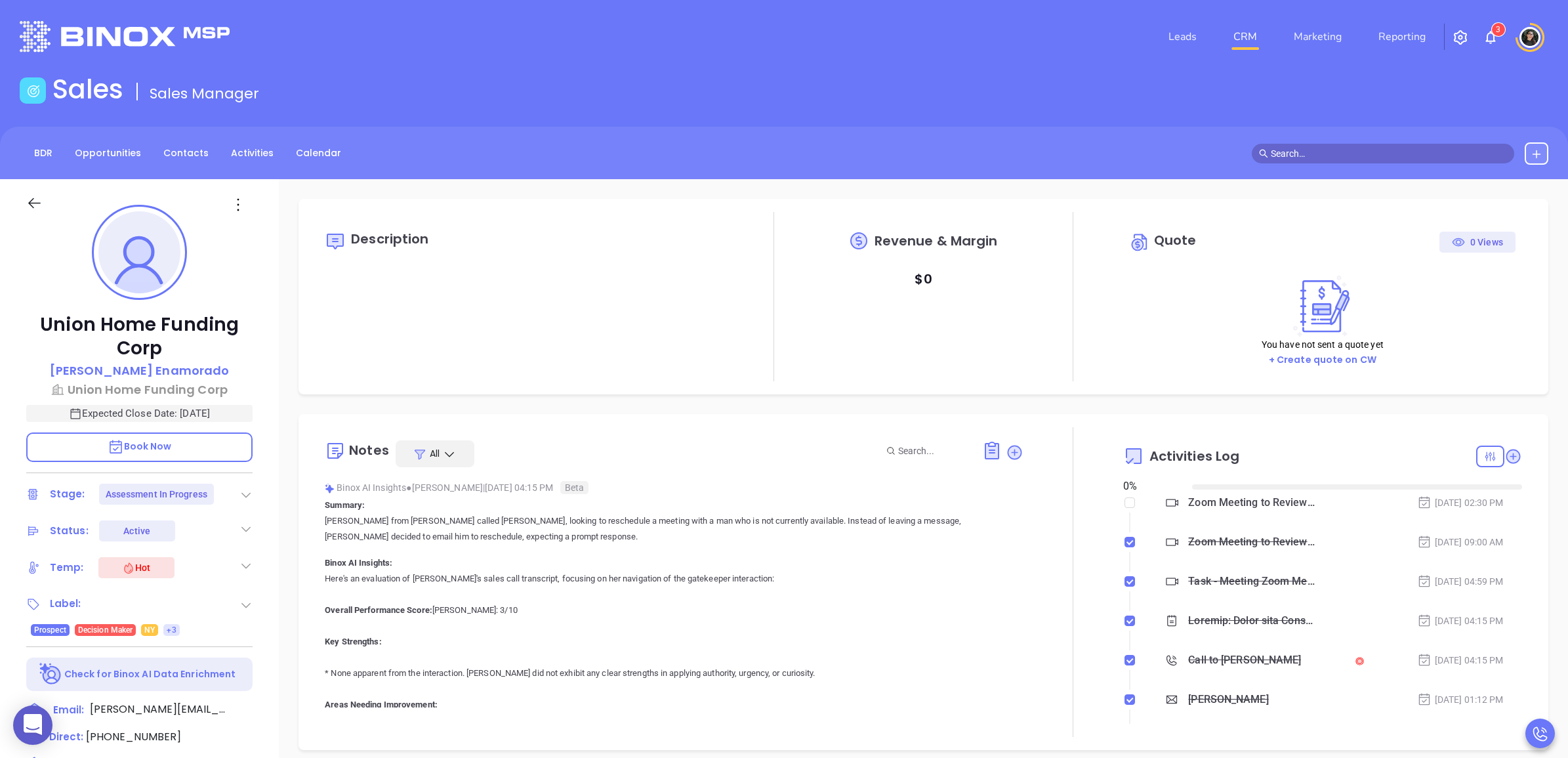
type input "[DATE]"
copy p "Union Home Funding Corp"
drag, startPoint x: 168, startPoint y: 343, endPoint x: 33, endPoint y: 313, distance: 138.3
click at [33, 313] on p "Union Home Funding Corp" at bounding box center [140, 336] width 227 height 47
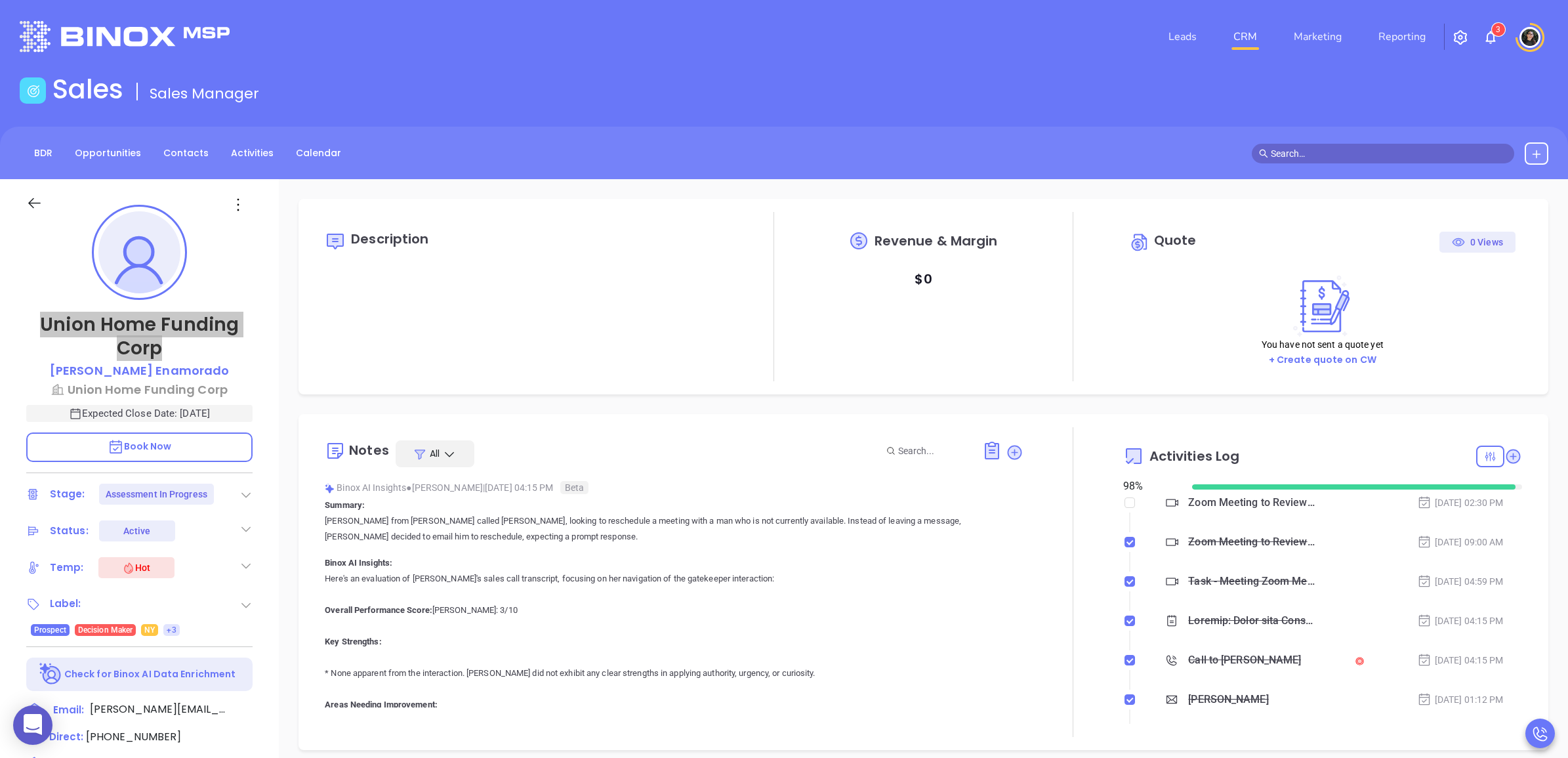
type input "[PERSON_NAME]"
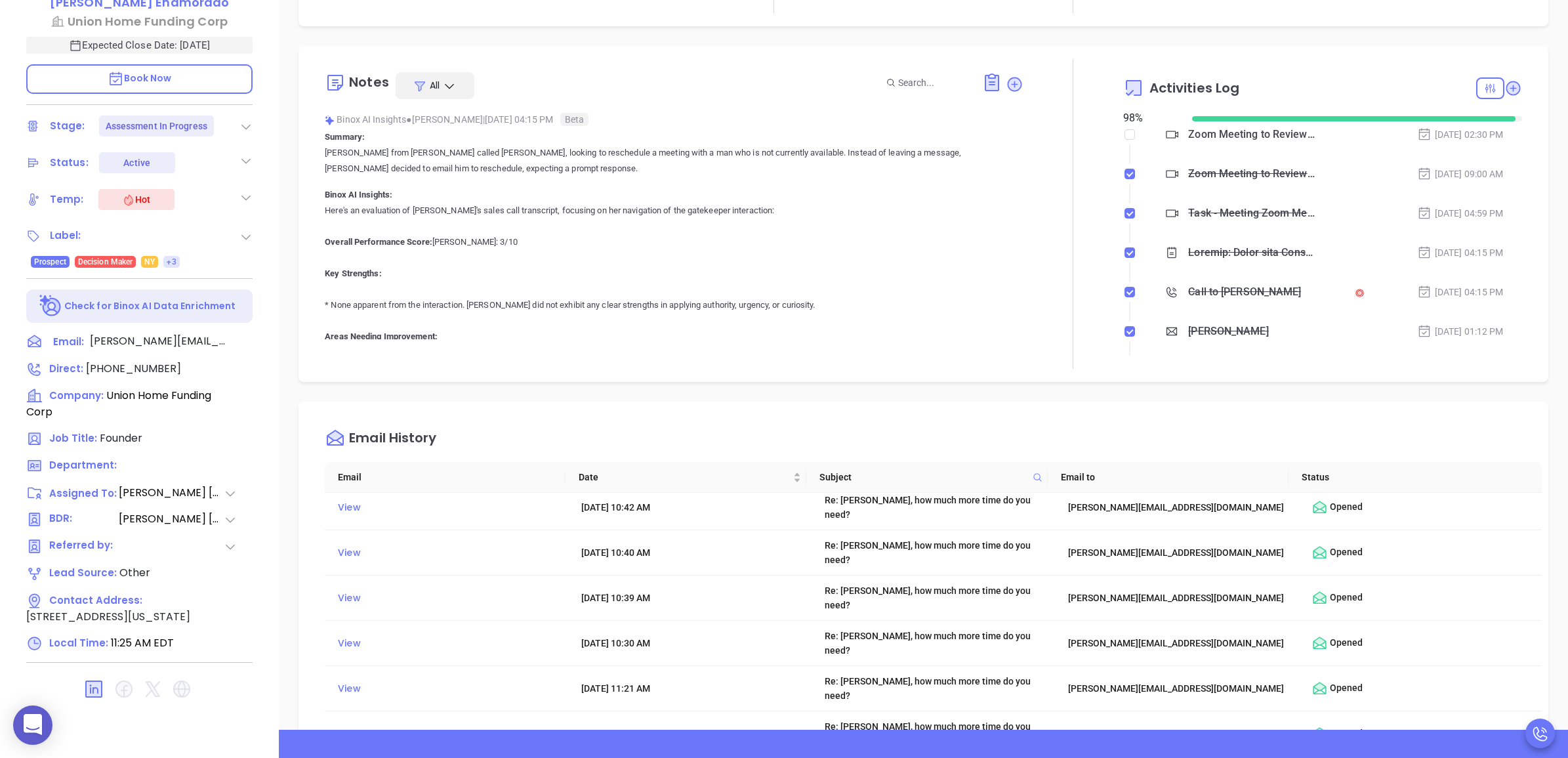
scroll to position [0, 0]
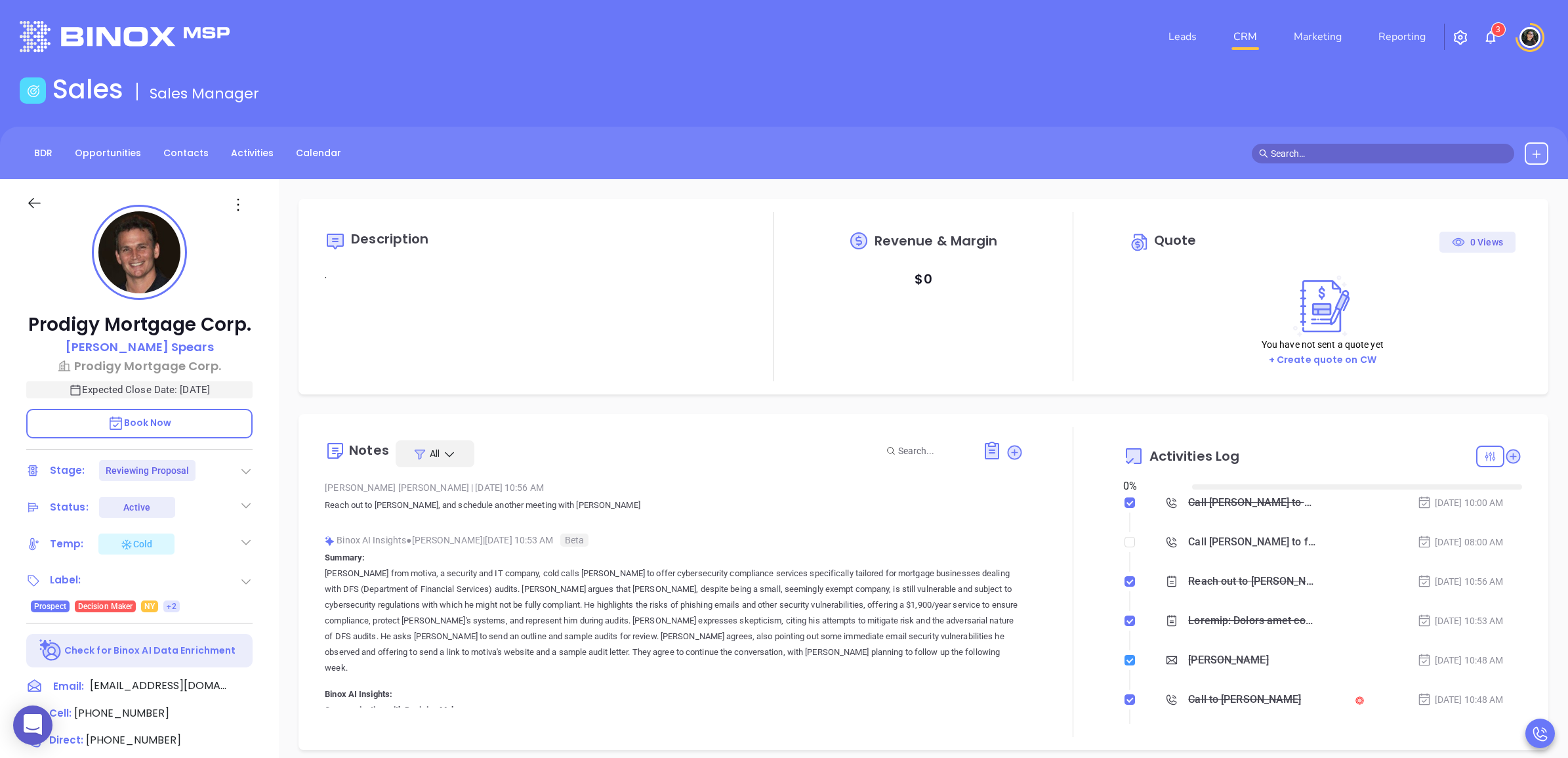
type input "[DATE]"
type input "[PERSON_NAME]"
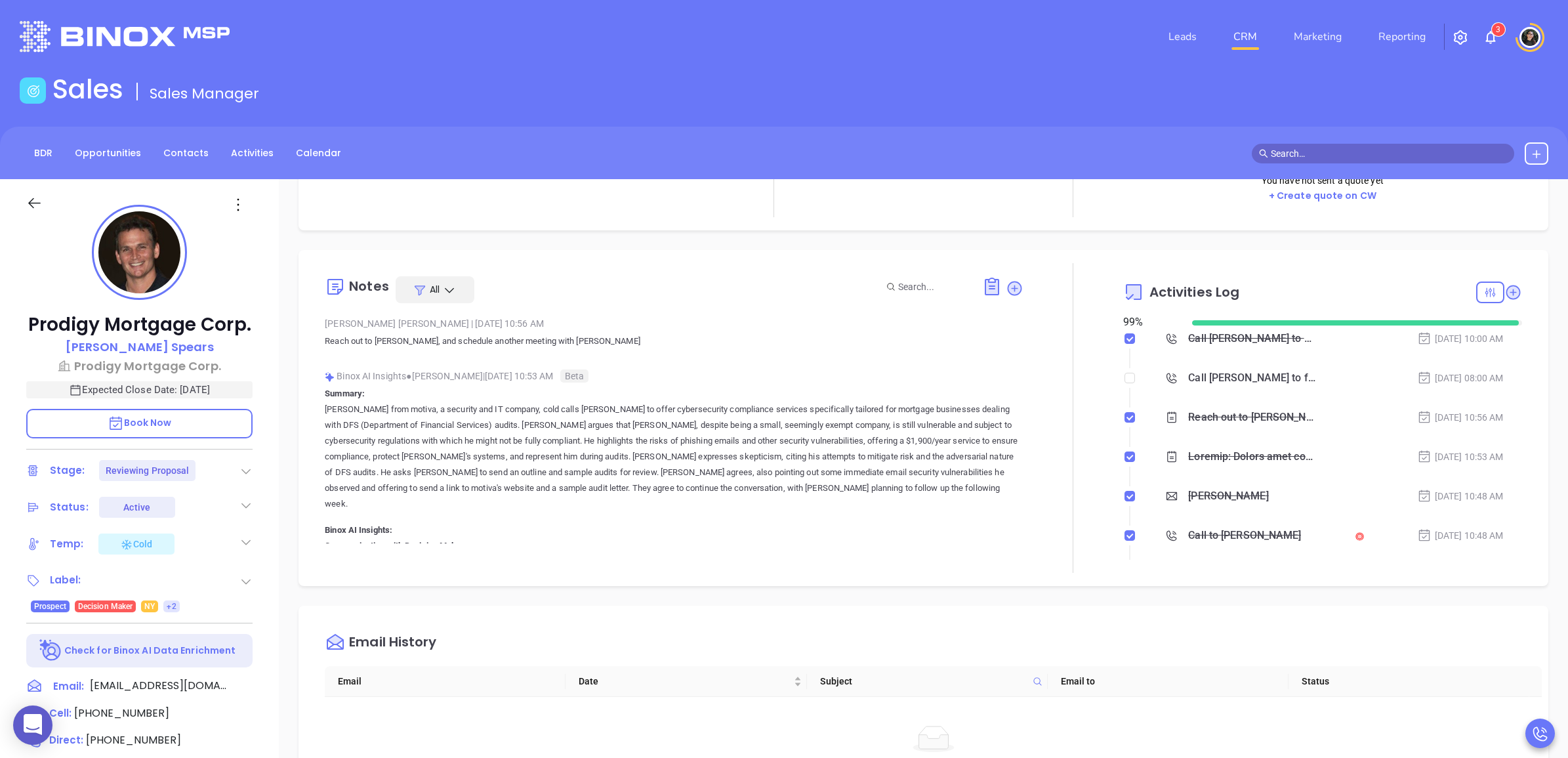
scroll to position [0, 0]
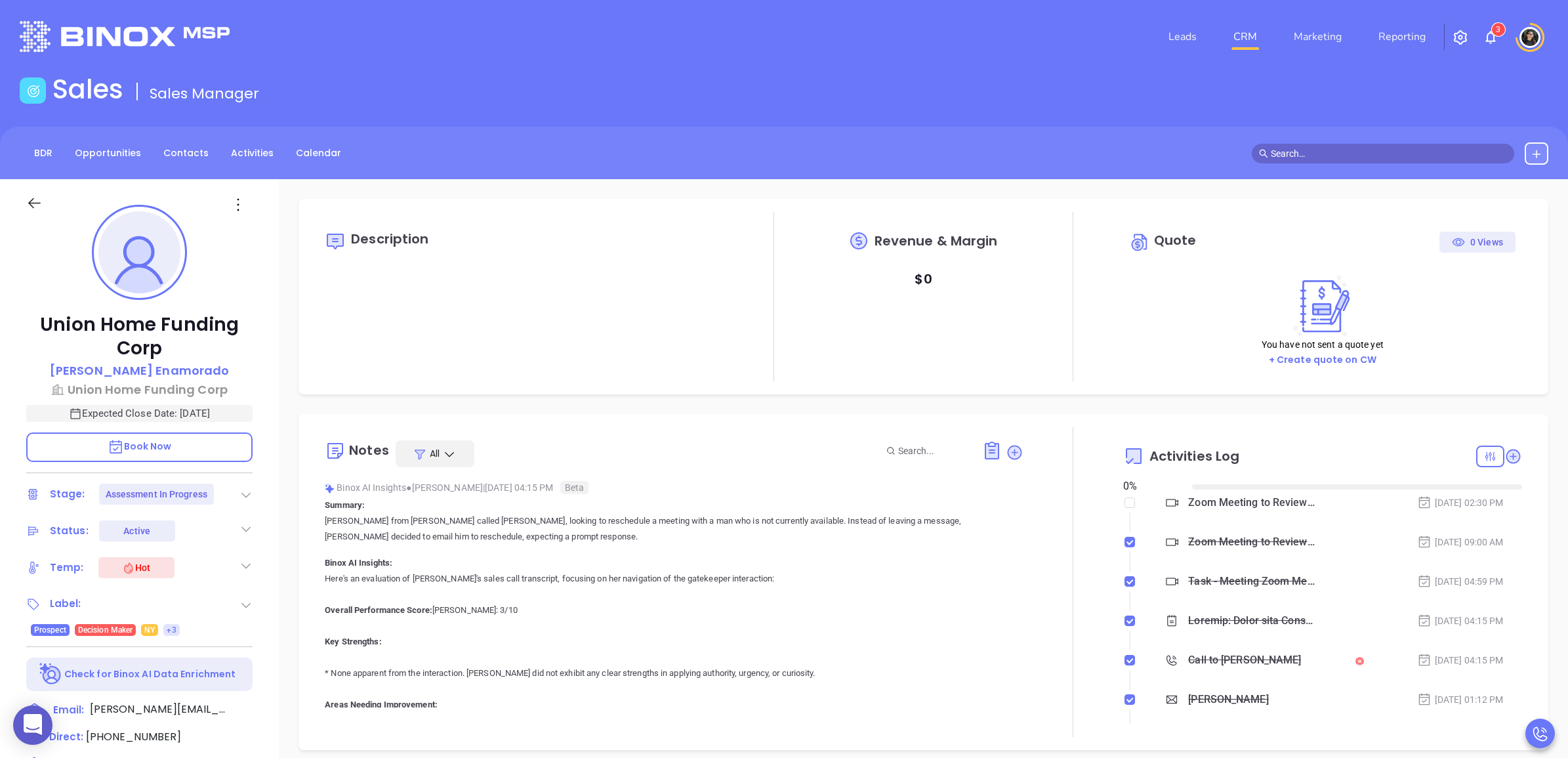
type input "[DATE]"
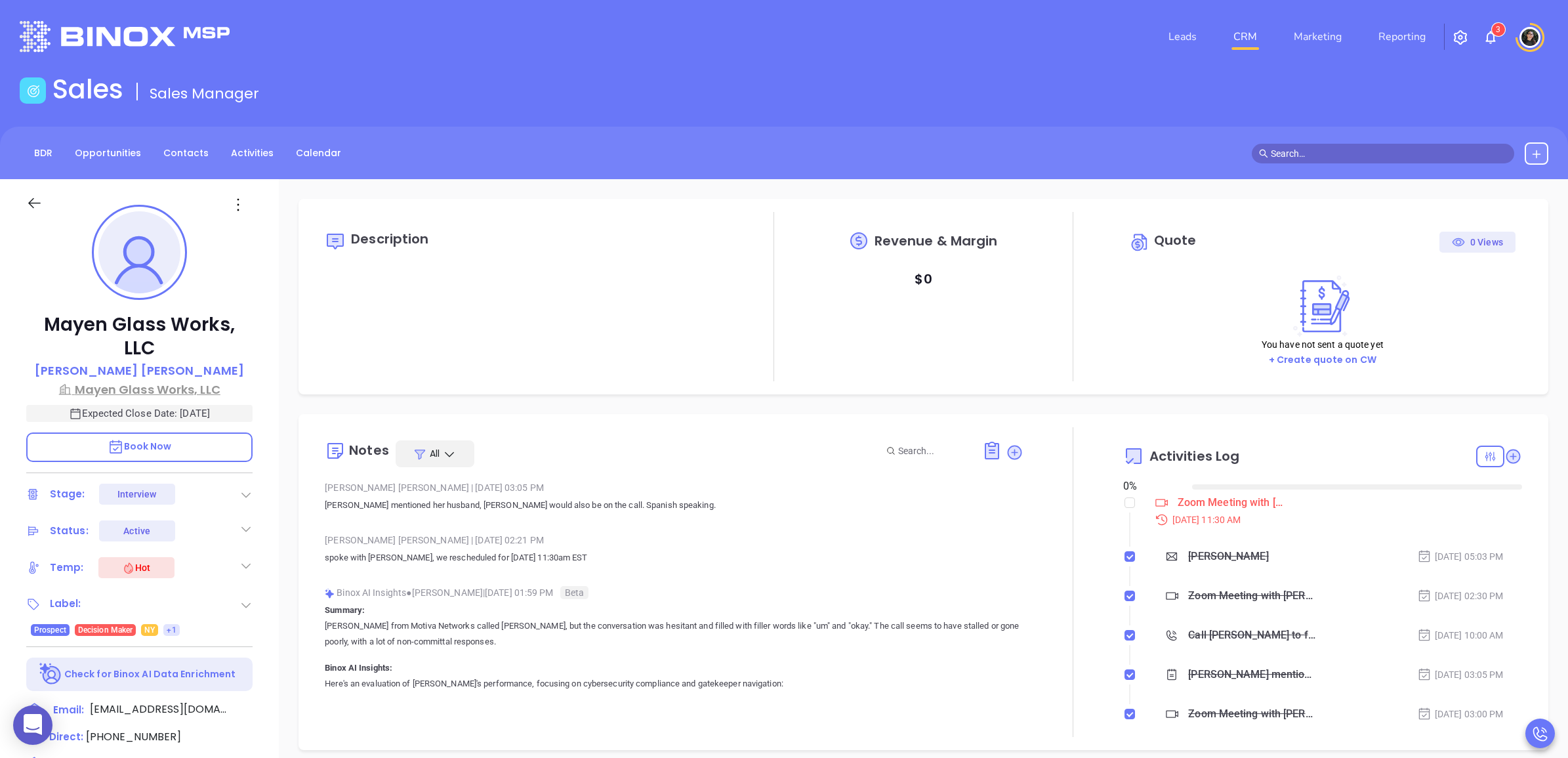
type input "[DATE]"
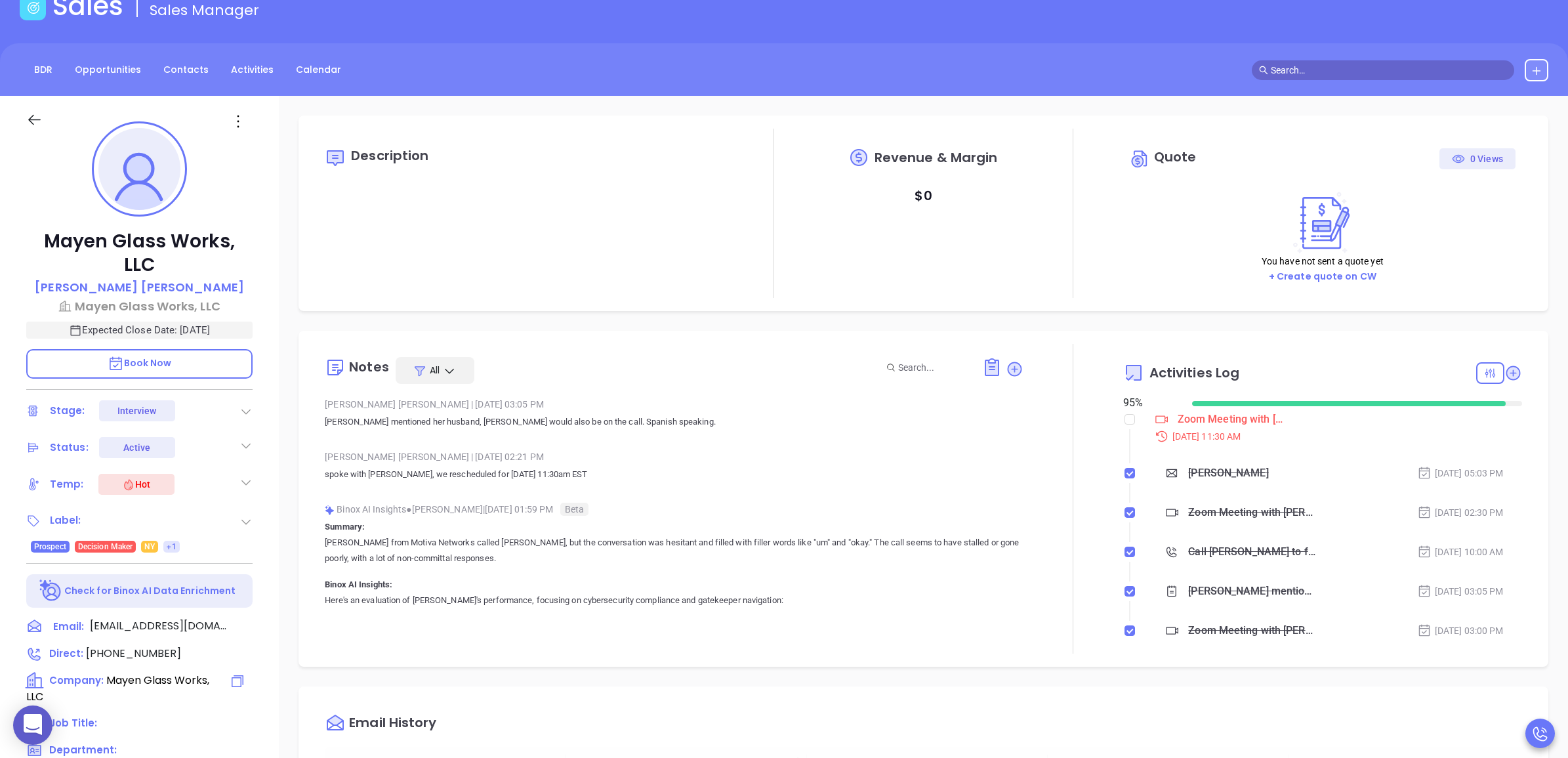
scroll to position [164, 0]
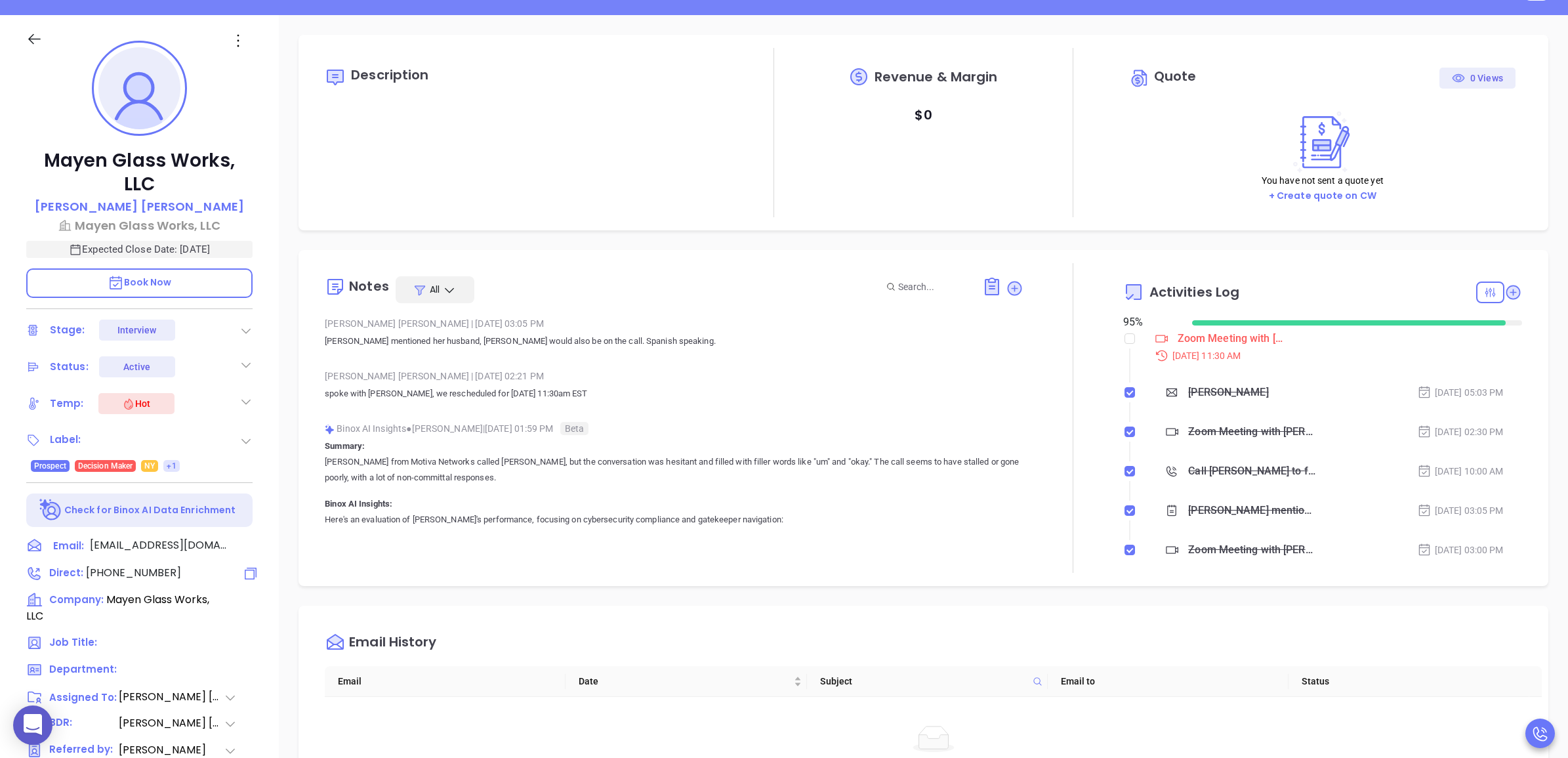
drag, startPoint x: 253, startPoint y: 554, endPoint x: 814, endPoint y: 581, distance: 561.6
click at [249, 567] on icon at bounding box center [250, 573] width 12 height 12
type input "[PERSON_NAME]"
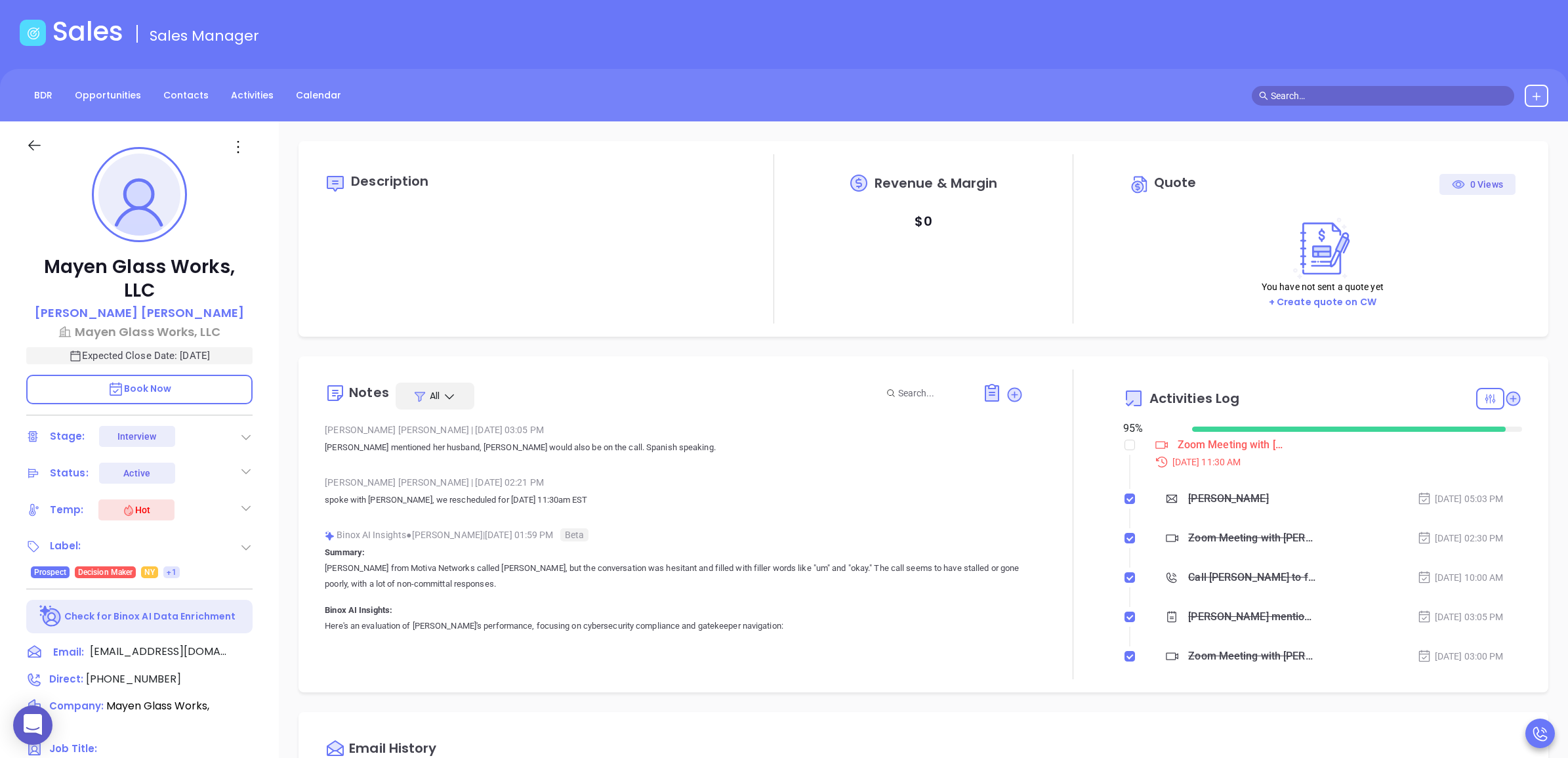
scroll to position [0, 0]
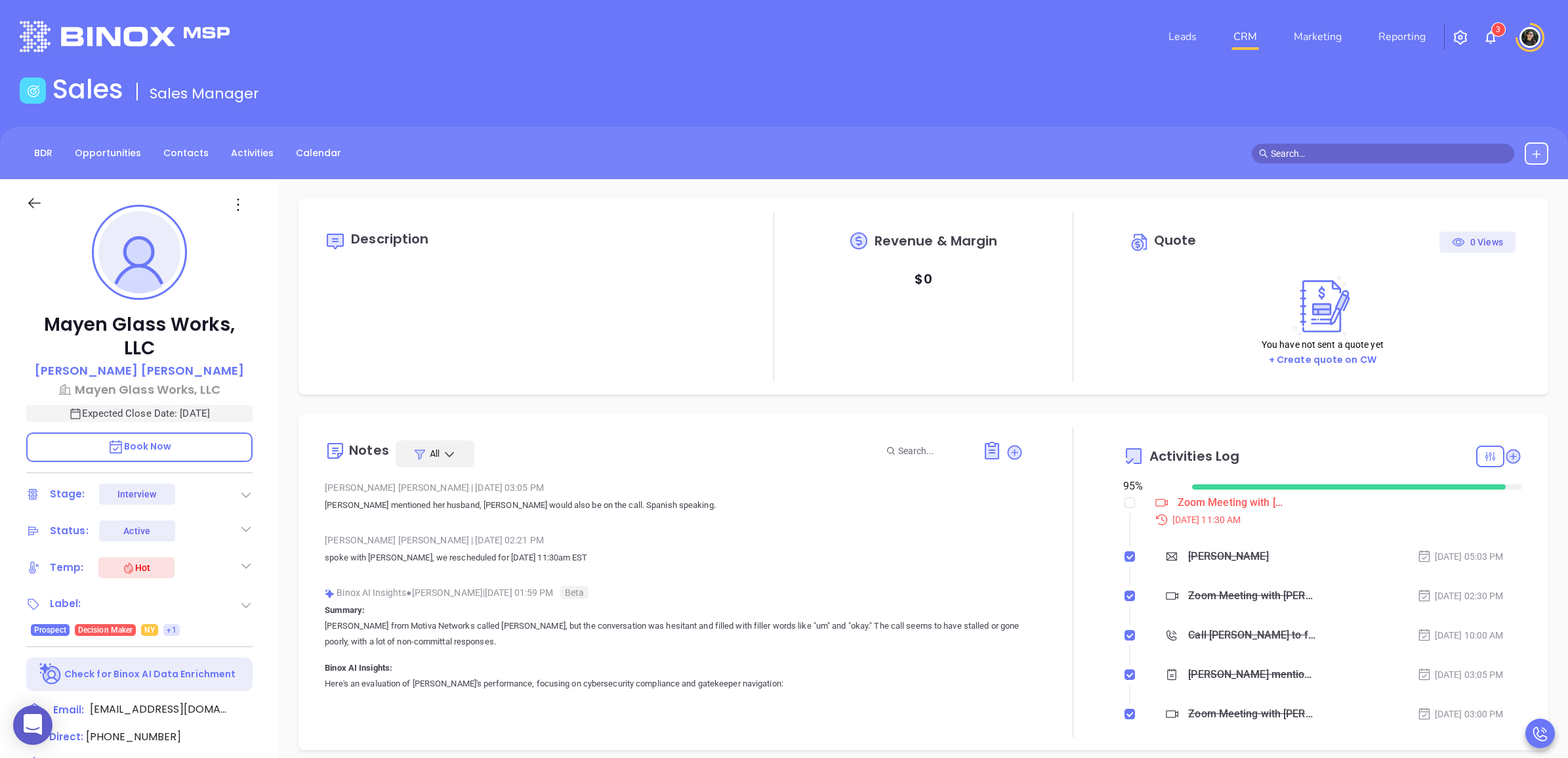
click at [1245, 33] on link "CRM" at bounding box center [1245, 37] width 34 height 26
